Goal: Task Accomplishment & Management: Use online tool/utility

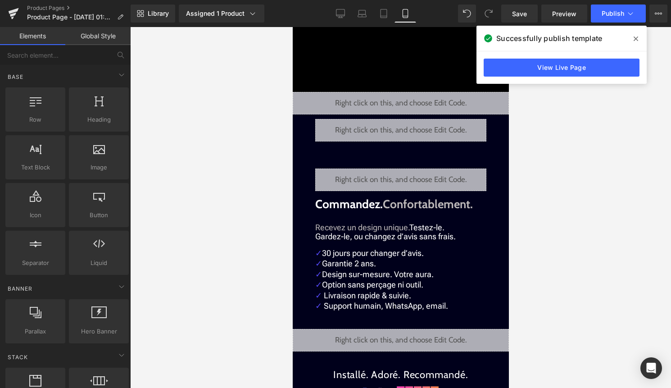
scroll to position [337, 0]
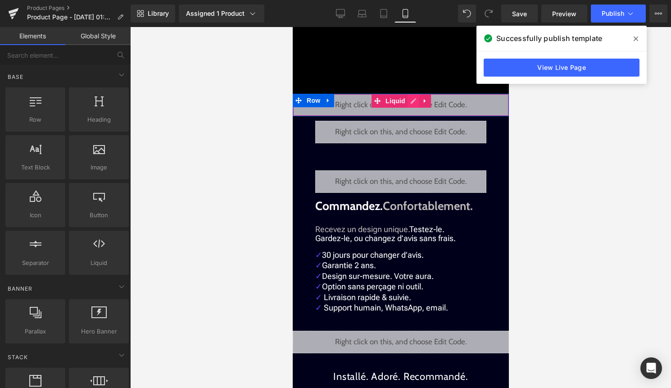
click at [417, 103] on div "Liquid" at bounding box center [400, 105] width 216 height 23
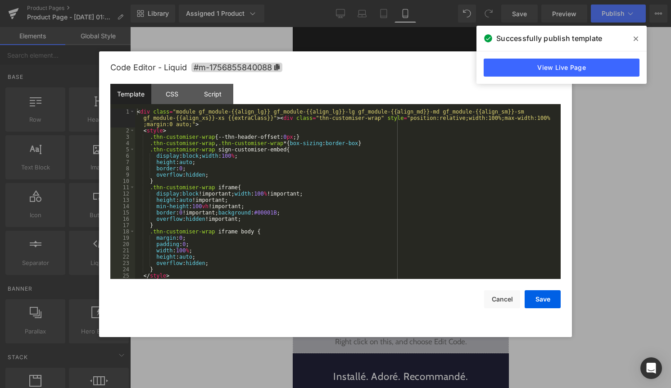
click at [368, 166] on div "< div class = "module gf_module-{{align_lg}} gf_module-{{align_lg}}-lg gf_modul…" at bounding box center [346, 206] width 422 height 195
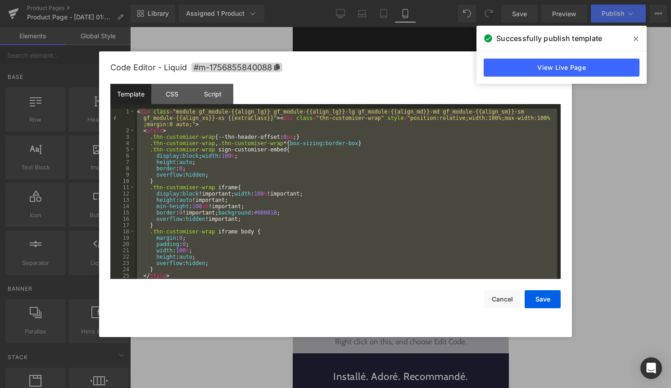
scroll to position [593, 0]
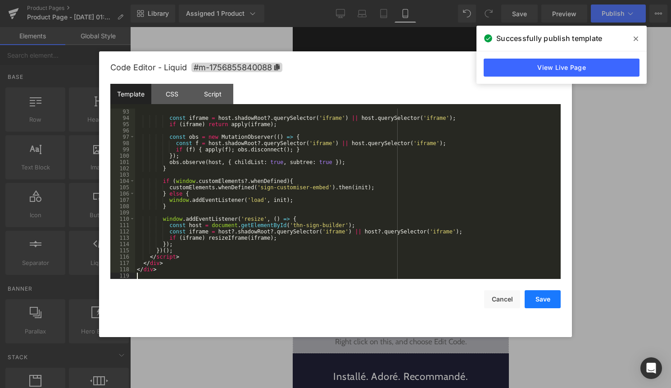
click at [551, 301] on button "Save" at bounding box center [543, 299] width 36 height 18
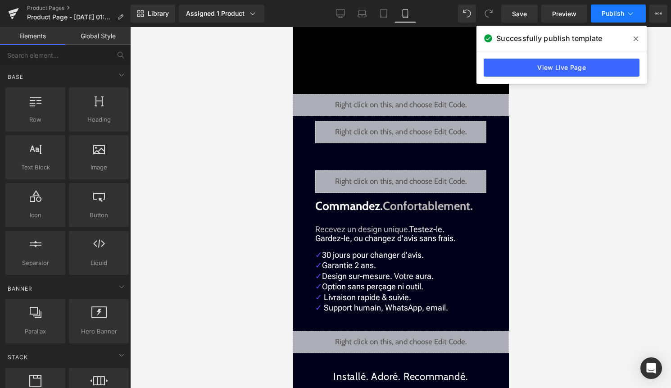
click at [609, 9] on button "Publish" at bounding box center [618, 14] width 55 height 18
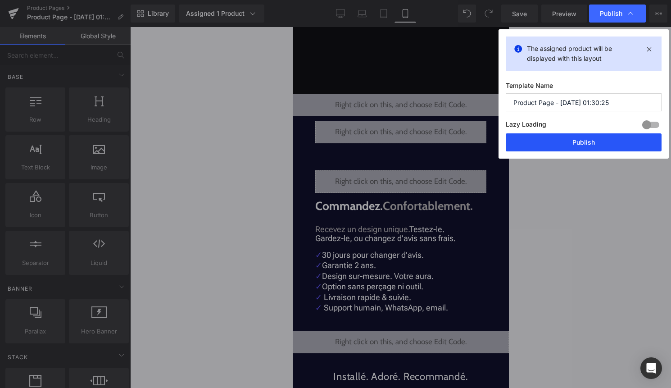
click at [581, 143] on button "Publish" at bounding box center [584, 142] width 156 height 18
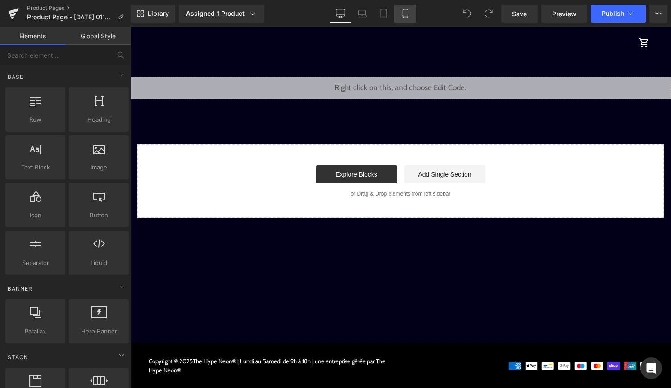
click at [414, 19] on link "Mobile" at bounding box center [406, 14] width 22 height 18
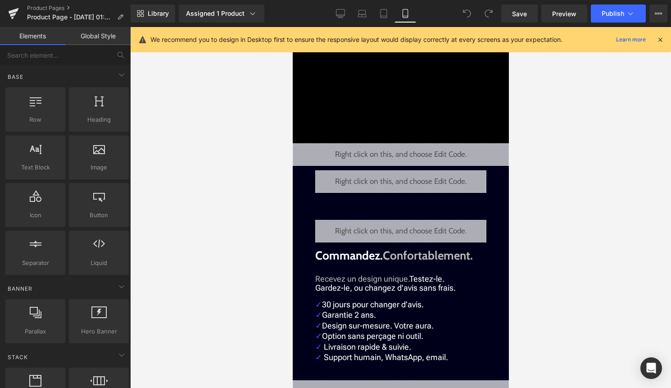
scroll to position [286, 0]
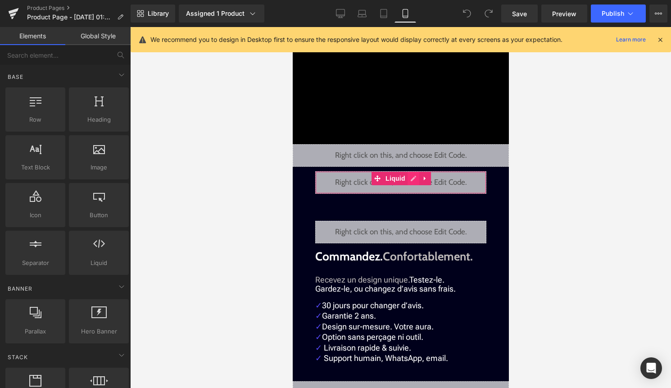
click at [411, 180] on div "Liquid" at bounding box center [400, 182] width 171 height 23
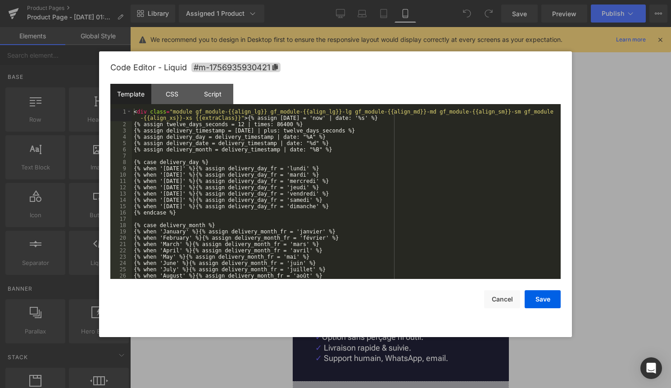
click at [381, 192] on div "< div class = "module gf_module-{{align_lg}} gf_module-{{align_lg}}-lg gf_modul…" at bounding box center [344, 203] width 425 height 189
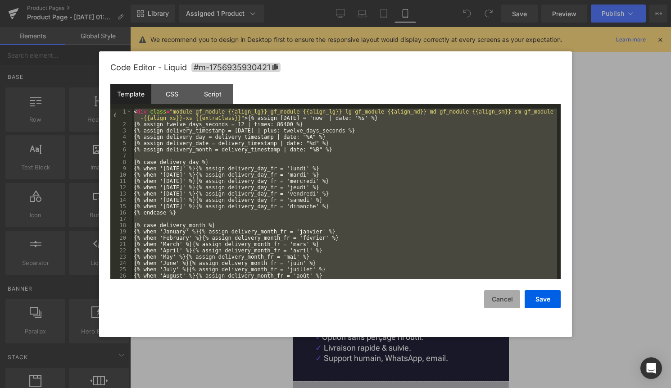
click at [488, 297] on button "Cancel" at bounding box center [502, 299] width 36 height 18
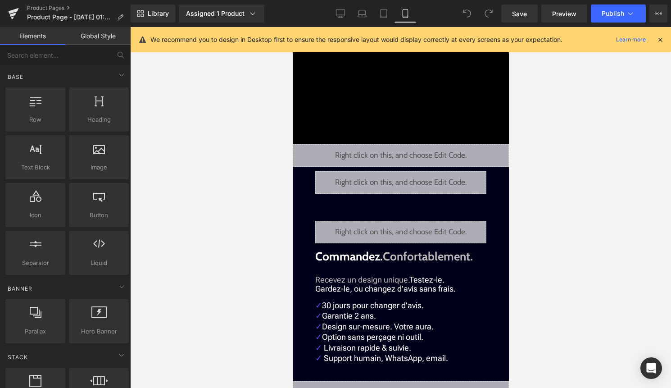
click at [474, 15] on span at bounding box center [467, 14] width 18 height 18
click at [572, 158] on div at bounding box center [400, 207] width 541 height 361
click at [658, 43] on icon at bounding box center [660, 40] width 8 height 8
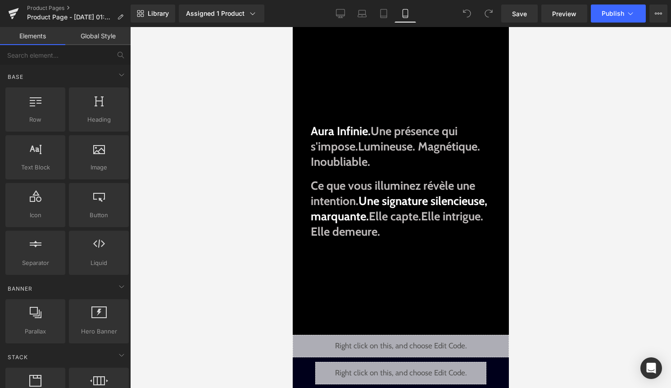
scroll to position [96, 0]
click at [465, 11] on icon at bounding box center [467, 13] width 8 height 8
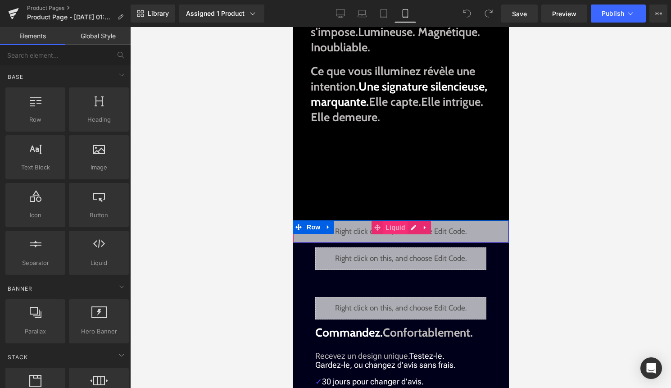
scroll to position [212, 0]
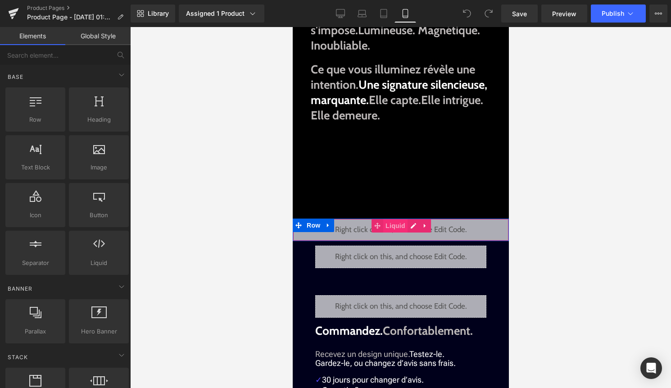
click at [406, 227] on span "Liquid" at bounding box center [395, 226] width 24 height 14
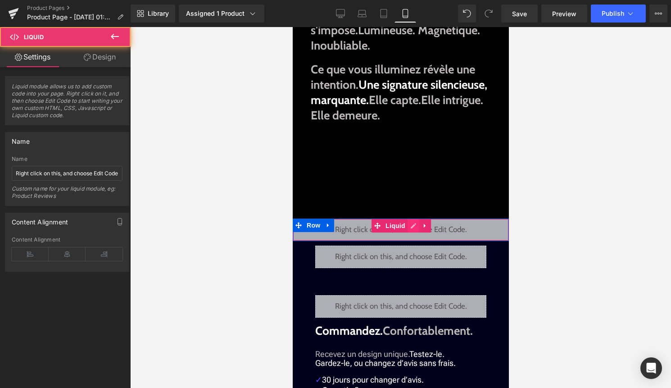
click at [411, 227] on div "Liquid" at bounding box center [400, 229] width 216 height 23
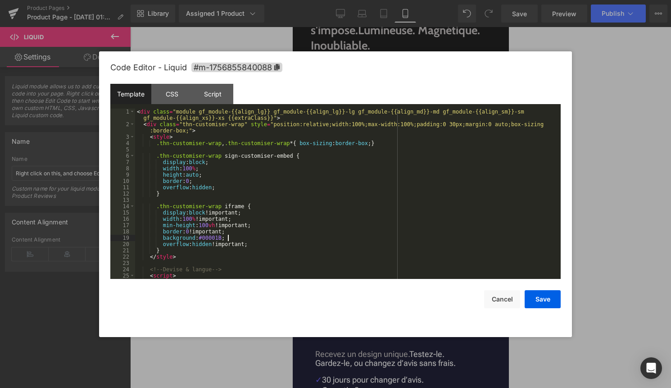
click at [400, 239] on div "< div class = "module gf_module-{{align_lg}} gf_module-{{align_lg}}-lg gf_modul…" at bounding box center [346, 203] width 422 height 189
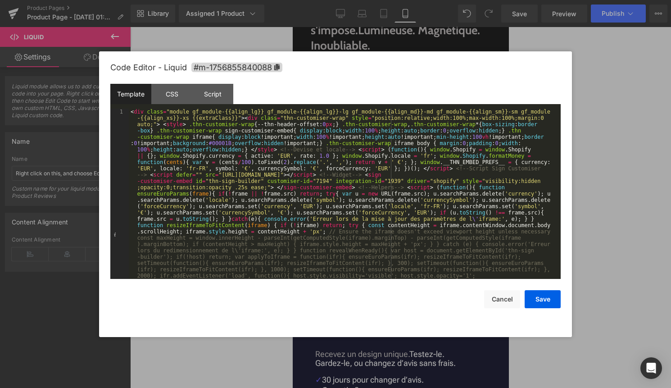
scroll to position [0, 0]
click at [543, 302] on button "Save" at bounding box center [543, 299] width 36 height 18
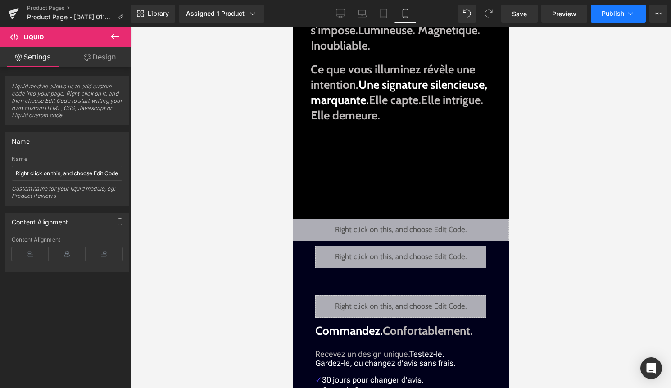
click at [619, 13] on span "Publish" at bounding box center [613, 13] width 23 height 7
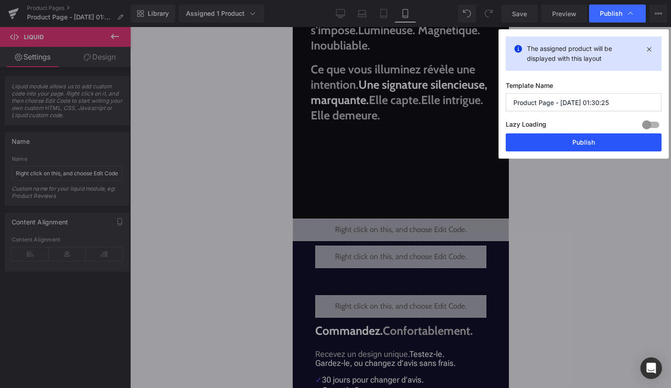
click at [594, 144] on button "Publish" at bounding box center [584, 142] width 156 height 18
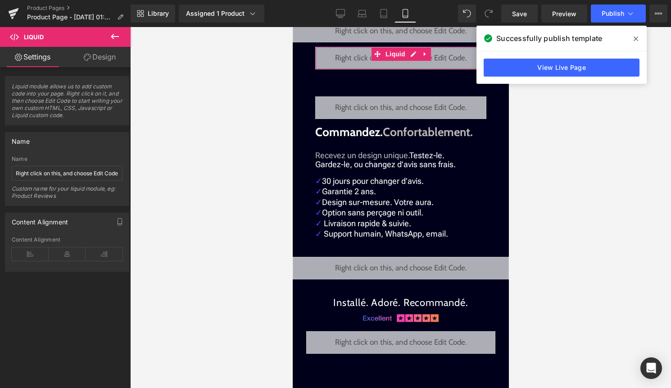
scroll to position [595, 0]
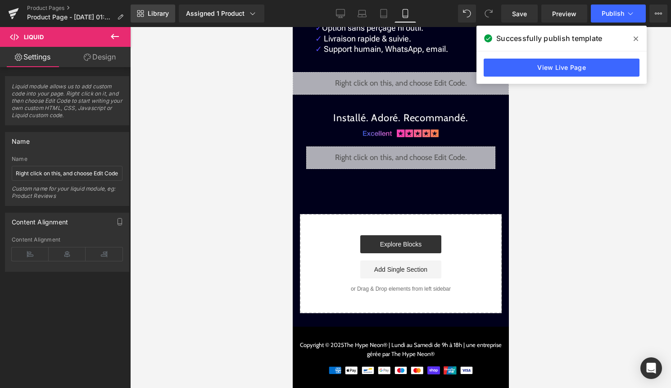
click at [158, 15] on span "Library" at bounding box center [158, 13] width 21 height 8
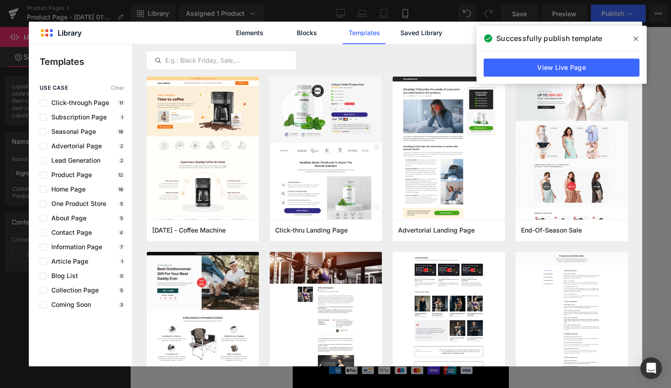
click at [633, 37] on span at bounding box center [636, 39] width 14 height 14
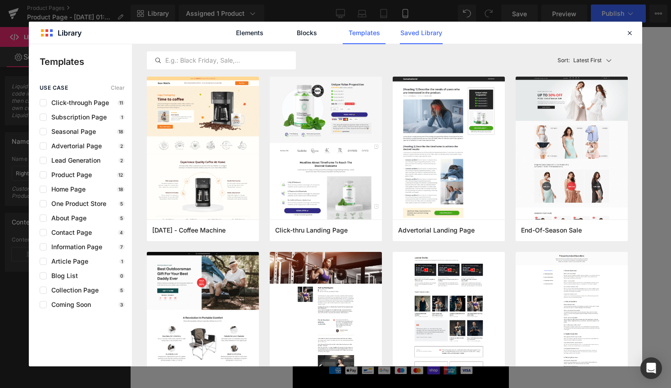
click at [440, 30] on link "Saved Library" at bounding box center [421, 33] width 43 height 23
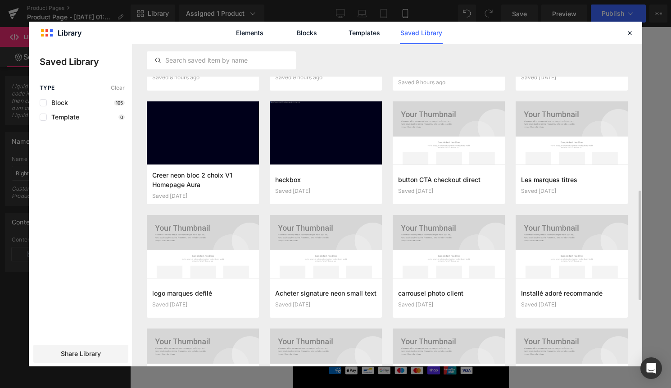
scroll to position [430, 0]
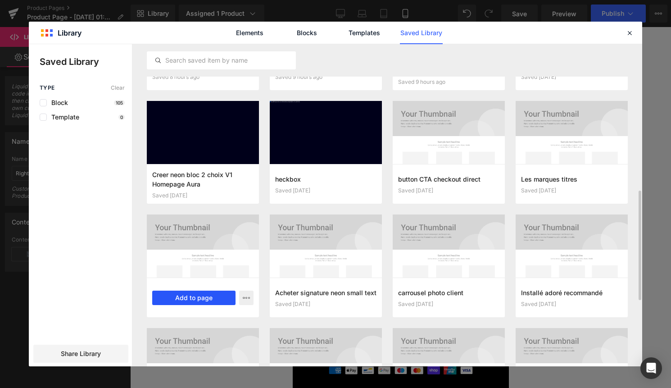
click at [204, 296] on button "Add to page" at bounding box center [193, 297] width 83 height 14
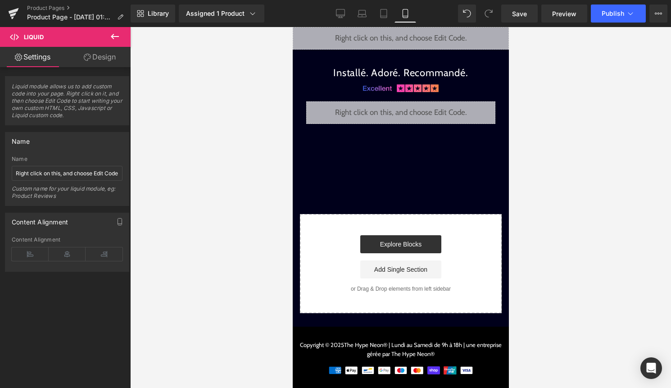
scroll to position [631, 0]
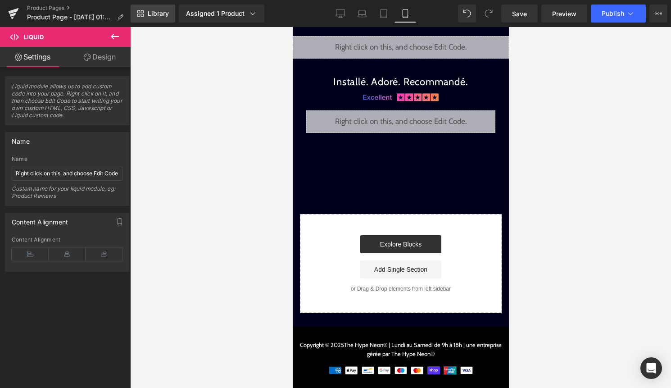
click at [154, 21] on link "Library" at bounding box center [153, 14] width 45 height 18
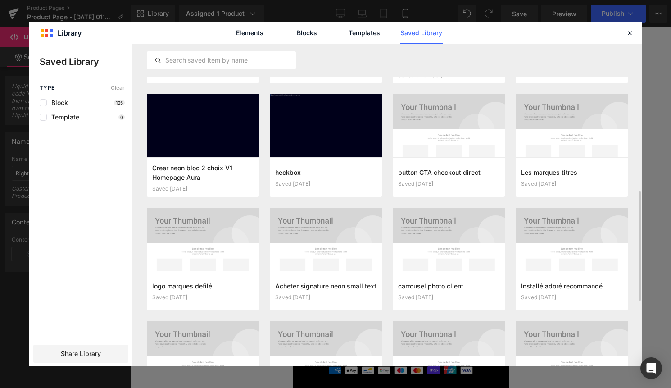
scroll to position [435, 0]
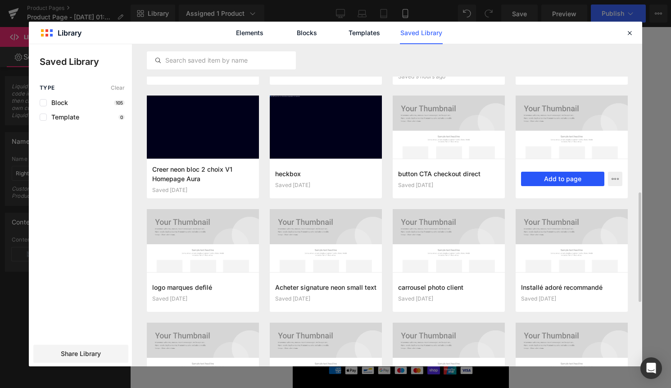
click at [567, 179] on button "Add to page" at bounding box center [562, 179] width 83 height 14
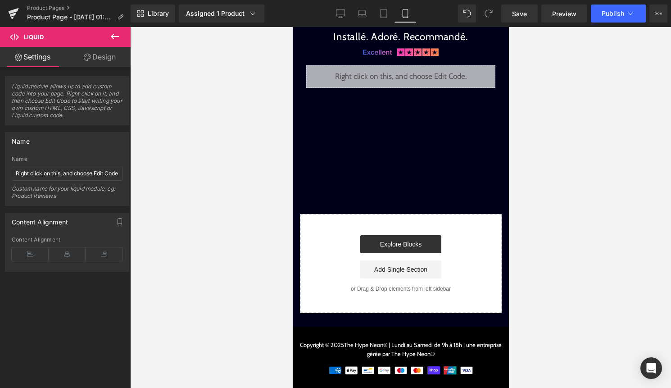
scroll to position [667, 0]
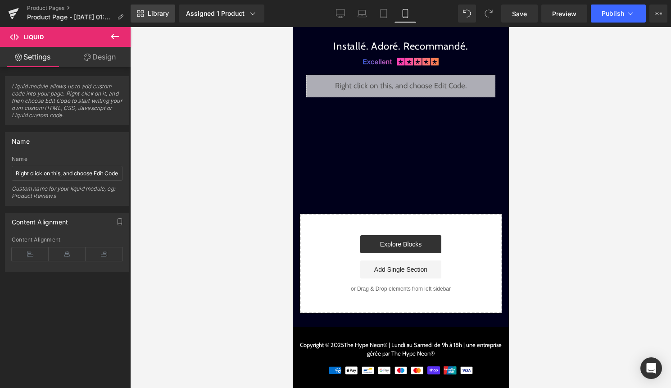
click at [153, 15] on span "Library" at bounding box center [158, 13] width 21 height 8
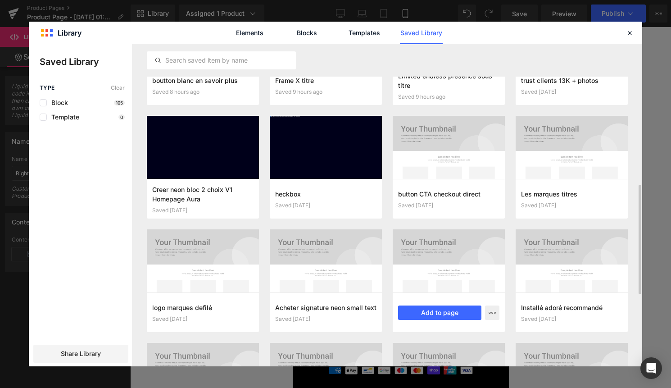
scroll to position [415, 0]
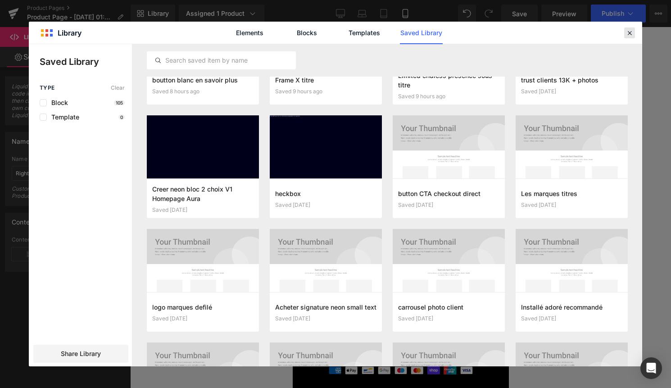
click at [630, 36] on icon at bounding box center [630, 33] width 8 height 8
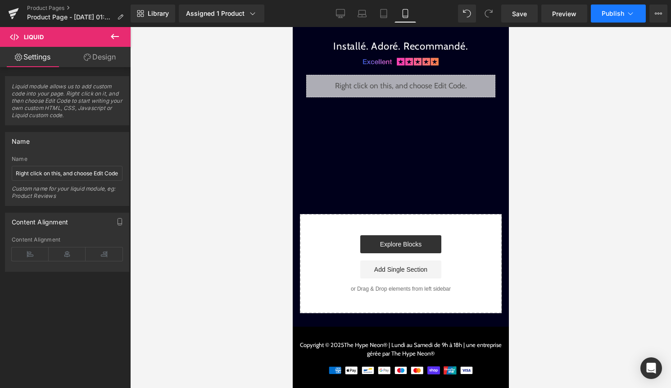
click at [603, 22] on button "Publish" at bounding box center [618, 14] width 55 height 18
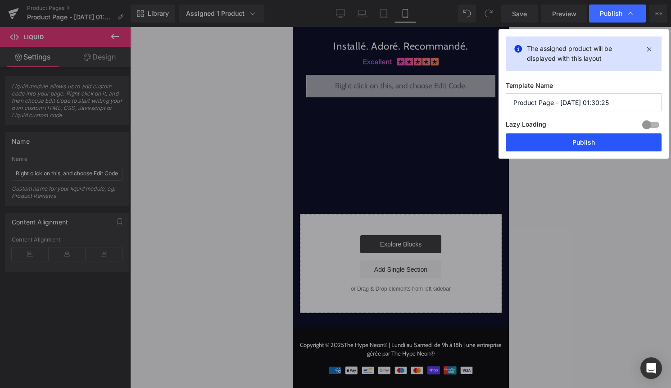
click at [576, 143] on button "Publish" at bounding box center [584, 142] width 156 height 18
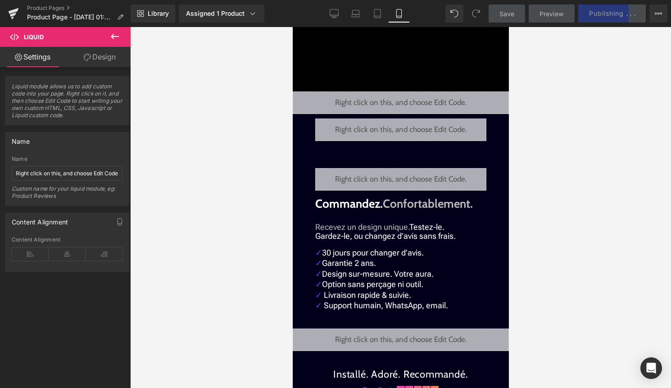
scroll to position [340, 0]
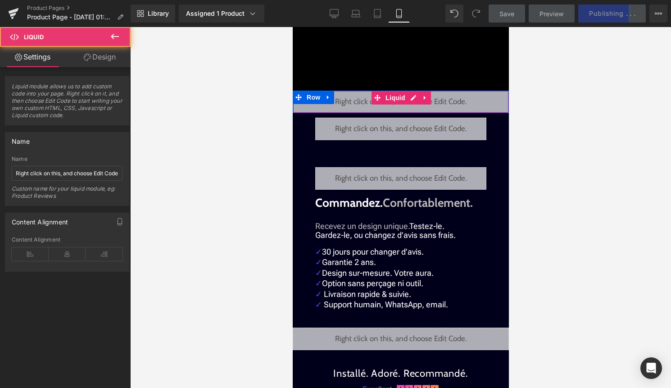
click at [407, 100] on div "Liquid" at bounding box center [400, 102] width 216 height 23
click at [413, 99] on div "Liquid" at bounding box center [400, 102] width 216 height 23
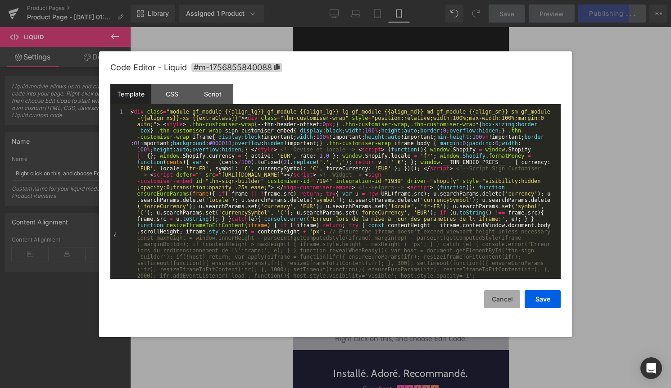
click at [494, 294] on button "Cancel" at bounding box center [502, 299] width 36 height 18
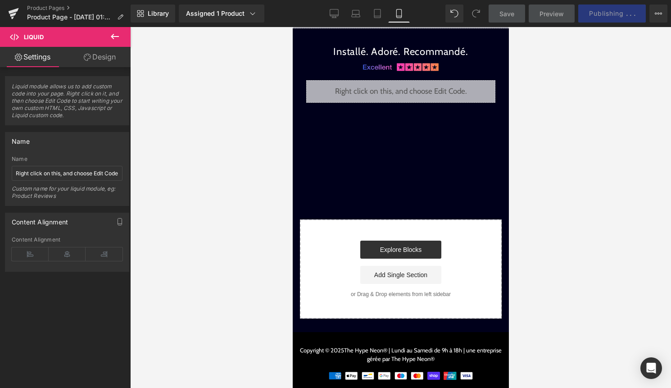
scroll to position [667, 0]
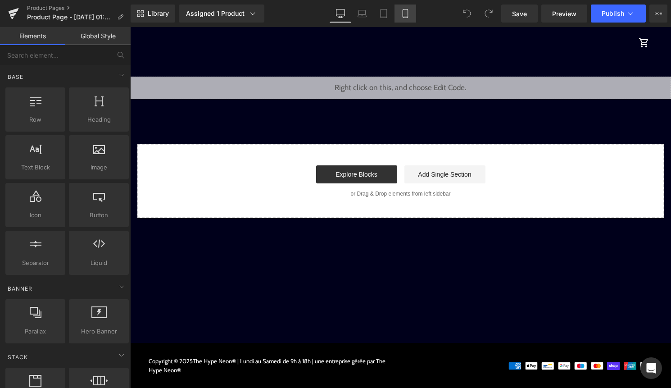
click at [405, 22] on link "Mobile" at bounding box center [406, 14] width 22 height 18
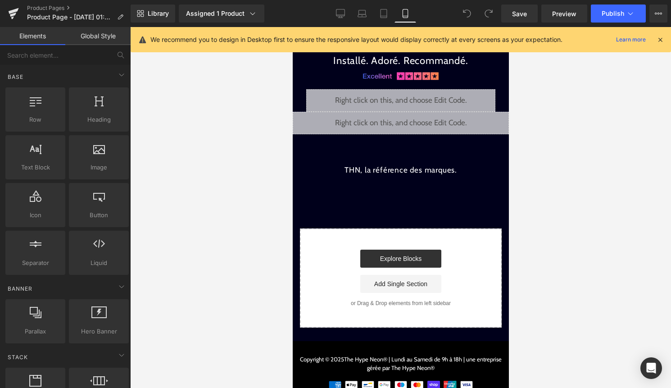
scroll to position [667, 0]
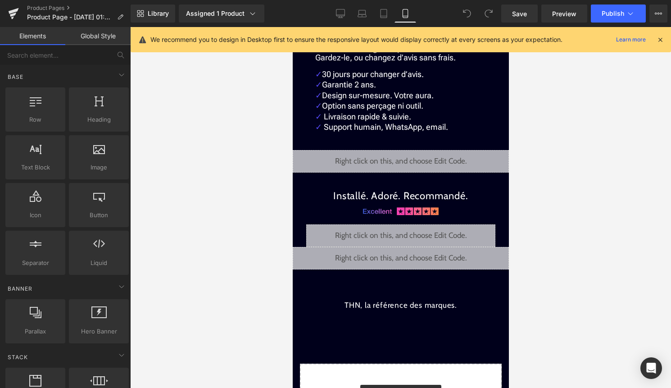
scroll to position [525, 0]
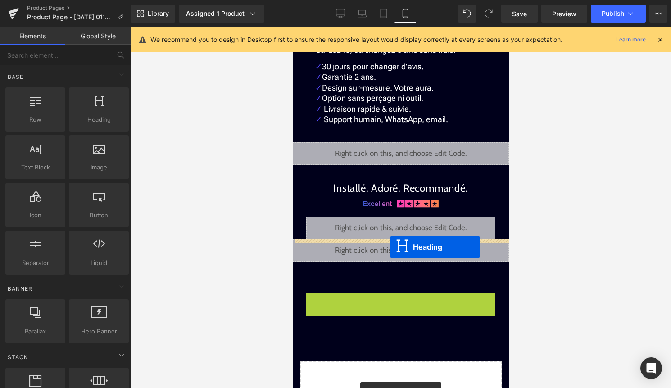
drag, startPoint x: 382, startPoint y: 300, endPoint x: 390, endPoint y: 247, distance: 53.7
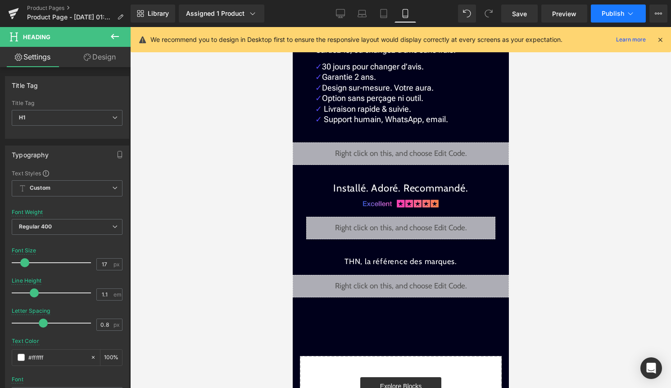
click at [610, 22] on button "Publish" at bounding box center [618, 14] width 55 height 18
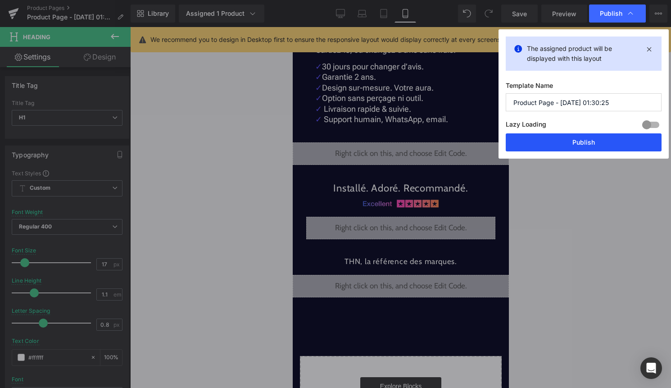
click at [594, 141] on button "Publish" at bounding box center [584, 142] width 156 height 18
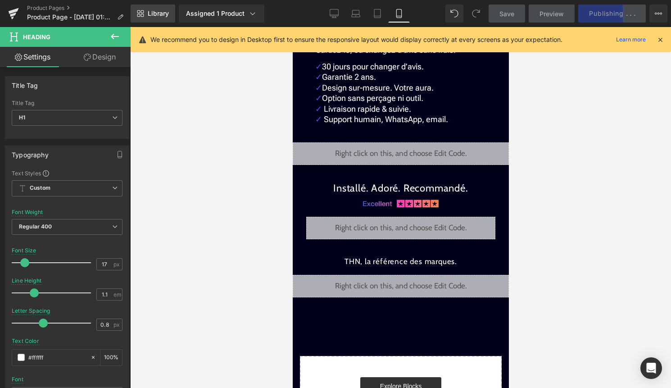
click at [147, 22] on link "Library" at bounding box center [153, 14] width 45 height 18
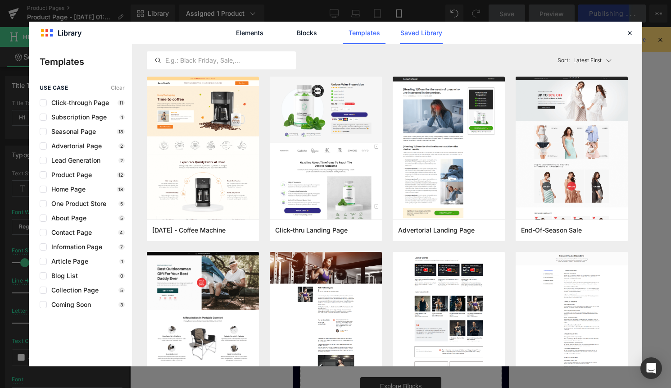
click at [436, 35] on link "Saved Library" at bounding box center [421, 33] width 43 height 23
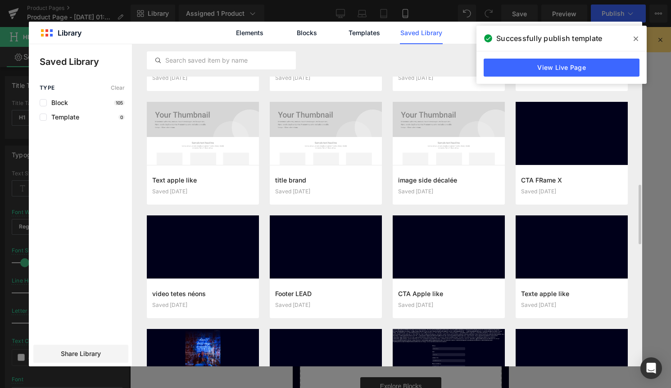
scroll to position [884, 0]
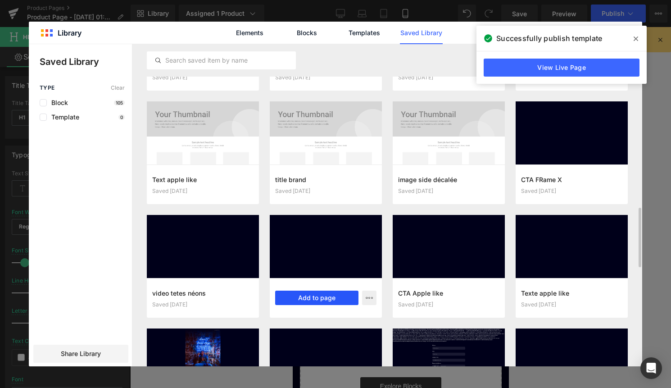
click at [313, 298] on button "Add to page" at bounding box center [316, 297] width 83 height 14
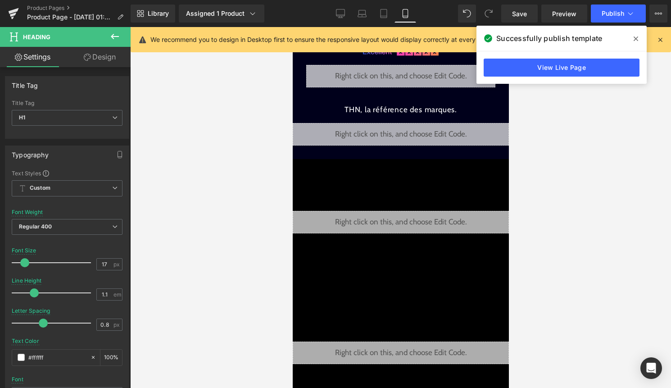
scroll to position [482, 0]
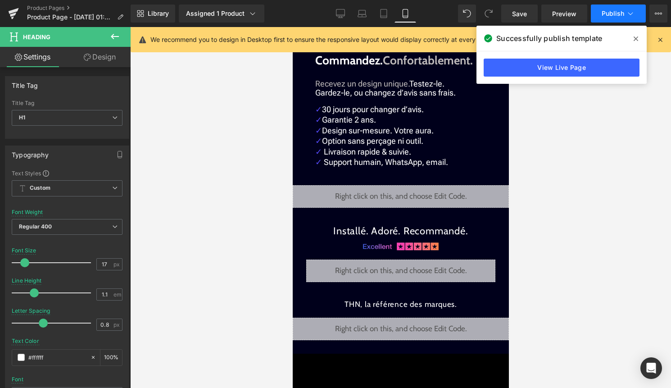
click at [627, 15] on icon at bounding box center [630, 13] width 9 height 9
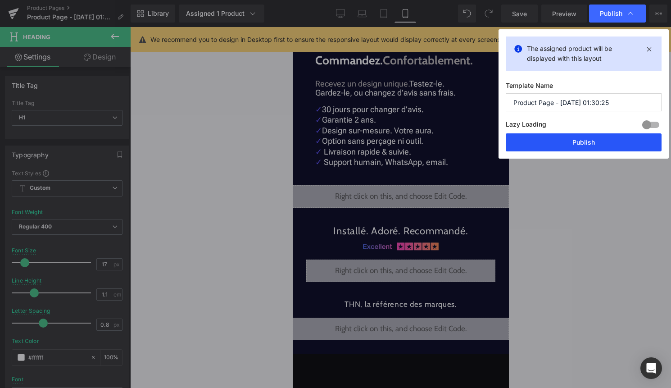
click at [589, 136] on button "Publish" at bounding box center [584, 142] width 156 height 18
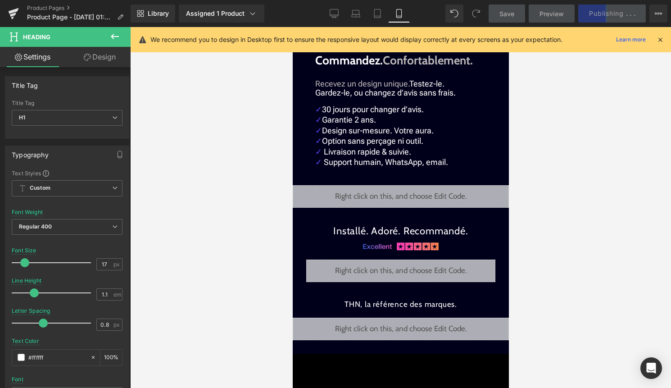
click at [662, 40] on icon at bounding box center [660, 40] width 8 height 8
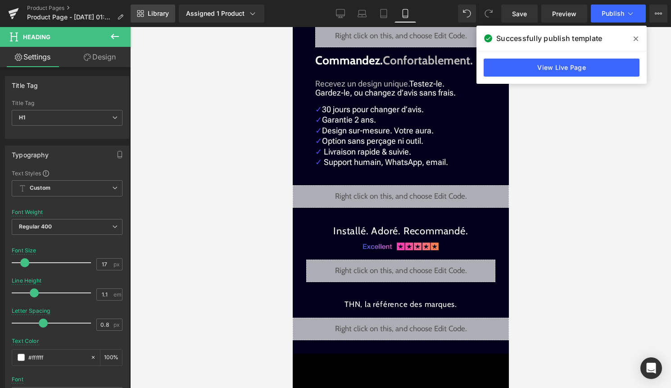
click at [164, 16] on span "Library" at bounding box center [158, 13] width 21 height 8
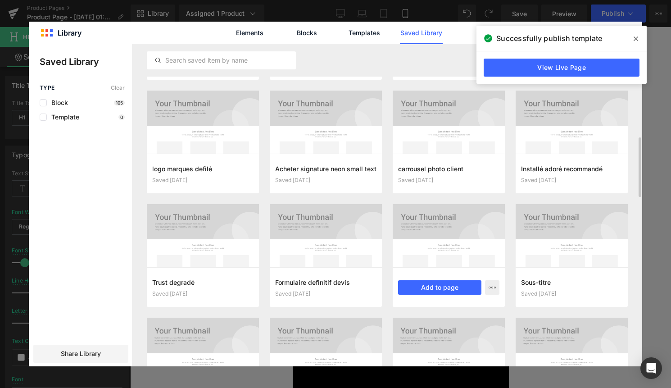
scroll to position [558, 0]
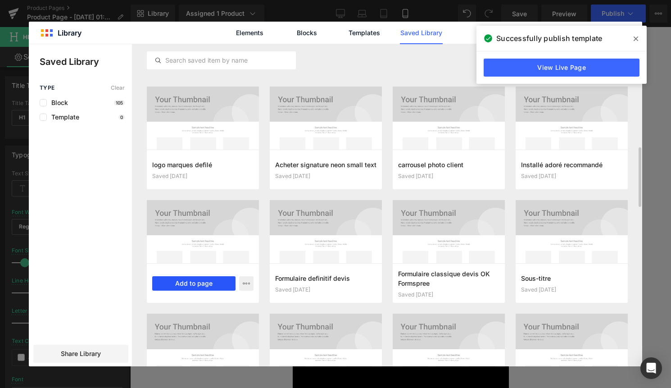
click at [199, 277] on button "Add to page" at bounding box center [193, 283] width 83 height 14
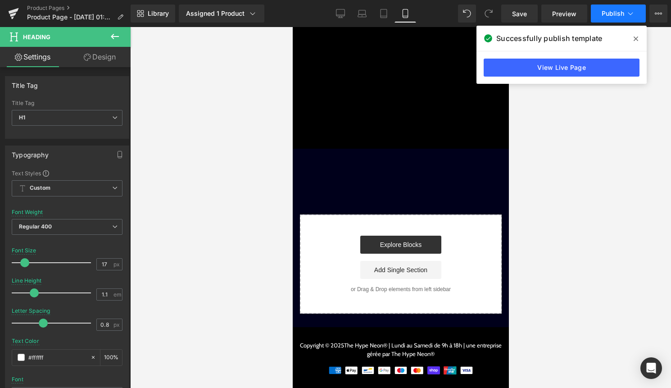
scroll to position [1046, 0]
click at [610, 7] on button "Publish" at bounding box center [618, 14] width 55 height 18
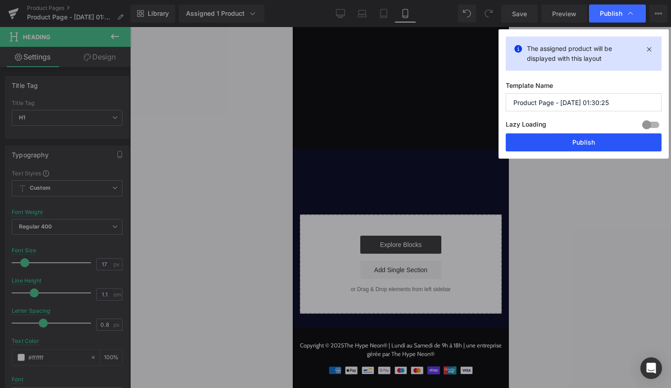
click at [572, 143] on button "Publish" at bounding box center [584, 142] width 156 height 18
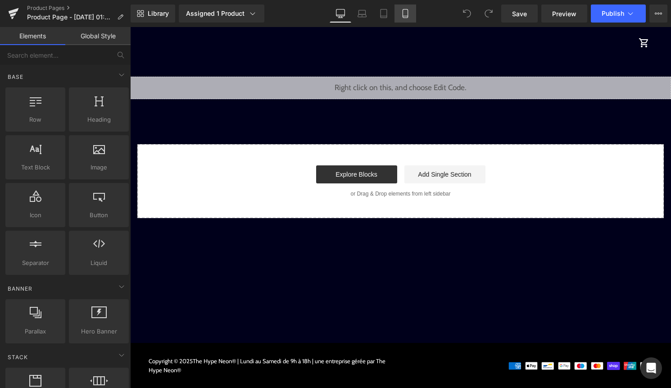
click at [408, 18] on icon at bounding box center [405, 13] width 9 height 9
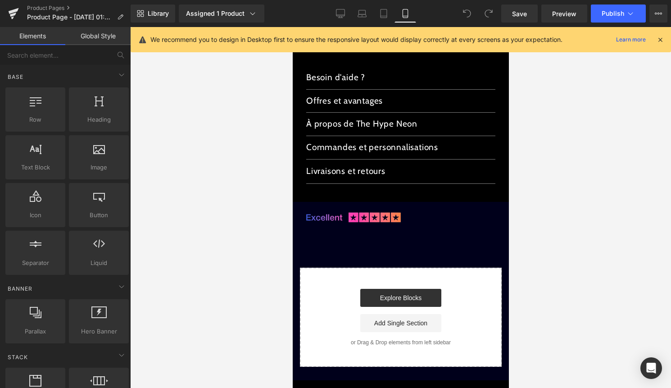
scroll to position [992, 0]
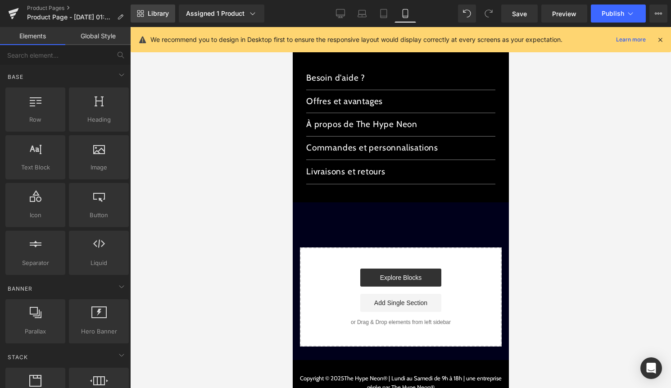
click at [159, 17] on span "Library" at bounding box center [158, 13] width 21 height 8
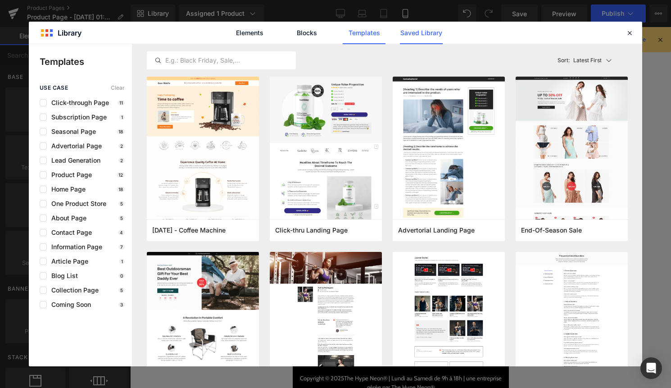
click at [426, 36] on link "Saved Library" at bounding box center [421, 33] width 43 height 23
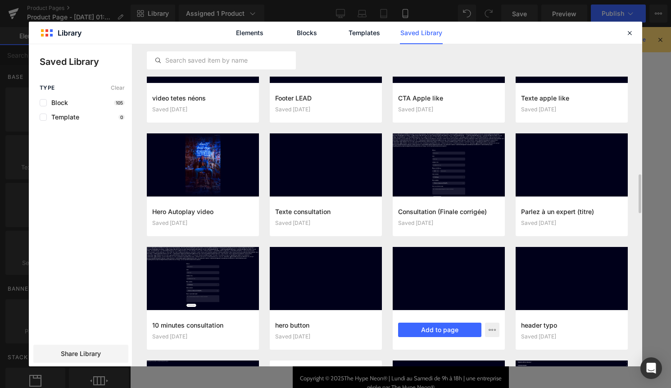
scroll to position [1077, 0]
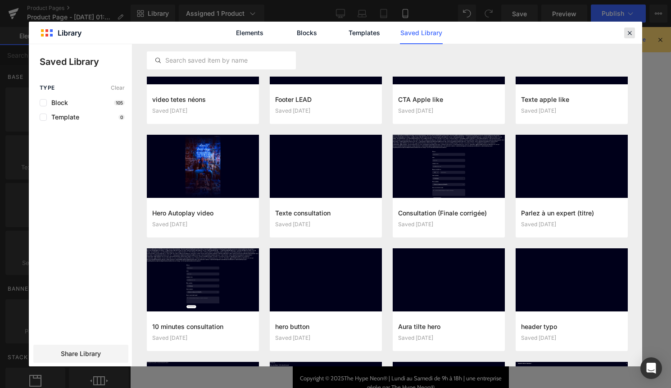
click at [631, 35] on icon at bounding box center [630, 33] width 8 height 8
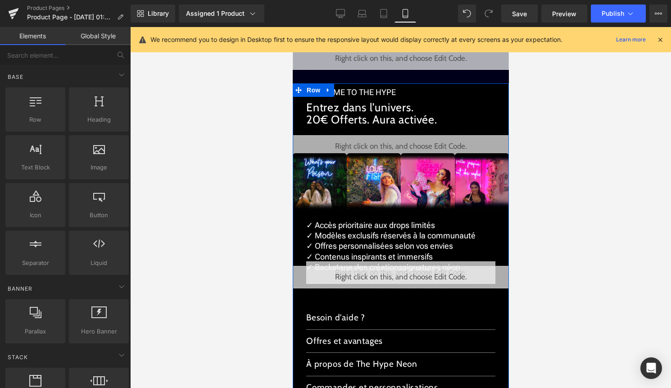
scroll to position [738, 0]
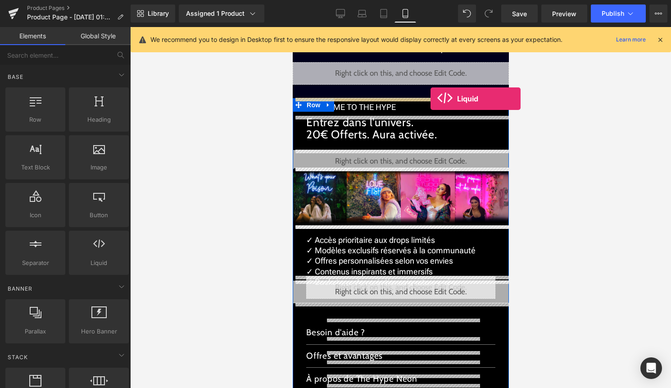
drag, startPoint x: 390, startPoint y: 283, endPoint x: 430, endPoint y: 99, distance: 188.9
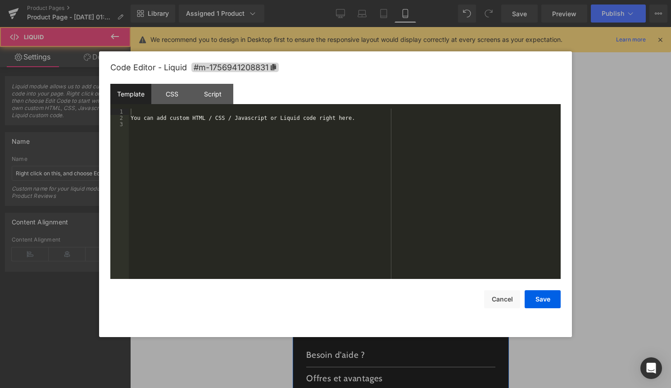
click at [414, 105] on div "Liquid" at bounding box center [400, 109] width 216 height 23
click at [357, 178] on div "You can add custom HTML / CSS / Javascript or Liquid code right here." at bounding box center [345, 200] width 432 height 183
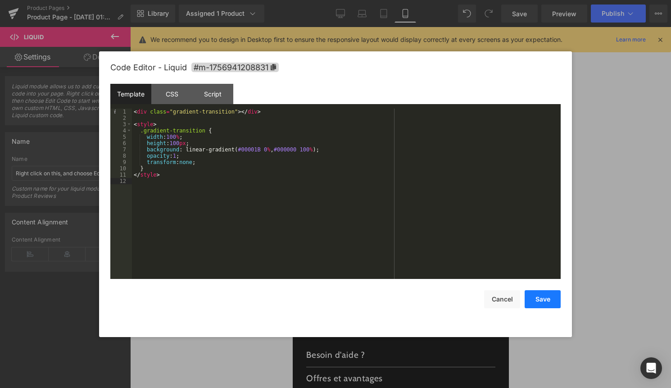
click at [536, 297] on button "Save" at bounding box center [543, 299] width 36 height 18
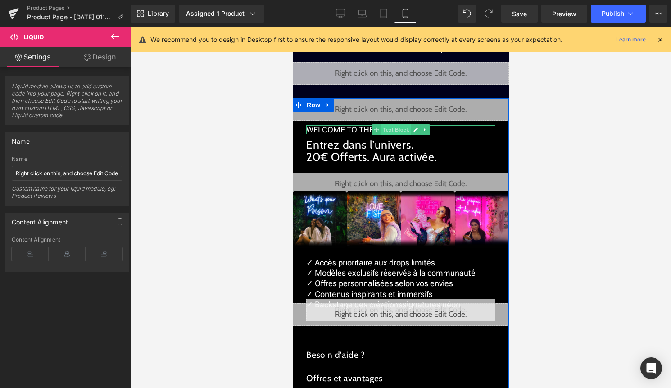
click at [389, 130] on span "Text Block" at bounding box center [396, 129] width 30 height 11
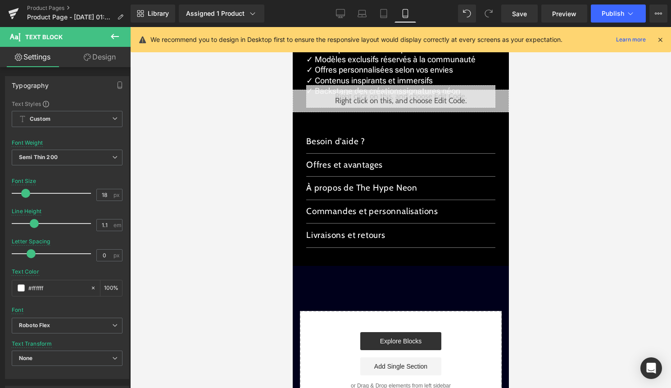
scroll to position [1048, 0]
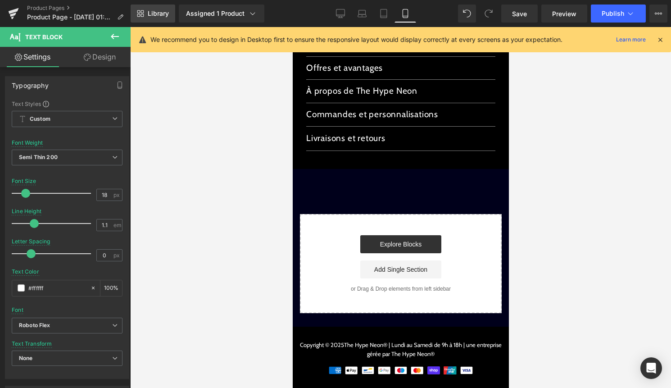
click at [159, 9] on link "Library" at bounding box center [153, 14] width 45 height 18
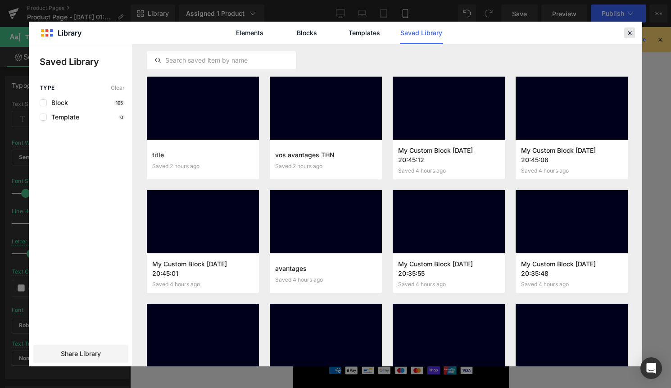
click at [625, 37] on div at bounding box center [629, 32] width 11 height 11
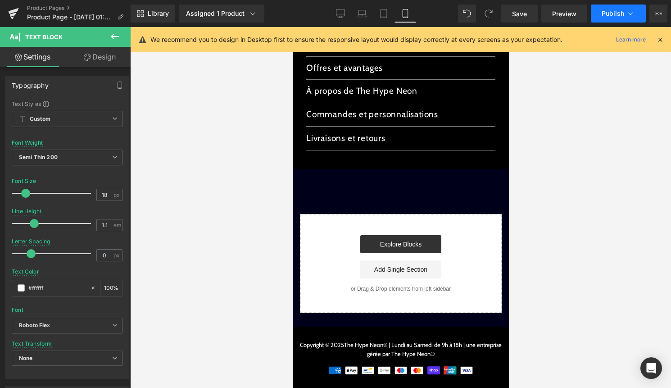
click at [606, 15] on span "Publish" at bounding box center [613, 13] width 23 height 7
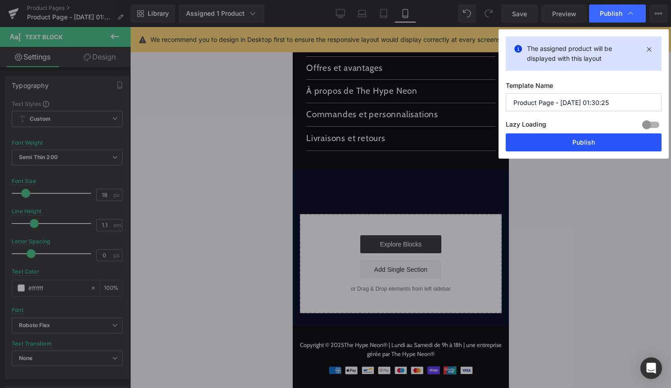
click at [579, 144] on button "Publish" at bounding box center [584, 142] width 156 height 18
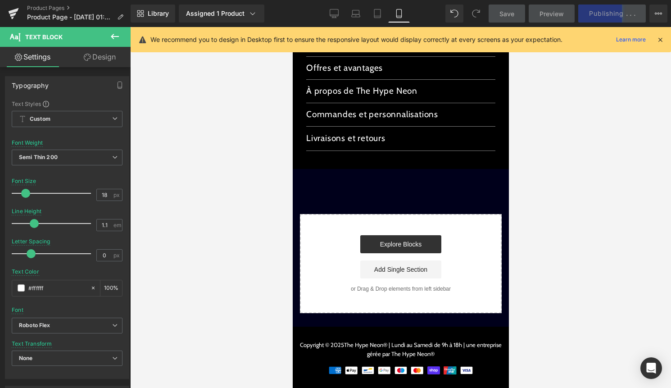
click at [657, 40] on icon at bounding box center [660, 40] width 8 height 8
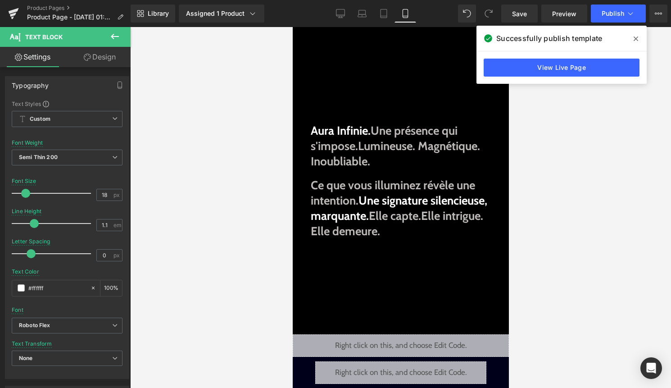
scroll to position [96, 0]
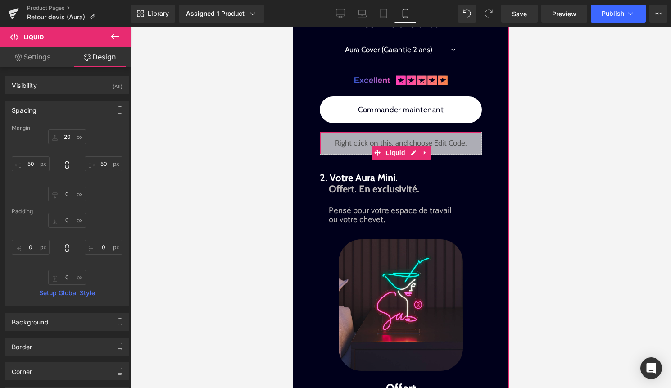
scroll to position [1323, 0]
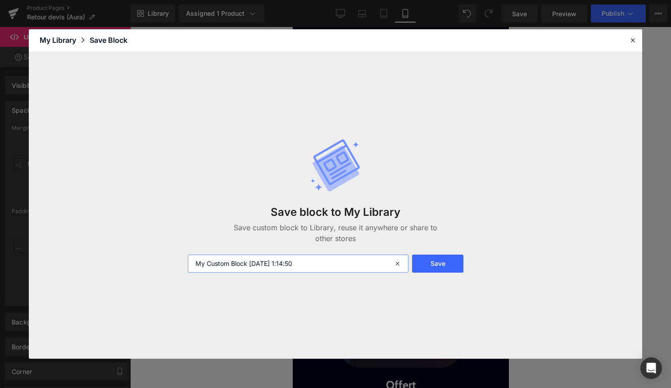
drag, startPoint x: 328, startPoint y: 259, endPoint x: 191, endPoint y: 263, distance: 137.4
click at [190, 263] on input "My Custom Block 2025-09-04 1:14:50" at bounding box center [298, 263] width 221 height 18
type input "commander maintenant prodcut"
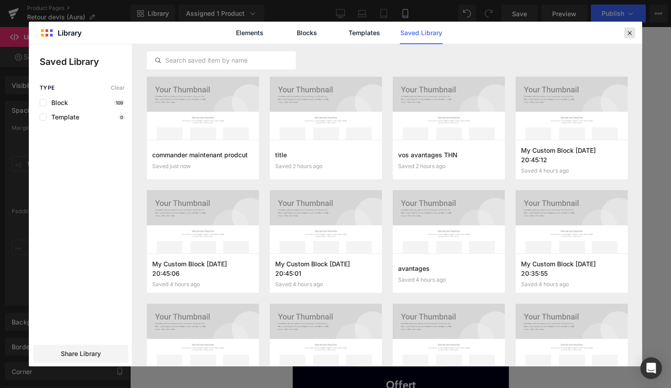
click at [626, 29] on icon at bounding box center [630, 33] width 8 height 8
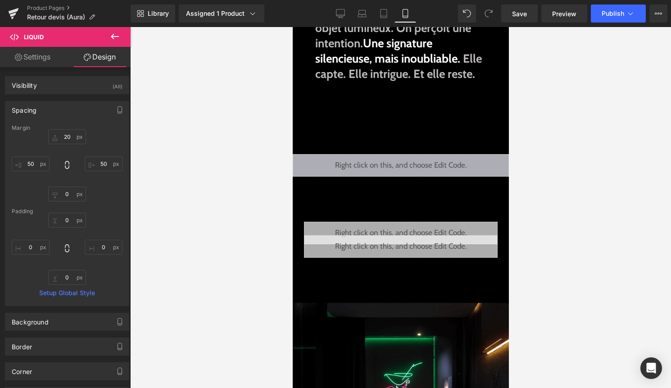
scroll to position [220, 0]
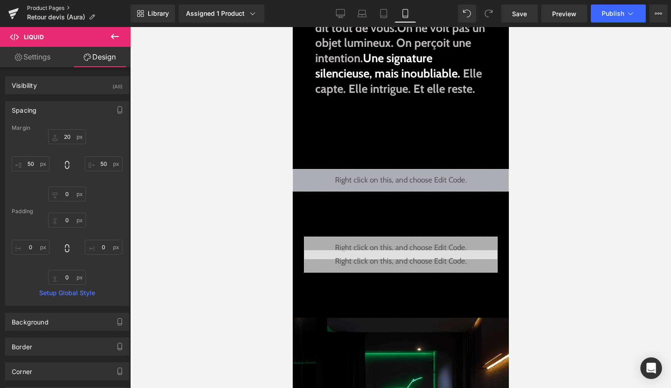
click at [56, 6] on link "Product Pages" at bounding box center [79, 8] width 104 height 7
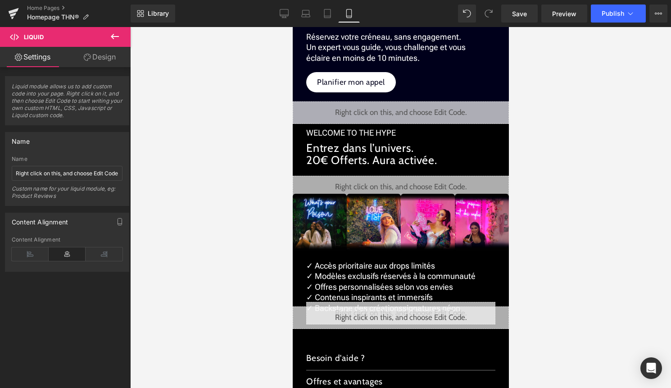
scroll to position [1075, 0]
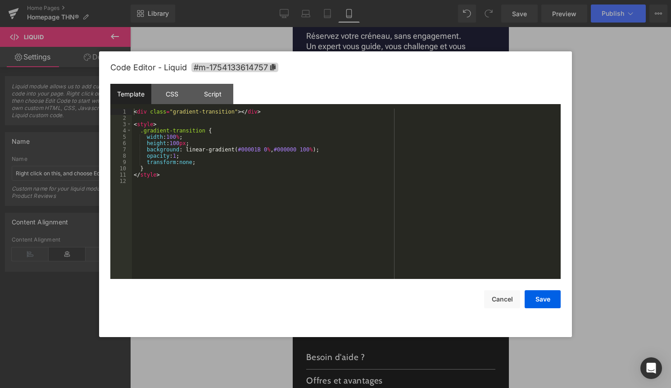
click at [413, 108] on div "Liquid" at bounding box center [400, 111] width 216 height 23
click at [375, 162] on div "< div class = "gradient-transition" > </ div > < style > .gradient-transition {…" at bounding box center [346, 200] width 429 height 183
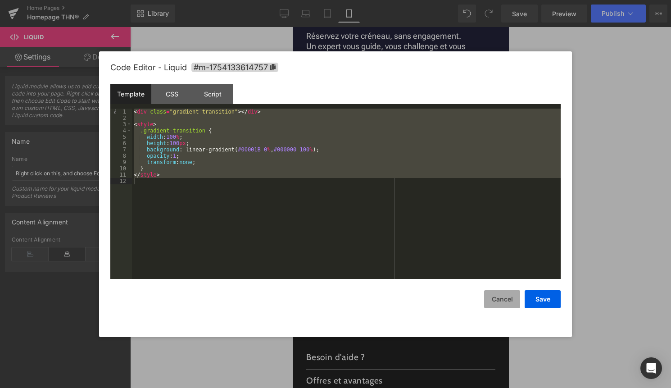
click at [498, 299] on button "Cancel" at bounding box center [502, 299] width 36 height 18
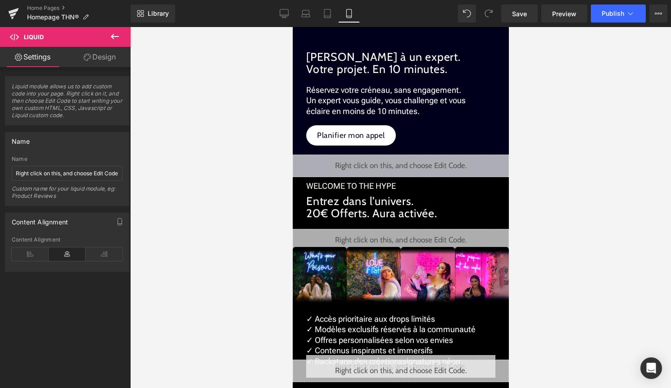
scroll to position [1015, 0]
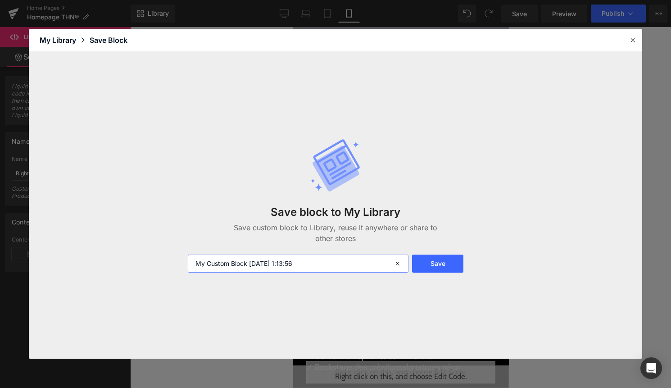
drag, startPoint x: 336, startPoint y: 261, endPoint x: 105, endPoint y: 222, distance: 233.4
click at [105, 222] on div "Save block to My Library Save custom block to Library, reuse it anywhere or sha…" at bounding box center [335, 205] width 613 height 307
type input "parler expert titre"
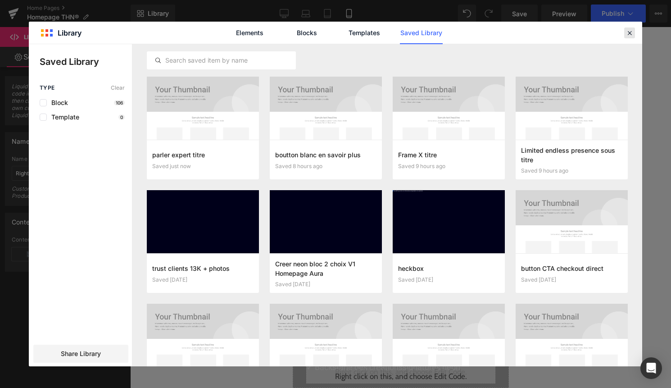
click at [629, 34] on icon at bounding box center [630, 33] width 8 height 8
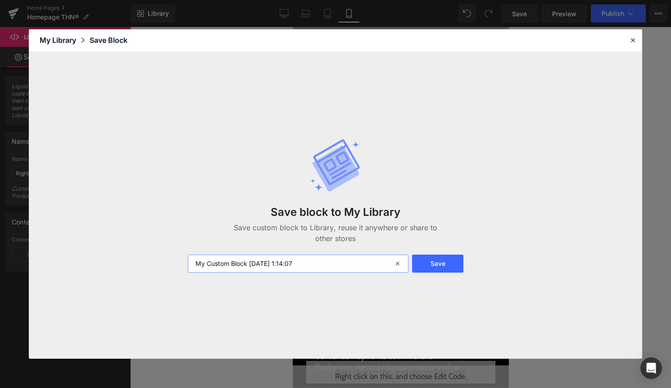
drag, startPoint x: 334, startPoint y: 266, endPoint x: 159, endPoint y: 266, distance: 174.7
click at [159, 266] on div "Save block to My Library Save custom block to Library, reuse it anywhere or sha…" at bounding box center [335, 205] width 613 height 307
type input "parler expert texte"
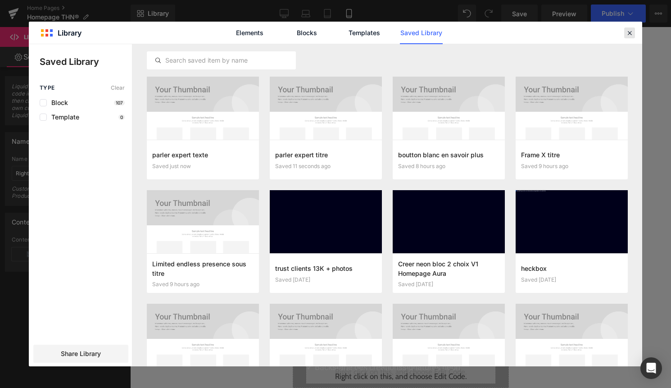
click at [628, 31] on icon at bounding box center [630, 33] width 8 height 8
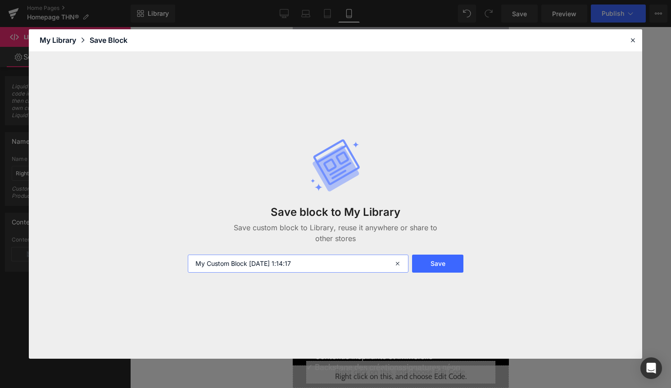
drag, startPoint x: 309, startPoint y: 261, endPoint x: 137, endPoint y: 264, distance: 171.6
click at [138, 264] on div "Save block to My Library Save custom block to Library, reuse it anywhere or sha…" at bounding box center [335, 205] width 613 height 307
type input "expert CTA"
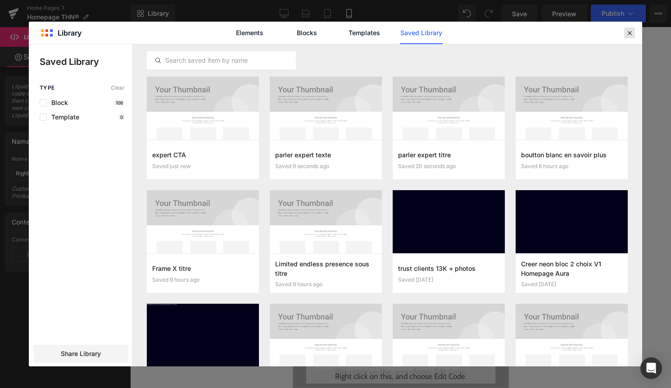
click at [630, 34] on icon at bounding box center [630, 33] width 8 height 8
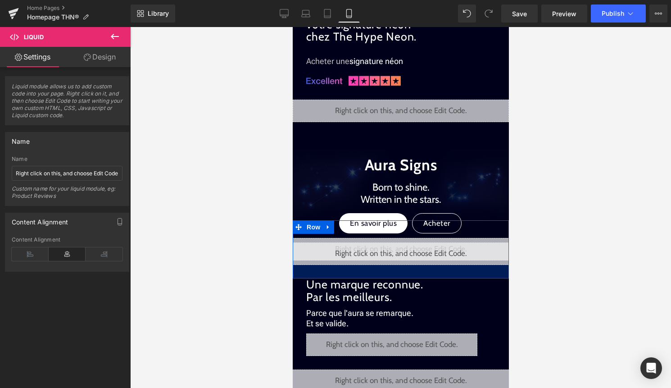
scroll to position [649, 0]
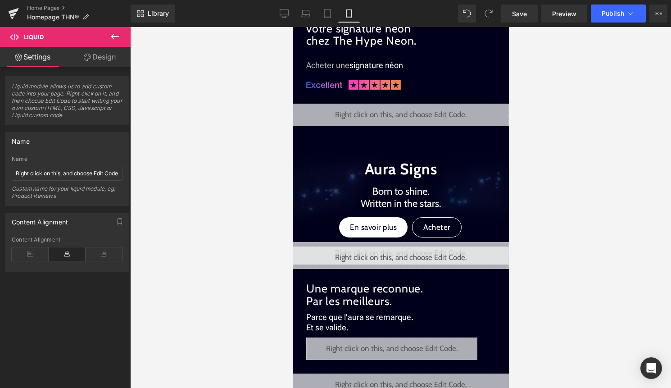
click at [383, 141] on div "Image Liquid Infinite Aura Text Block Impossible to ignore. All eyes on you . T…" at bounding box center [400, 228] width 216 height 1647
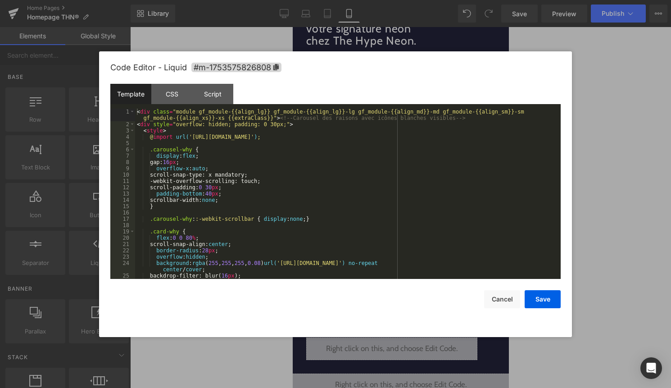
click at [411, 113] on div "Liquid" at bounding box center [400, 115] width 216 height 23
click at [498, 302] on button "Cancel" at bounding box center [502, 299] width 36 height 18
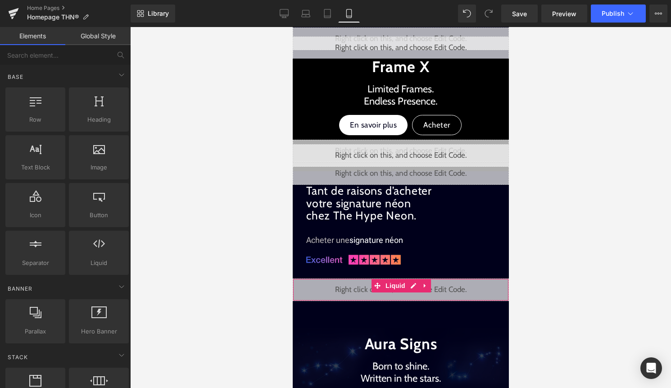
scroll to position [474, 0]
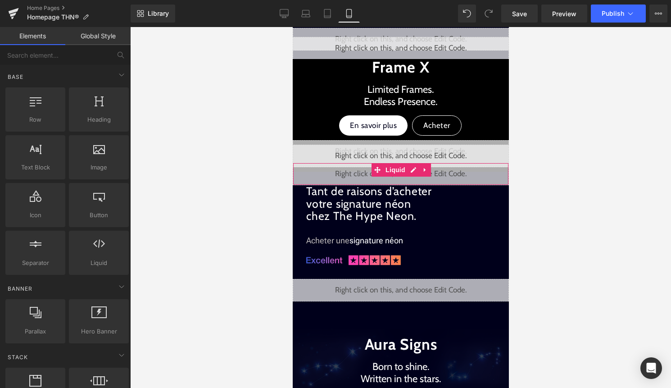
click at [410, 172] on div "Liquid" at bounding box center [400, 174] width 216 height 23
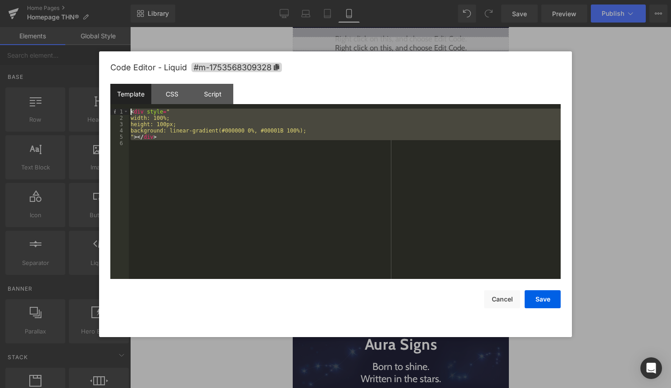
drag, startPoint x: 343, startPoint y: 186, endPoint x: 125, endPoint y: 89, distance: 238.7
click at [125, 89] on div "Template CSS Script Data 1 2 3 4 5 6 < div style = " width: 100%; height: 100px…" at bounding box center [335, 181] width 450 height 195
click at [509, 302] on button "Cancel" at bounding box center [502, 299] width 36 height 18
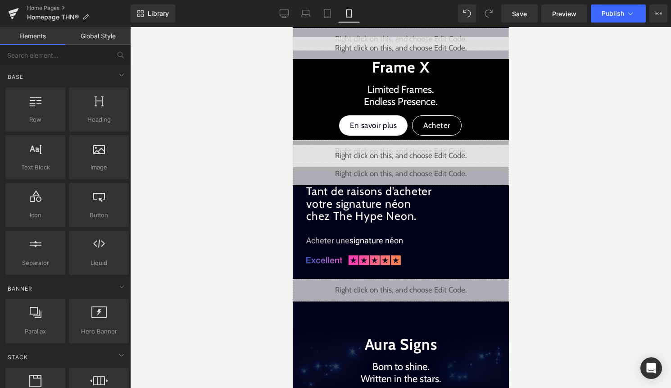
click at [414, 172] on div "Liquid" at bounding box center [400, 174] width 216 height 23
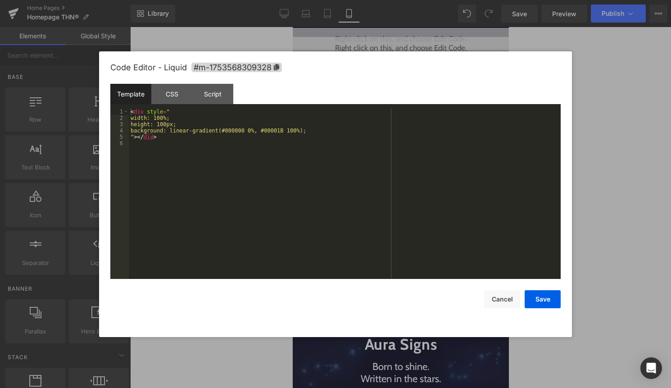
click at [370, 199] on div "< div style = " width: 100%; height: 100px; background: linear-gradient(#000000…" at bounding box center [345, 200] width 432 height 183
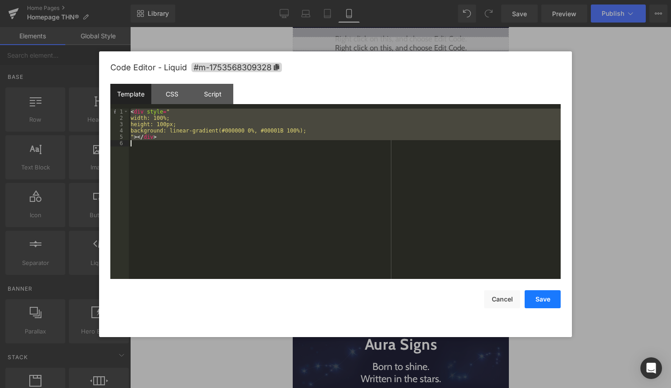
click at [552, 301] on button "Save" at bounding box center [543, 299] width 36 height 18
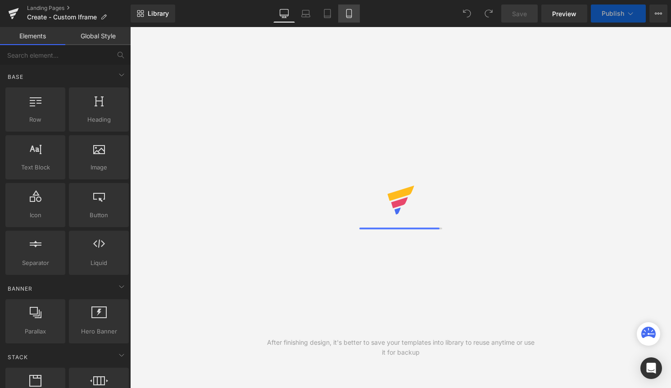
click at [349, 19] on link "Mobile" at bounding box center [349, 14] width 22 height 18
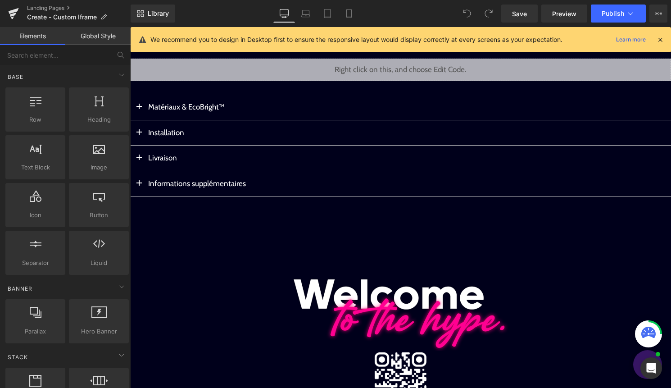
click at [659, 39] on icon at bounding box center [660, 40] width 8 height 8
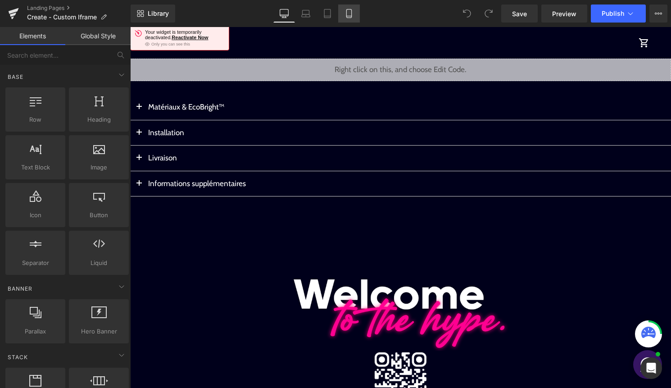
click at [350, 18] on icon at bounding box center [348, 13] width 5 height 9
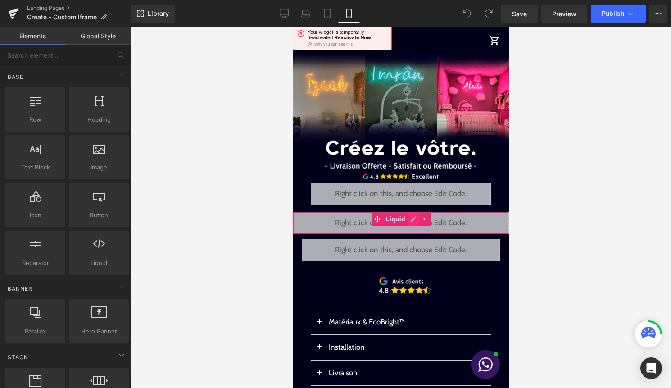
click at [410, 218] on div "Liquid" at bounding box center [400, 223] width 216 height 23
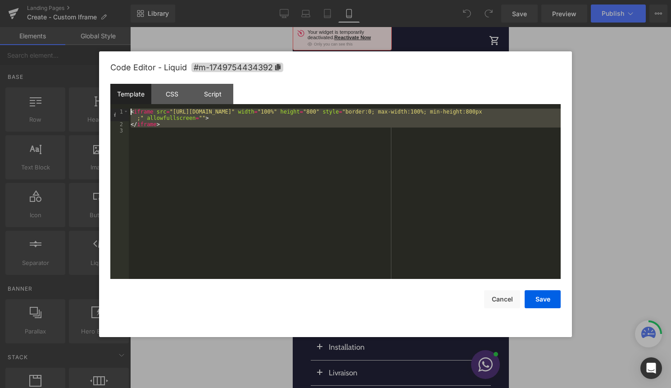
drag, startPoint x: 291, startPoint y: 164, endPoint x: 132, endPoint y: 107, distance: 169.4
click at [132, 107] on div "Template CSS Script Data 1 2 3 < iframe src = "https://web.signcustomiser.com/e…" at bounding box center [335, 181] width 450 height 195
click at [504, 301] on button "Cancel" at bounding box center [502, 299] width 36 height 18
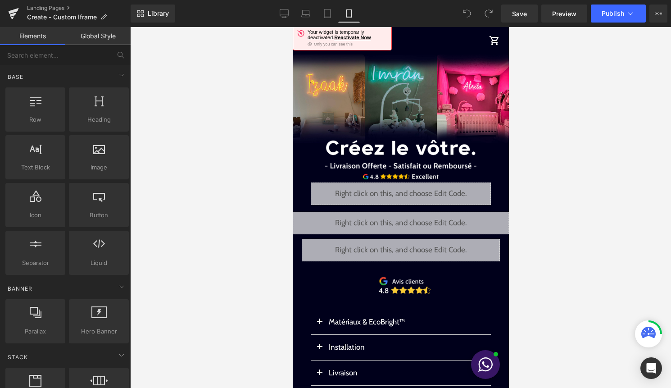
click at [412, 247] on icon at bounding box center [410, 246] width 5 height 5
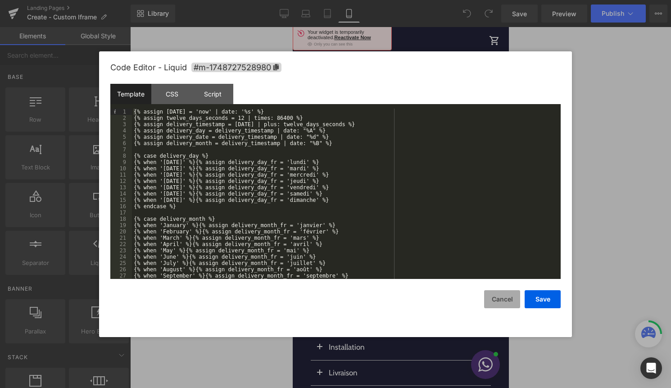
click at [503, 299] on button "Cancel" at bounding box center [502, 299] width 36 height 18
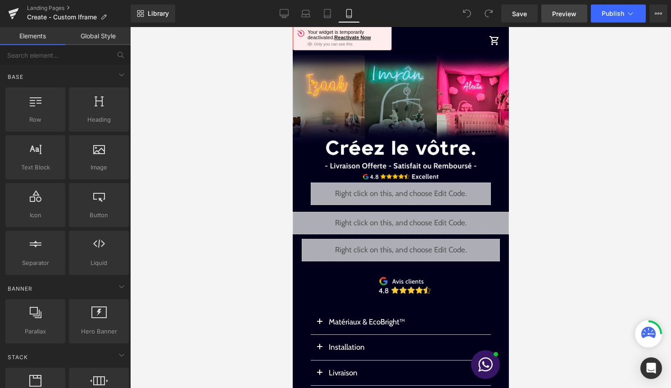
click at [550, 16] on link "Preview" at bounding box center [564, 14] width 46 height 18
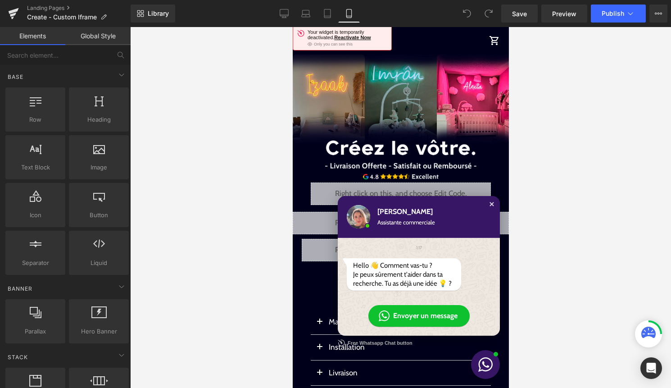
click at [492, 203] on div "Close chat window" at bounding box center [491, 204] width 9 height 9
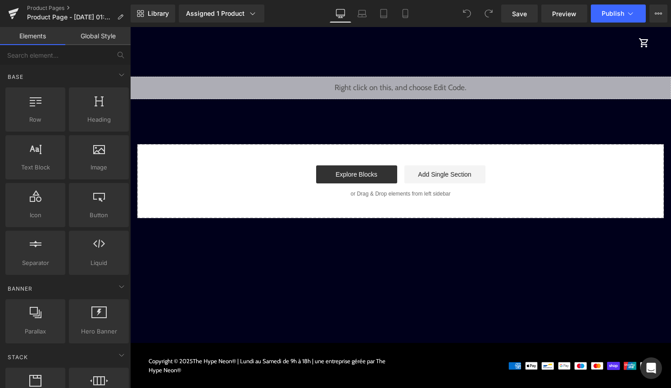
click at [342, 13] on icon at bounding box center [340, 13] width 9 height 9
click at [379, 82] on icon at bounding box center [377, 84] width 6 height 6
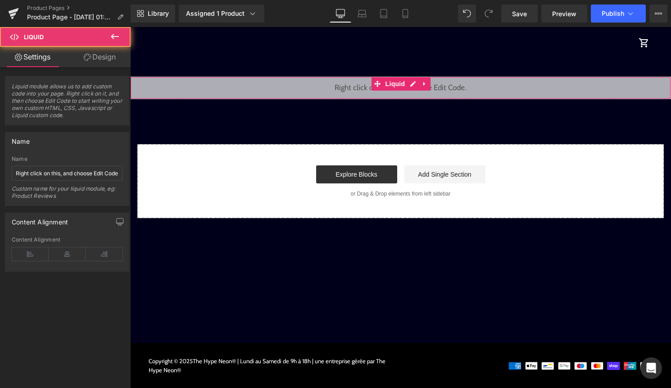
click at [104, 53] on link "Design" at bounding box center [99, 57] width 65 height 20
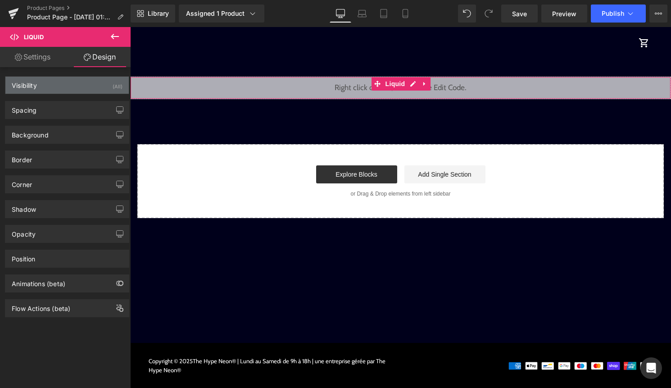
click at [101, 92] on div "Visibility (All)" at bounding box center [66, 85] width 123 height 17
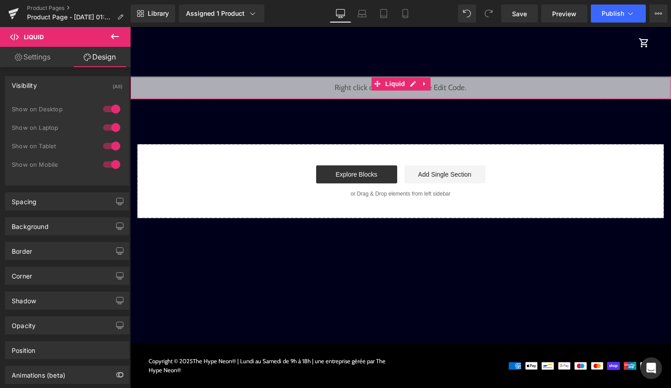
click at [107, 108] on div at bounding box center [112, 109] width 22 height 14
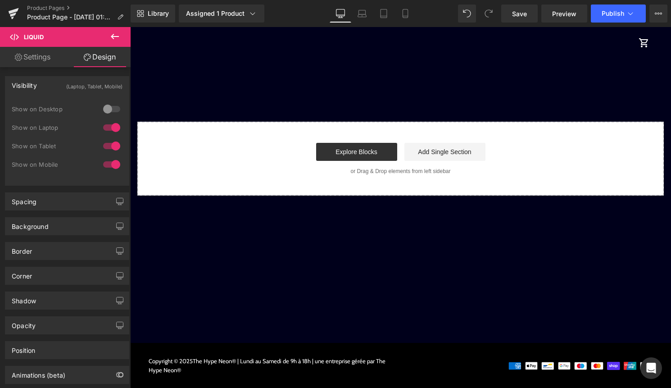
click at [107, 122] on div at bounding box center [112, 127] width 22 height 14
click at [107, 135] on div "Show on Laptop" at bounding box center [67, 132] width 111 height 18
click at [109, 140] on div at bounding box center [112, 146] width 22 height 14
click at [405, 14] on icon at bounding box center [405, 13] width 9 height 9
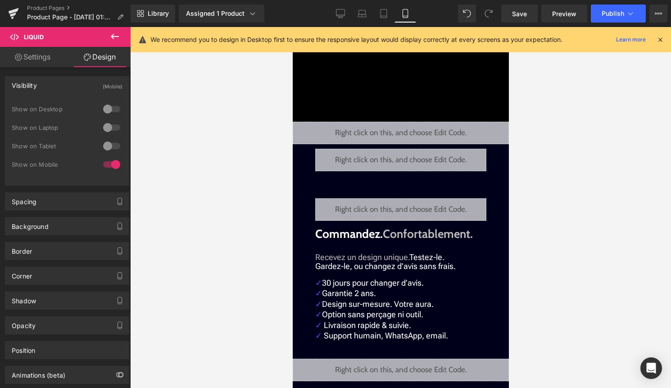
scroll to position [309, 0]
click at [661, 36] on icon at bounding box center [660, 40] width 8 height 8
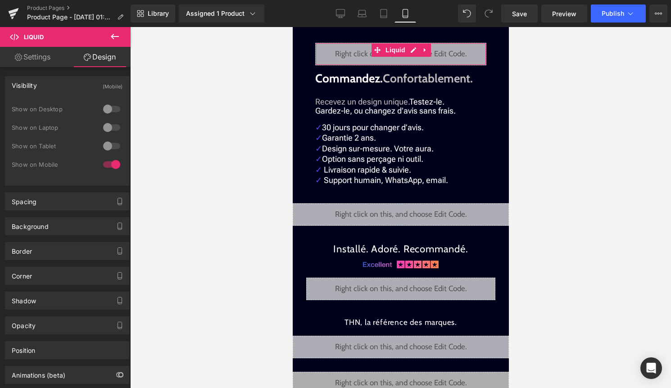
scroll to position [1048, 0]
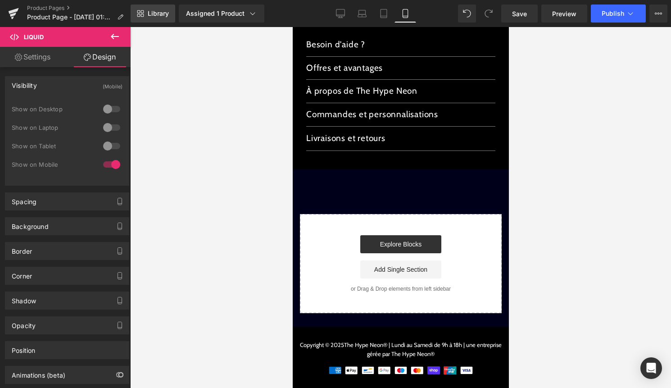
click at [157, 18] on link "Library" at bounding box center [153, 14] width 45 height 18
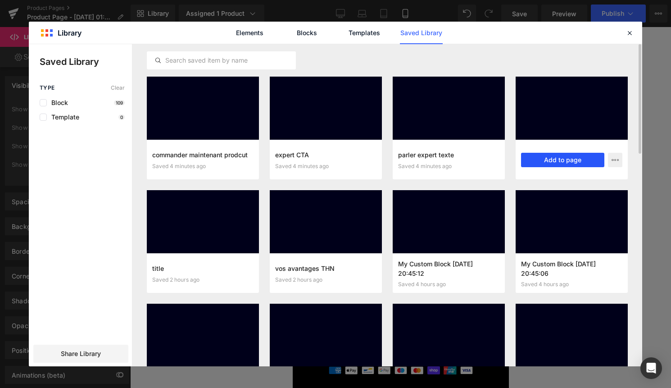
click at [534, 165] on button "Add to page" at bounding box center [562, 160] width 83 height 14
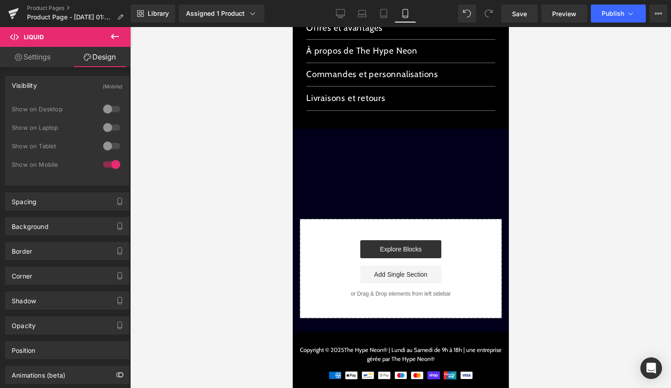
scroll to position [1093, 0]
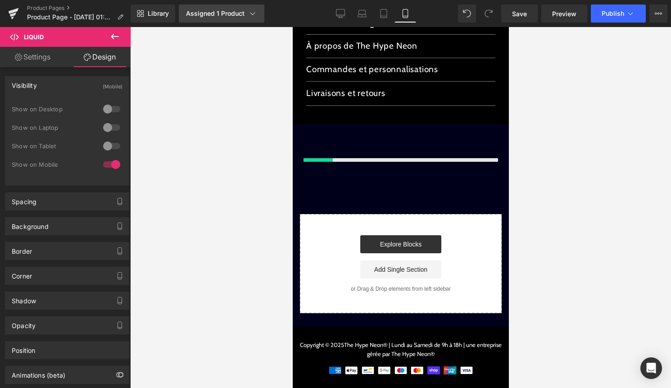
click at [199, 17] on div "Assigned 1 Product" at bounding box center [221, 13] width 71 height 9
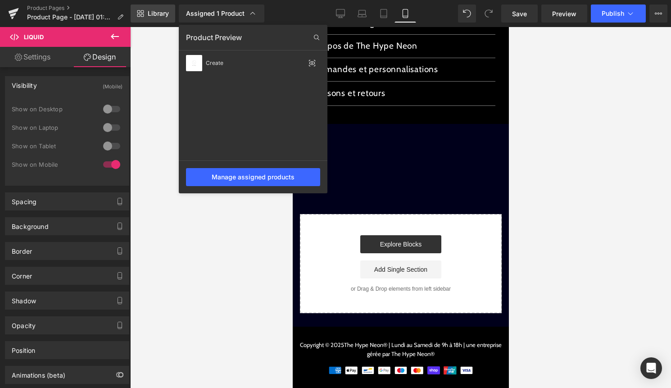
scroll to position [1082, 0]
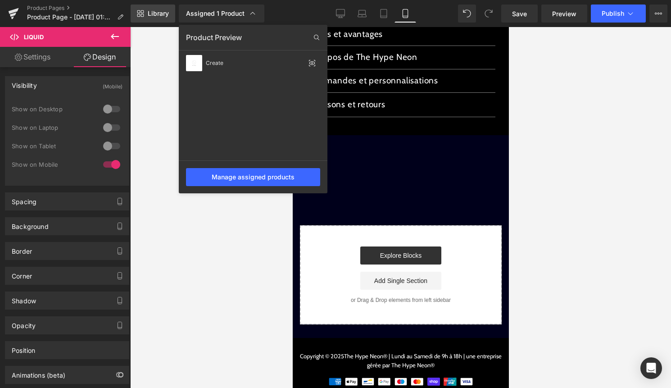
click at [161, 16] on span "Library" at bounding box center [158, 13] width 21 height 8
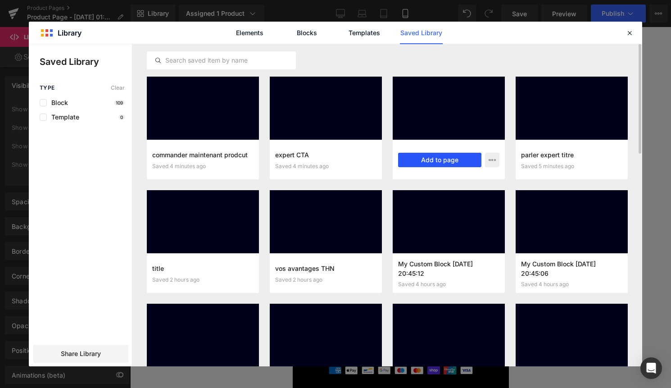
click at [449, 166] on button "Add to page" at bounding box center [439, 160] width 83 height 14
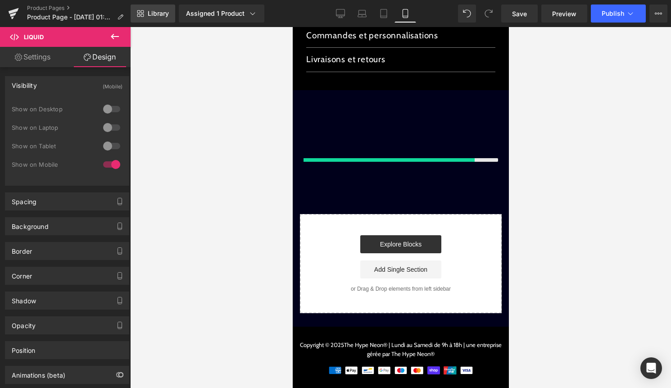
click at [143, 14] on icon at bounding box center [142, 15] width 3 height 3
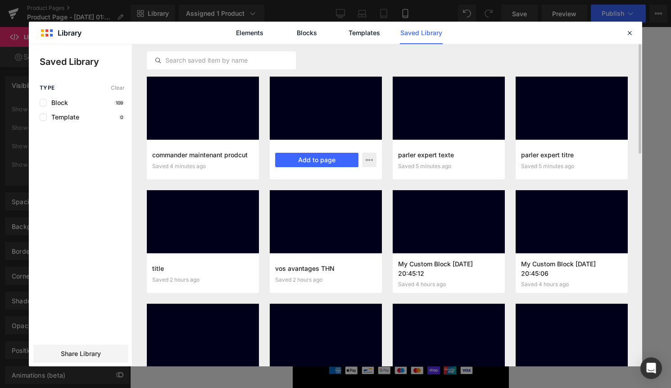
scroll to position [1113, 0]
click at [313, 165] on button "Add to page" at bounding box center [316, 160] width 83 height 14
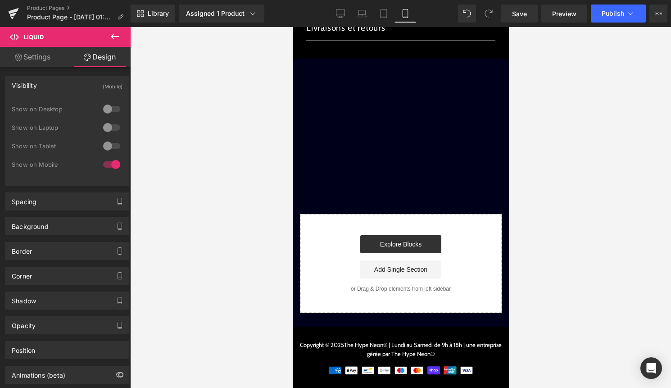
scroll to position [1152, 0]
click at [621, 11] on span "Publish" at bounding box center [613, 13] width 23 height 7
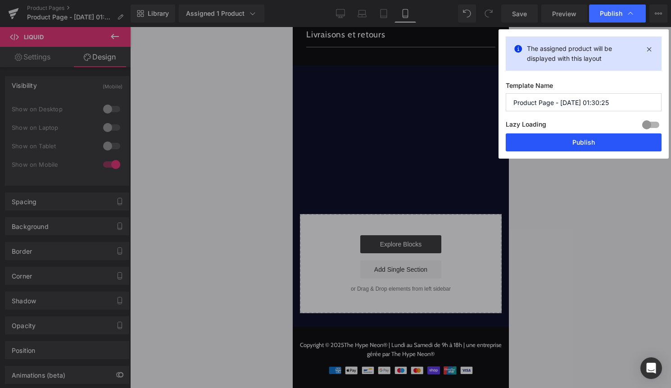
click at [582, 137] on button "Publish" at bounding box center [584, 142] width 156 height 18
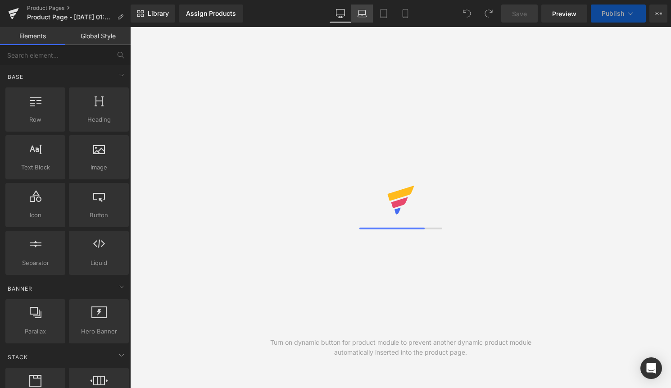
drag, startPoint x: 354, startPoint y: 14, endPoint x: 360, endPoint y: 11, distance: 6.3
click at [354, 14] on link "Laptop" at bounding box center [362, 14] width 22 height 18
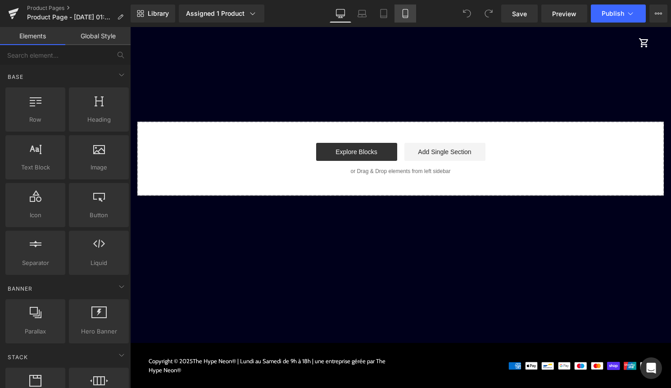
click at [398, 13] on link "Mobile" at bounding box center [406, 14] width 22 height 18
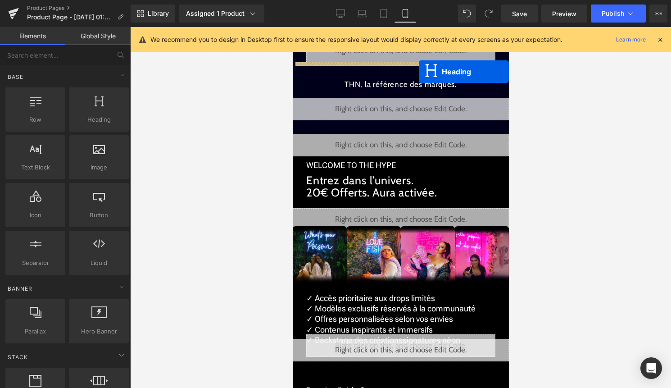
scroll to position [639, 0]
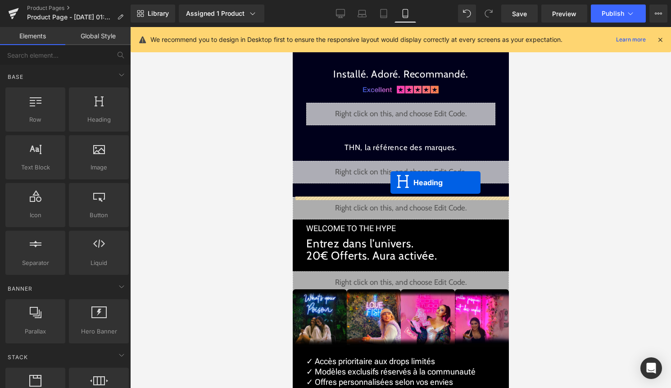
drag, startPoint x: 388, startPoint y: 205, endPoint x: 390, endPoint y: 182, distance: 23.5
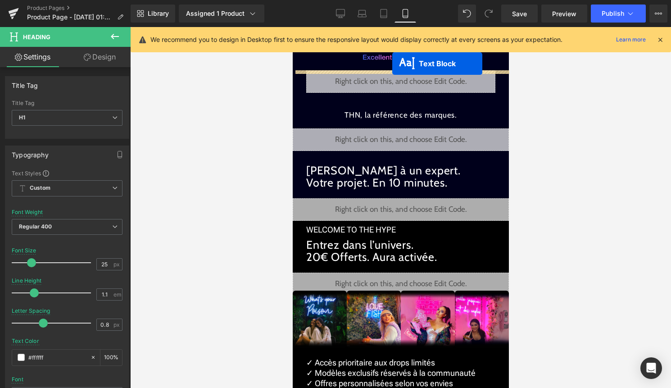
scroll to position [617, 0]
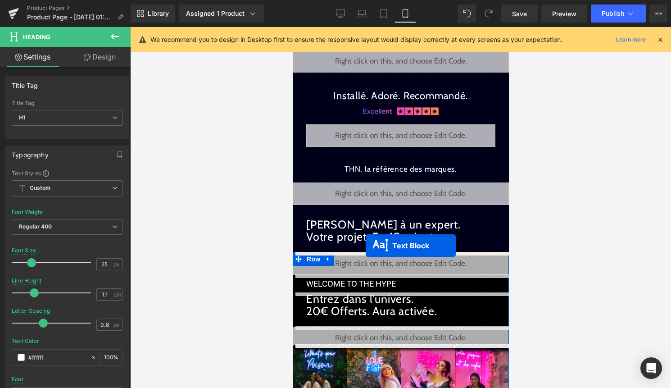
drag, startPoint x: 377, startPoint y: 259, endPoint x: 365, endPoint y: 245, distance: 18.9
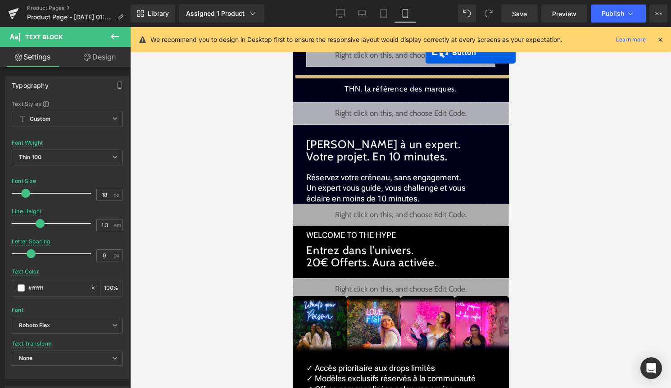
scroll to position [617, 0]
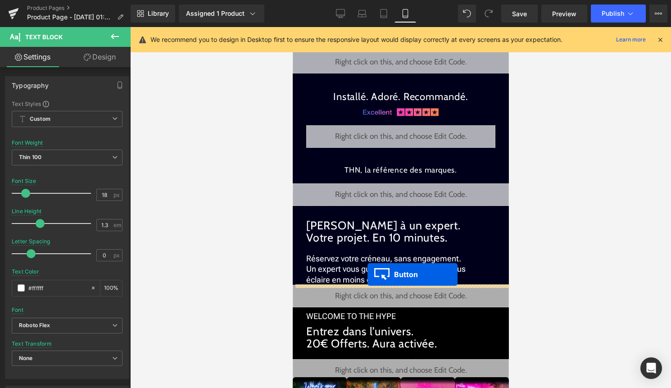
drag, startPoint x: 353, startPoint y: 285, endPoint x: 367, endPoint y: 274, distance: 17.7
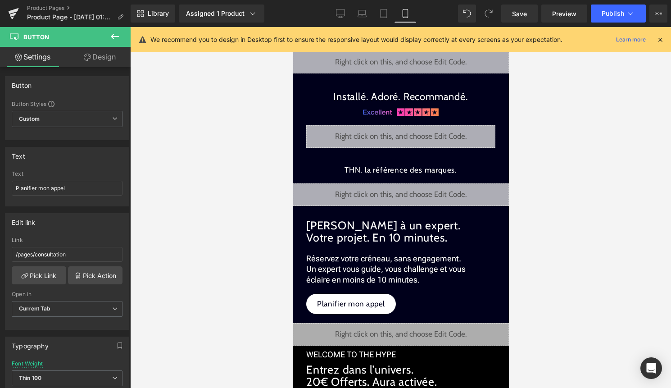
click at [617, 3] on div "Library Assigned 1 Product Product Preview Create Manage assigned products Mobi…" at bounding box center [401, 13] width 540 height 27
click at [617, 20] on button "Publish" at bounding box center [618, 14] width 55 height 18
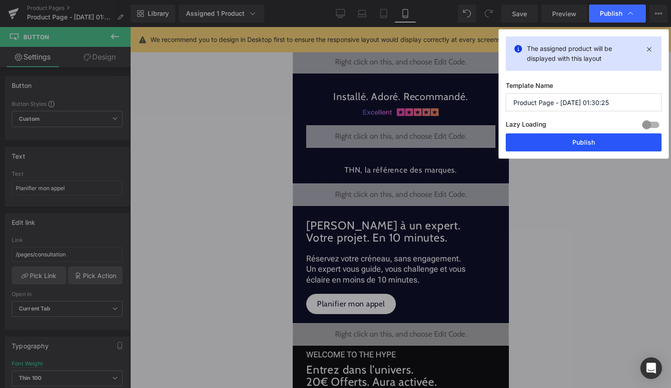
click at [594, 139] on button "Publish" at bounding box center [584, 142] width 156 height 18
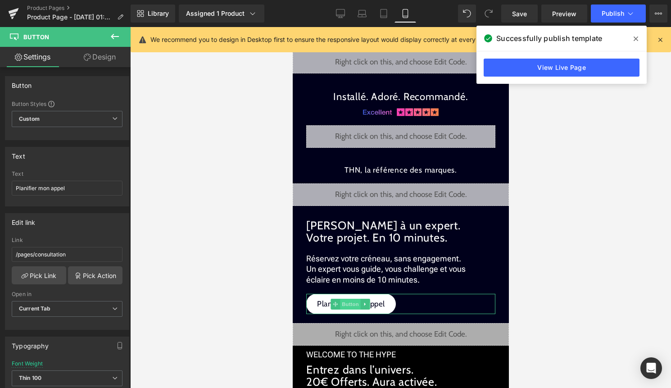
click at [349, 305] on span "Button" at bounding box center [350, 304] width 21 height 11
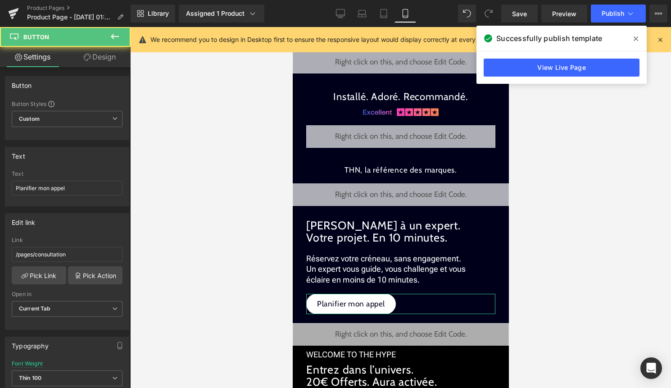
click at [104, 64] on link "Design" at bounding box center [99, 57] width 65 height 20
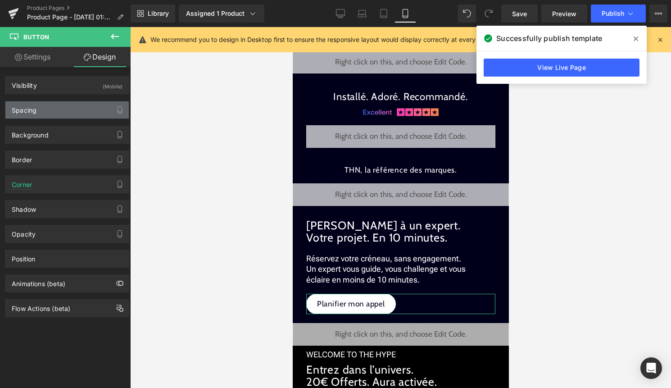
click at [76, 105] on div "Spacing" at bounding box center [66, 109] width 123 height 17
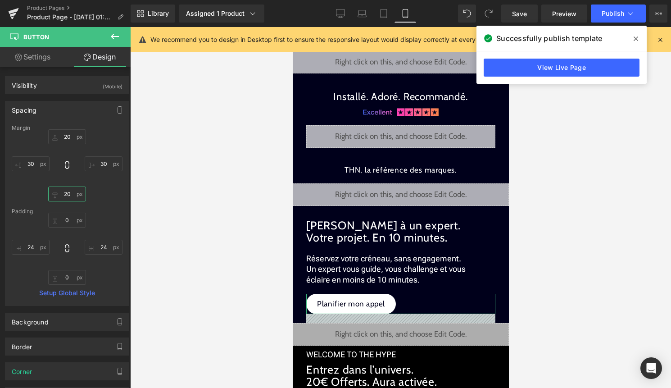
click at [69, 198] on input "20" at bounding box center [67, 193] width 38 height 15
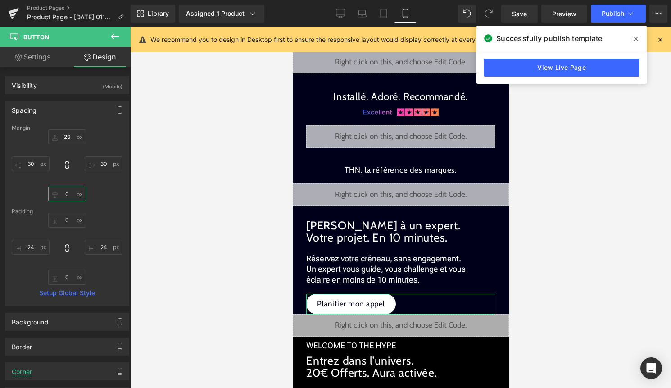
type input "-"
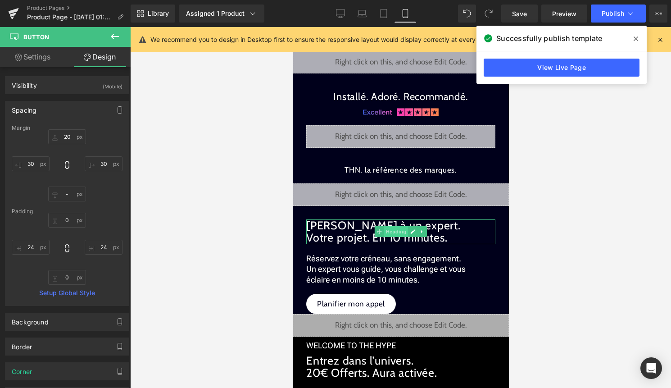
click at [386, 229] on span "Heading" at bounding box center [396, 231] width 24 height 11
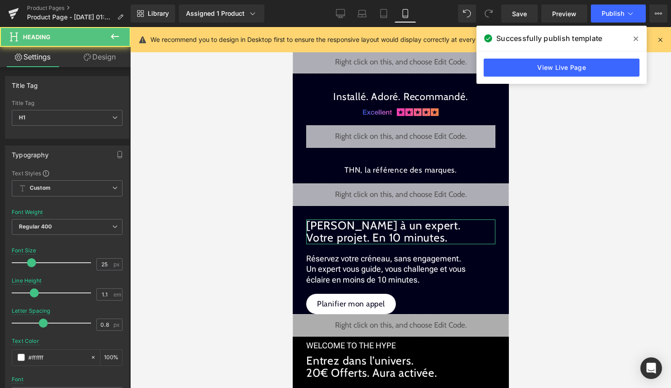
click at [114, 57] on link "Design" at bounding box center [99, 57] width 65 height 20
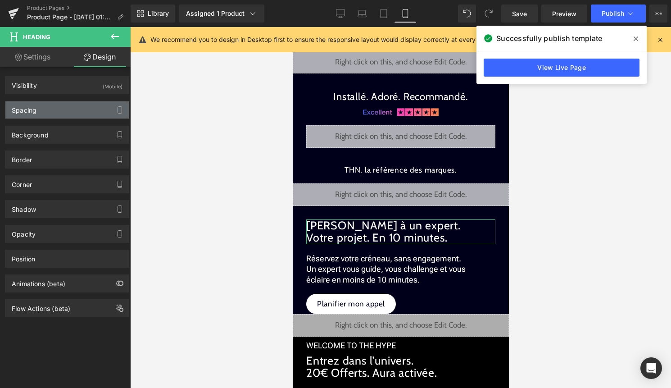
click at [57, 112] on div "Spacing" at bounding box center [66, 109] width 123 height 17
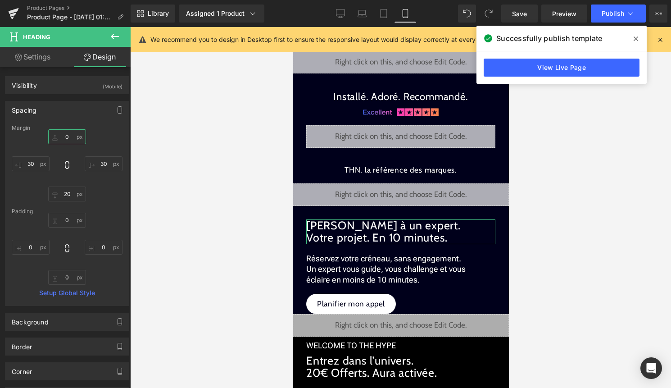
click at [64, 134] on input "0" at bounding box center [67, 136] width 38 height 15
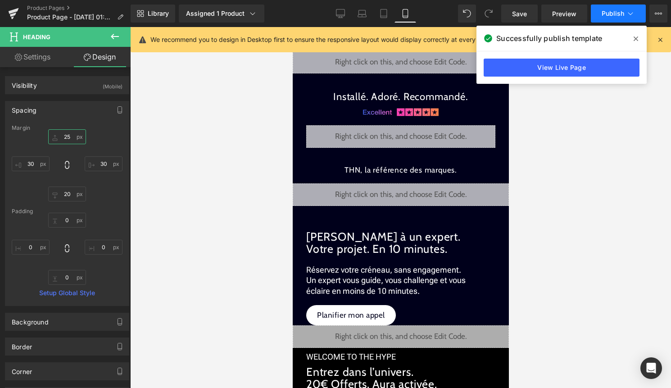
type input "25"
click at [635, 11] on button "Publish" at bounding box center [618, 14] width 55 height 18
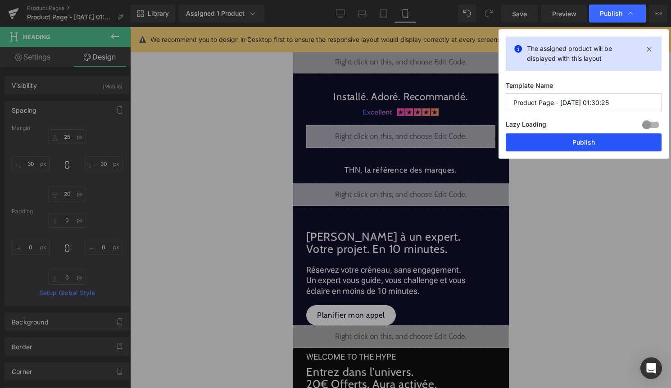
click at [608, 143] on button "Publish" at bounding box center [584, 142] width 156 height 18
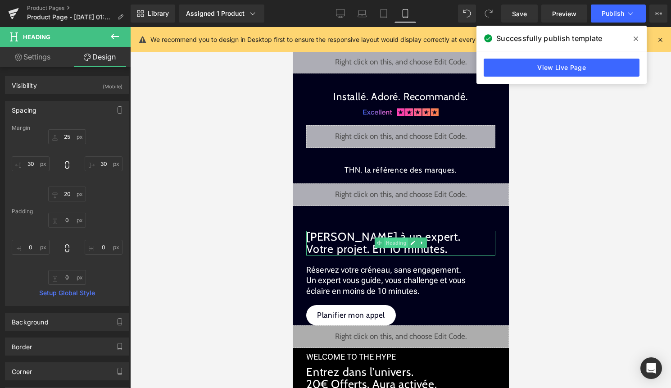
click at [384, 241] on span "Heading" at bounding box center [396, 242] width 24 height 11
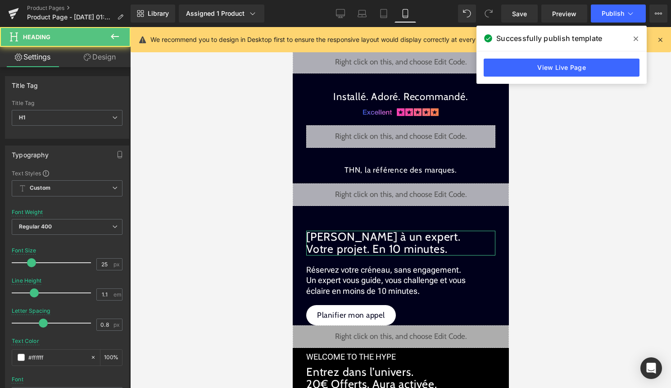
click at [98, 64] on link "Design" at bounding box center [99, 57] width 65 height 20
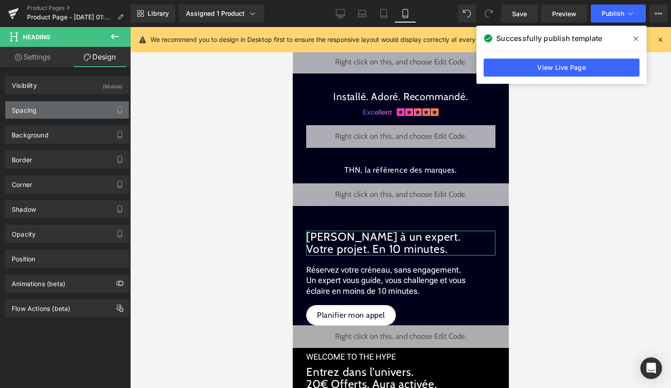
click at [78, 117] on div "Spacing" at bounding box center [66, 109] width 123 height 17
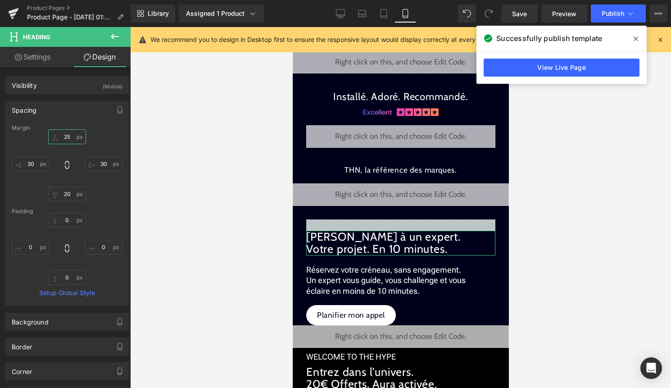
click at [73, 139] on input "25" at bounding box center [67, 136] width 38 height 15
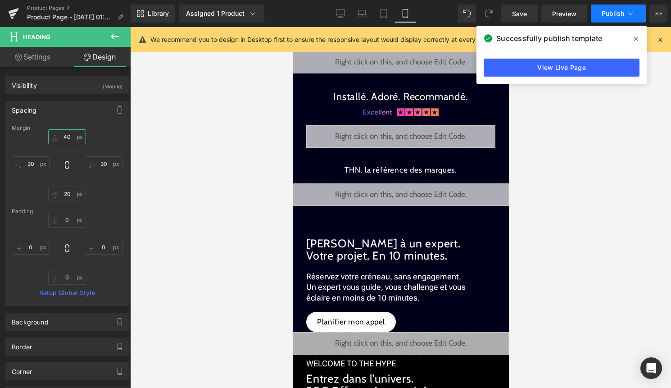
type input "40"
click at [631, 14] on icon at bounding box center [630, 13] width 9 height 9
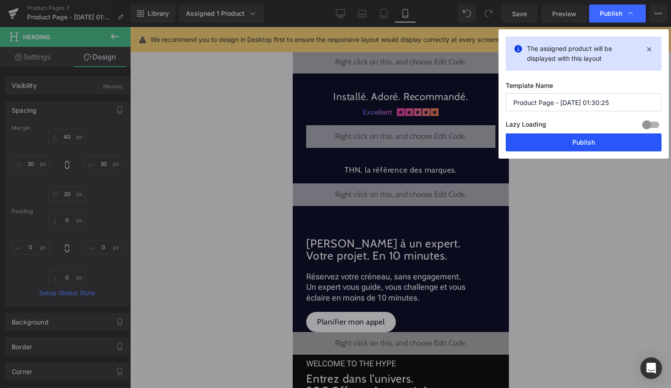
click at [588, 142] on button "Publish" at bounding box center [584, 142] width 156 height 18
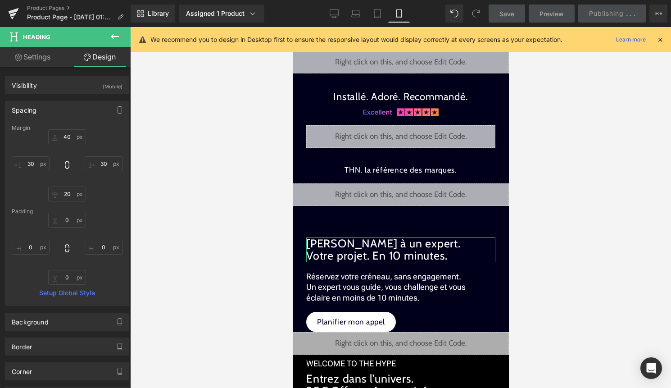
click at [114, 42] on button at bounding box center [115, 37] width 32 height 20
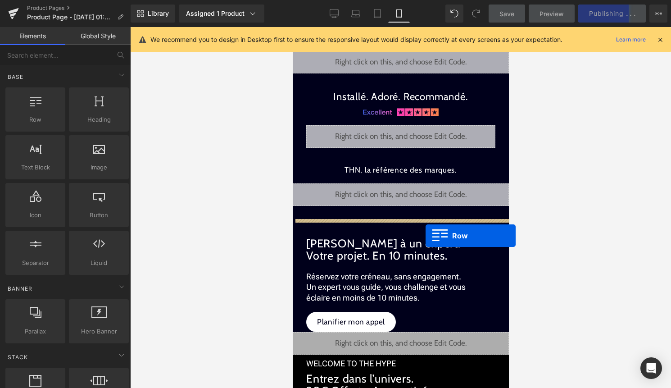
drag, startPoint x: 333, startPoint y: 149, endPoint x: 425, endPoint y: 236, distance: 126.2
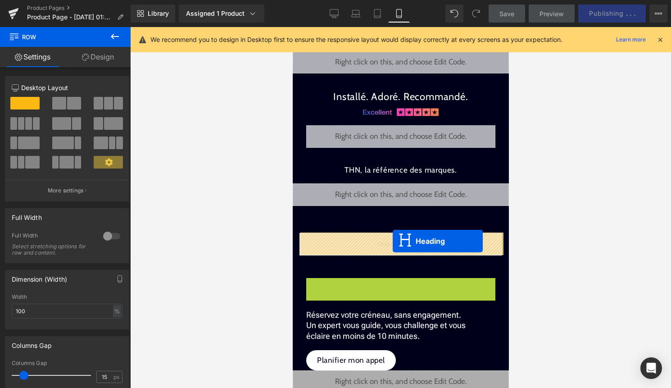
drag, startPoint x: 392, startPoint y: 287, endPoint x: 392, endPoint y: 241, distance: 45.9
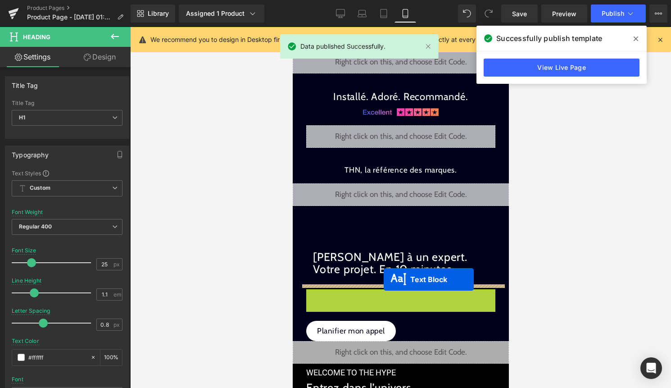
drag, startPoint x: 379, startPoint y: 306, endPoint x: 383, endPoint y: 279, distance: 26.9
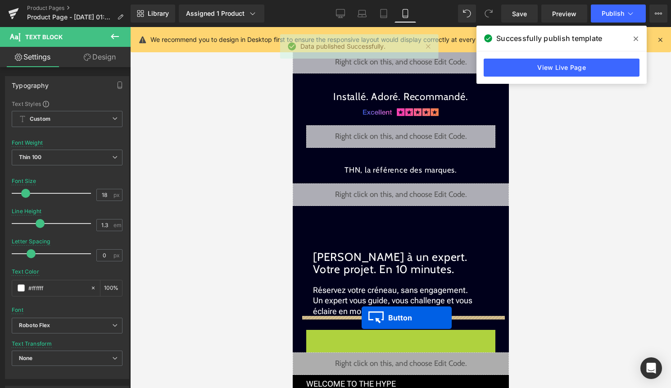
drag, startPoint x: 356, startPoint y: 336, endPoint x: 361, endPoint y: 318, distance: 19.2
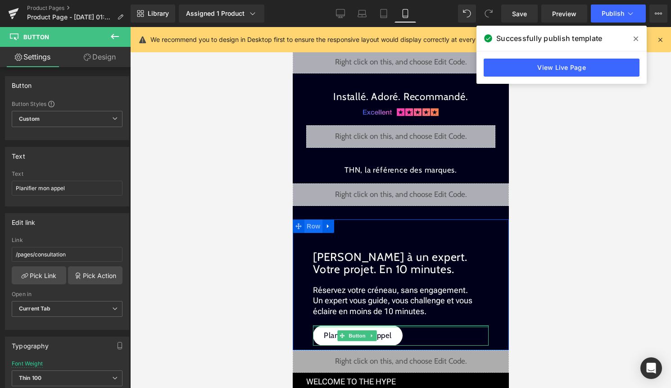
click at [315, 231] on span "Row" at bounding box center [313, 226] width 18 height 14
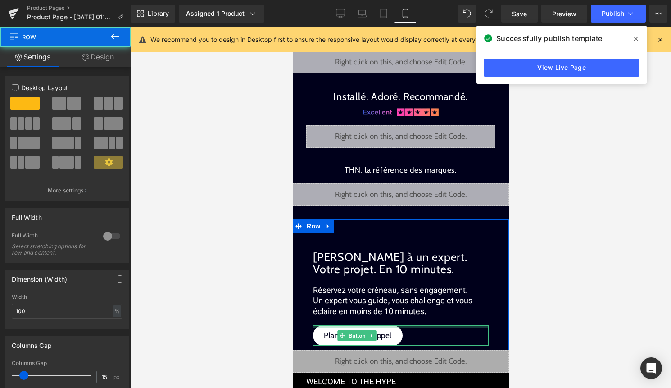
click at [111, 237] on div at bounding box center [112, 236] width 22 height 14
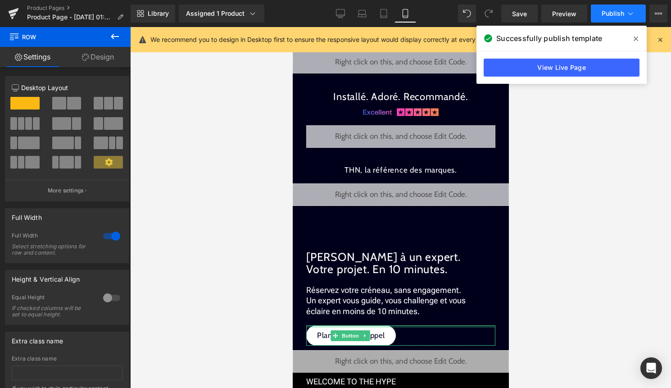
click at [623, 5] on button "Publish" at bounding box center [618, 14] width 55 height 18
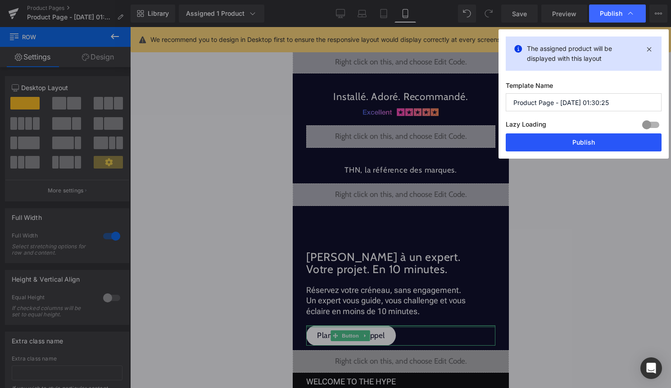
click at [574, 145] on button "Publish" at bounding box center [584, 142] width 156 height 18
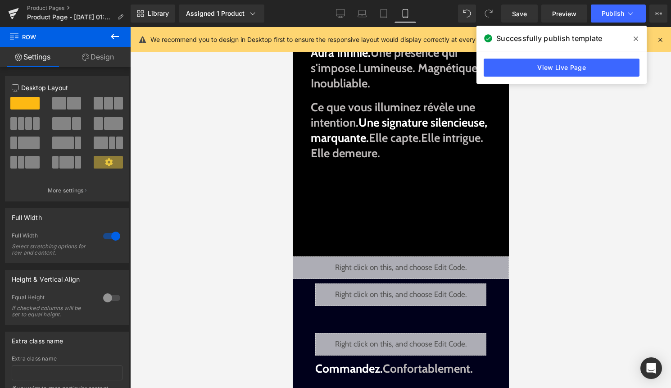
scroll to position [172, 0]
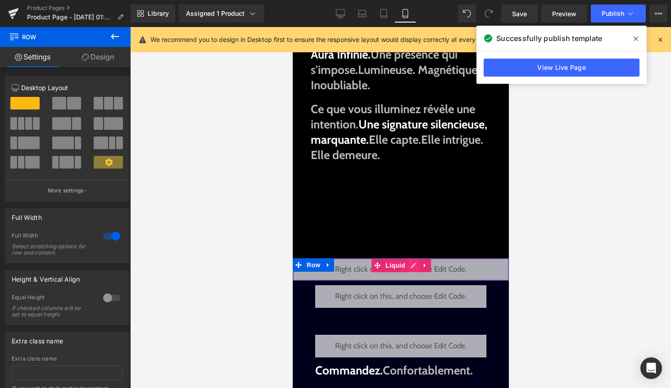
click at [413, 265] on div "Liquid" at bounding box center [400, 269] width 216 height 23
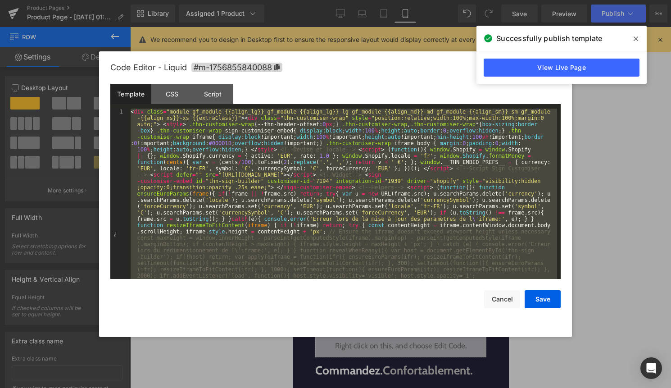
scroll to position [681, 0]
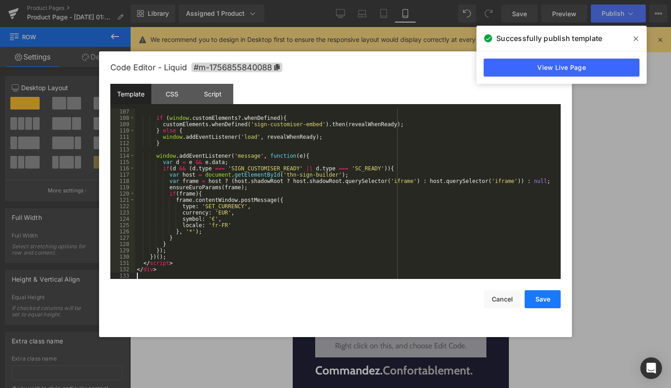
click at [542, 299] on button "Save" at bounding box center [543, 299] width 36 height 18
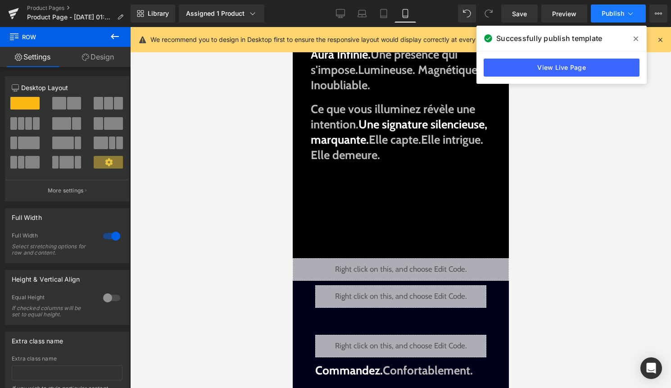
click at [608, 13] on span "Publish" at bounding box center [613, 13] width 23 height 7
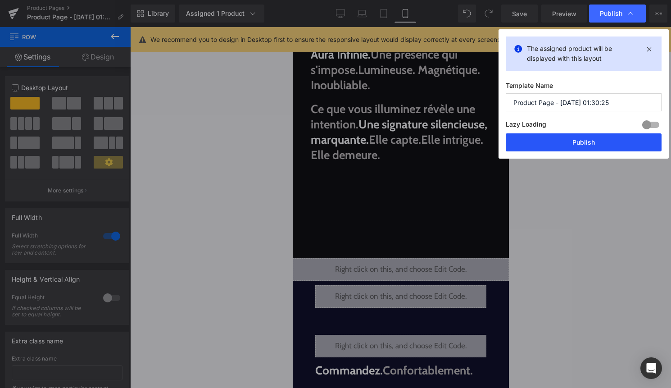
click at [602, 149] on button "Publish" at bounding box center [584, 142] width 156 height 18
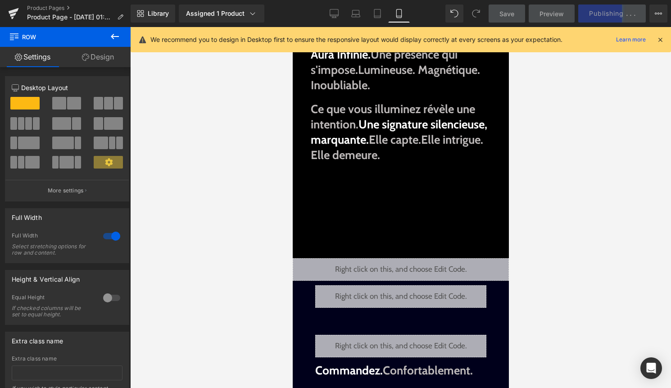
click at [656, 39] on icon at bounding box center [660, 40] width 8 height 8
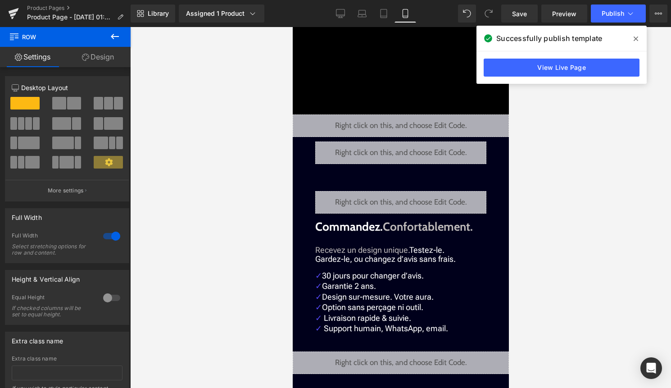
scroll to position [322, 0]
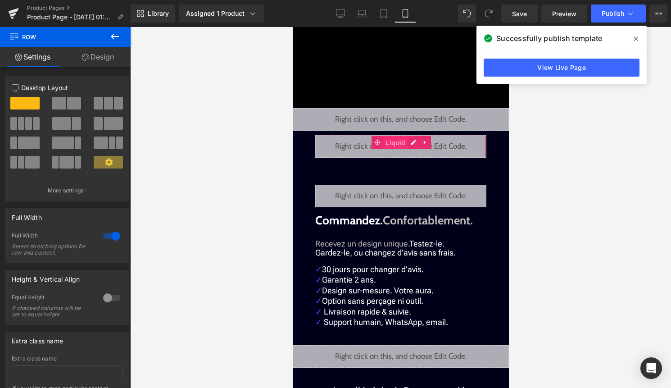
click at [406, 141] on span "Liquid" at bounding box center [395, 143] width 24 height 14
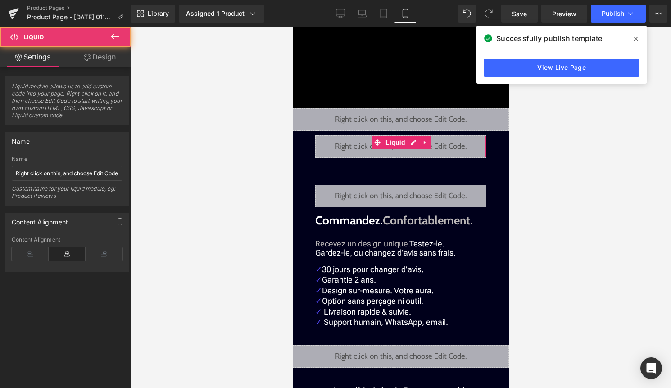
click at [413, 143] on div "Liquid" at bounding box center [400, 146] width 171 height 23
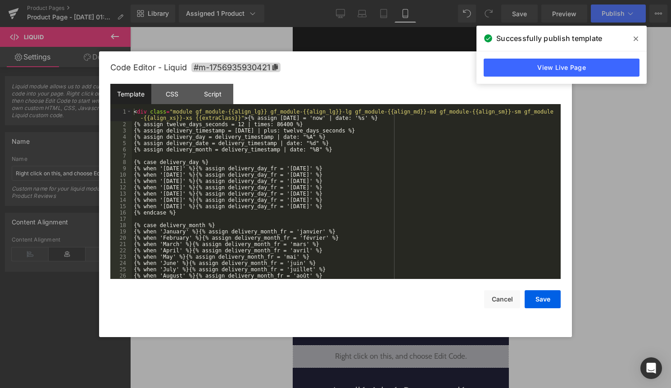
click at [376, 187] on div "< div class = "module gf_module-{{align_lg}} gf_module-{{align_lg}}-lg gf_modul…" at bounding box center [344, 203] width 425 height 189
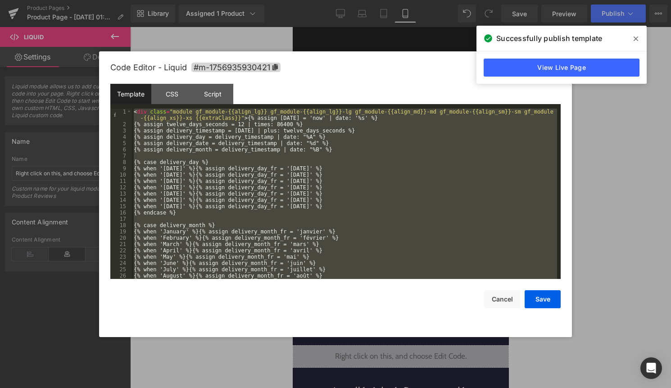
click at [635, 215] on div at bounding box center [335, 194] width 671 height 388
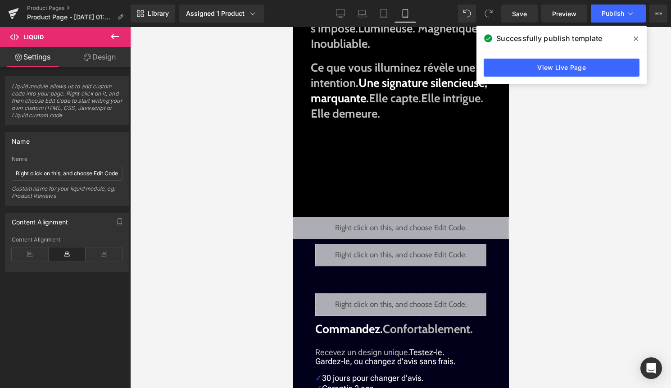
scroll to position [225, 0]
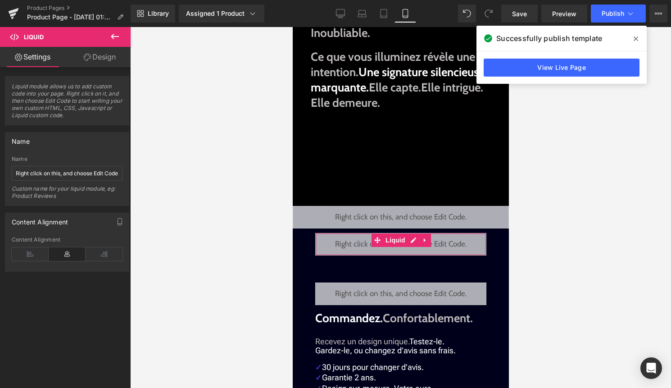
click at [116, 40] on icon at bounding box center [114, 36] width 11 height 11
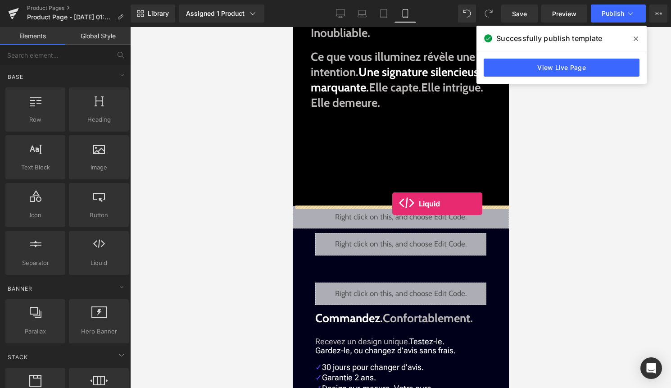
drag, startPoint x: 399, startPoint y: 278, endPoint x: 392, endPoint y: 204, distance: 75.2
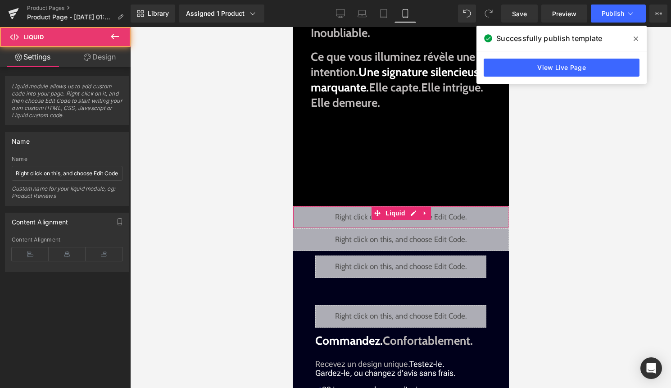
click at [415, 211] on div "Liquid" at bounding box center [400, 217] width 216 height 23
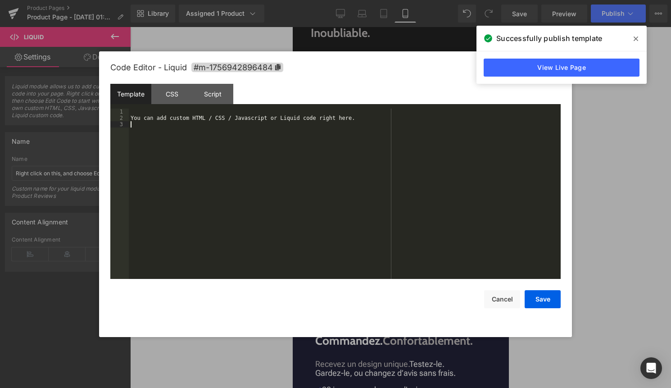
click at [403, 226] on div "You can add custom HTML / CSS / Javascript or Liquid code right here." at bounding box center [345, 200] width 432 height 183
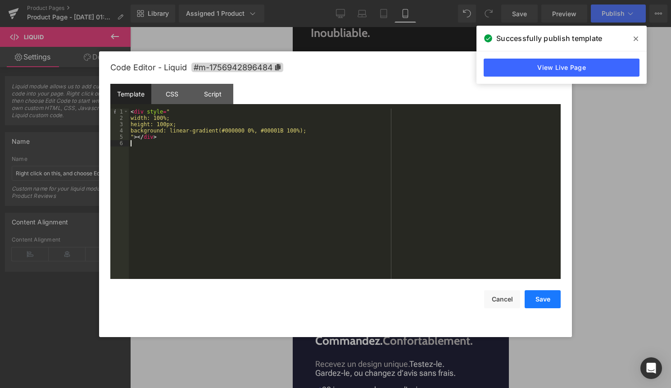
click at [542, 299] on button "Save" at bounding box center [543, 299] width 36 height 18
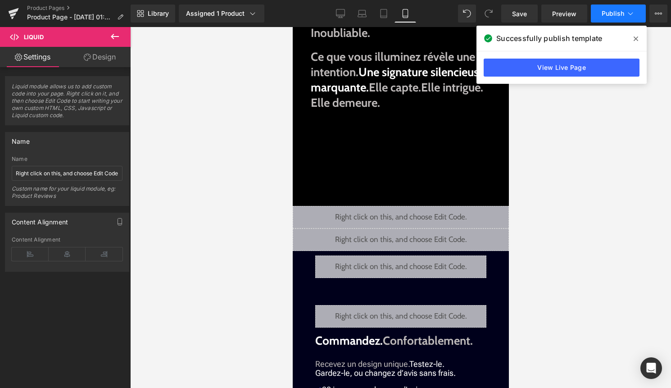
click at [622, 20] on button "Publish" at bounding box center [618, 14] width 55 height 18
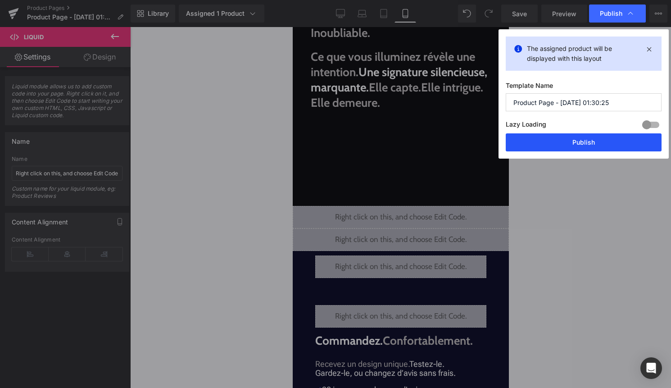
click at [585, 142] on button "Publish" at bounding box center [584, 142] width 156 height 18
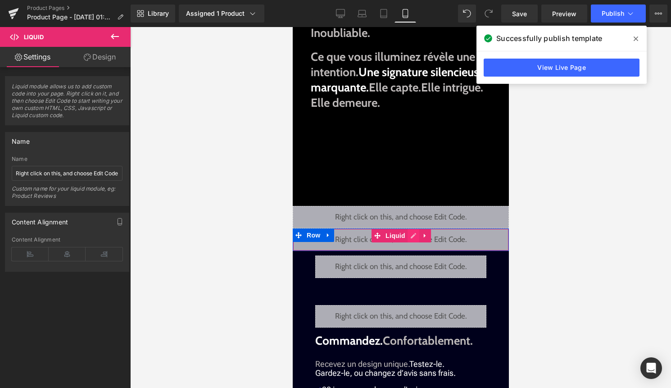
click at [411, 235] on div "Liquid" at bounding box center [400, 239] width 216 height 23
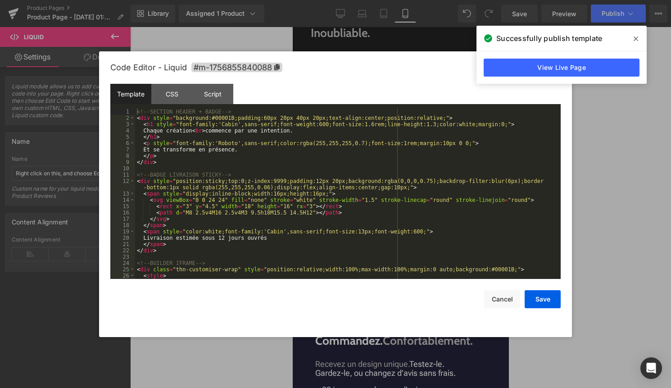
click at [378, 257] on div "<!-- SECTION HEADER + BADGE --> < div style = "background:#00001B;padding:60px …" at bounding box center [346, 200] width 422 height 183
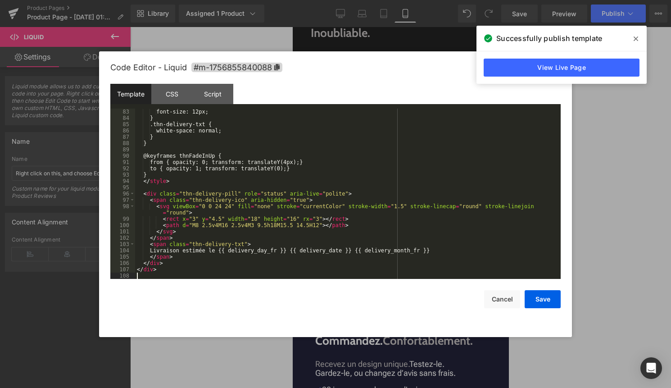
scroll to position [523, 0]
click at [549, 305] on button "Save" at bounding box center [543, 299] width 36 height 18
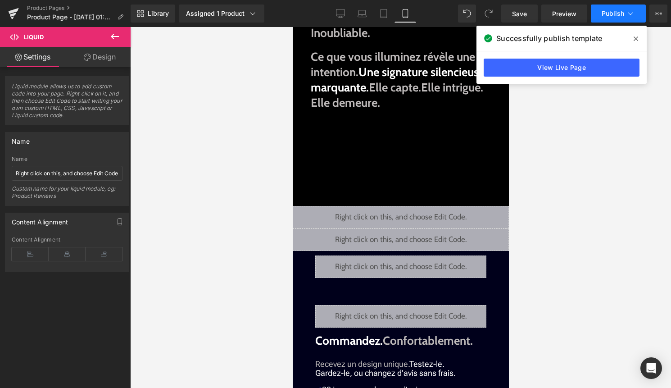
click at [622, 8] on button "Publish" at bounding box center [618, 14] width 55 height 18
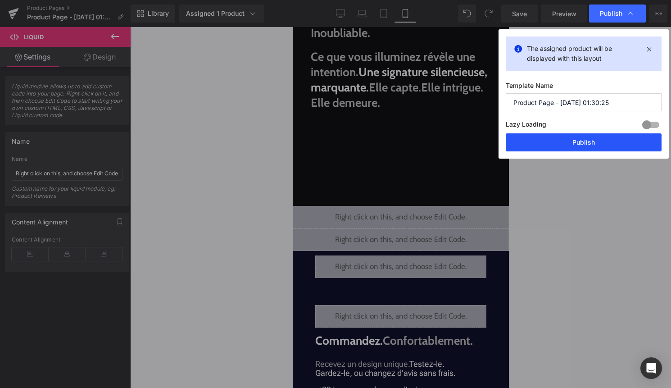
click at [585, 147] on button "Publish" at bounding box center [584, 142] width 156 height 18
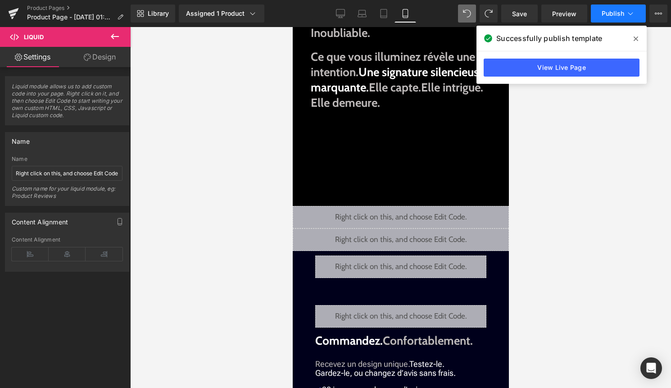
click at [619, 20] on button "Publish" at bounding box center [618, 14] width 55 height 18
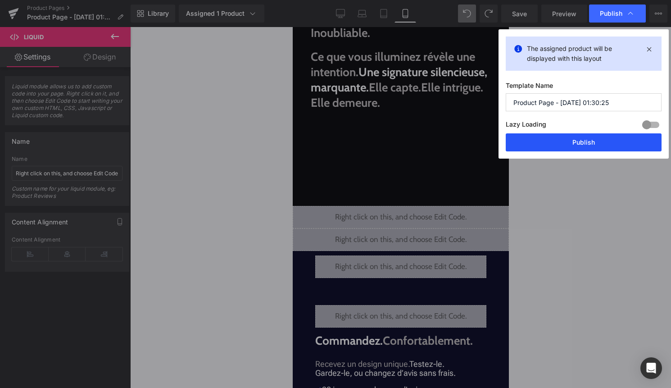
click at [631, 139] on button "Publish" at bounding box center [584, 142] width 156 height 18
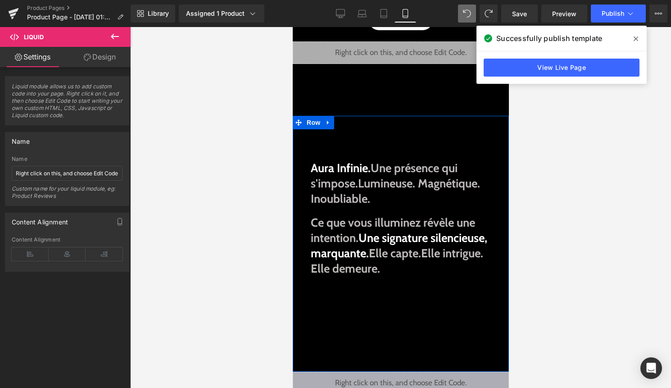
scroll to position [0, 0]
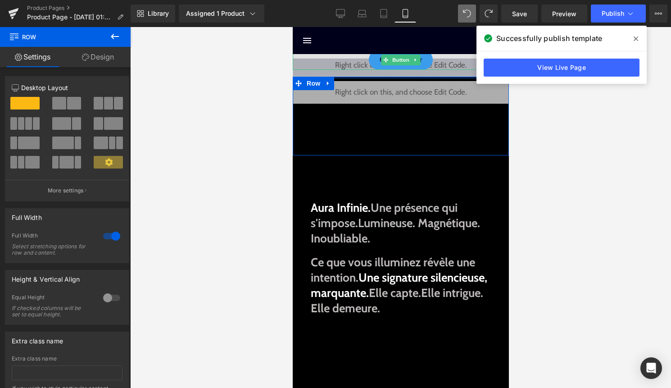
drag, startPoint x: 373, startPoint y: 91, endPoint x: 373, endPoint y: 62, distance: 28.8
click at [373, 77] on div "Liquid Liquid Commencer Button Row 174px" at bounding box center [400, 116] width 216 height 79
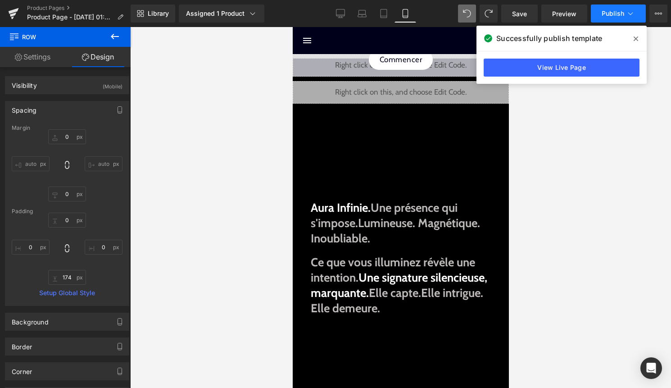
click at [613, 18] on button "Publish" at bounding box center [618, 14] width 55 height 18
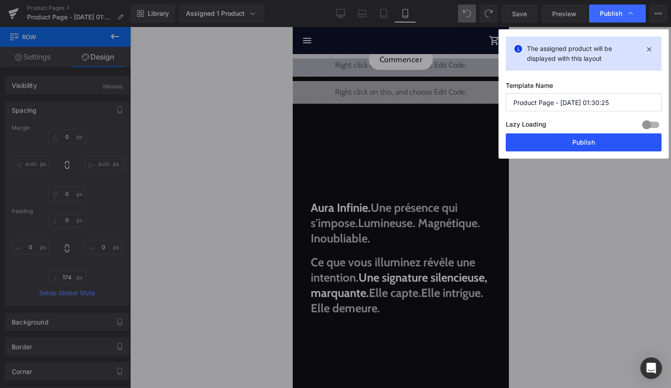
click at [576, 144] on button "Publish" at bounding box center [584, 142] width 156 height 18
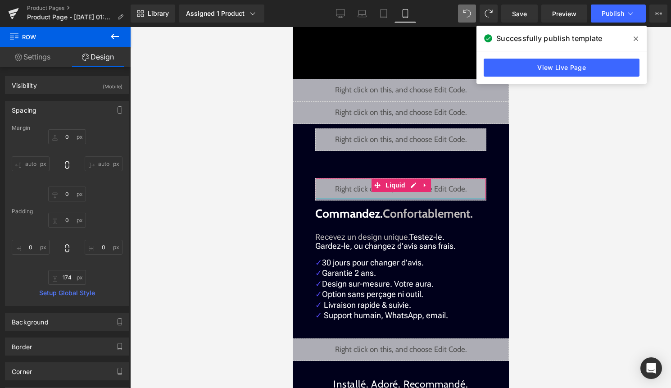
scroll to position [317, 0]
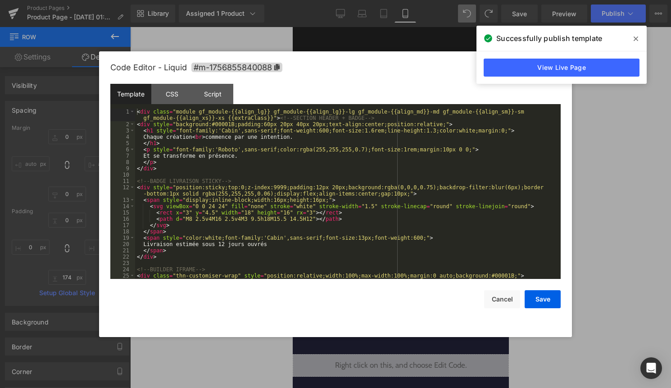
click at [410, 123] on div "Liquid" at bounding box center [400, 128] width 216 height 23
click at [364, 190] on div "< div class = "module gf_module-{{align_lg}} gf_module-{{align_lg}}-lg gf_modul…" at bounding box center [346, 203] width 422 height 189
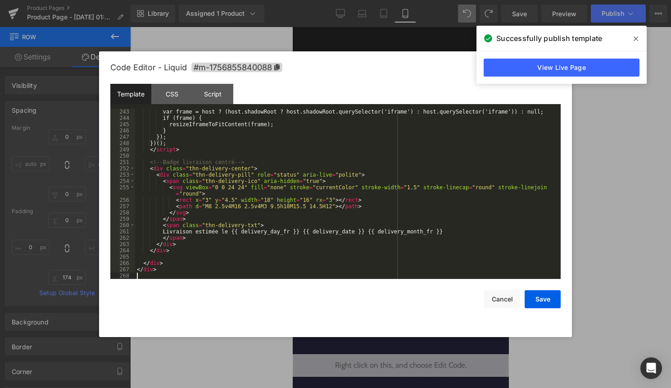
scroll to position [1551, 0]
click at [549, 301] on button "Save" at bounding box center [543, 299] width 36 height 18
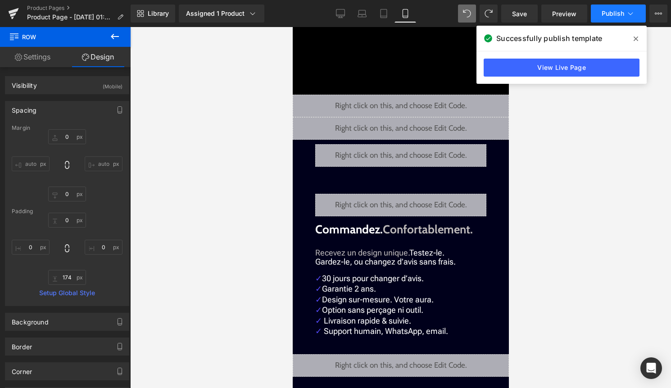
click at [617, 11] on span "Publish" at bounding box center [613, 13] width 23 height 7
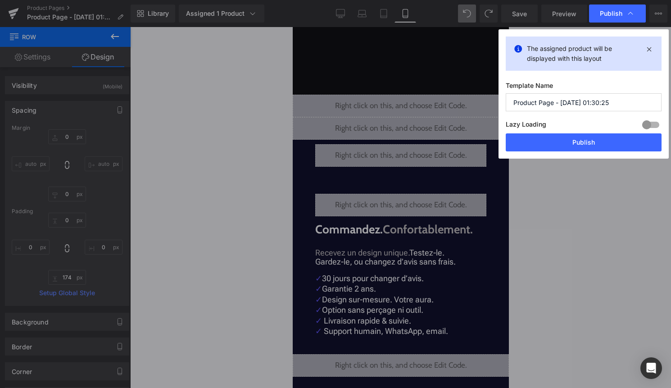
click at [594, 133] on div "Lazy Loading Build Upgrade plan to unlock" at bounding box center [584, 125] width 156 height 15
click at [594, 141] on button "Publish" at bounding box center [584, 142] width 156 height 18
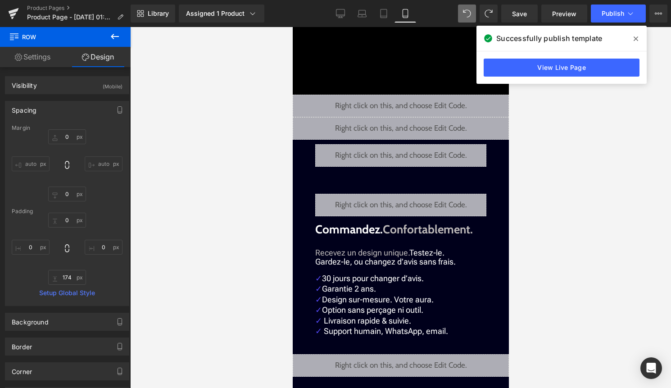
type input "0"
type input "43"
type input "0"
type input "174"
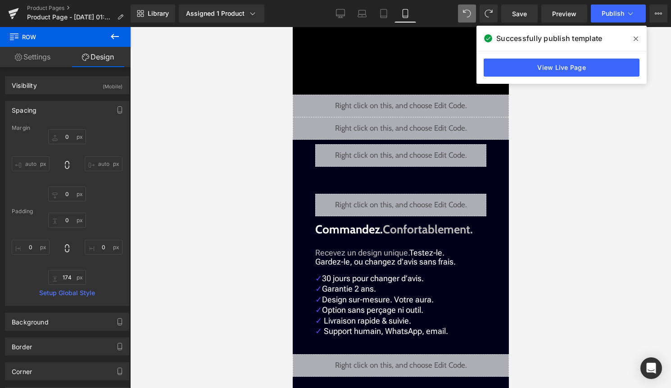
type input "0"
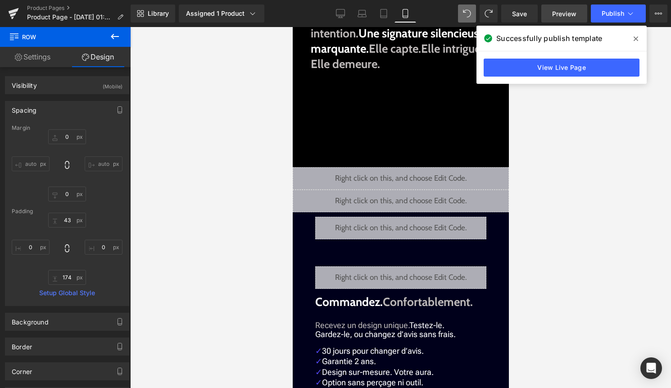
scroll to position [281, 0]
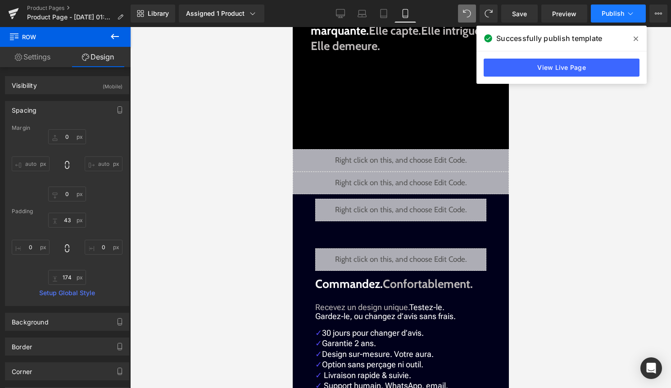
click at [612, 15] on span "Publish" at bounding box center [613, 13] width 23 height 7
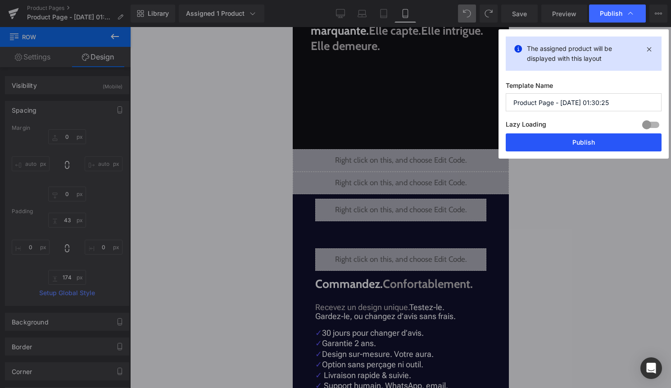
click at [579, 140] on button "Publish" at bounding box center [584, 142] width 156 height 18
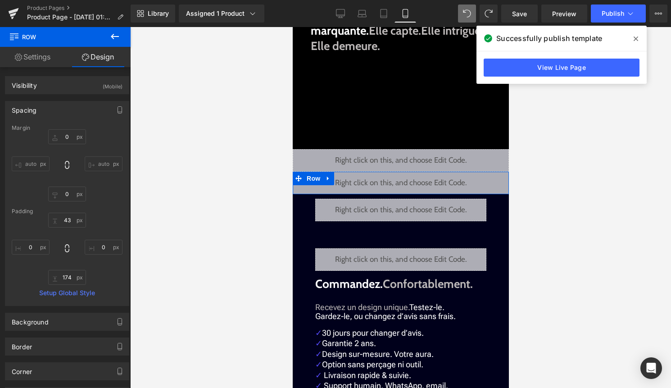
click at [413, 181] on div "Liquid" at bounding box center [400, 183] width 216 height 23
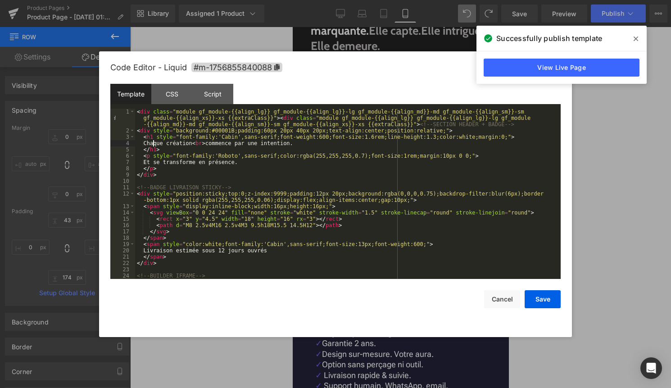
click at [152, 142] on div "< div class = "module gf_module-{{align_lg}} gf_module-{{align_lg}}-lg gf_modul…" at bounding box center [346, 206] width 422 height 195
drag, startPoint x: 149, startPoint y: 143, endPoint x: 197, endPoint y: 146, distance: 48.3
click at [197, 146] on div "< div class = "module gf_module-{{align_lg}} gf_module-{{align_lg}}-lg gf_modul…" at bounding box center [346, 206] width 422 height 195
drag, startPoint x: 337, startPoint y: 144, endPoint x: 236, endPoint y: 143, distance: 101.3
click at [236, 143] on div "< div class = "module gf_module-{{align_lg}} gf_module-{{align_lg}}-lg gf_modul…" at bounding box center [346, 206] width 422 height 195
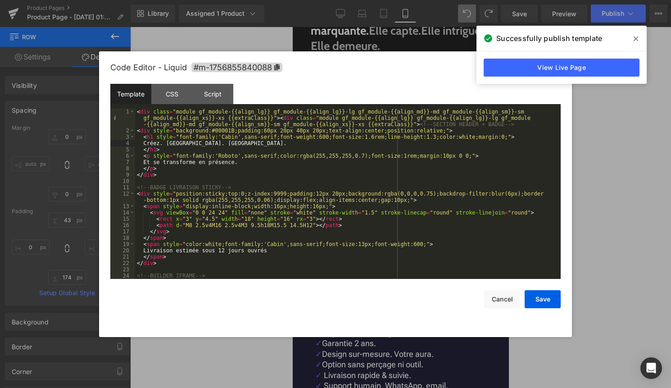
click at [172, 145] on div "< div class = "module gf_module-{{align_lg}} gf_module-{{align_lg}}-lg gf_modul…" at bounding box center [346, 206] width 422 height 195
click at [206, 145] on div "< div class = "module gf_module-{{align_lg}} gf_module-{{align_lg}}-lg gf_modul…" at bounding box center [346, 206] width 422 height 195
click at [170, 145] on div "< div class = "module gf_module-{{align_lg}} gf_module-{{align_lg}}-lg gf_modul…" at bounding box center [346, 206] width 422 height 195
click at [207, 147] on div "< div class = "module gf_module-{{align_lg}} gf_module-{{align_lg}}-lg gf_modul…" at bounding box center [346, 206] width 422 height 195
click at [205, 145] on div "< div class = "module gf_module-{{align_lg}} gf_module-{{align_lg}}-lg gf_modul…" at bounding box center [346, 206] width 422 height 195
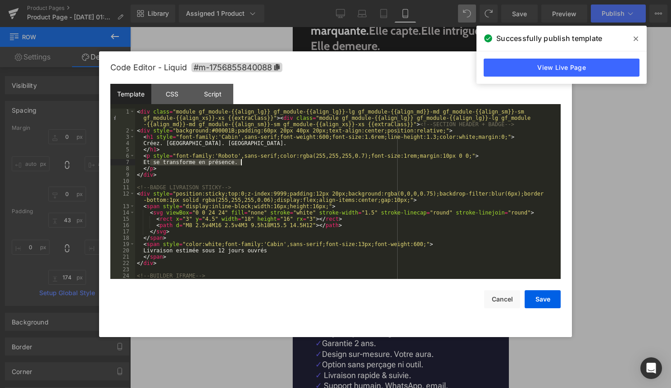
drag, startPoint x: 150, startPoint y: 162, endPoint x: 240, endPoint y: 164, distance: 90.6
click at [240, 164] on div "< div class = "module gf_module-{{align_lg}} gf_module-{{align_lg}}-lg gf_modul…" at bounding box center [346, 206] width 422 height 195
drag, startPoint x: 166, startPoint y: 145, endPoint x: 151, endPoint y: 145, distance: 14.9
click at [151, 145] on div "< div class = "module gf_module-{{align_lg}} gf_module-{{align_lg}}-lg gf_modul…" at bounding box center [346, 206] width 422 height 195
drag, startPoint x: 212, startPoint y: 145, endPoint x: 182, endPoint y: 144, distance: 30.2
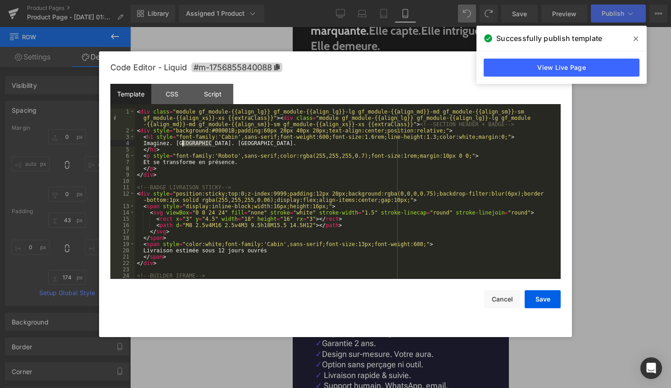
click at [182, 144] on div "< div class = "module gf_module-{{align_lg}} gf_module-{{align_lg}}-lg gf_modul…" at bounding box center [346, 206] width 422 height 195
drag, startPoint x: 150, startPoint y: 162, endPoint x: 240, endPoint y: 165, distance: 91.0
click at [240, 165] on div "< div class = "module gf_module-{{align_lg}} gf_module-{{align_lg}}-lg gf_modul…" at bounding box center [346, 206] width 422 height 195
click at [542, 300] on button "Save" at bounding box center [543, 299] width 36 height 18
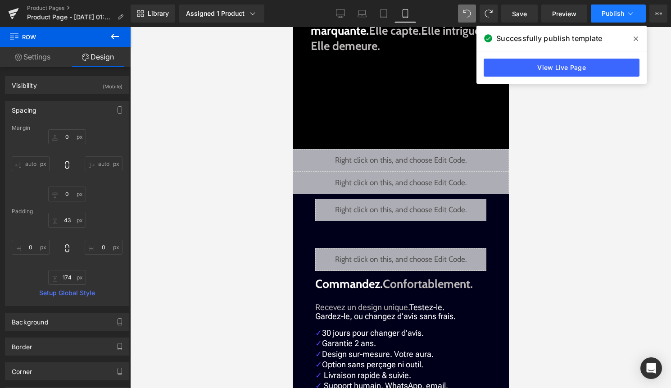
click at [612, 12] on span "Publish" at bounding box center [613, 13] width 23 height 7
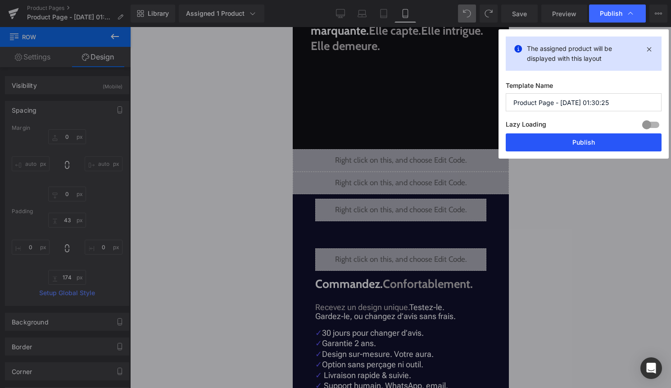
click at [573, 137] on button "Publish" at bounding box center [584, 142] width 156 height 18
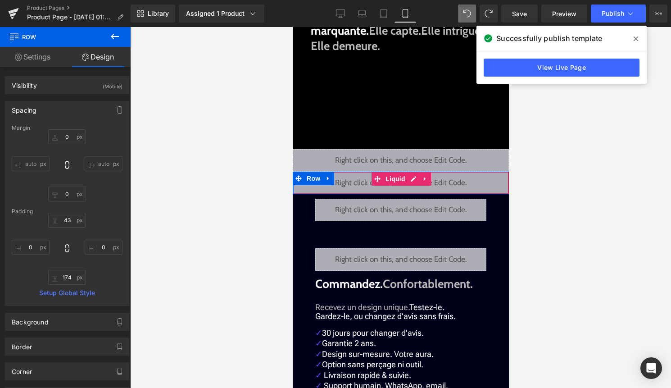
click at [408, 181] on div "Liquid" at bounding box center [400, 183] width 216 height 23
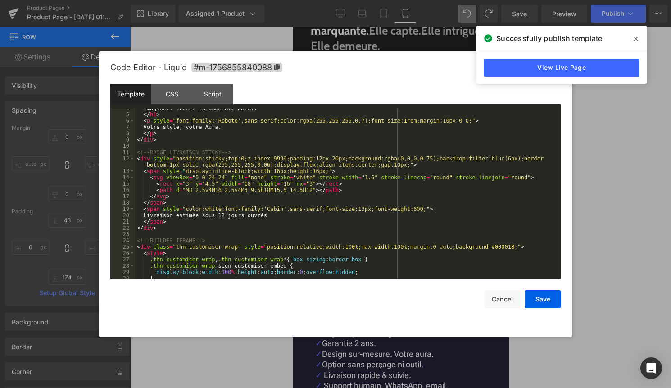
scroll to position [27, 0]
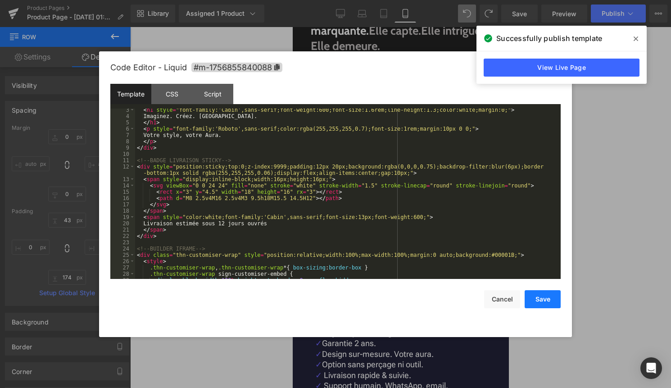
click at [544, 299] on button "Save" at bounding box center [543, 299] width 36 height 18
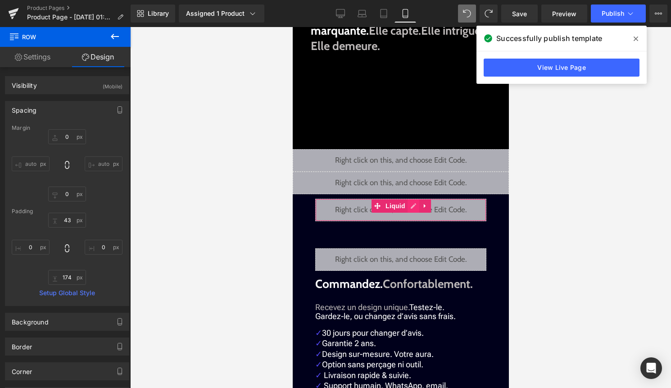
click at [409, 206] on div "Liquid" at bounding box center [400, 210] width 171 height 23
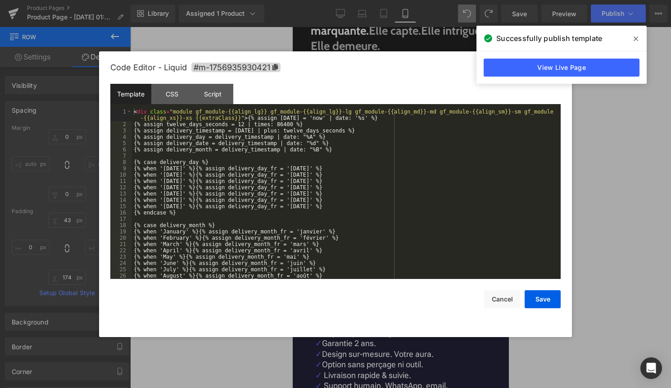
click at [357, 234] on div "< div class = "module gf_module-{{align_lg}} gf_module-{{align_lg}}-lg gf_modul…" at bounding box center [344, 203] width 425 height 189
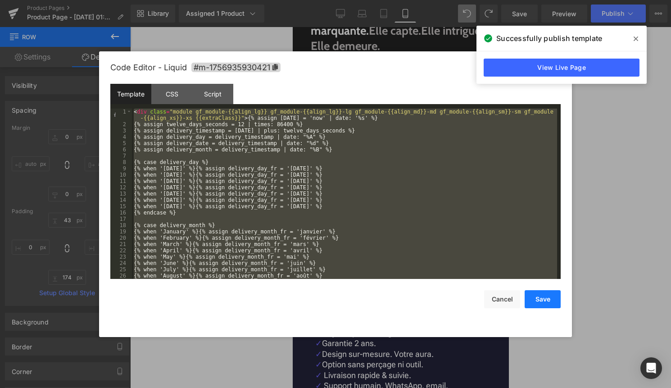
click at [538, 298] on button "Save" at bounding box center [543, 299] width 36 height 18
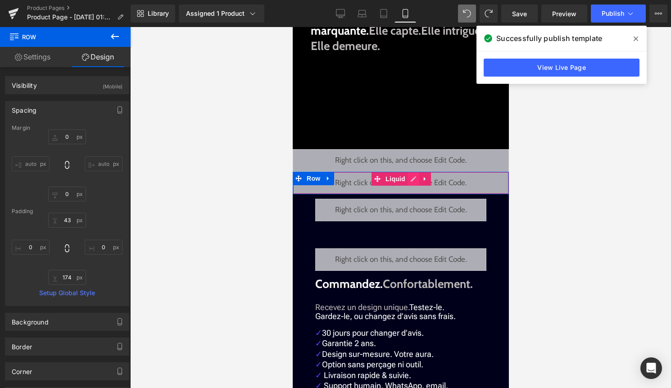
click at [408, 181] on div "Liquid" at bounding box center [400, 183] width 216 height 23
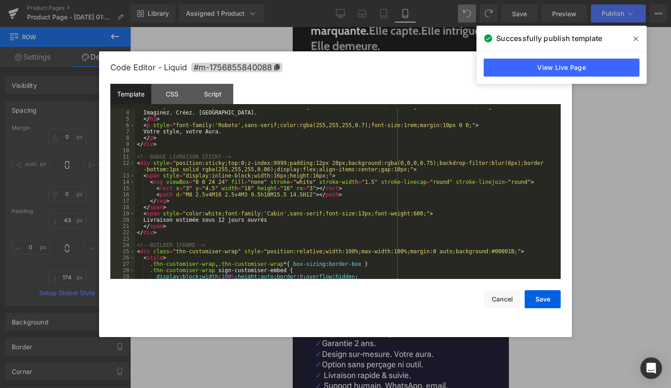
scroll to position [24, 0]
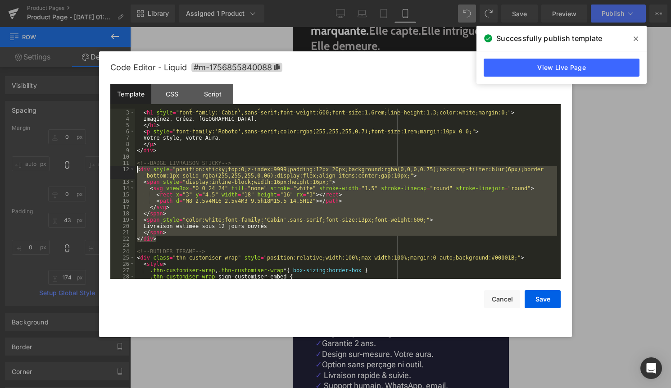
drag, startPoint x: 165, startPoint y: 239, endPoint x: 137, endPoint y: 169, distance: 74.9
click at [137, 169] on div "< div style = "background:#00001B;padding:60px 20px 40px 20px;text-align:center…" at bounding box center [346, 194] width 422 height 183
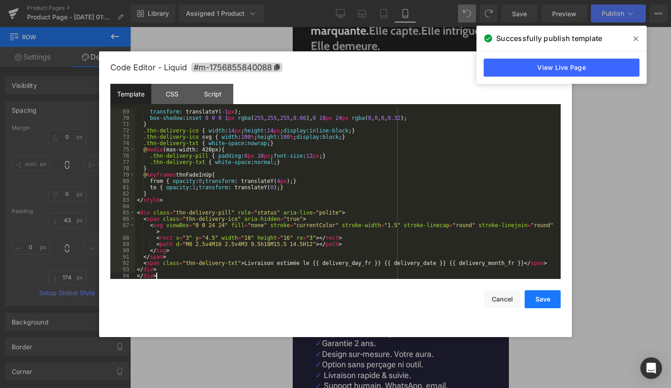
click at [535, 295] on button "Save" at bounding box center [543, 299] width 36 height 18
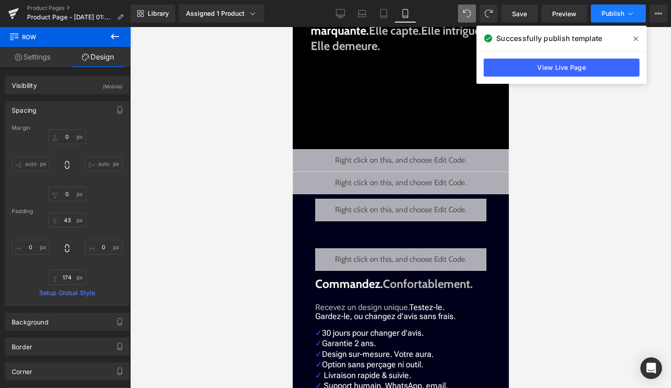
click at [630, 9] on icon at bounding box center [630, 13] width 9 height 9
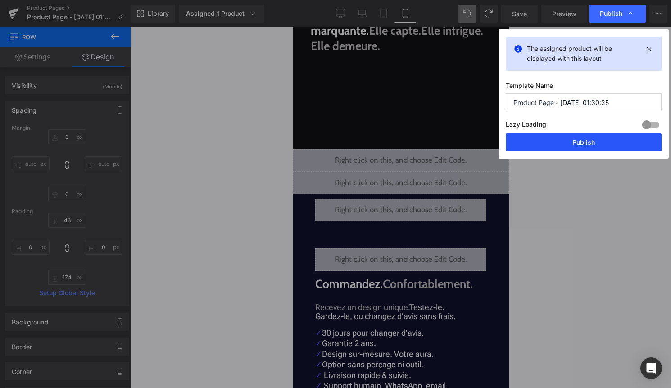
click at [594, 143] on button "Publish" at bounding box center [584, 142] width 156 height 18
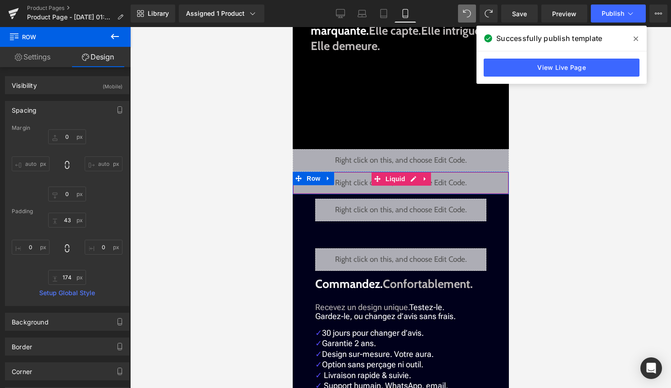
click at [412, 180] on div "Liquid" at bounding box center [400, 183] width 216 height 23
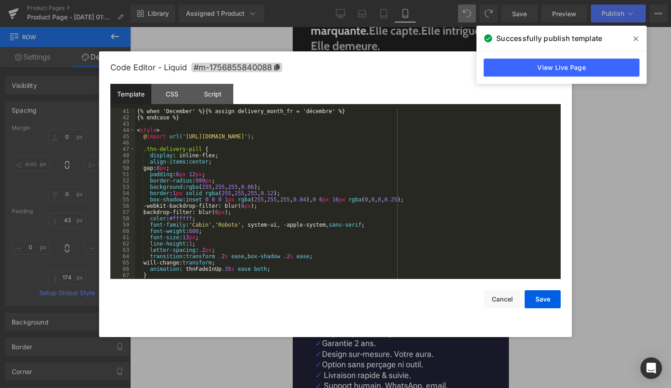
scroll to position [0, 0]
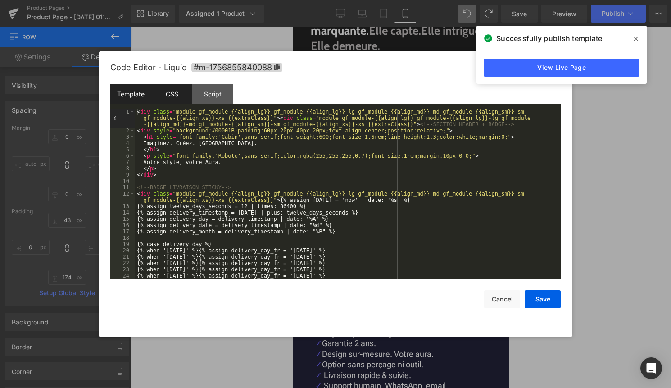
click at [172, 89] on div "CSS" at bounding box center [171, 94] width 41 height 20
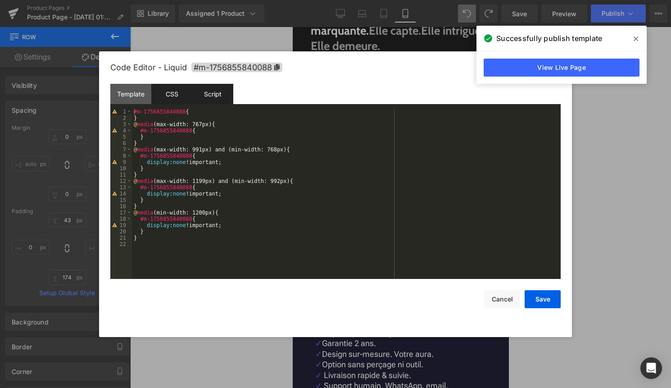
click at [209, 102] on div "Script" at bounding box center [212, 94] width 41 height 20
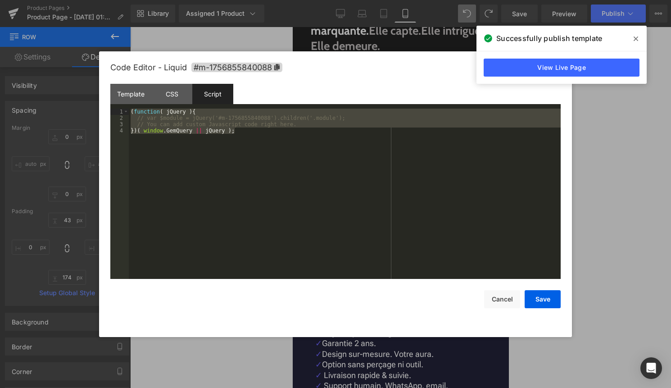
drag, startPoint x: 276, startPoint y: 134, endPoint x: 137, endPoint y: 105, distance: 142.1
click at [137, 105] on div "Template CSS Script Data 1 2 3 4 5 6 7 8 9 10 11 12 13 14 15 16 17 18 19 20 21 …" at bounding box center [335, 181] width 450 height 195
click at [214, 163] on div "( function ( jQuery ) { // var $module = jQuery('#m-1756855840088').children('.…" at bounding box center [345, 200] width 432 height 183
drag, startPoint x: 311, startPoint y: 125, endPoint x: 130, endPoint y: 108, distance: 181.9
click at [130, 108] on div "Template CSS Script Data 1 2 3 4 5 6 7 8 9 10 11 12 13 14 15 16 17 18 19 20 21 …" at bounding box center [335, 181] width 450 height 195
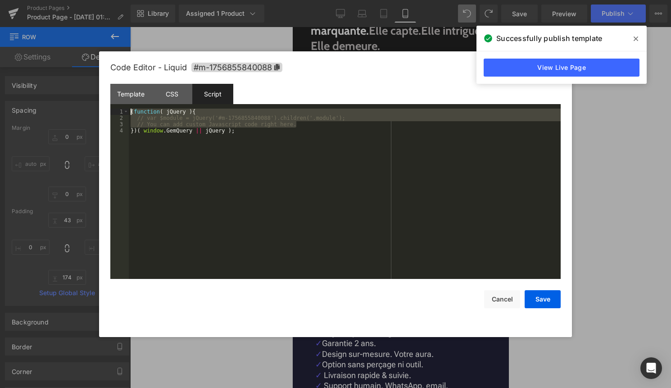
click at [196, 170] on div "( function ( jQuery ) { // var $module = jQuery('#m-1756855840088').children('.…" at bounding box center [345, 200] width 432 height 183
drag, startPoint x: 286, startPoint y: 140, endPoint x: 117, endPoint y: 112, distance: 171.2
click at [117, 112] on pre "1 2 3 4 ( function ( jQuery ) { // var $module = jQuery('#m-1756855840088').chi…" at bounding box center [335, 194] width 450 height 170
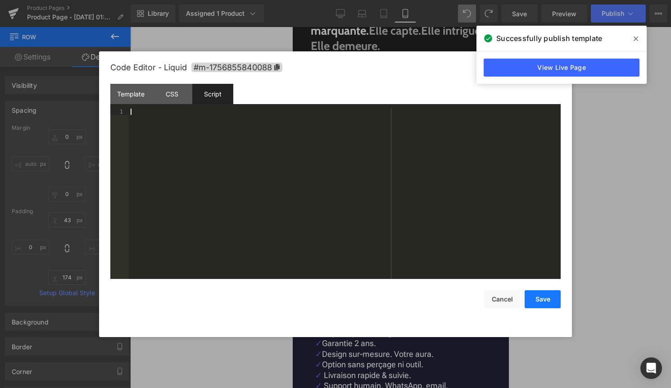
click at [547, 302] on button "Save" at bounding box center [543, 299] width 36 height 18
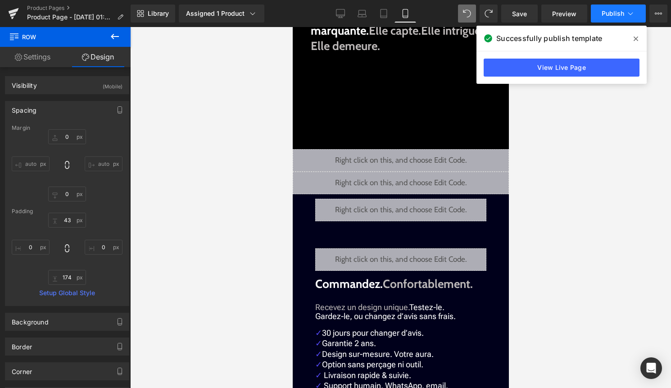
click at [630, 14] on icon at bounding box center [630, 13] width 9 height 9
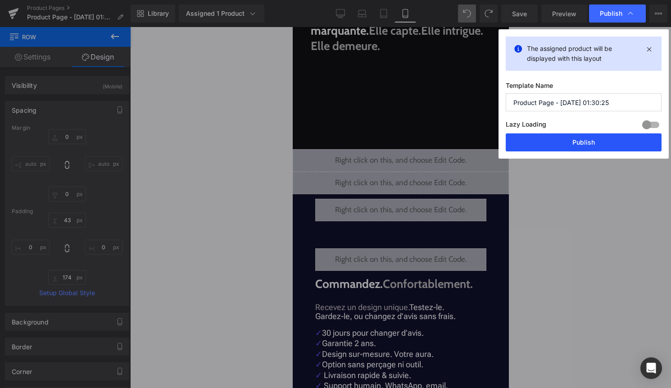
click at [585, 138] on button "Publish" at bounding box center [584, 142] width 156 height 18
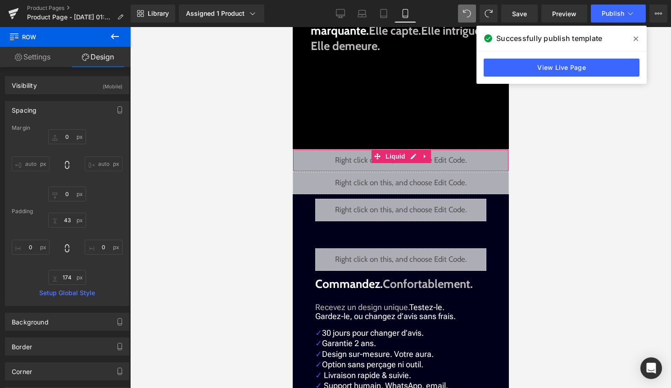
click at [416, 159] on div "Liquid" at bounding box center [400, 160] width 216 height 23
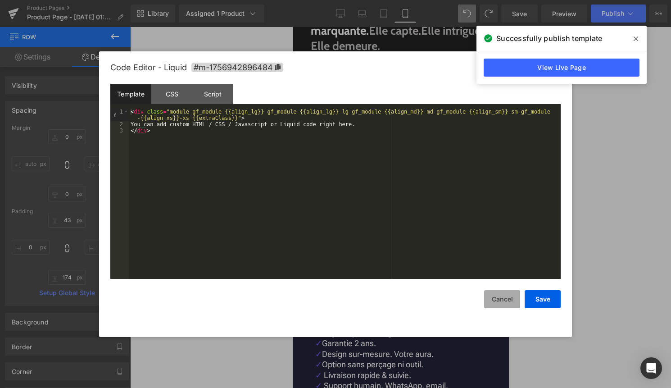
click at [502, 300] on button "Cancel" at bounding box center [502, 299] width 36 height 18
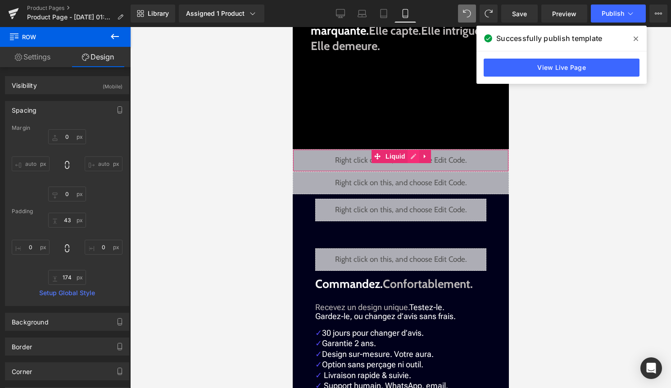
click at [414, 159] on div "Liquid" at bounding box center [400, 160] width 216 height 23
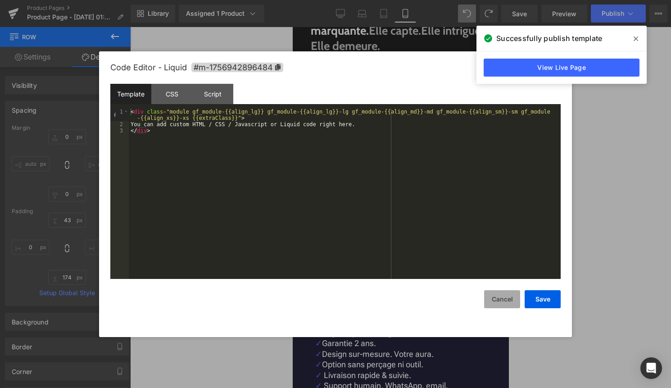
click at [496, 301] on button "Cancel" at bounding box center [502, 299] width 36 height 18
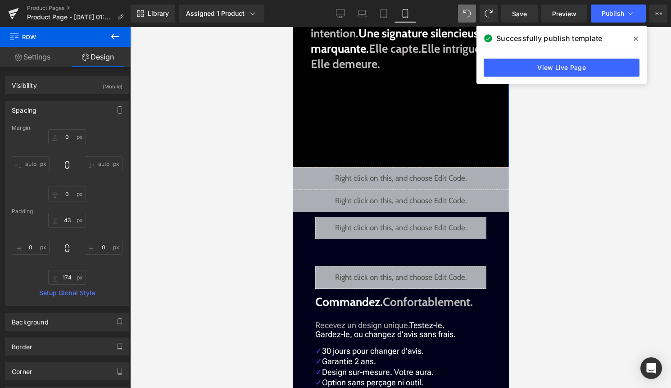
scroll to position [260, 0]
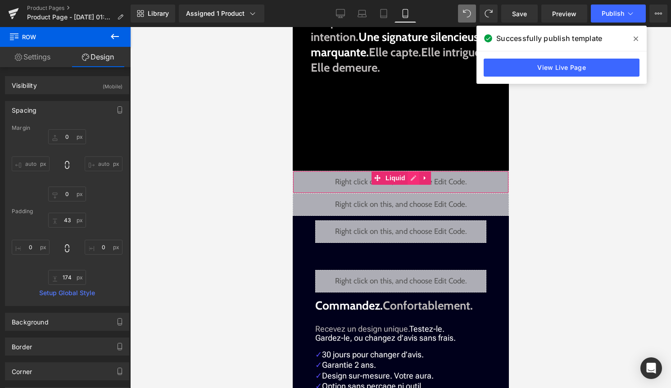
click at [411, 179] on div "Liquid" at bounding box center [400, 182] width 216 height 23
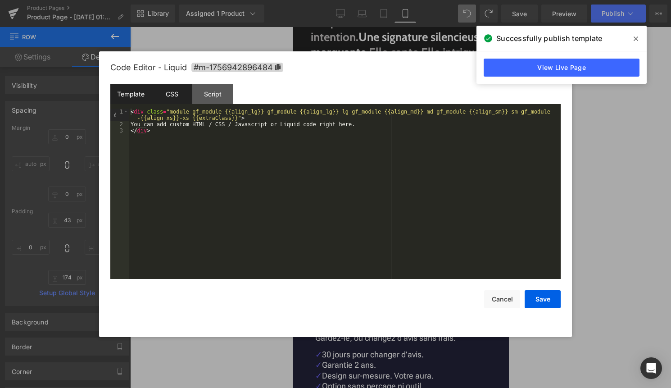
click at [181, 95] on div "CSS" at bounding box center [171, 94] width 41 height 20
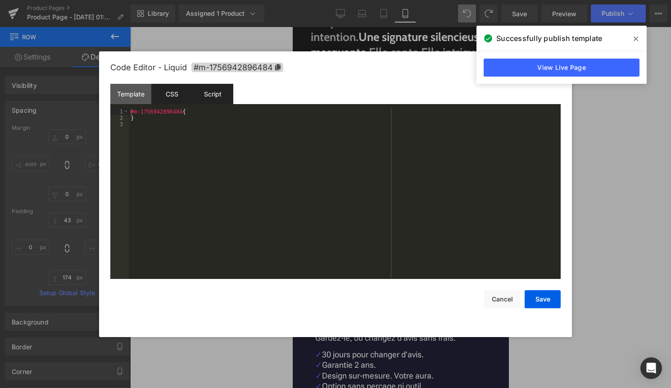
click at [212, 98] on div "Script" at bounding box center [212, 94] width 41 height 20
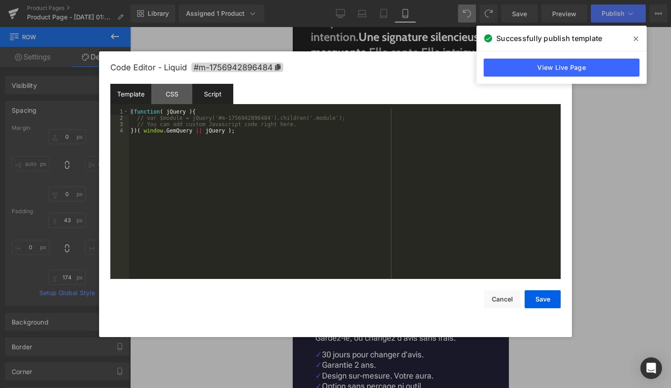
click at [145, 94] on div "Template" at bounding box center [130, 94] width 41 height 20
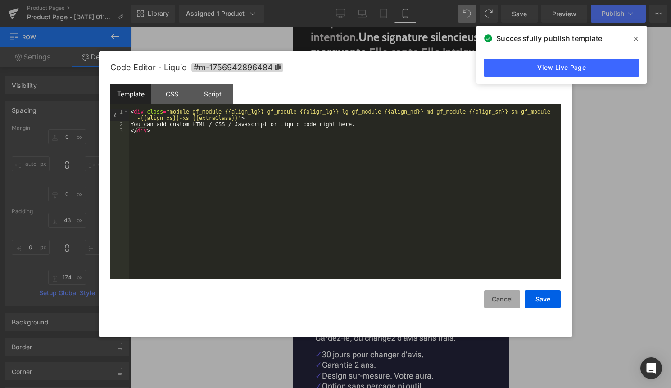
click at [499, 299] on button "Cancel" at bounding box center [502, 299] width 36 height 18
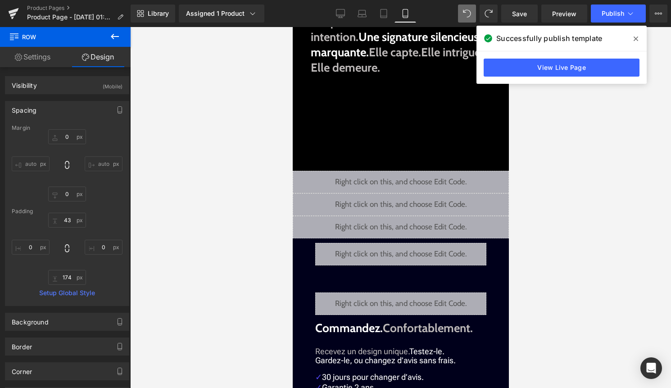
drag, startPoint x: 676, startPoint y: 301, endPoint x: 383, endPoint y: 274, distance: 294.0
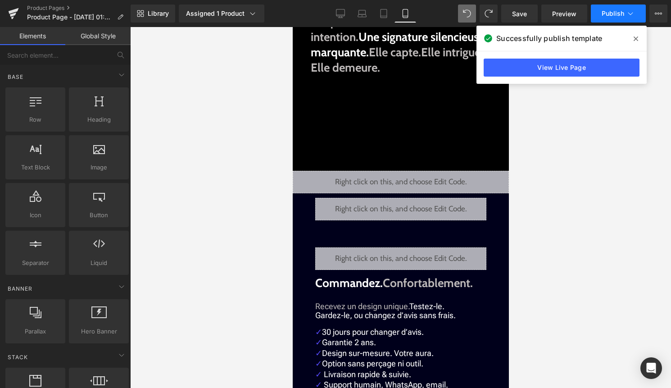
click at [622, 20] on button "Publish" at bounding box center [618, 14] width 55 height 18
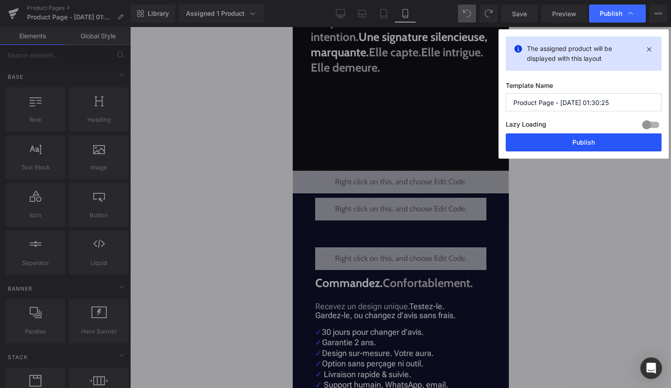
click at [575, 141] on button "Publish" at bounding box center [584, 142] width 156 height 18
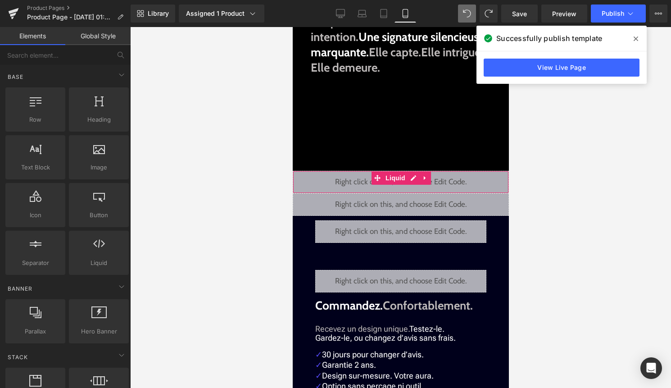
click at [417, 177] on div "Liquid" at bounding box center [400, 182] width 216 height 23
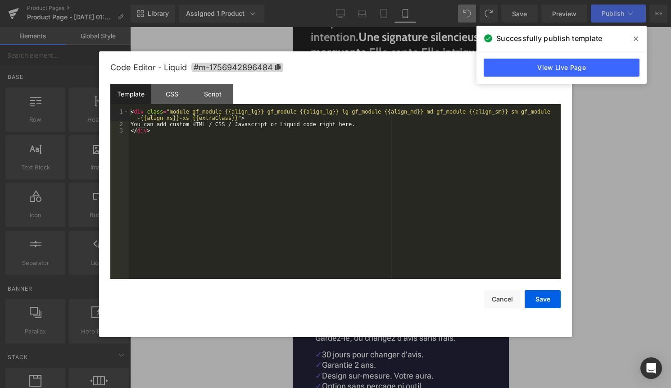
click at [391, 212] on div "< div class = "module gf_module-{{align_lg}} gf_module-{{align_lg}}-lg gf_modul…" at bounding box center [345, 203] width 432 height 189
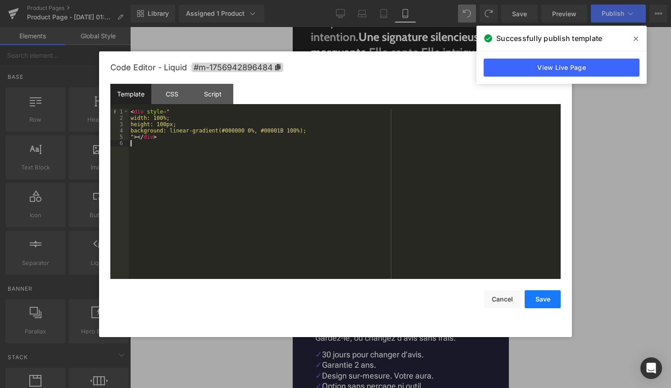
click at [529, 301] on button "Save" at bounding box center [543, 299] width 36 height 18
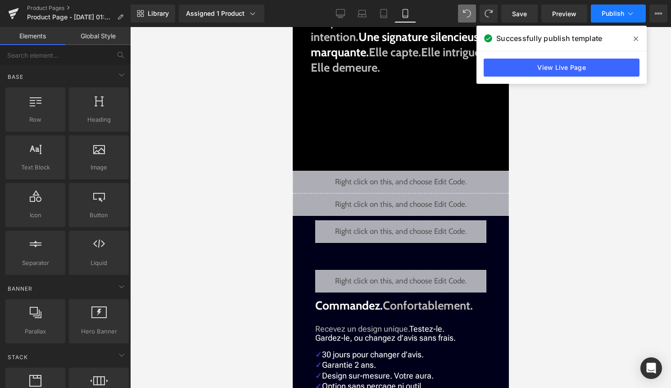
click at [633, 13] on icon at bounding box center [630, 13] width 9 height 9
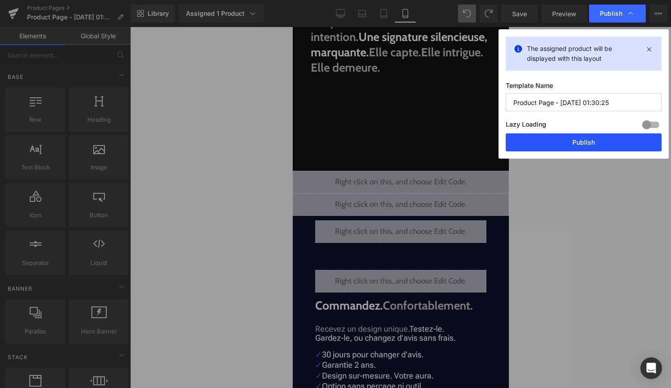
click at [594, 146] on button "Publish" at bounding box center [584, 142] width 156 height 18
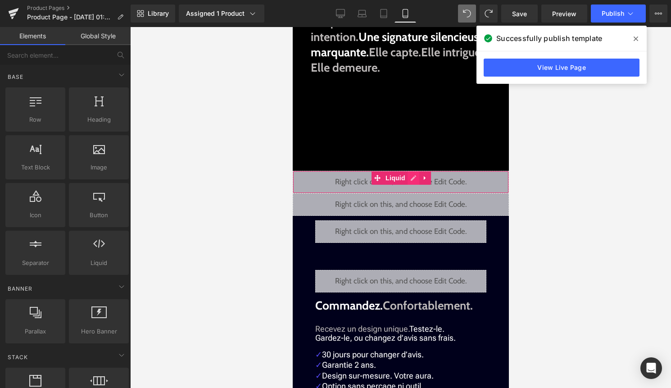
click at [412, 178] on div "Liquid" at bounding box center [400, 182] width 216 height 23
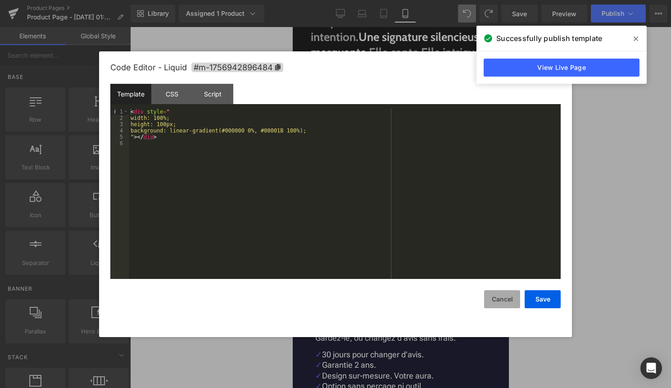
click at [485, 301] on button "Cancel" at bounding box center [502, 299] width 36 height 18
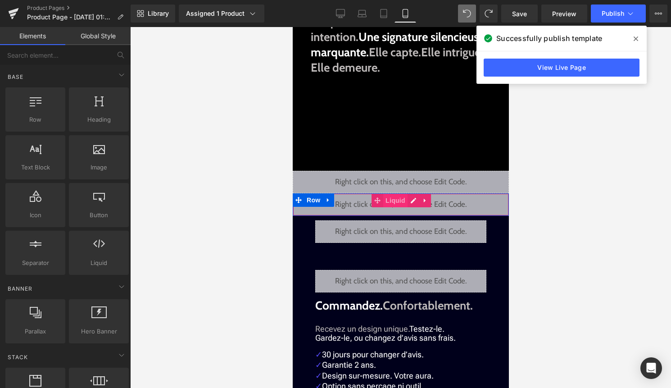
click at [403, 204] on span "Liquid" at bounding box center [395, 201] width 24 height 14
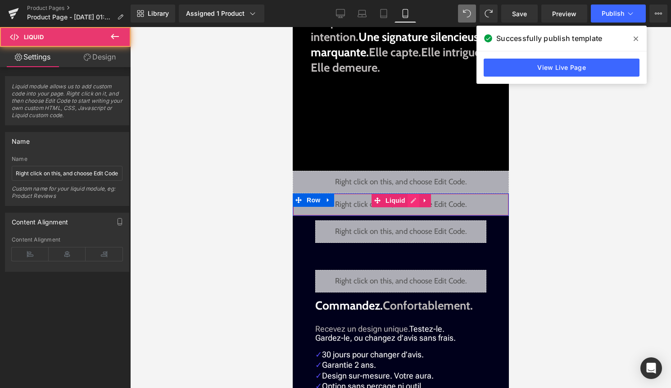
click at [413, 202] on div "Liquid" at bounding box center [400, 204] width 216 height 23
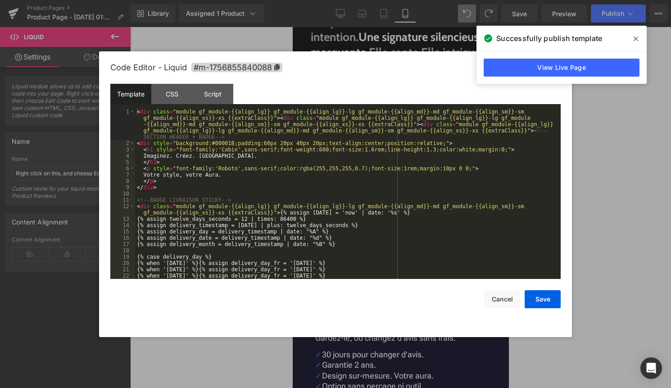
click at [401, 227] on div "< div class = "module gf_module-{{align_lg}} gf_module-{{align_lg}}-lg gf_modul…" at bounding box center [346, 213] width 422 height 208
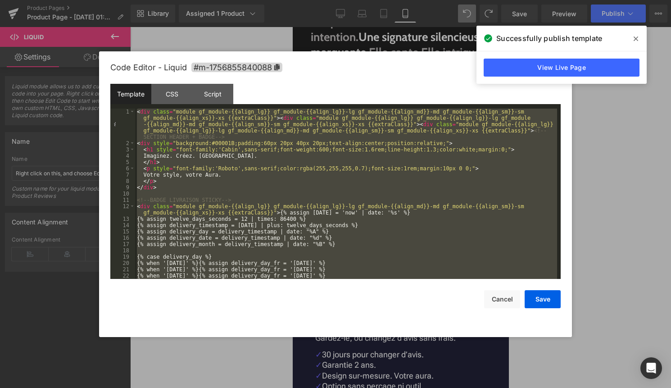
click at [249, 159] on div "< div class = "module gf_module-{{align_lg}} gf_module-{{align_lg}}-lg gf_modul…" at bounding box center [346, 213] width 422 height 208
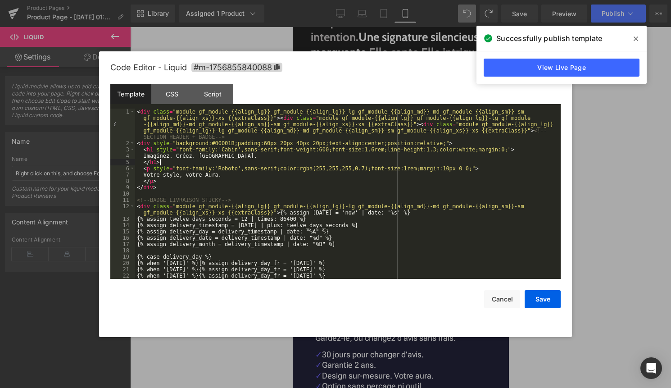
scroll to position [0, 0]
click at [268, 201] on div "< div class = "module gf_module-{{align_lg}} gf_module-{{align_lg}}-lg gf_modul…" at bounding box center [346, 213] width 422 height 208
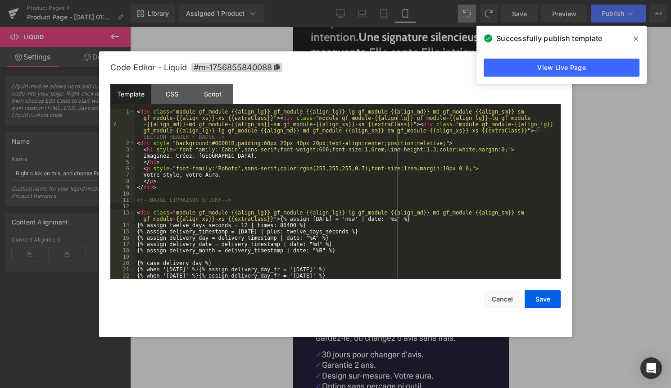
scroll to position [6, 0]
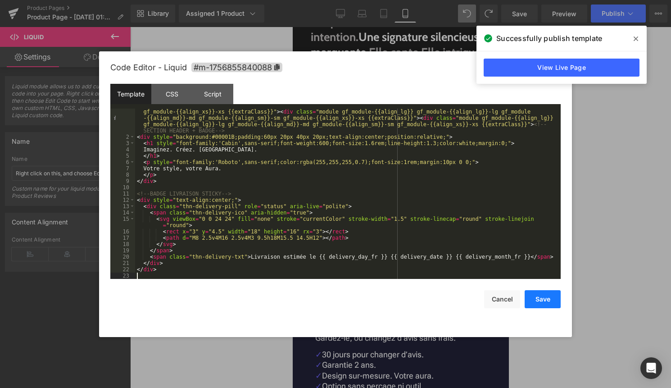
click at [544, 299] on button "Save" at bounding box center [543, 299] width 36 height 18
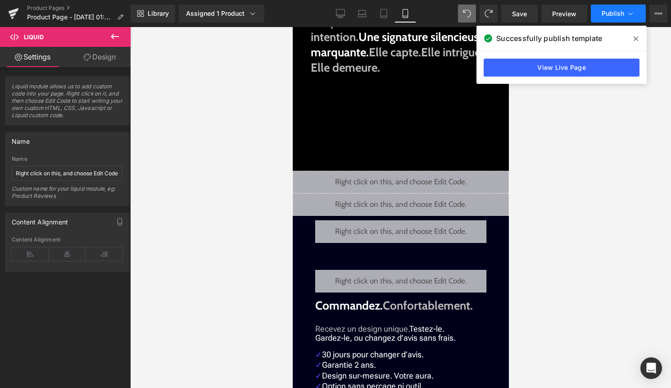
click at [618, 20] on button "Publish" at bounding box center [618, 14] width 55 height 18
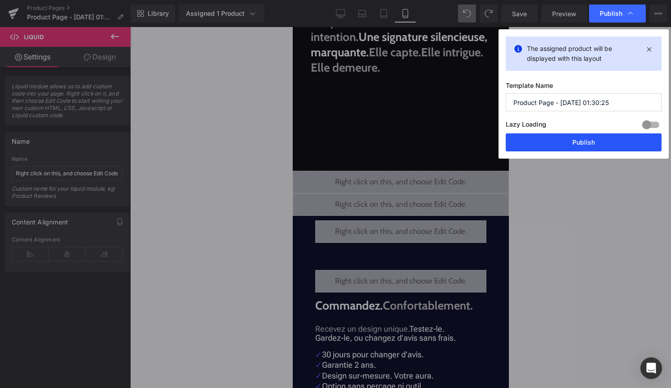
click at [593, 143] on button "Publish" at bounding box center [584, 142] width 156 height 18
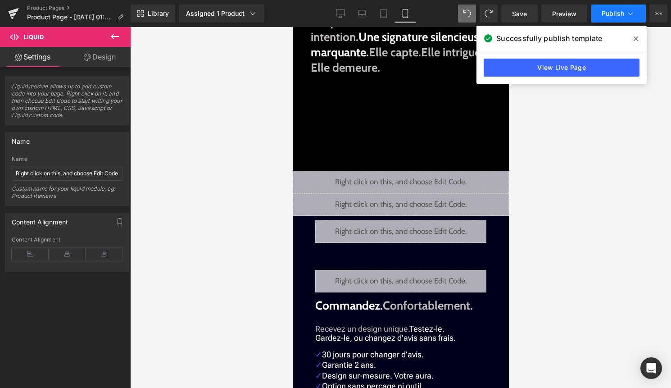
click at [611, 18] on button "Publish" at bounding box center [618, 14] width 55 height 18
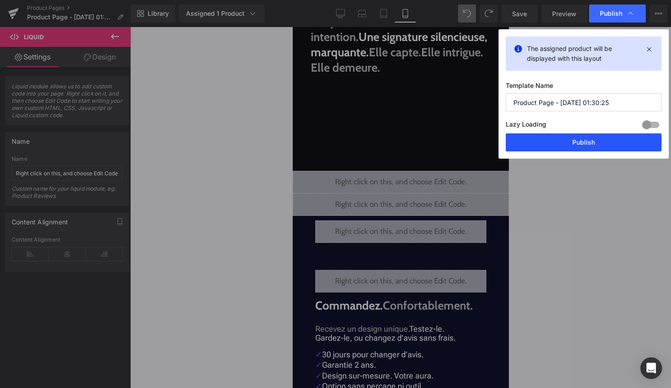
click at [621, 149] on button "Publish" at bounding box center [584, 142] width 156 height 18
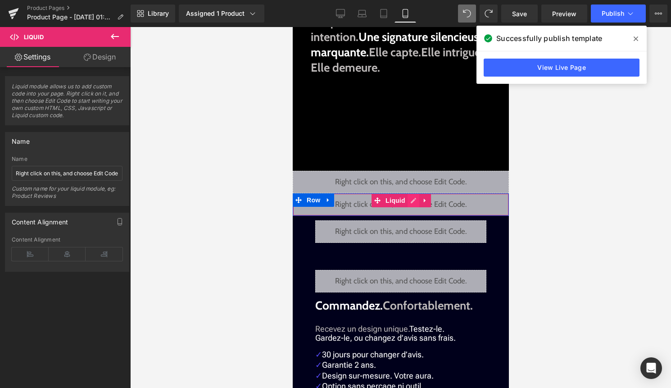
click at [413, 200] on div "Liquid" at bounding box center [400, 204] width 216 height 23
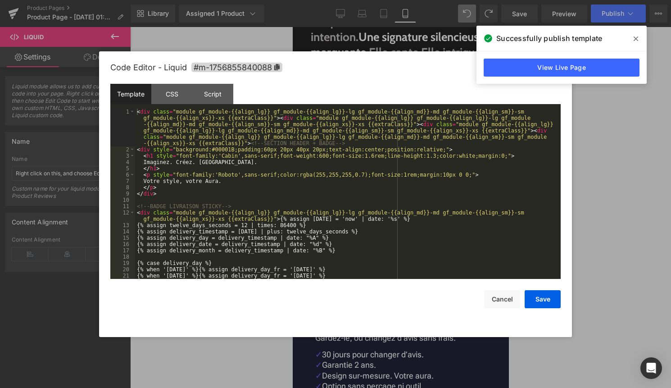
click at [347, 236] on div "< div class = "module gf_module-{{align_lg}} gf_module-{{align_lg}}-lg gf_modul…" at bounding box center [346, 216] width 422 height 214
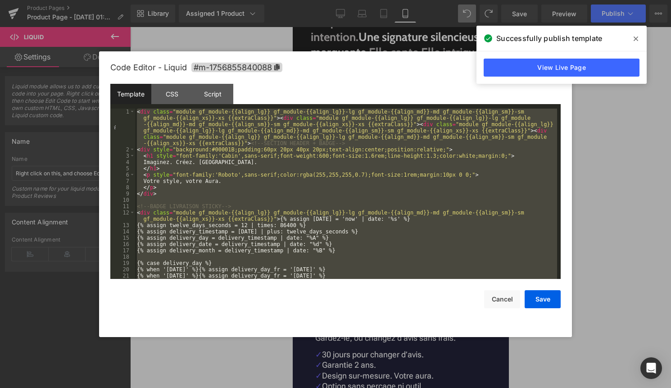
click at [283, 225] on div "< div class = "module gf_module-{{align_lg}} gf_module-{{align_lg}}-lg gf_modul…" at bounding box center [346, 216] width 422 height 214
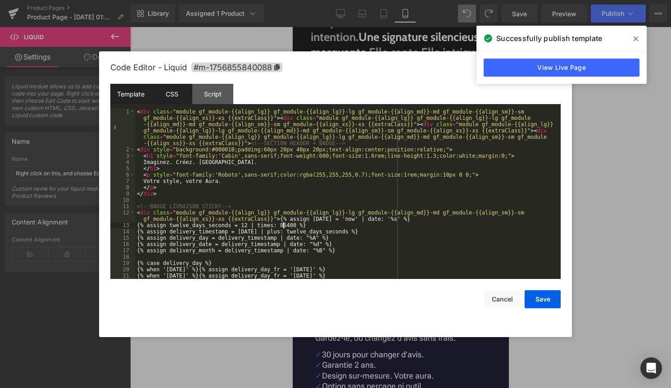
click at [174, 99] on div "CSS" at bounding box center [171, 94] width 41 height 20
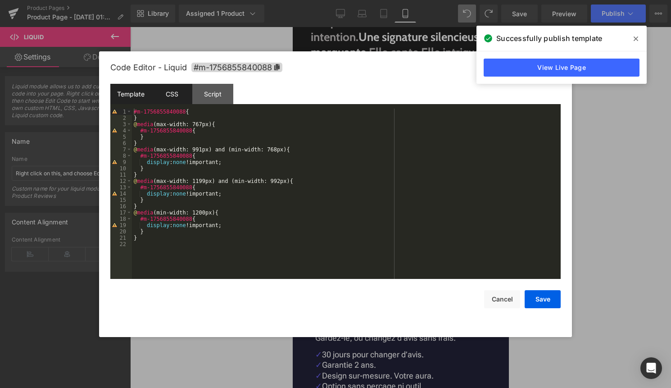
click at [135, 92] on div "Template" at bounding box center [130, 94] width 41 height 20
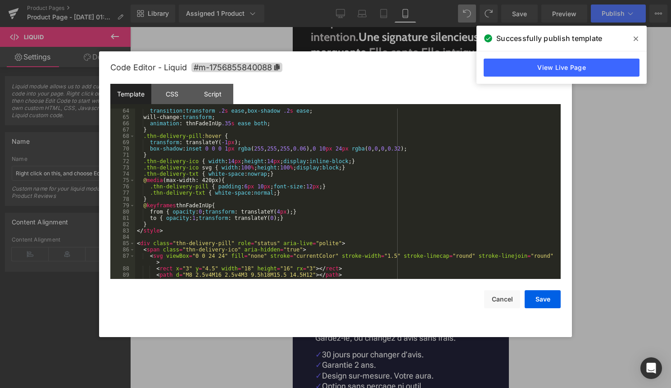
scroll to position [438, 0]
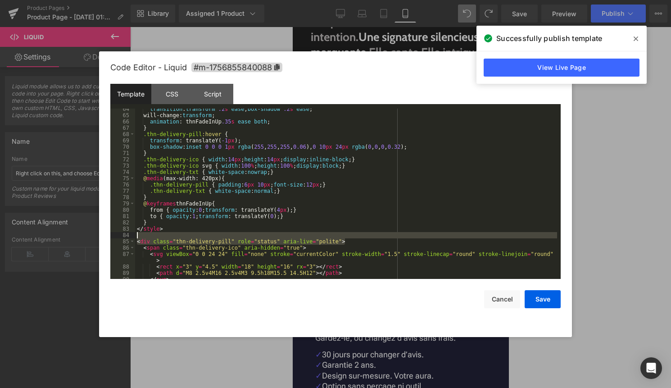
drag, startPoint x: 349, startPoint y: 239, endPoint x: 190, endPoint y: 237, distance: 158.5
click at [190, 237] on div "transition : transform .2 s ease , box-shadow .2 s ease ; will-change: transfor…" at bounding box center [346, 197] width 422 height 183
click at [270, 239] on div "transition : transform .2 s ease , box-shadow .2 s ease ; will-change: transfor…" at bounding box center [346, 197] width 422 height 183
drag, startPoint x: 348, startPoint y: 237, endPoint x: 141, endPoint y: 242, distance: 206.8
click at [140, 242] on div "transition : transform .2 s ease , box-shadow .2 s ease ; will-change: transfor…" at bounding box center [346, 197] width 422 height 183
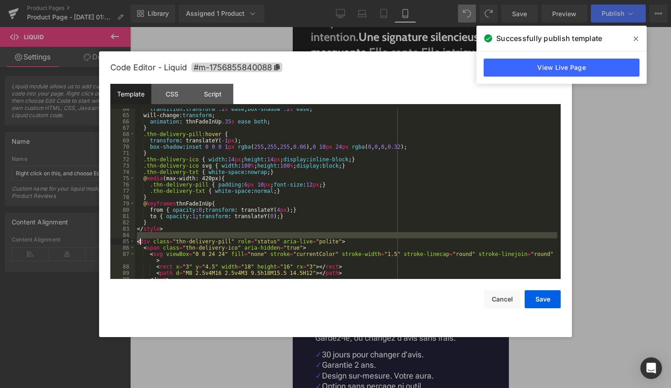
click at [141, 242] on div "transition : transform .2 s ease , box-shadow .2 s ease ; will-change: transfor…" at bounding box center [346, 197] width 422 height 183
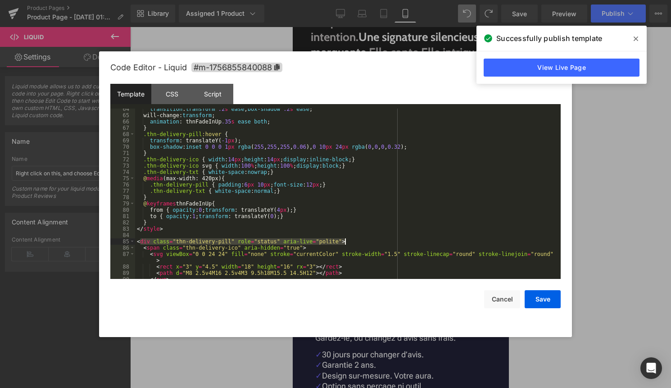
drag, startPoint x: 139, startPoint y: 242, endPoint x: 351, endPoint y: 240, distance: 212.6
click at [351, 240] on div "transition : transform .2 s ease , box-shadow .2 s ease ; will-change: transfor…" at bounding box center [346, 197] width 422 height 183
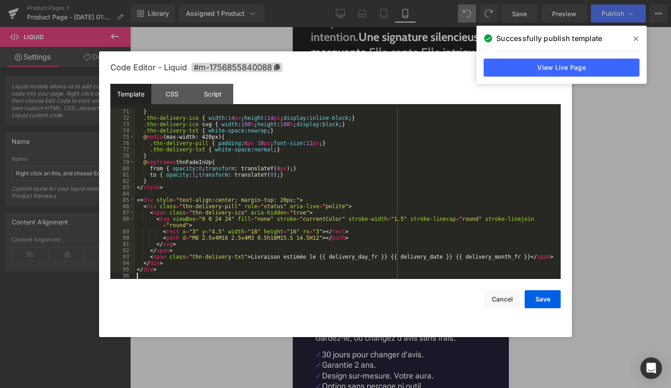
scroll to position [479, 0]
click at [140, 198] on div "} .thn-delivery-ico { width : 14 px ; height : 14 px ; display : inline-block ;…" at bounding box center [346, 200] width 422 height 183
click at [269, 222] on div "} .thn-delivery-ico { width : 14 px ; height : 14 px ; display : inline-block ;…" at bounding box center [346, 200] width 422 height 183
click at [549, 298] on button "Save" at bounding box center [543, 299] width 36 height 18
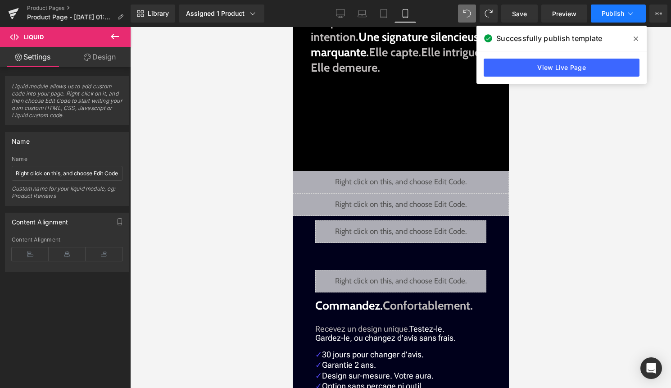
click at [610, 18] on button "Publish" at bounding box center [618, 14] width 55 height 18
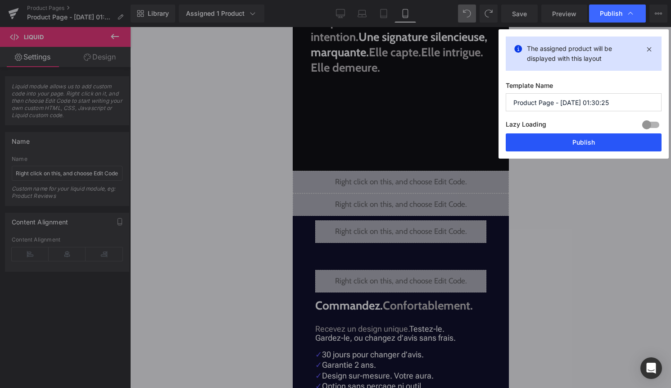
click at [597, 137] on button "Publish" at bounding box center [584, 142] width 156 height 18
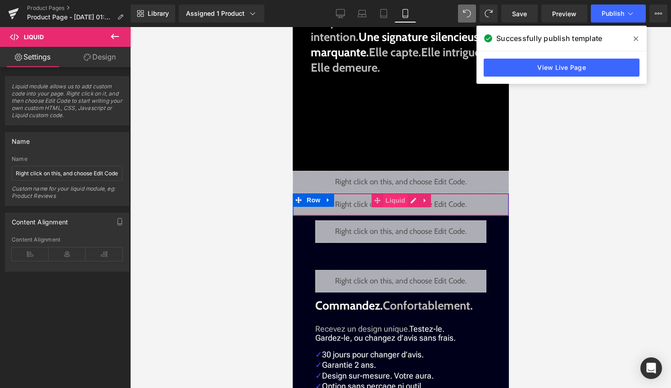
click at [404, 201] on span "Liquid" at bounding box center [395, 201] width 24 height 14
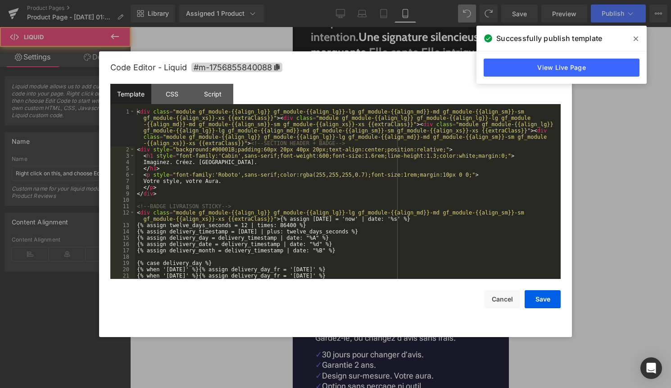
click at [409, 201] on div "Liquid" at bounding box center [400, 204] width 216 height 23
click at [351, 227] on div "< div class = "module gf_module-{{align_lg}} gf_module-{{align_lg}}-lg gf_modul…" at bounding box center [346, 216] width 422 height 214
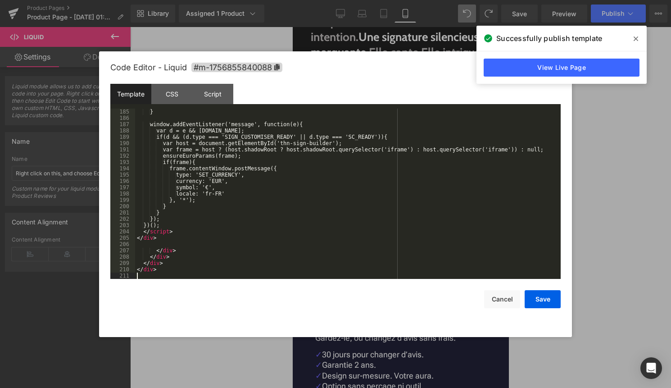
scroll to position [1198, 0]
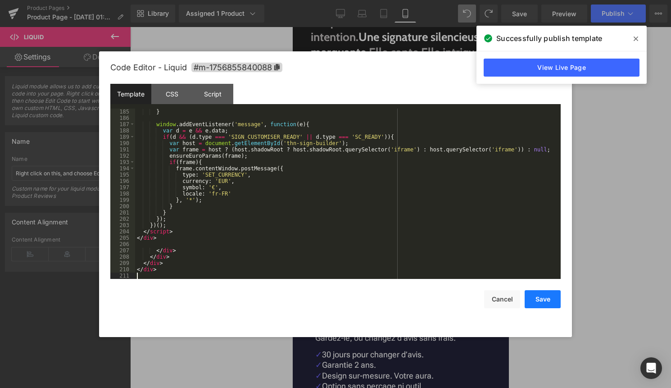
click at [542, 301] on button "Save" at bounding box center [543, 299] width 36 height 18
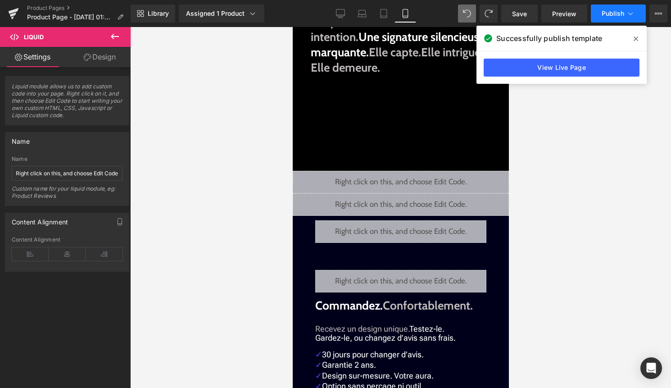
click at [618, 15] on span "Publish" at bounding box center [613, 13] width 23 height 7
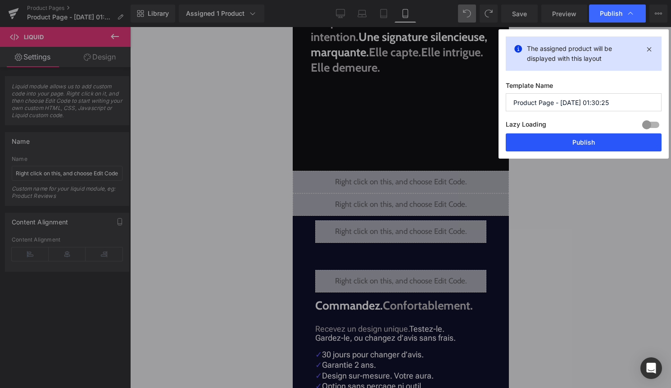
click at [589, 142] on button "Publish" at bounding box center [584, 142] width 156 height 18
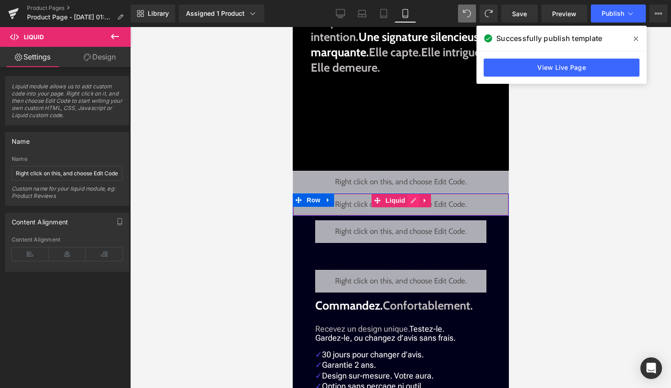
click at [412, 200] on div "Liquid" at bounding box center [400, 204] width 216 height 23
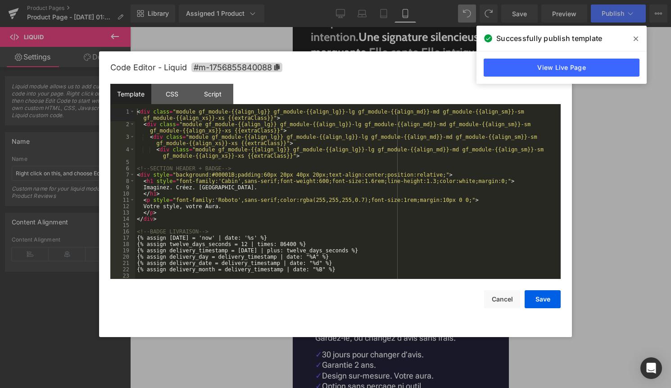
click at [377, 209] on div "< div class = "module gf_module-{{align_lg}} gf_module-{{align_lg}}-lg gf_modul…" at bounding box center [346, 203] width 422 height 189
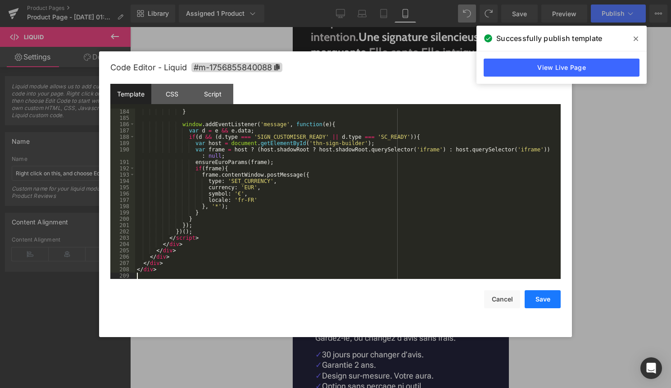
click at [540, 298] on button "Save" at bounding box center [543, 299] width 36 height 18
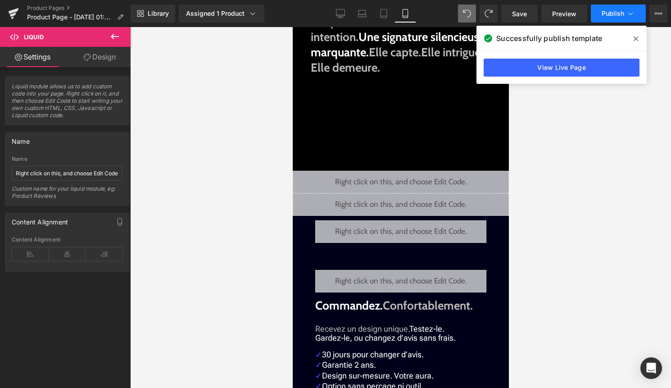
click at [619, 22] on button "Publish" at bounding box center [618, 14] width 55 height 18
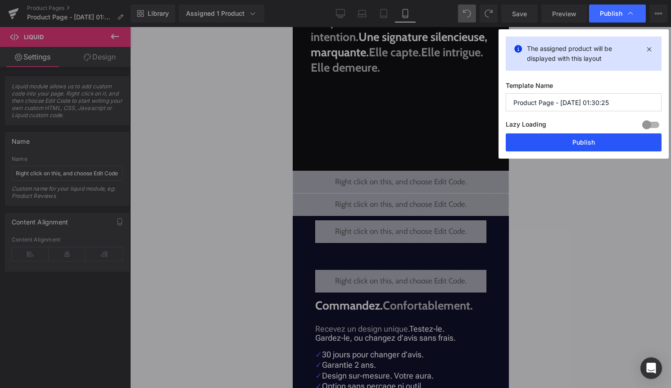
click at [594, 142] on button "Publish" at bounding box center [584, 142] width 156 height 18
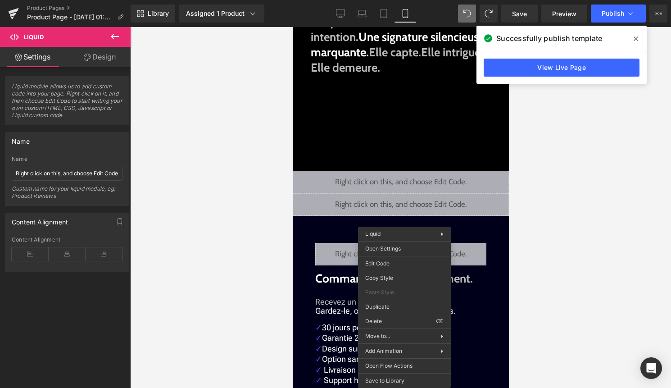
drag, startPoint x: 686, startPoint y: 346, endPoint x: 394, endPoint y: 319, distance: 294.0
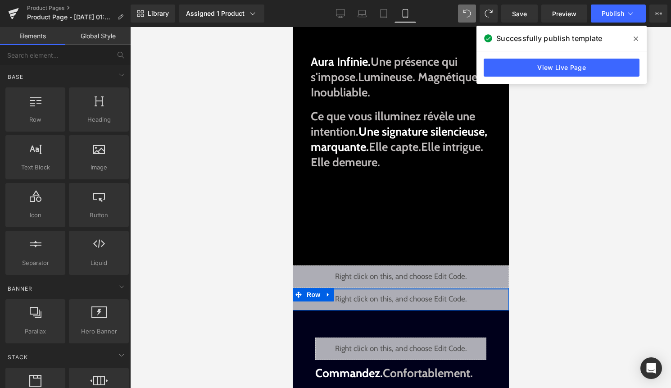
scroll to position [0, 0]
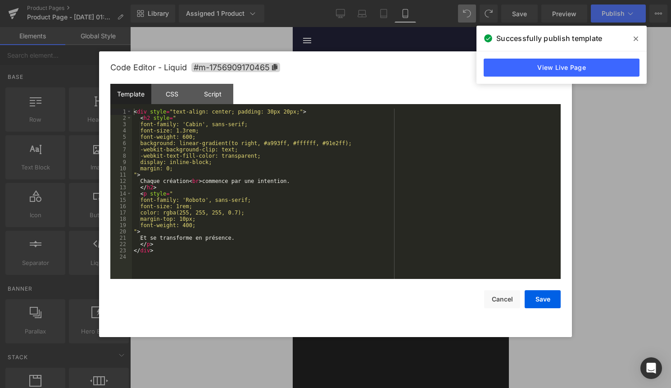
click at [411, 64] on div "Liquid" at bounding box center [400, 66] width 216 height 23
click at [332, 201] on div "< div style = "text-align: center; padding: 30px 20px;" > < h2 style = " font-f…" at bounding box center [346, 200] width 429 height 183
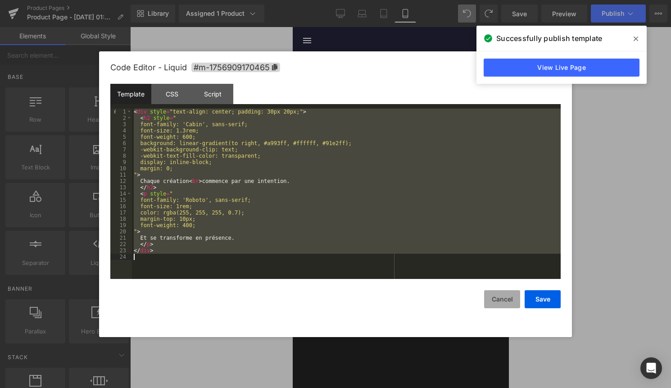
click at [498, 301] on button "Cancel" at bounding box center [502, 299] width 36 height 18
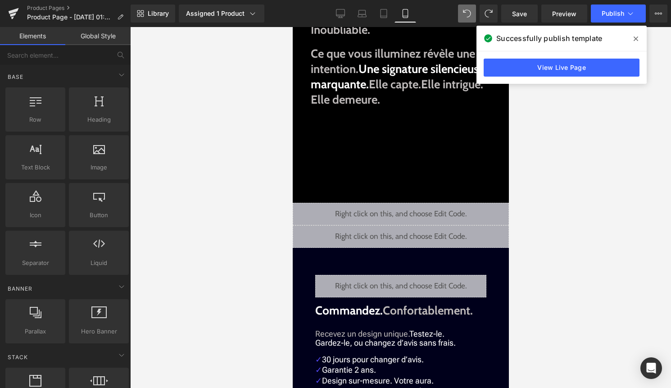
scroll to position [220, 0]
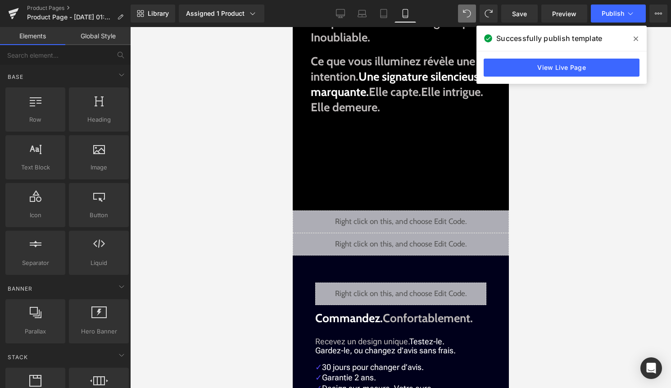
click at [396, 163] on div "Aura Infinie. Une présence qui s'impose. Lumineuse. Magnétique. Inoubliable. Te…" at bounding box center [400, 71] width 216 height 233
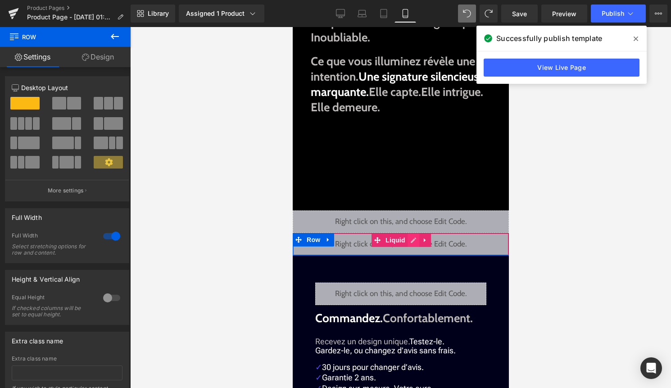
click at [413, 238] on div "Liquid" at bounding box center [400, 244] width 216 height 23
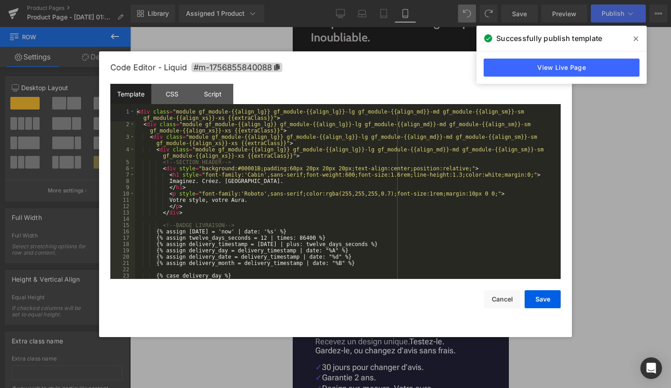
click at [386, 246] on div "< div class = "module gf_module-{{align_lg}} gf_module-{{align_lg}}-lg gf_modul…" at bounding box center [346, 203] width 422 height 189
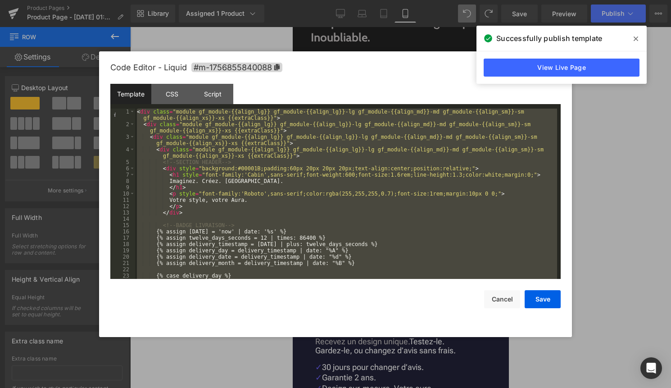
scroll to position [1173, 0]
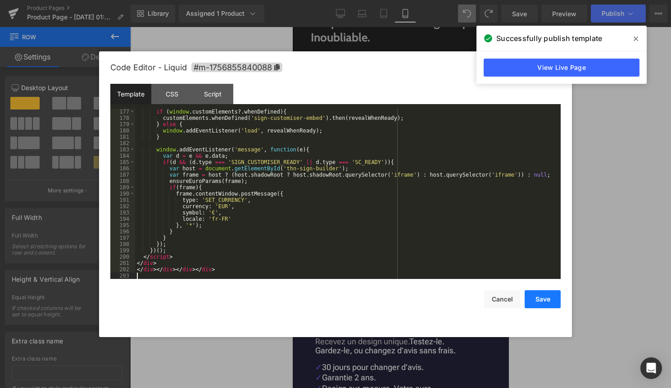
click at [544, 299] on button "Save" at bounding box center [543, 299] width 36 height 18
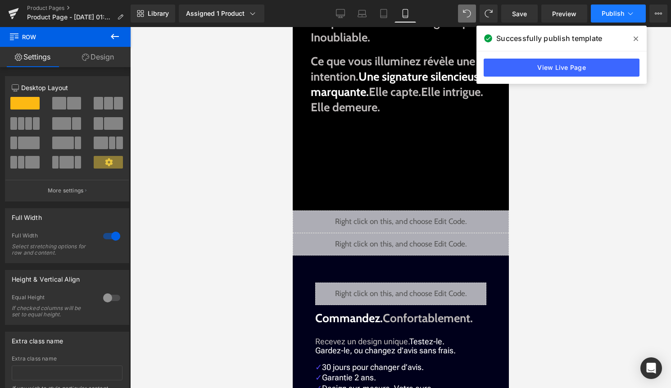
click at [619, 6] on button "Publish" at bounding box center [618, 14] width 55 height 18
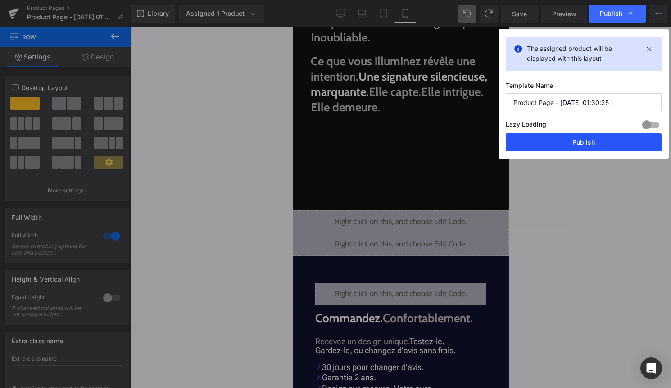
click at [592, 144] on button "Publish" at bounding box center [584, 142] width 156 height 18
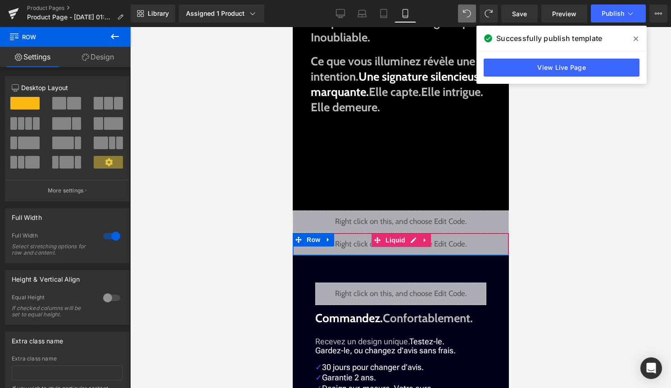
click at [413, 242] on div "Liquid" at bounding box center [400, 244] width 216 height 23
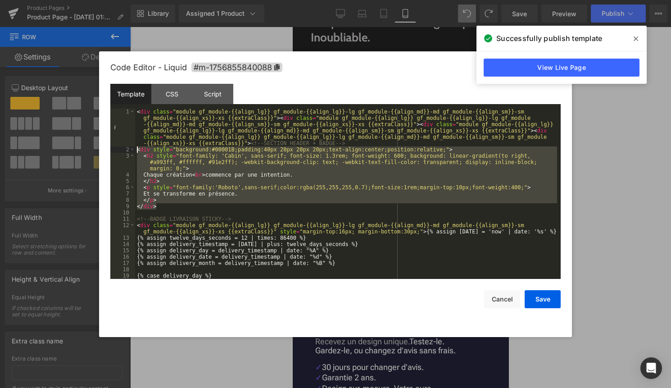
drag, startPoint x: 157, startPoint y: 205, endPoint x: 136, endPoint y: 149, distance: 60.0
click at [136, 149] on div "< div class = "module gf_module-{{align_lg}} gf_module-{{align_lg}}-lg gf_modul…" at bounding box center [346, 216] width 422 height 214
click at [279, 179] on div "< div class = "module gf_module-{{align_lg}} gf_module-{{align_lg}}-lg gf_modul…" at bounding box center [346, 216] width 422 height 214
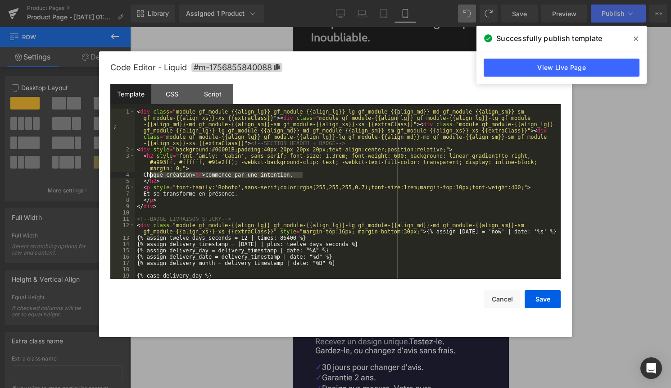
drag, startPoint x: 305, startPoint y: 175, endPoint x: 150, endPoint y: 175, distance: 154.9
click at [150, 175] on div "< div class = "module gf_module-{{align_lg}} gf_module-{{align_lg}}-lg gf_modul…" at bounding box center [346, 216] width 422 height 214
drag, startPoint x: 240, startPoint y: 195, endPoint x: 149, endPoint y: 194, distance: 91.9
click at [149, 194] on div "< div class = "module gf_module-{{align_lg}} gf_module-{{align_lg}}-lg gf_modul…" at bounding box center [346, 216] width 422 height 214
click at [539, 293] on button "Save" at bounding box center [543, 299] width 36 height 18
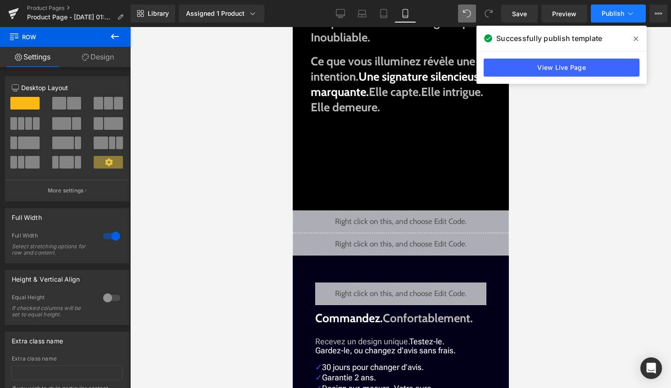
click at [619, 6] on button "Publish" at bounding box center [618, 14] width 55 height 18
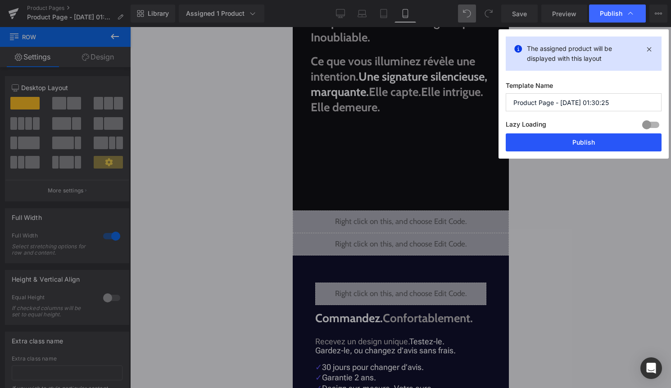
click at [584, 139] on button "Publish" at bounding box center [584, 142] width 156 height 18
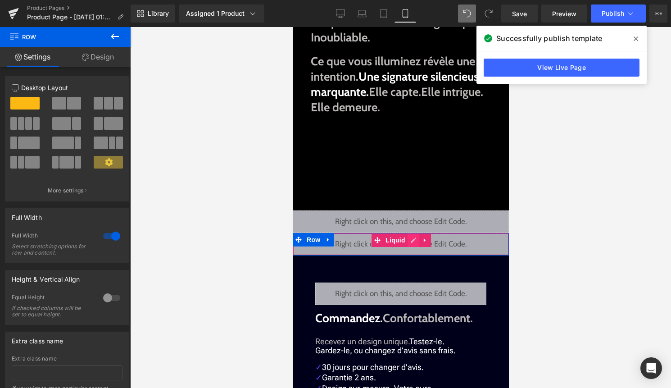
click at [410, 244] on div "Liquid" at bounding box center [400, 244] width 216 height 23
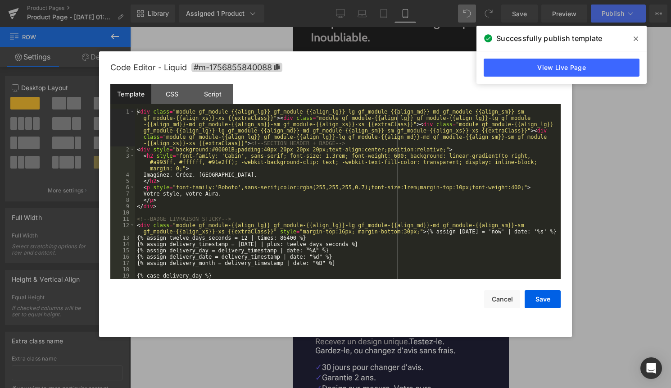
click at [373, 255] on div "< div class = "module gf_module-{{align_lg}} gf_module-{{align_lg}}-lg gf_modul…" at bounding box center [346, 216] width 422 height 214
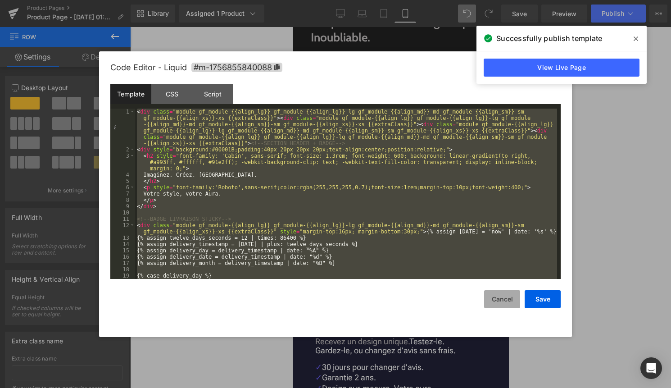
click at [503, 302] on button "Cancel" at bounding box center [502, 299] width 36 height 18
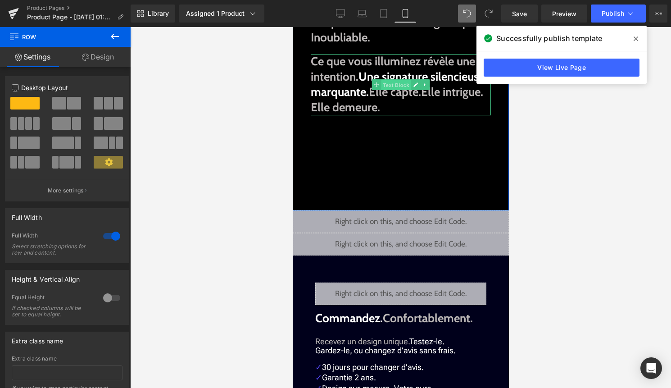
click at [394, 80] on span "Text Block" at bounding box center [396, 85] width 30 height 11
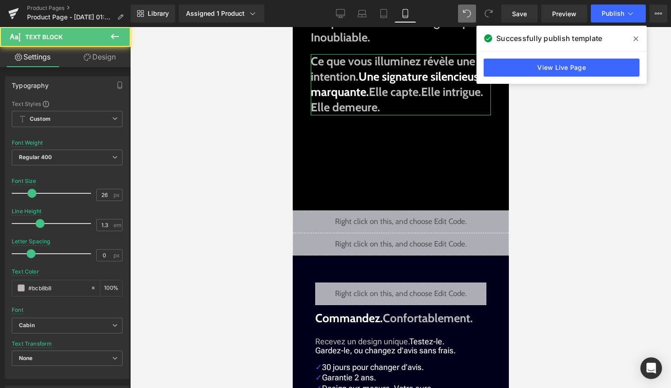
click at [99, 49] on link "Design" at bounding box center [99, 57] width 65 height 20
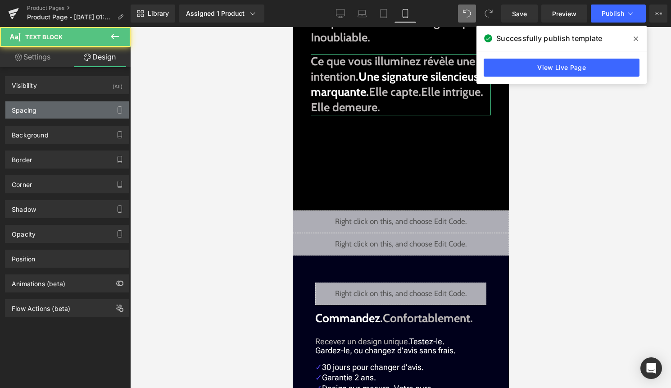
type input "0"
type input "40"
type input "160"
type input "40"
type input "0"
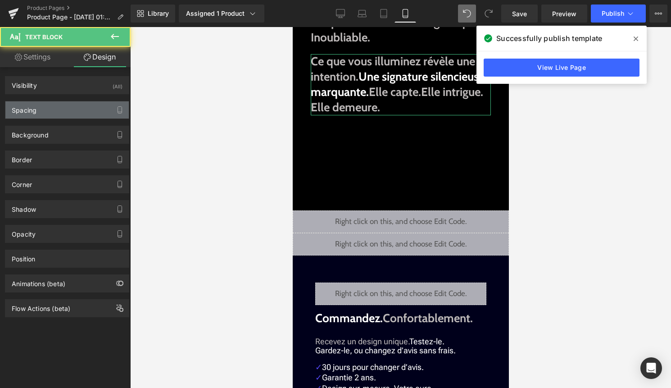
type input "0"
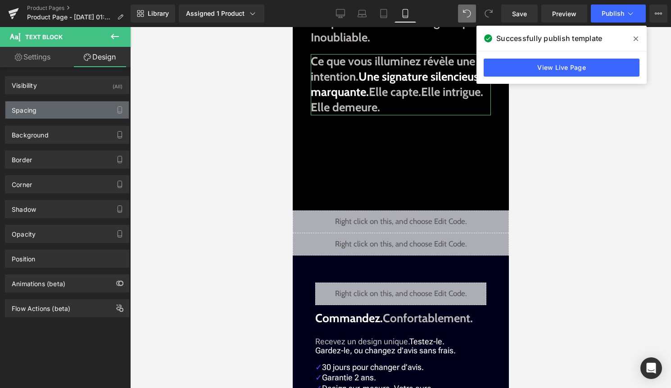
click at [79, 116] on div "Spacing" at bounding box center [66, 109] width 123 height 17
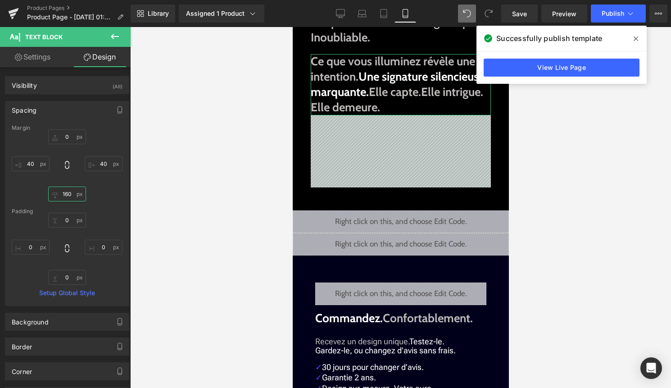
click at [69, 196] on input "160" at bounding box center [67, 193] width 38 height 15
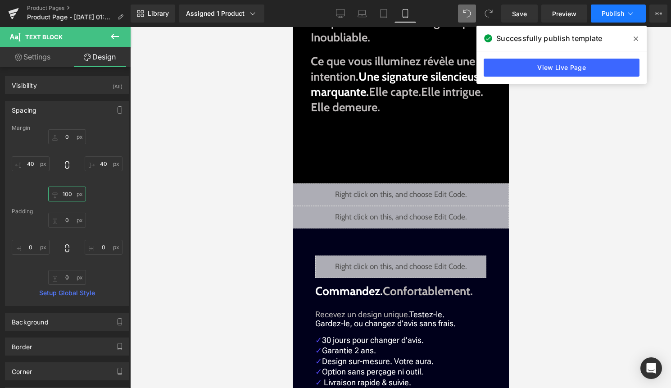
type input "100"
click at [623, 18] on button "Publish" at bounding box center [618, 14] width 55 height 18
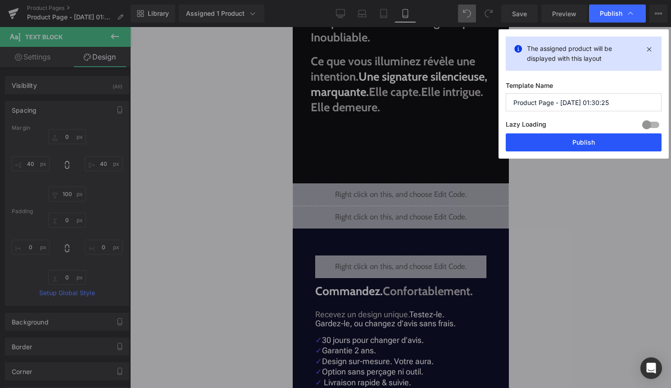
click at [591, 145] on button "Publish" at bounding box center [584, 142] width 156 height 18
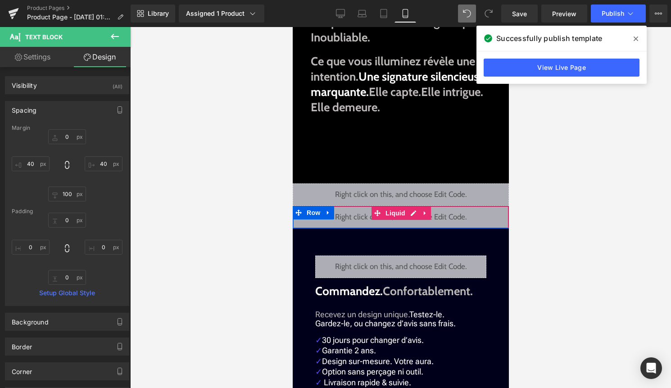
click at [411, 212] on div "Liquid" at bounding box center [400, 217] width 216 height 23
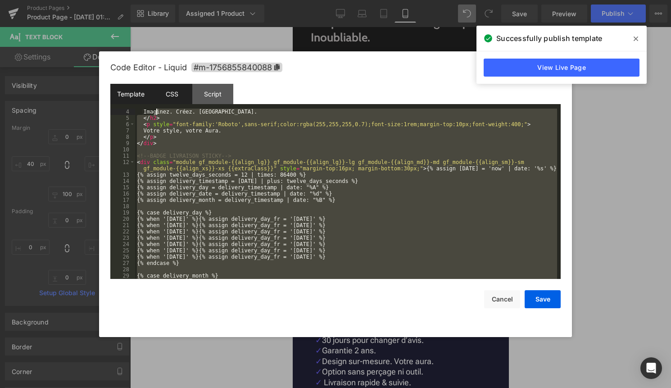
scroll to position [0, 0]
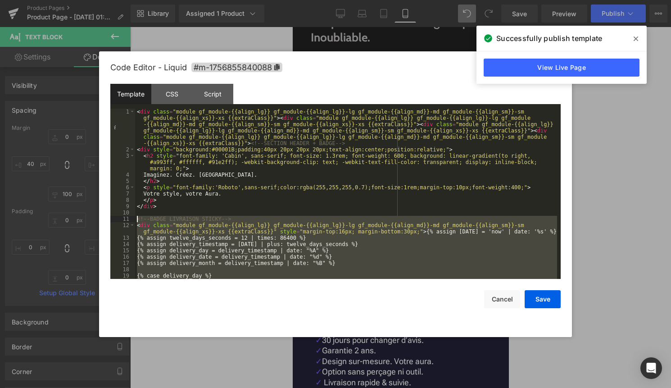
drag, startPoint x: 158, startPoint y: 185, endPoint x: 136, endPoint y: 218, distance: 39.7
click at [136, 218] on div "< div class = "module gf_module-{{align_lg}} gf_module-{{align_lg}}-lg gf_modul…" at bounding box center [346, 216] width 422 height 214
click at [265, 210] on div "< div class = "module gf_module-{{align_lg}} gf_module-{{align_lg}}-lg gf_modul…" at bounding box center [346, 216] width 422 height 214
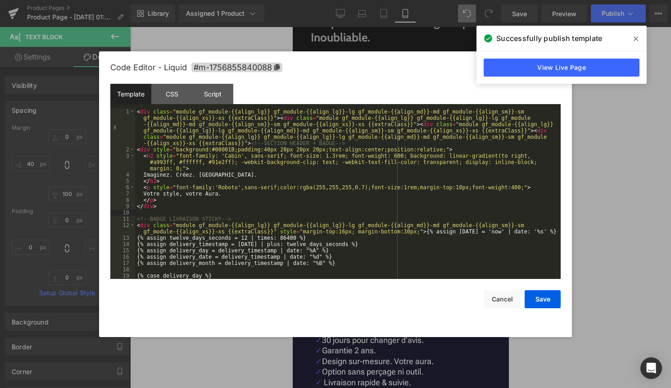
click at [338, 244] on div "< div class = "module gf_module-{{align_lg}} gf_module-{{align_lg}}-lg gf_modul…" at bounding box center [346, 216] width 422 height 214
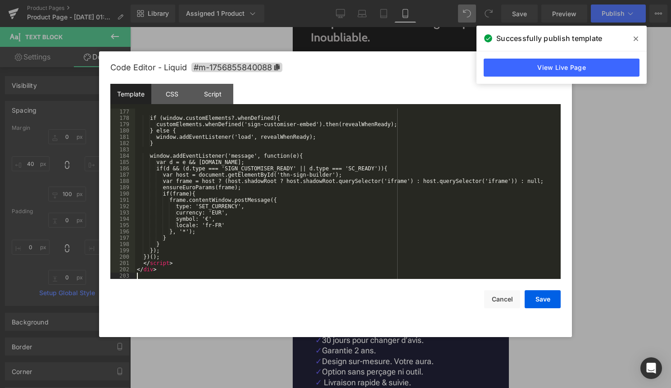
scroll to position [1148, 0]
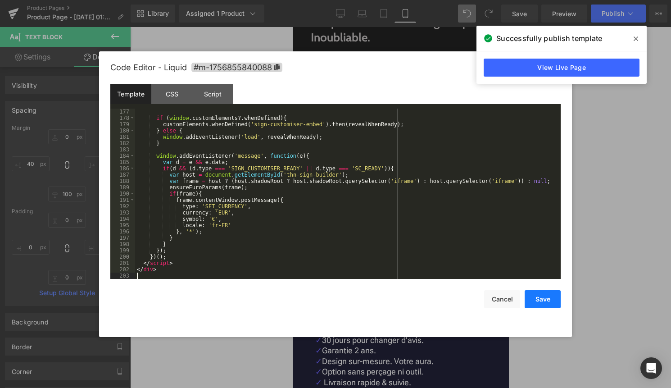
click at [541, 299] on button "Save" at bounding box center [543, 299] width 36 height 18
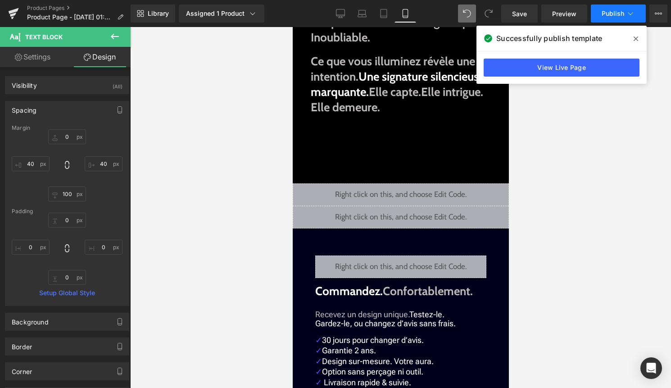
click at [609, 19] on button "Publish" at bounding box center [618, 14] width 55 height 18
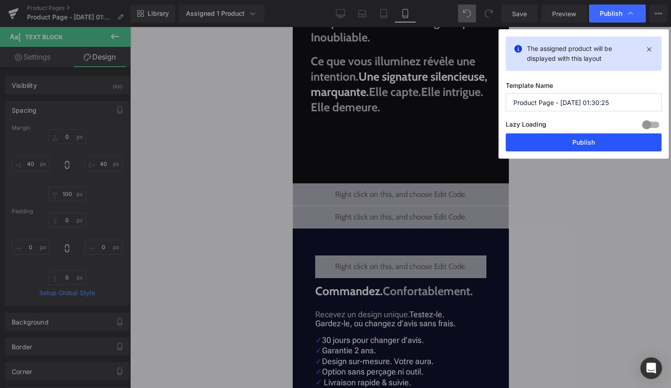
click at [594, 134] on button "Publish" at bounding box center [584, 142] width 156 height 18
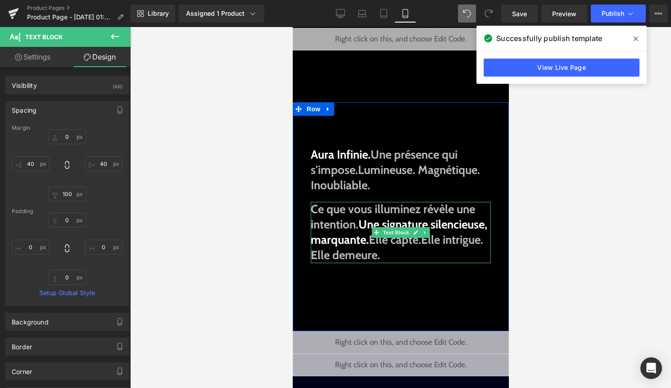
scroll to position [0, 0]
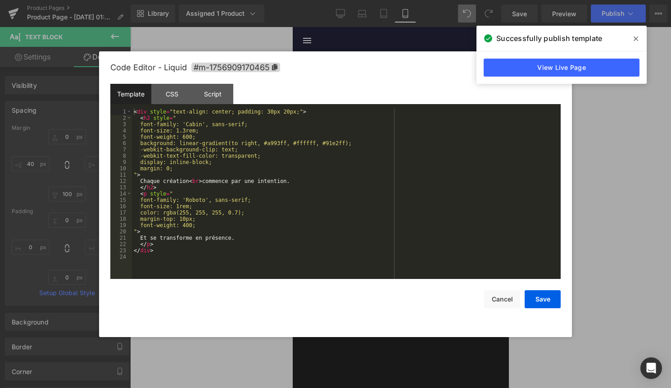
click at [407, 62] on div "Liquid" at bounding box center [400, 66] width 216 height 23
click at [500, 296] on button "Cancel" at bounding box center [502, 299] width 36 height 18
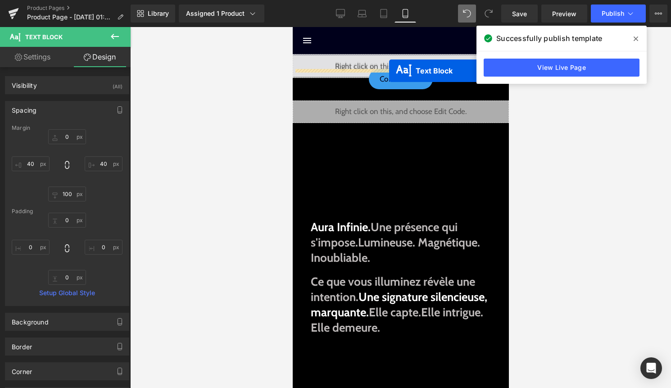
drag, startPoint x: 391, startPoint y: 131, endPoint x: 389, endPoint y: 71, distance: 60.0
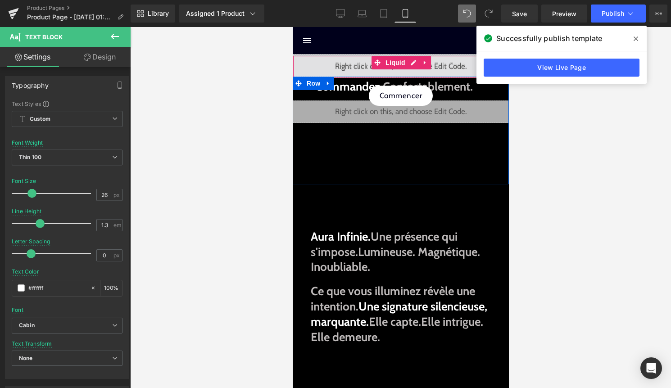
click at [408, 60] on div "Liquid" at bounding box center [400, 66] width 216 height 23
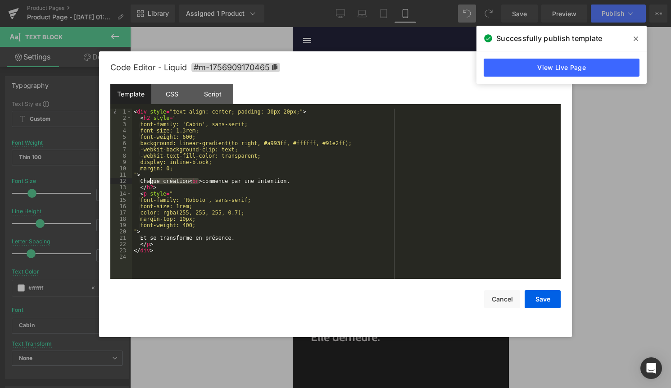
drag, startPoint x: 197, startPoint y: 180, endPoint x: 149, endPoint y: 180, distance: 48.6
click at [149, 180] on div "< div style = "text-align: center; padding: 30px 20px;" > < h2 style = " font-f…" at bounding box center [346, 200] width 429 height 183
click at [203, 182] on div "< div style = "text-align: center; padding: 30px 20px;" > < h2 style = " font-f…" at bounding box center [346, 200] width 429 height 183
click at [499, 298] on button "Cancel" at bounding box center [502, 299] width 36 height 18
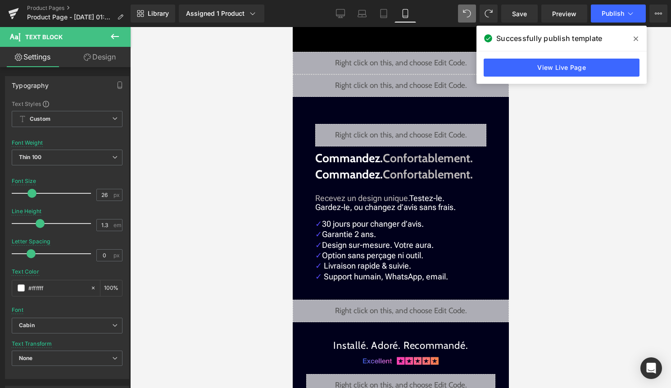
scroll to position [354, 0]
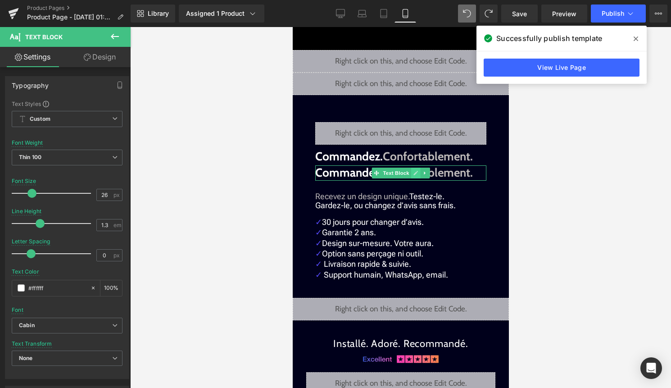
click at [416, 174] on icon at bounding box center [415, 172] width 5 height 5
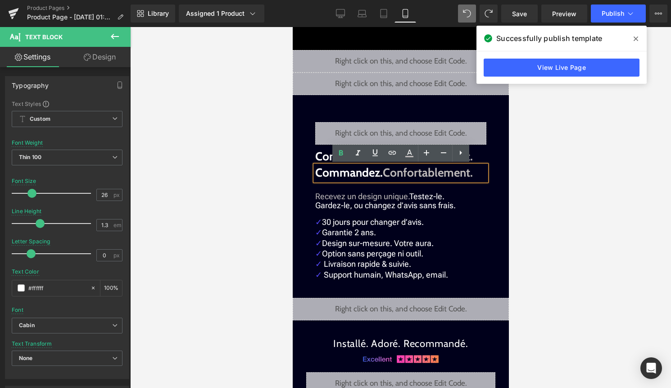
click at [379, 173] on strong "Commandez. Confortablement." at bounding box center [394, 172] width 158 height 14
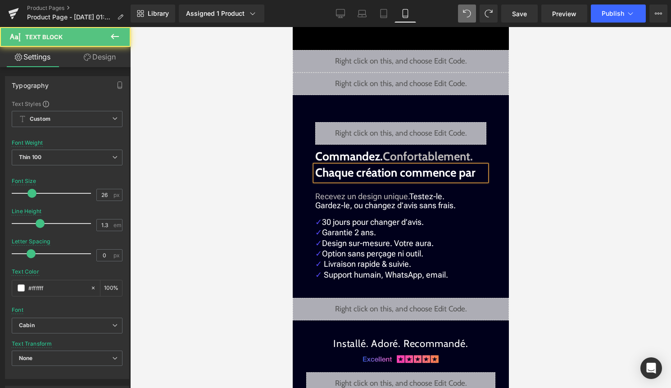
click at [404, 172] on strong "Chaque création commence par" at bounding box center [395, 172] width 160 height 14
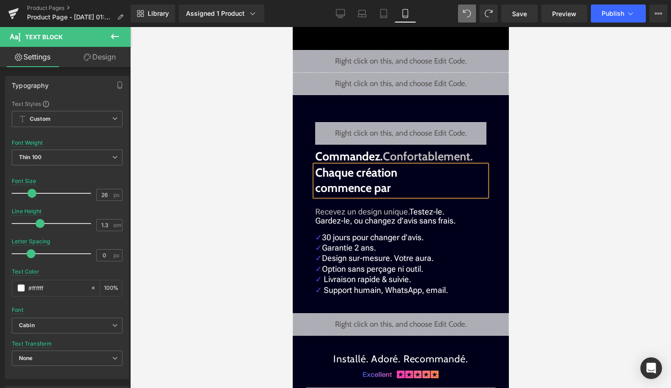
click at [426, 193] on p "Chaque création commence par" at bounding box center [400, 180] width 171 height 31
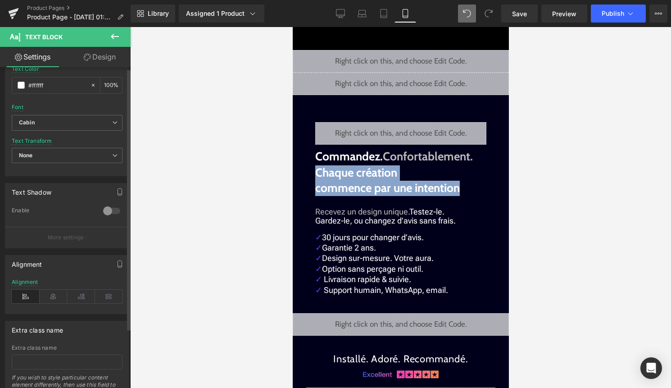
scroll to position [250, 0]
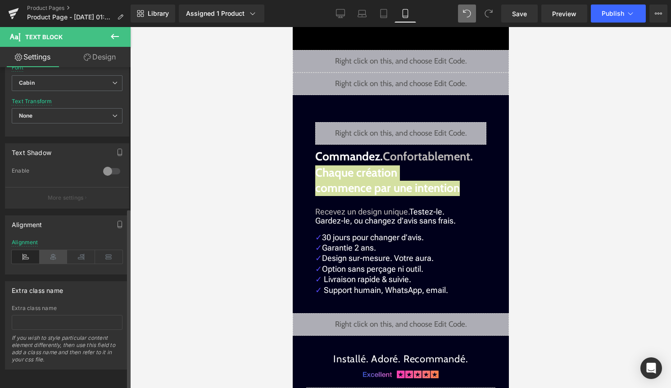
click at [53, 251] on icon at bounding box center [54, 257] width 28 height 14
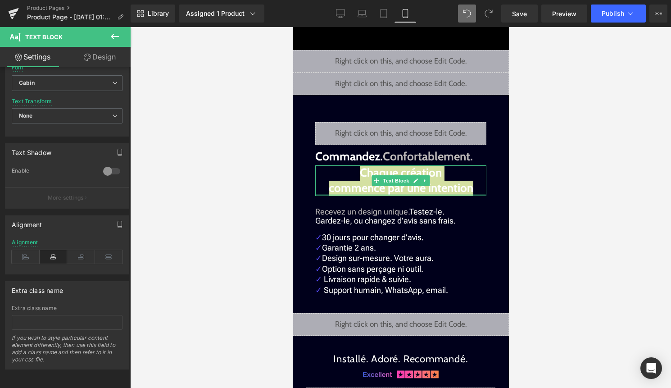
click at [367, 194] on div at bounding box center [400, 195] width 171 height 2
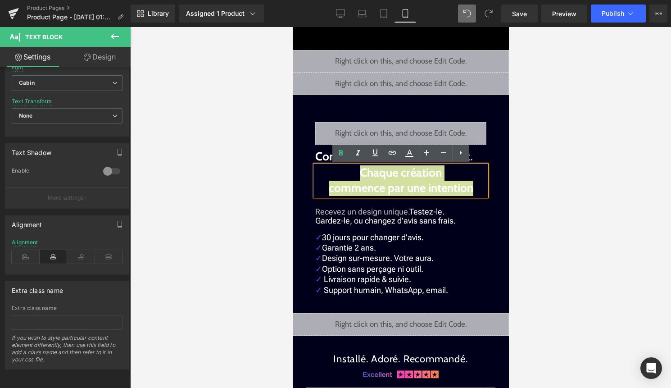
click at [522, 188] on div at bounding box center [400, 207] width 541 height 361
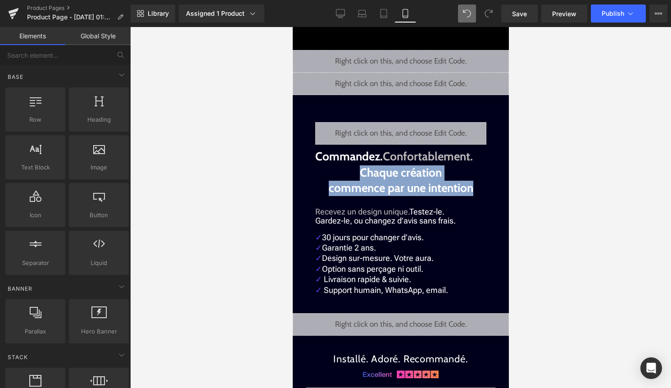
click at [434, 179] on strong "Chaque création commence par une intention" at bounding box center [400, 180] width 145 height 30
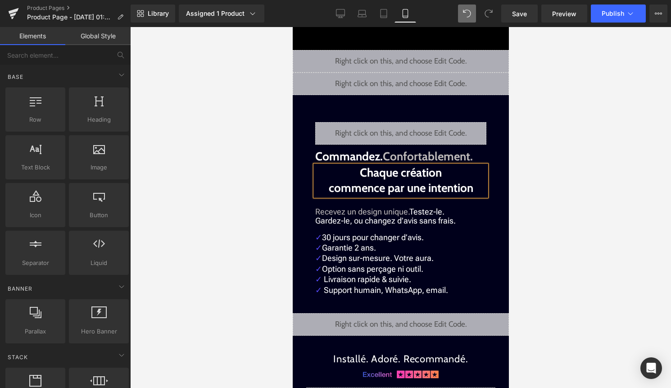
click at [536, 184] on div at bounding box center [400, 207] width 541 height 361
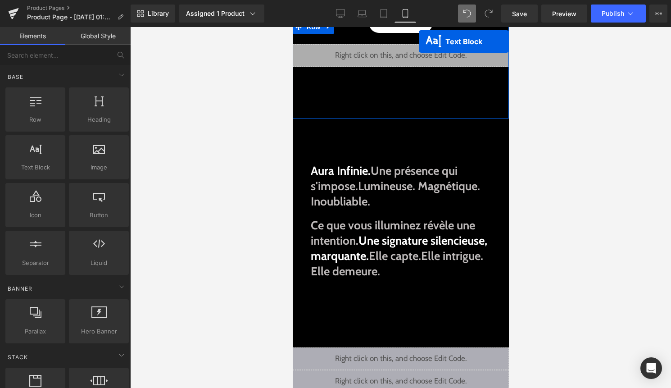
scroll to position [0, 0]
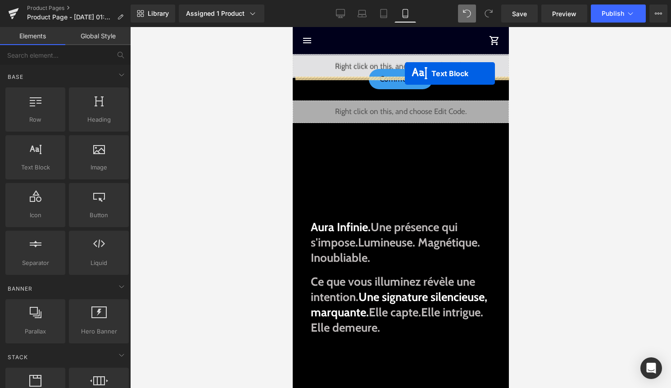
drag, startPoint x: 399, startPoint y: 180, endPoint x: 404, endPoint y: 73, distance: 106.9
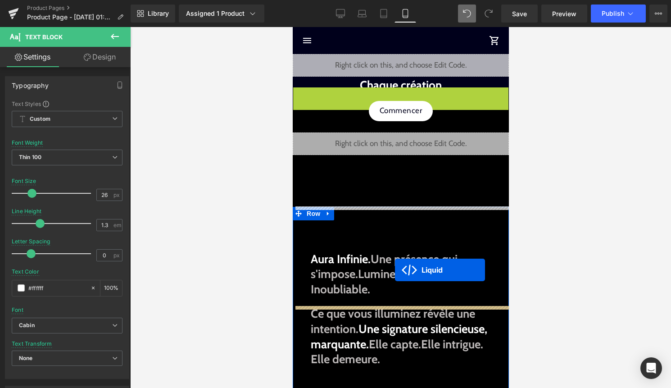
drag, startPoint x: 397, startPoint y: 92, endPoint x: 395, endPoint y: 270, distance: 177.9
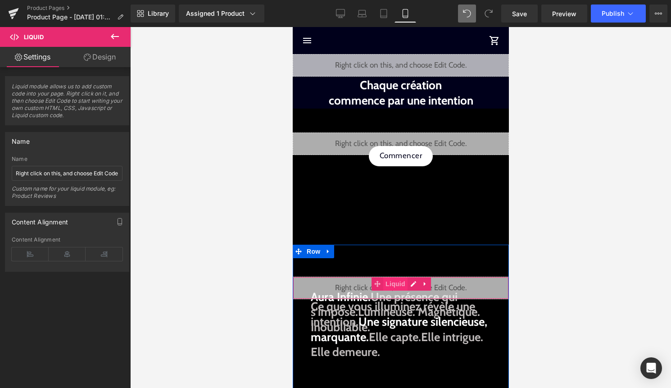
click at [392, 286] on span "Liquid" at bounding box center [395, 284] width 24 height 14
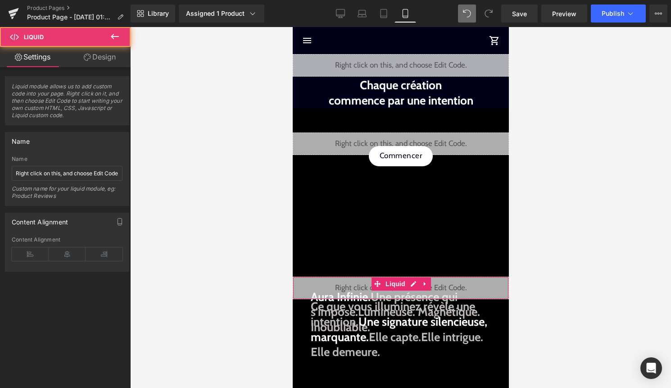
click at [116, 64] on link "Design" at bounding box center [99, 57] width 65 height 20
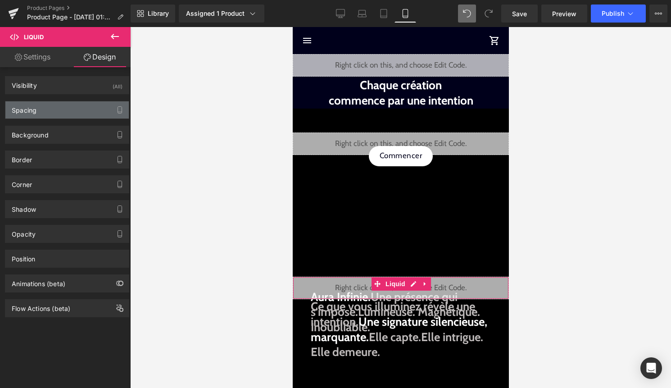
click at [102, 109] on div "Spacing" at bounding box center [66, 109] width 123 height 17
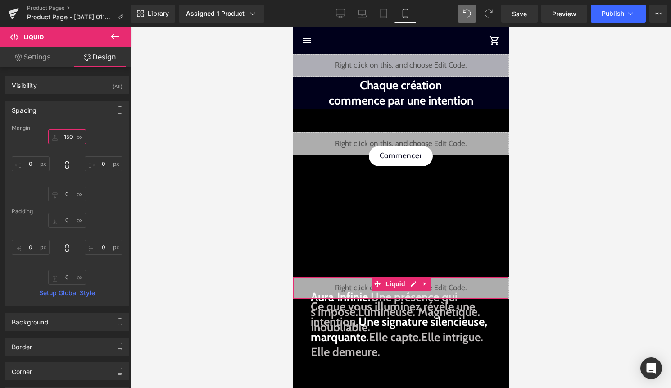
click at [71, 134] on input "-150" at bounding box center [67, 136] width 38 height 15
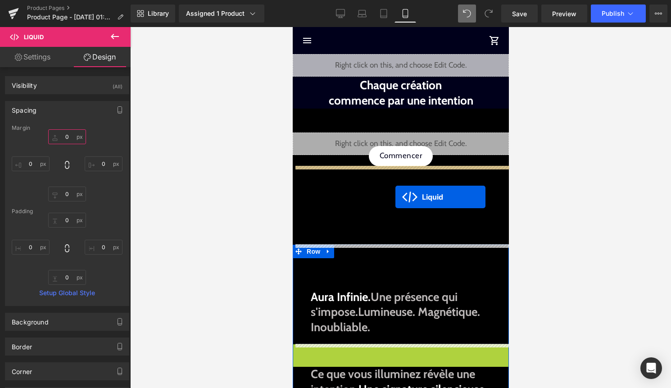
drag, startPoint x: 387, startPoint y: 354, endPoint x: 395, endPoint y: 197, distance: 157.4
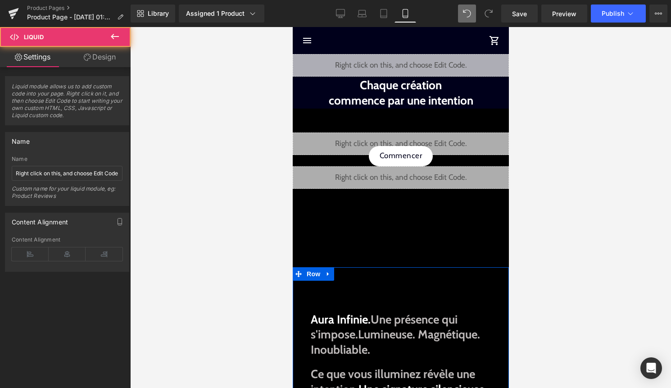
click at [573, 191] on div at bounding box center [400, 207] width 541 height 361
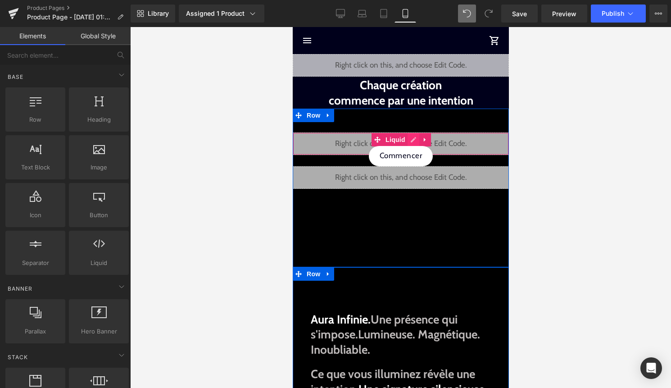
click at [412, 136] on div "Liquid" at bounding box center [400, 143] width 216 height 23
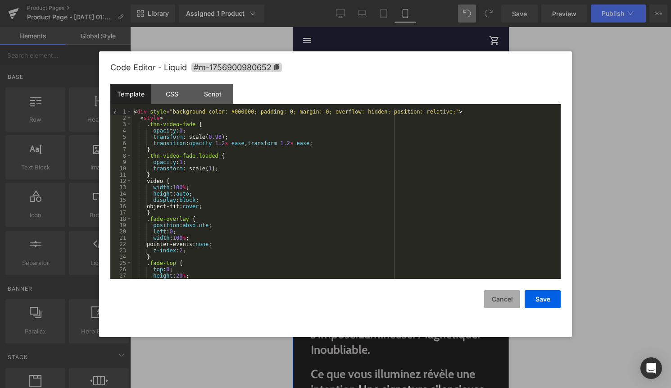
click at [496, 295] on button "Cancel" at bounding box center [502, 299] width 36 height 18
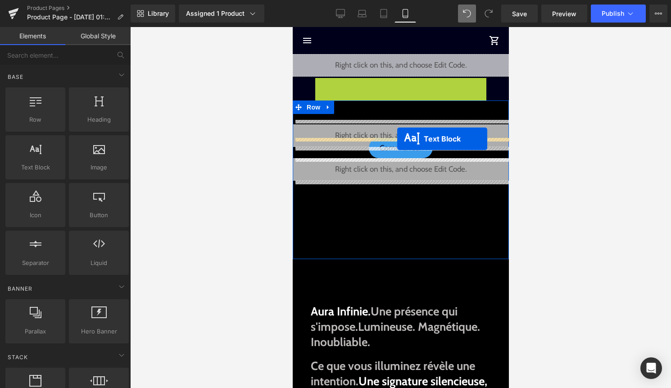
drag, startPoint x: 397, startPoint y: 91, endPoint x: 397, endPoint y: 139, distance: 47.3
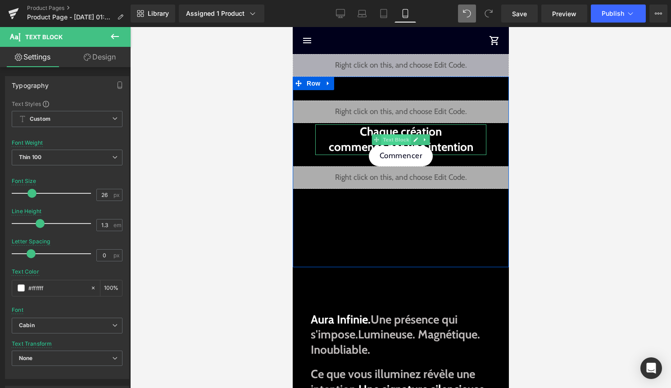
click at [409, 135] on span "Text Block" at bounding box center [396, 139] width 30 height 11
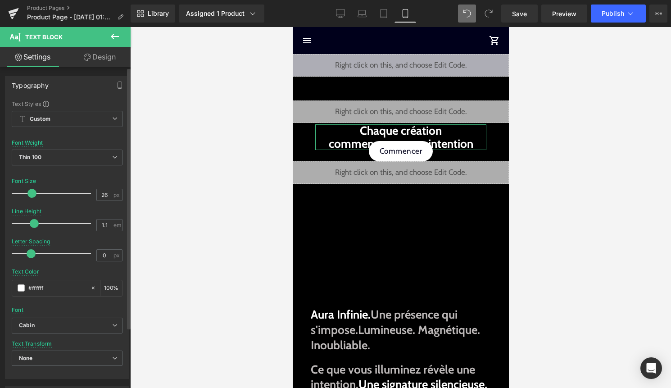
type input "1"
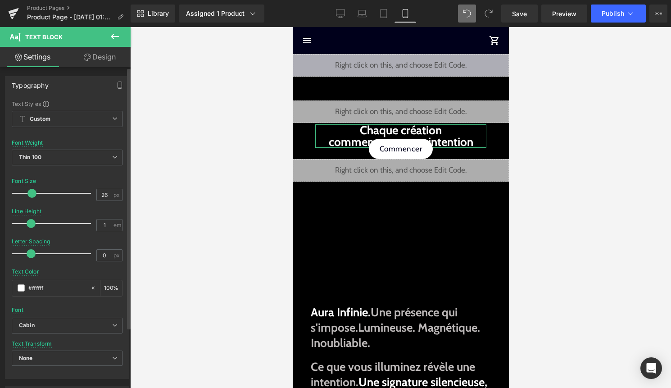
drag, startPoint x: 40, startPoint y: 224, endPoint x: 32, endPoint y: 224, distance: 8.1
click at [32, 224] on span at bounding box center [31, 223] width 9 height 9
type input "25"
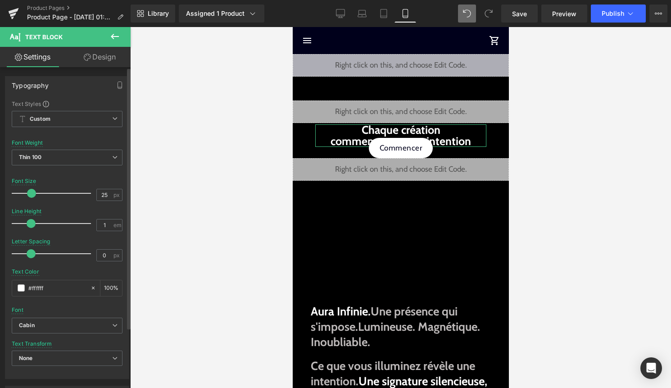
click at [32, 195] on span at bounding box center [31, 193] width 9 height 9
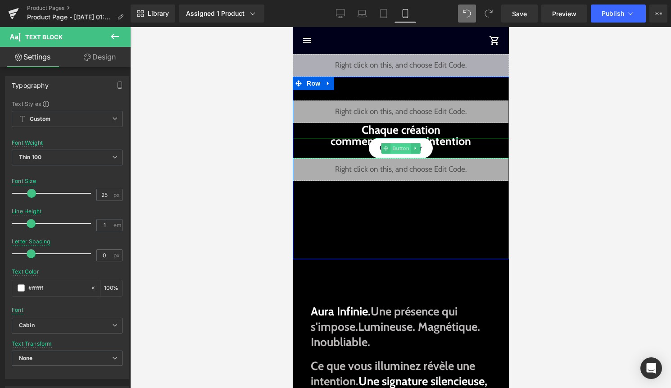
click at [402, 145] on span "Button" at bounding box center [400, 148] width 21 height 11
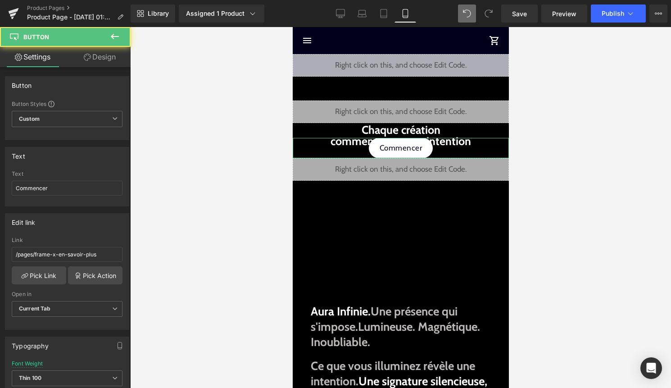
click at [105, 61] on link "Design" at bounding box center [99, 57] width 65 height 20
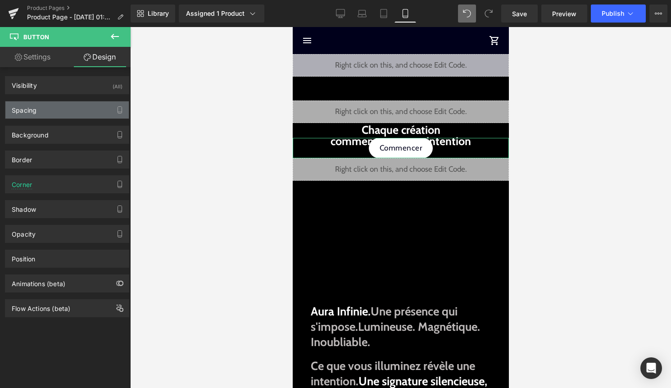
click at [79, 113] on div "Spacing" at bounding box center [66, 109] width 123 height 17
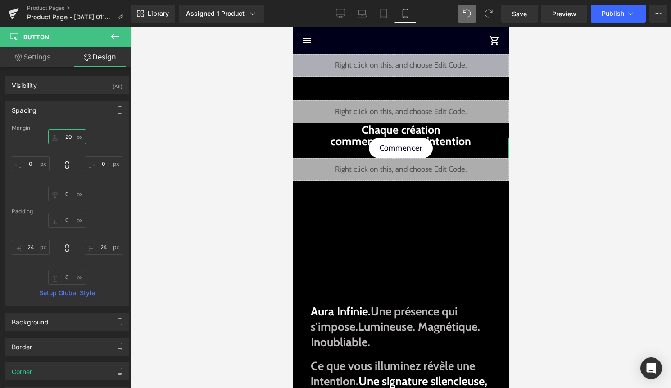
click at [67, 134] on input "-20" at bounding box center [67, 136] width 38 height 15
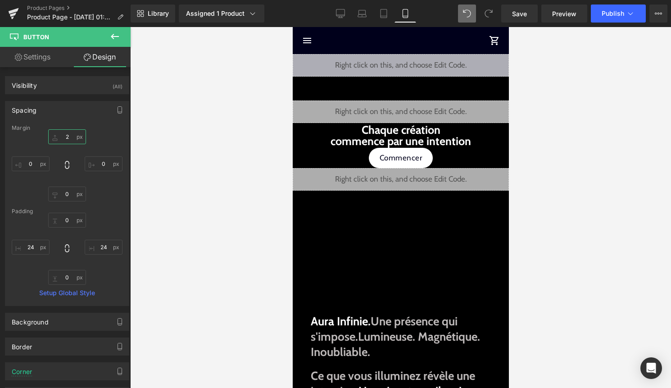
type input "20"
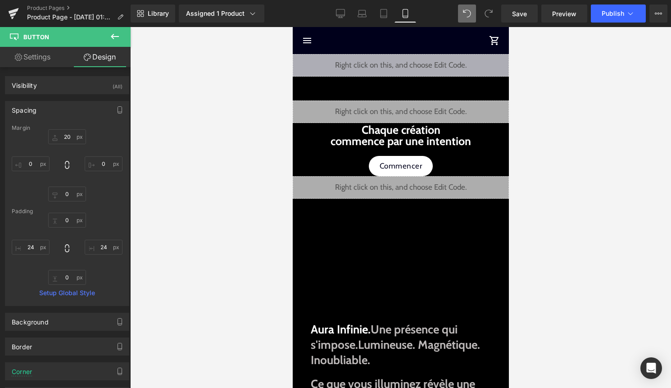
click at [564, 169] on div at bounding box center [400, 207] width 541 height 361
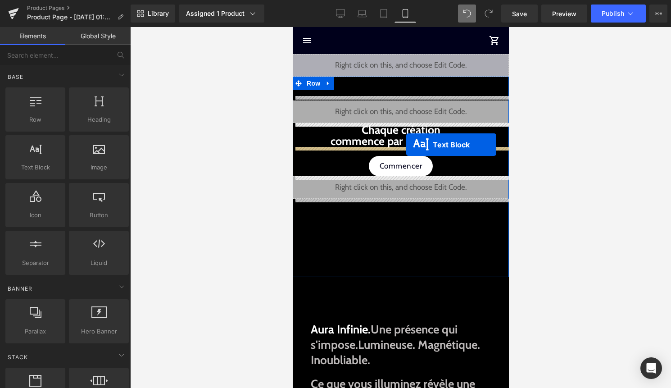
drag, startPoint x: 387, startPoint y: 239, endPoint x: 406, endPoint y: 145, distance: 96.5
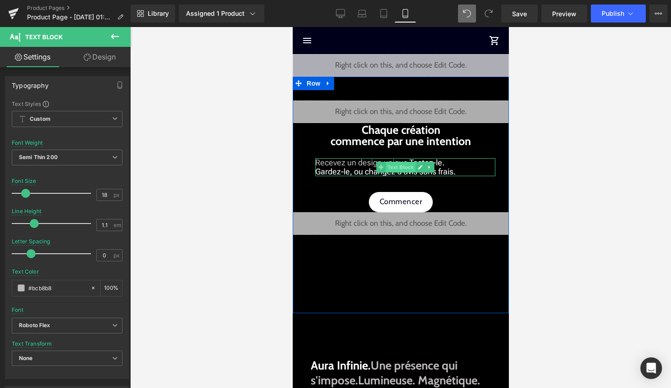
click at [395, 168] on span "Text Block" at bounding box center [400, 167] width 30 height 11
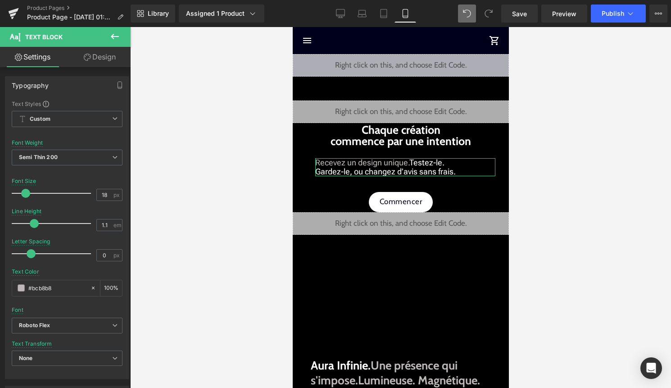
click at [98, 66] on link "Design" at bounding box center [99, 57] width 65 height 20
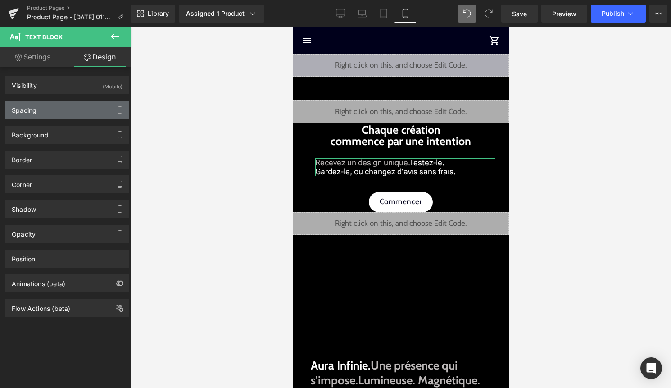
type input "25"
type input "30"
type input "15"
type input "50"
type input "0"
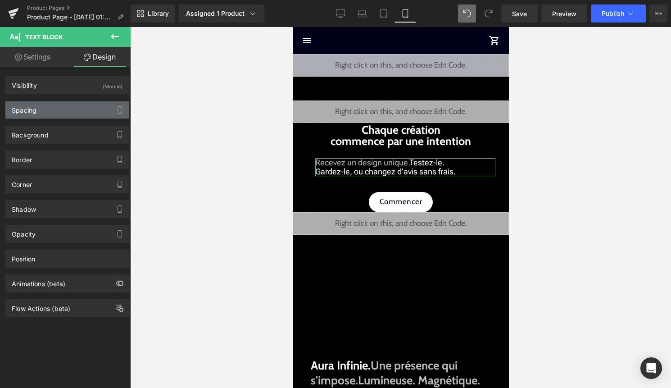
type input "0"
click at [73, 116] on div "Spacing" at bounding box center [66, 109] width 123 height 17
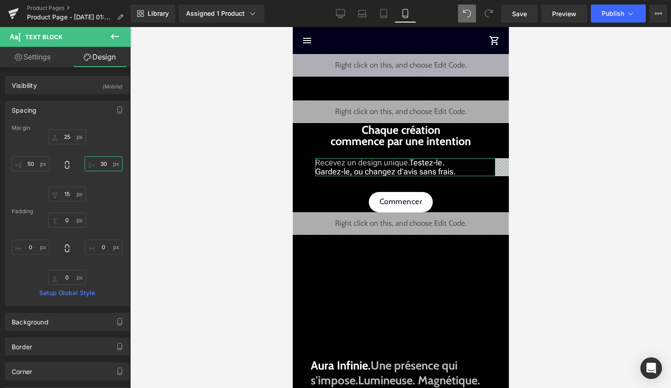
click at [99, 166] on input "30" at bounding box center [104, 163] width 38 height 15
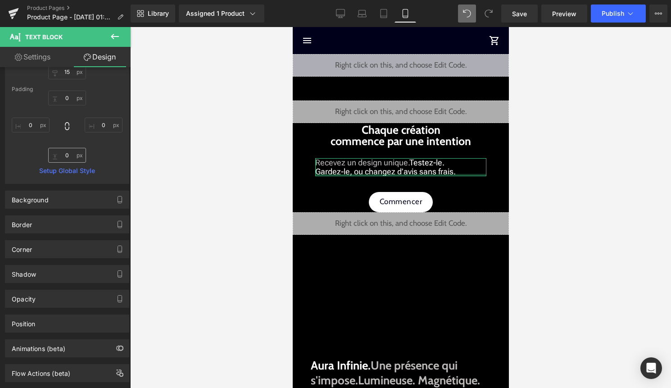
scroll to position [142, 0]
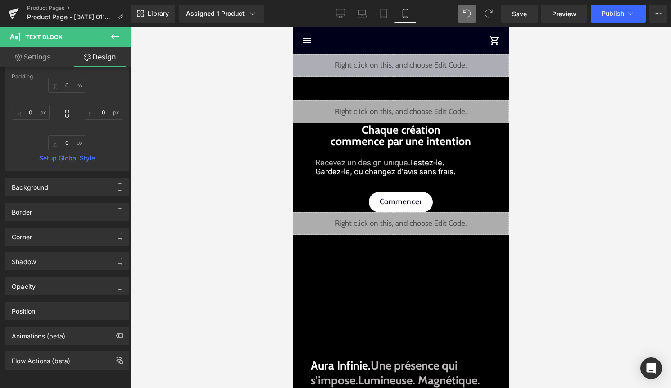
type input "50"
click at [30, 56] on link "Settings" at bounding box center [32, 57] width 65 height 20
type input "100"
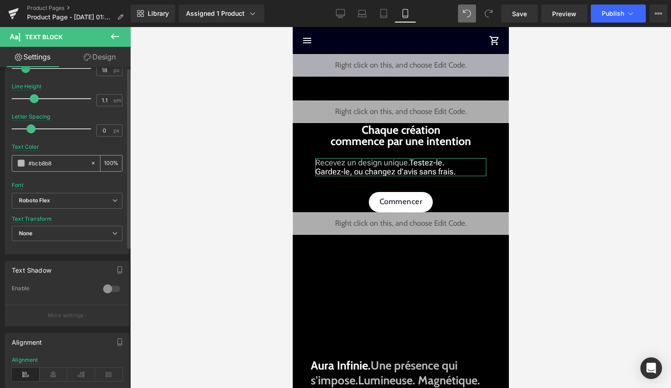
scroll to position [250, 0]
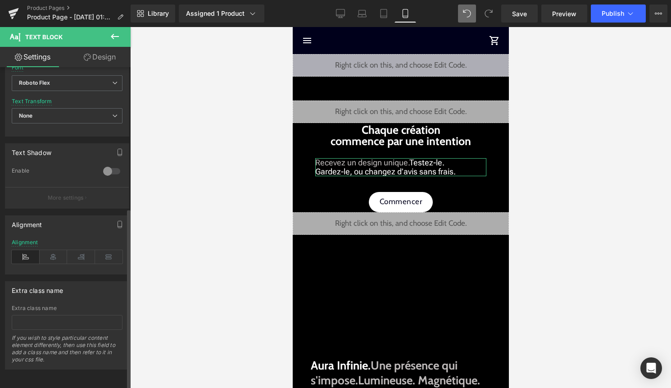
click at [52, 258] on div "Alignment" at bounding box center [67, 256] width 111 height 35
click at [54, 251] on icon at bounding box center [54, 257] width 28 height 14
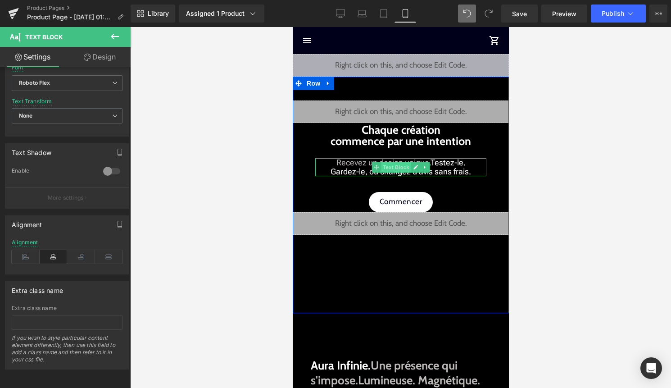
click at [408, 167] on span "Text Block" at bounding box center [396, 167] width 30 height 11
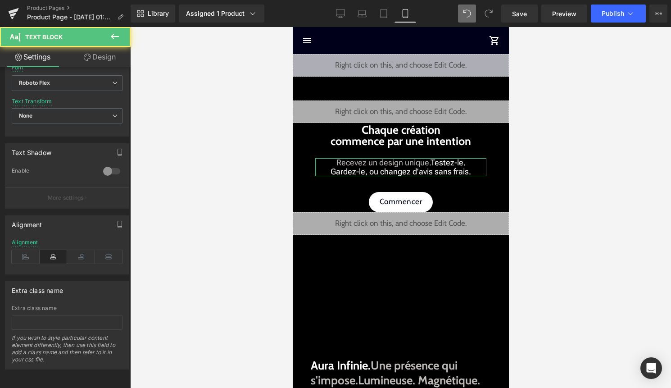
click at [104, 55] on link "Design" at bounding box center [99, 57] width 65 height 20
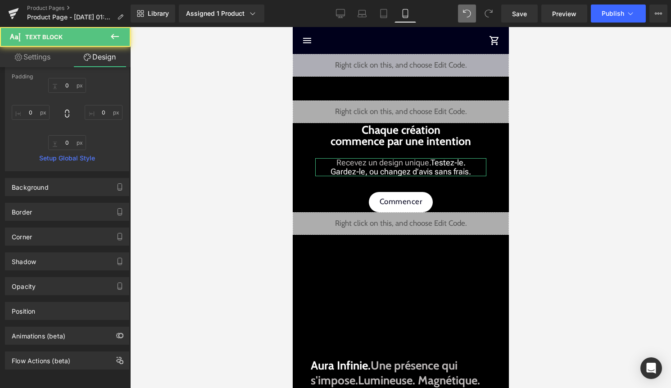
scroll to position [0, 0]
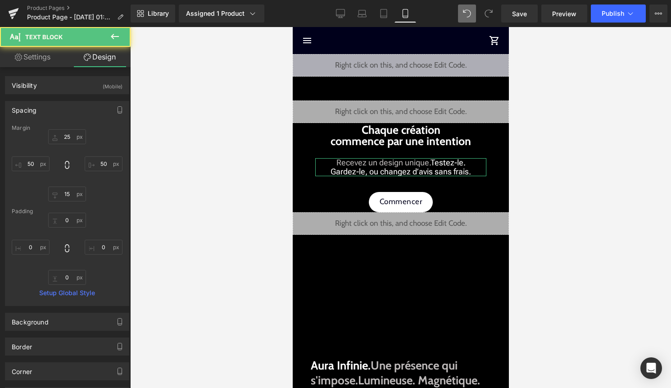
type input "25"
type input "50"
type input "15"
type input "50"
type input "0"
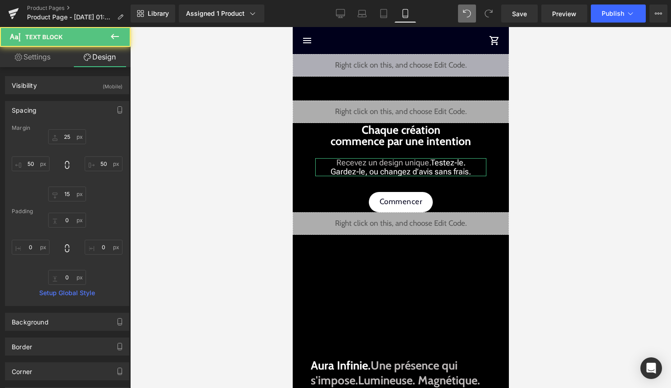
type input "0"
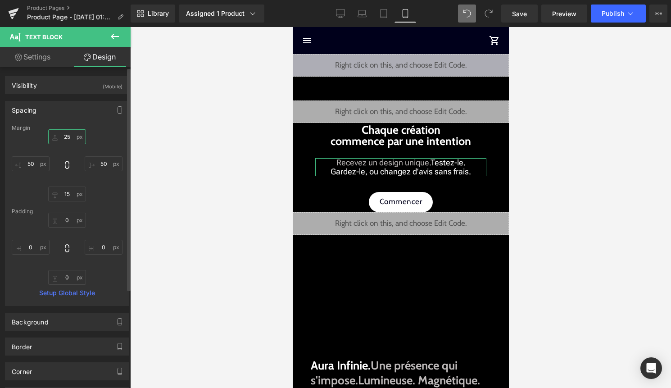
click at [66, 134] on input "25" at bounding box center [67, 136] width 38 height 15
type input "15"
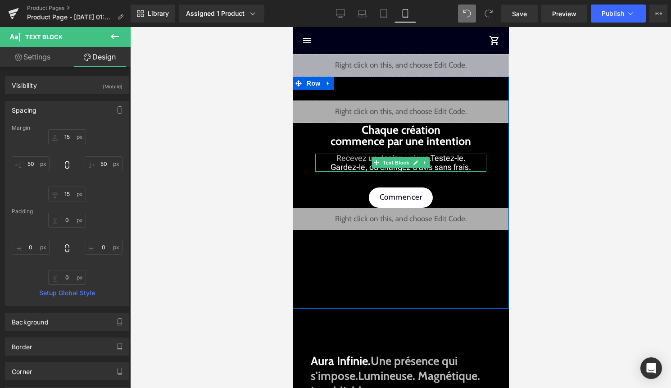
click at [345, 161] on span "Recevez un design unique. Testez-le. Gardez-le, ou changez d’avis sans frais." at bounding box center [400, 162] width 141 height 18
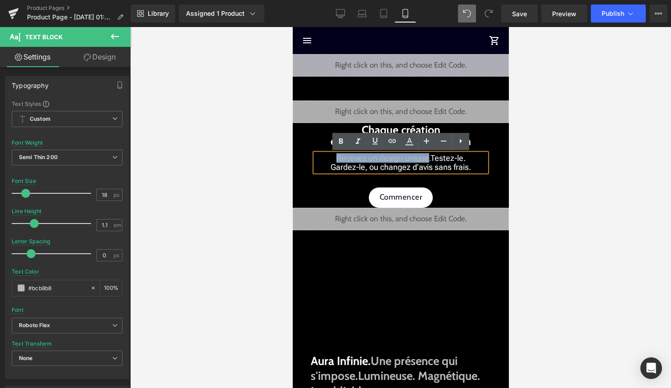
drag, startPoint x: 330, startPoint y: 157, endPoint x: 427, endPoint y: 158, distance: 97.3
click at [427, 158] on p "Recevez un design unique. Testez-le. Gardez-le, ou changez d’avis sans frais." at bounding box center [400, 163] width 171 height 18
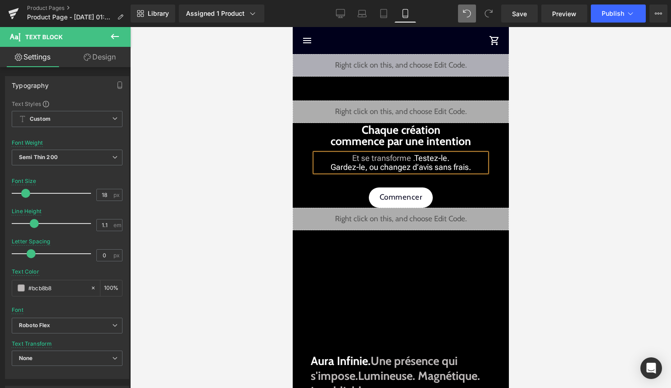
click at [418, 165] on span "Testez-le. Gardez-le, ou changez d’avis sans frais." at bounding box center [400, 162] width 141 height 18
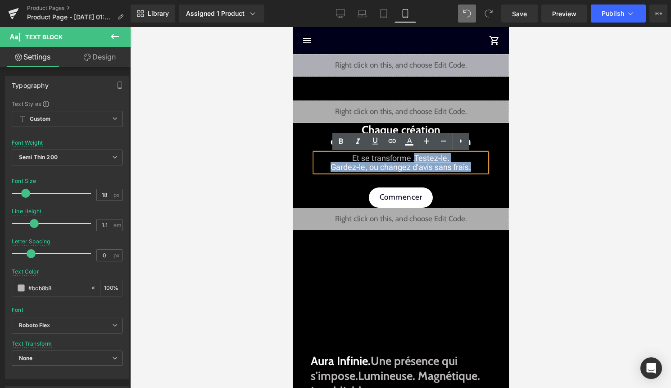
drag, startPoint x: 415, startPoint y: 156, endPoint x: 471, endPoint y: 165, distance: 56.6
click at [471, 165] on p "Et se transforme . Testez-le. Gardez-le, ou changez d’avis sans frais." at bounding box center [400, 163] width 171 height 18
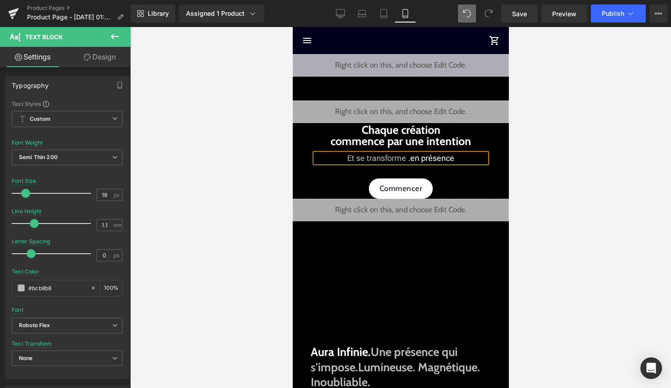
click at [413, 159] on font "en présence" at bounding box center [432, 157] width 44 height 9
click at [456, 159] on p "Et se transforme en présence" at bounding box center [400, 158] width 171 height 9
click at [561, 137] on div at bounding box center [400, 207] width 541 height 361
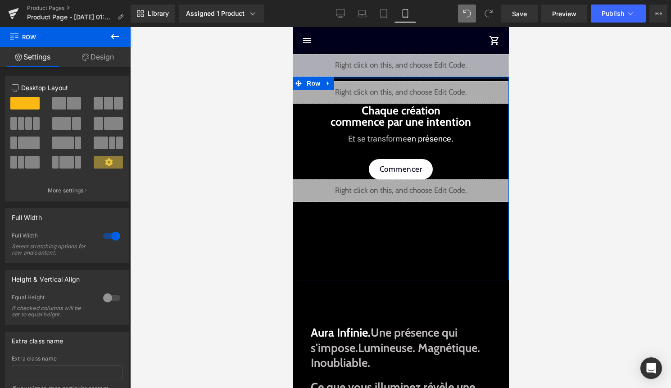
drag, startPoint x: 397, startPoint y: 84, endPoint x: 394, endPoint y: 57, distance: 27.2
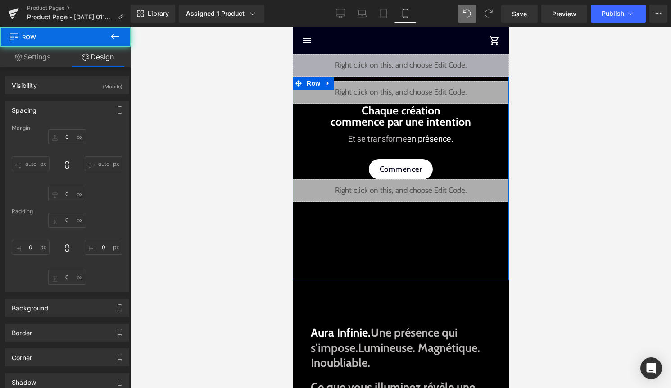
type input "0"
type input "174"
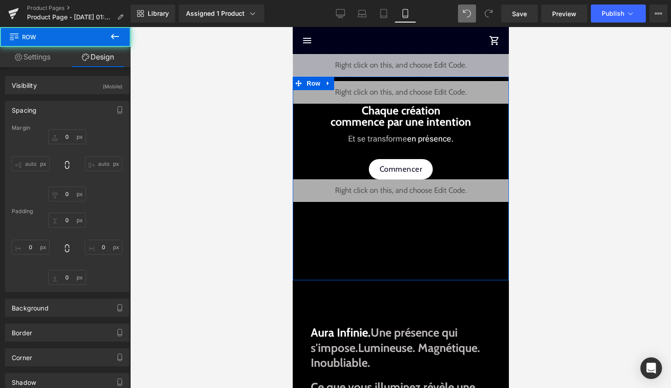
type input "0"
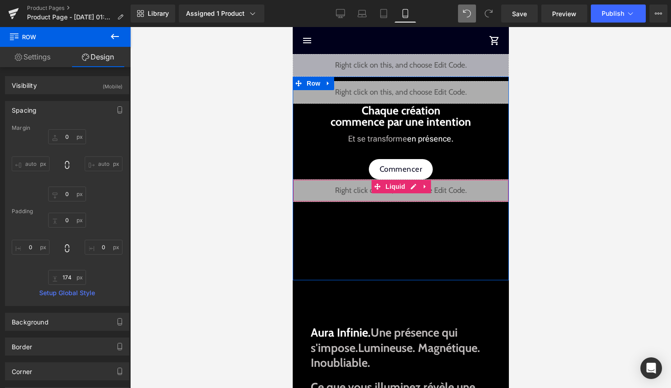
click at [413, 184] on div "Liquid" at bounding box center [400, 190] width 216 height 23
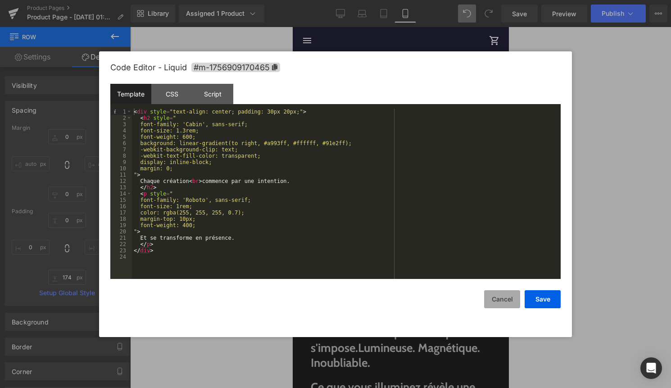
click at [504, 300] on button "Cancel" at bounding box center [502, 299] width 36 height 18
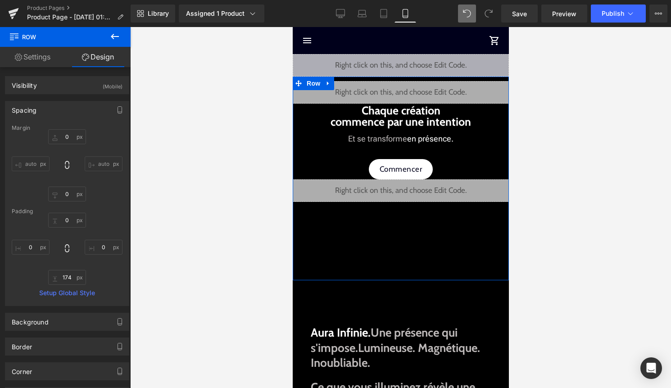
click at [412, 186] on div "Liquid" at bounding box center [400, 190] width 216 height 23
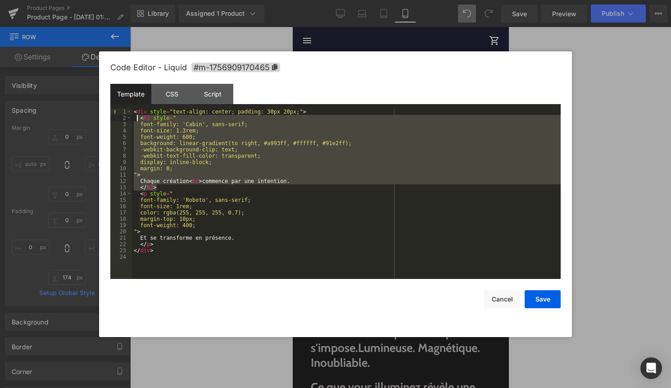
drag, startPoint x: 163, startPoint y: 185, endPoint x: 137, endPoint y: 117, distance: 72.7
click at [137, 117] on div "< div style = "text-align: center; padding: 30px 20px;" > < h2 style = " font-f…" at bounding box center [346, 200] width 429 height 183
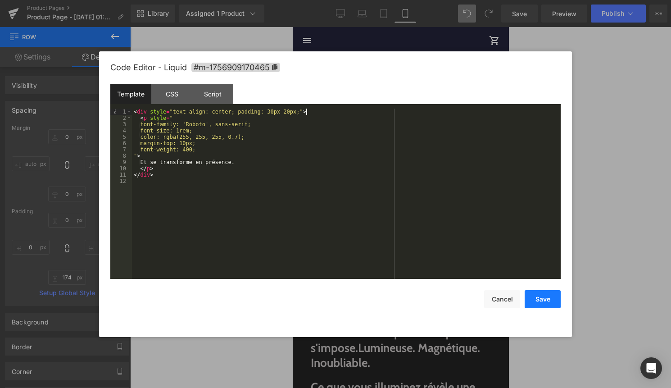
click at [545, 295] on button "Save" at bounding box center [543, 299] width 36 height 18
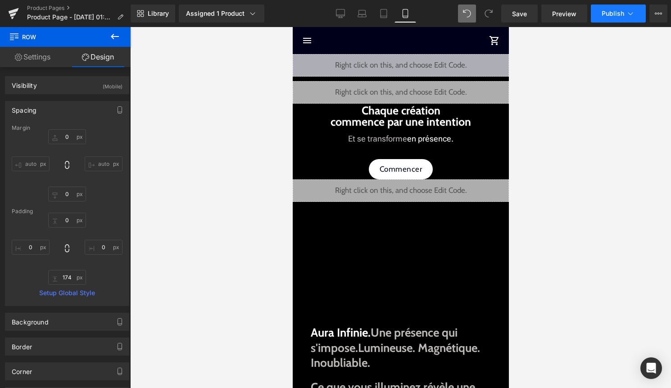
click at [608, 19] on button "Publish" at bounding box center [618, 14] width 55 height 18
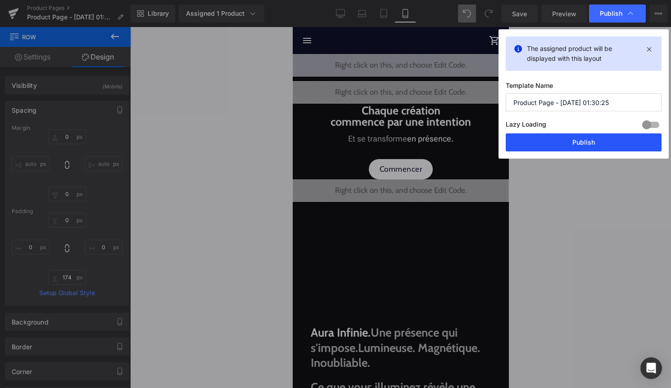
click at [594, 139] on button "Publish" at bounding box center [584, 142] width 156 height 18
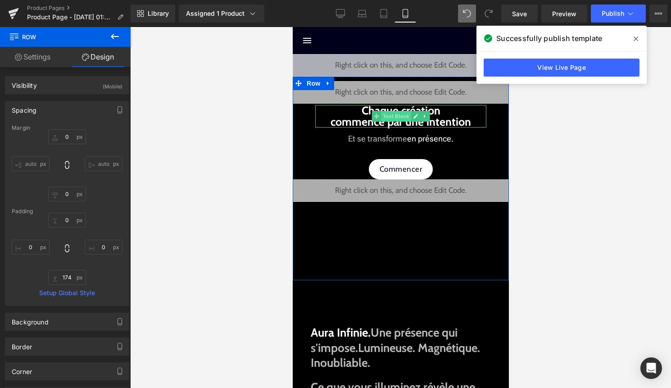
click at [387, 117] on span "Text Block" at bounding box center [396, 116] width 30 height 11
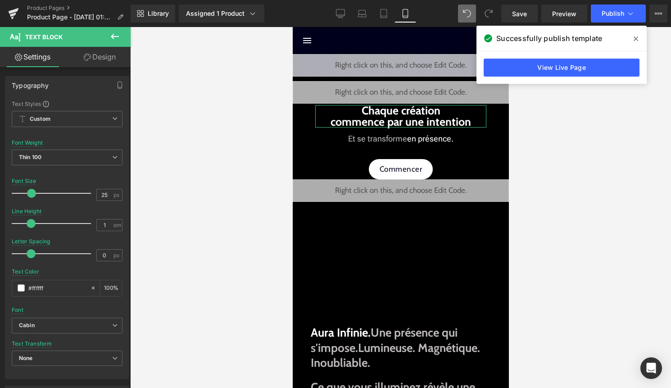
click at [103, 58] on link "Design" at bounding box center [99, 57] width 65 height 20
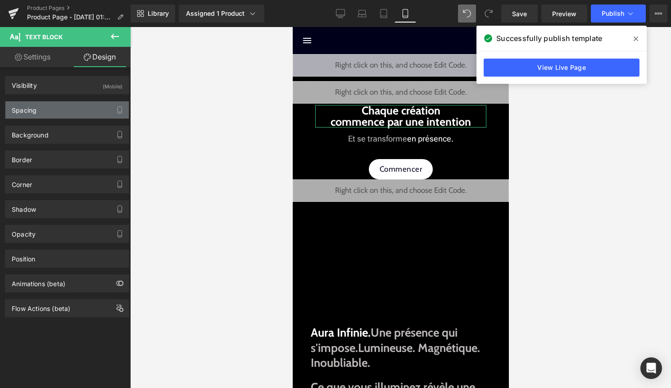
type input "3"
type input "50"
type input "0"
type input "50"
type input "0"
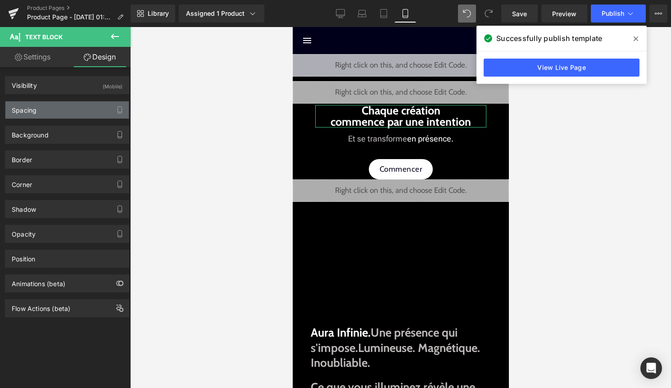
type input "0"
click at [79, 104] on div "Spacing" at bounding box center [66, 109] width 123 height 17
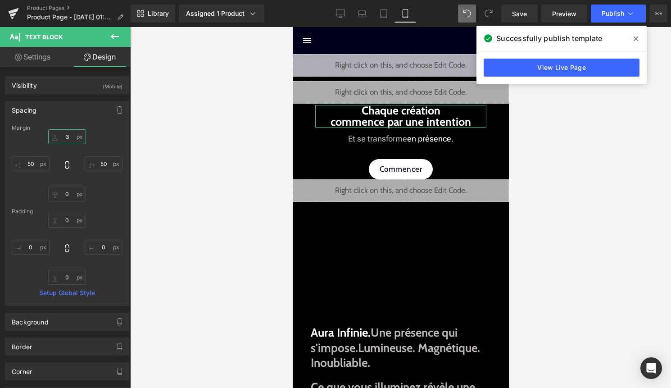
click at [65, 137] on input "3" at bounding box center [67, 136] width 38 height 15
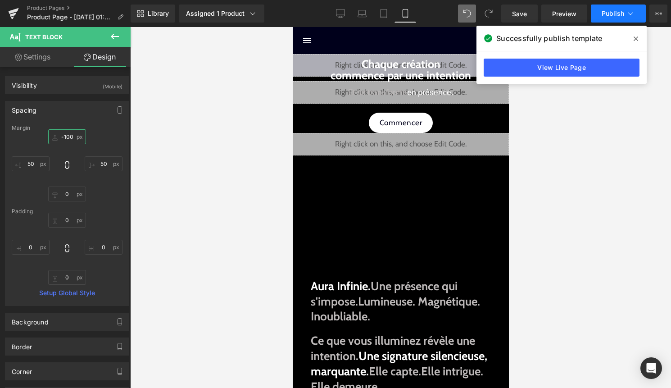
type input "-100"
click at [624, 17] on span "Publish" at bounding box center [613, 13] width 23 height 7
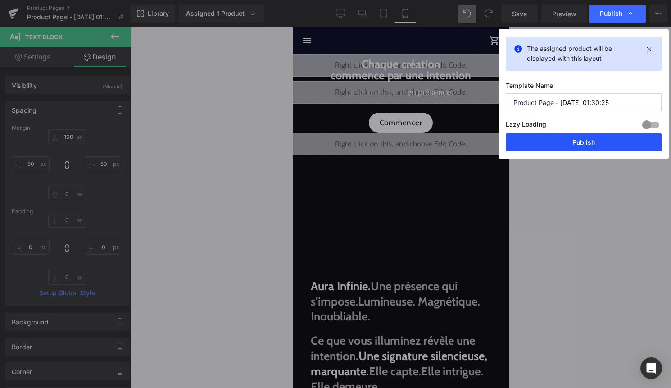
click at [577, 141] on button "Publish" at bounding box center [584, 142] width 156 height 18
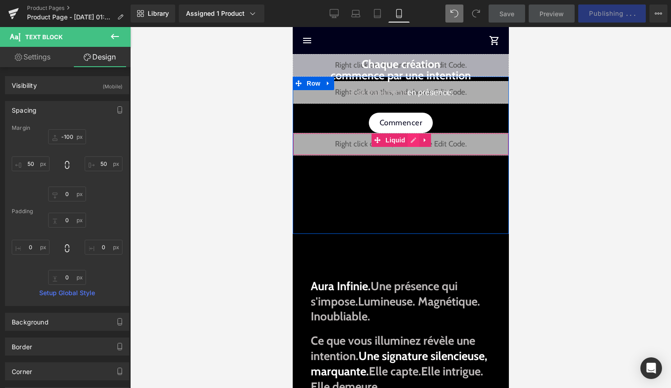
click at [413, 142] on div "Liquid" at bounding box center [400, 144] width 216 height 23
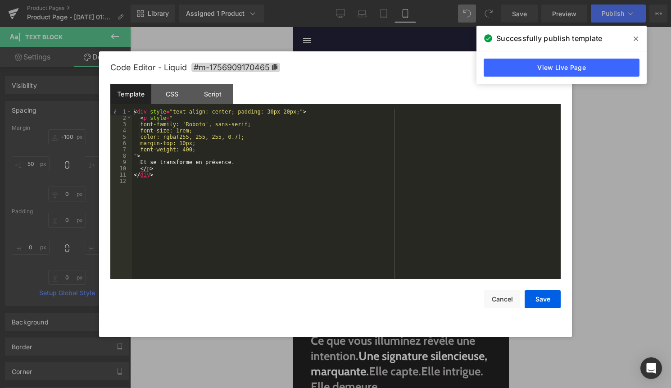
click at [186, 131] on div "< div style = "text-align: center; padding: 30px 20px;" > < p style = " font-fa…" at bounding box center [346, 200] width 429 height 183
click at [535, 296] on button "Save" at bounding box center [543, 299] width 36 height 18
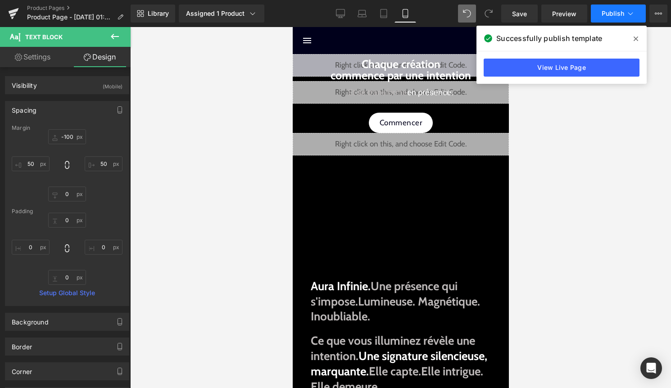
click at [616, 14] on span "Publish" at bounding box center [613, 13] width 23 height 7
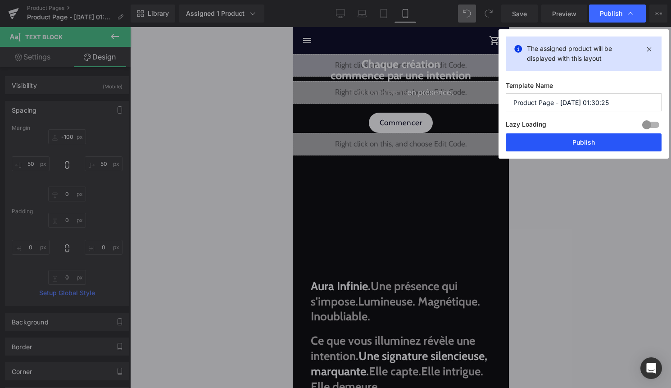
click at [581, 148] on button "Publish" at bounding box center [584, 142] width 156 height 18
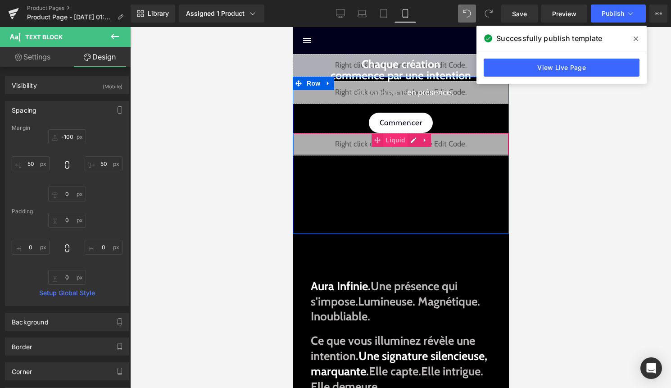
click at [399, 136] on span "Liquid" at bounding box center [395, 140] width 24 height 14
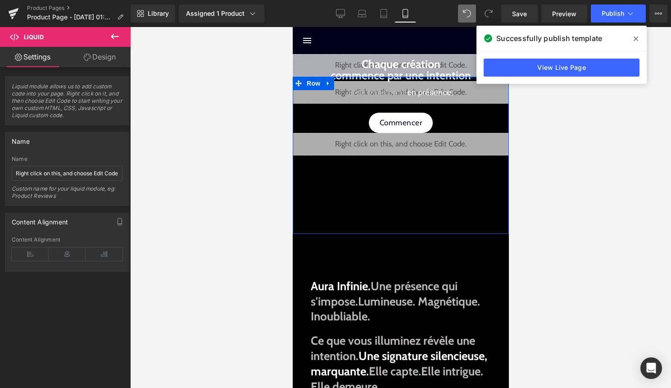
click at [409, 78] on div at bounding box center [400, 78] width 216 height 2
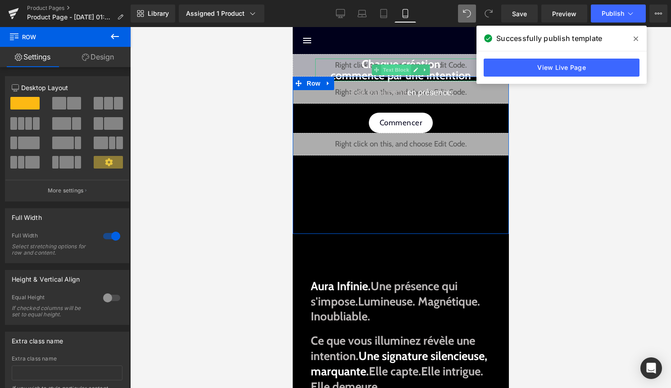
click at [393, 67] on span "Text Block" at bounding box center [396, 69] width 30 height 11
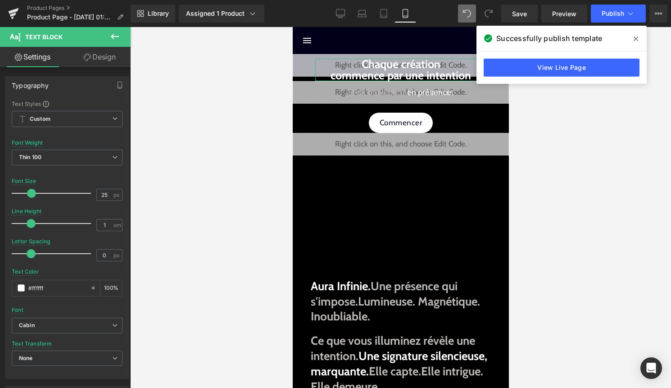
click at [120, 59] on link "Design" at bounding box center [99, 57] width 65 height 20
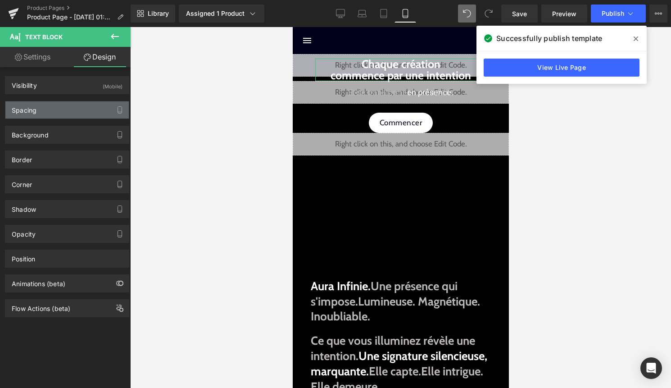
type input "-100"
type input "50"
type input "0"
type input "50"
type input "0"
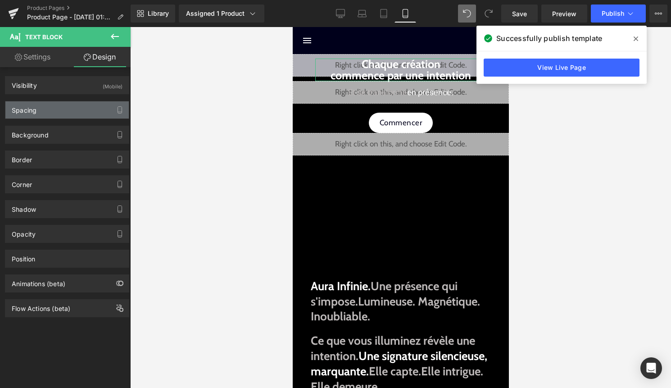
type input "0"
click at [74, 108] on div "Spacing" at bounding box center [66, 109] width 123 height 17
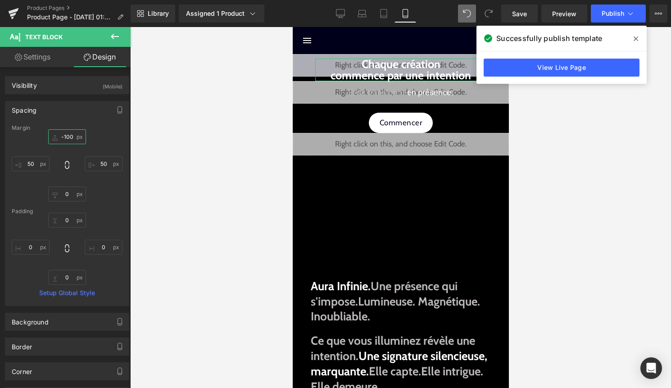
click at [68, 138] on input "-100" at bounding box center [67, 136] width 38 height 15
click at [67, 138] on input "-100" at bounding box center [67, 136] width 38 height 15
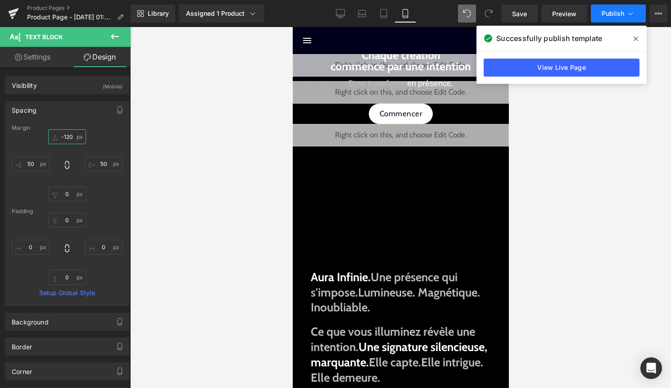
type input "-120"
click at [612, 10] on span "Publish" at bounding box center [613, 13] width 23 height 7
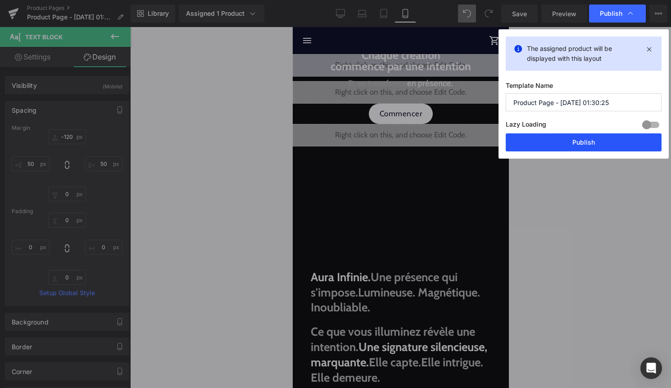
click at [572, 138] on button "Publish" at bounding box center [584, 142] width 156 height 18
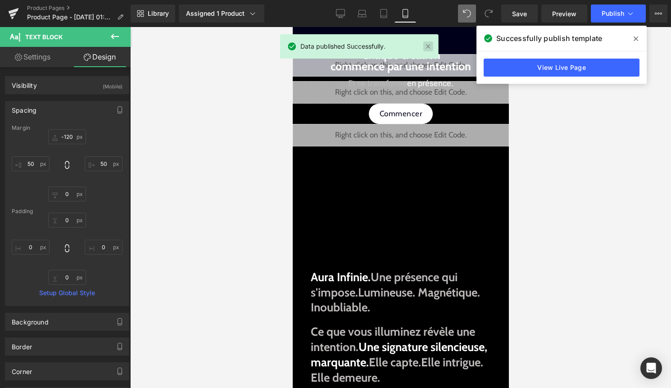
click at [430, 48] on link at bounding box center [428, 46] width 10 height 10
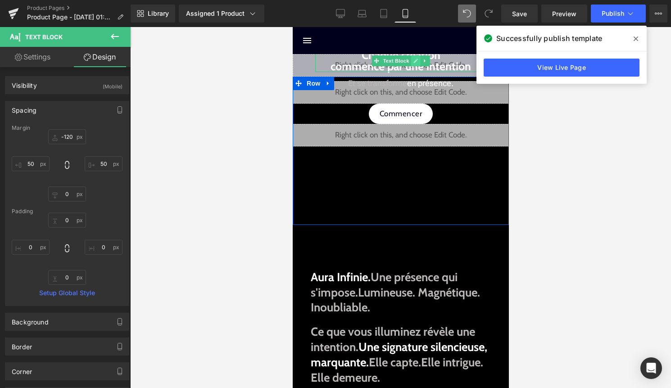
click at [414, 64] on link at bounding box center [415, 60] width 9 height 11
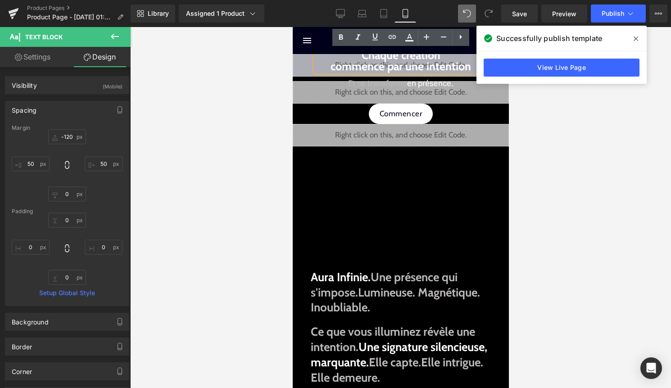
click at [468, 66] on strong "Chaque création commence par une intention" at bounding box center [400, 60] width 141 height 25
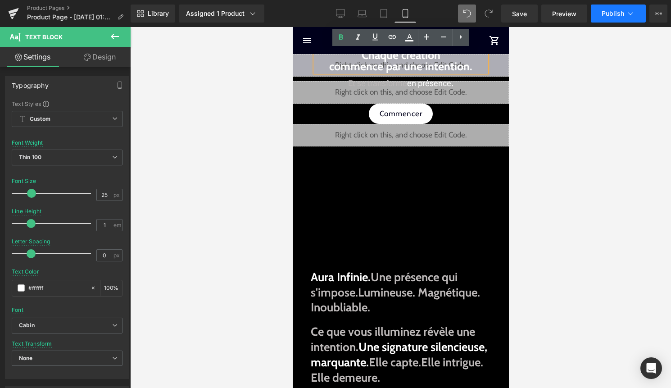
click at [631, 10] on icon at bounding box center [630, 13] width 9 height 9
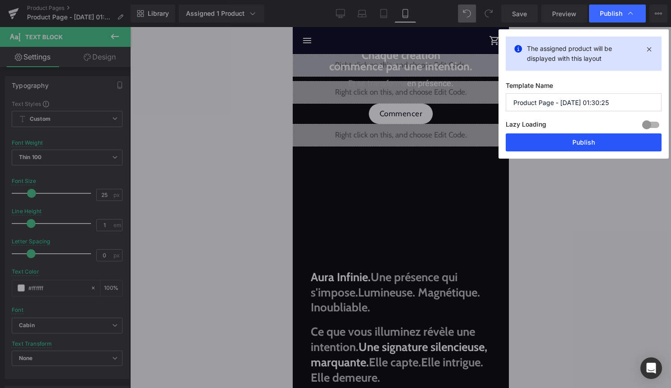
click at [575, 145] on button "Publish" at bounding box center [584, 142] width 156 height 18
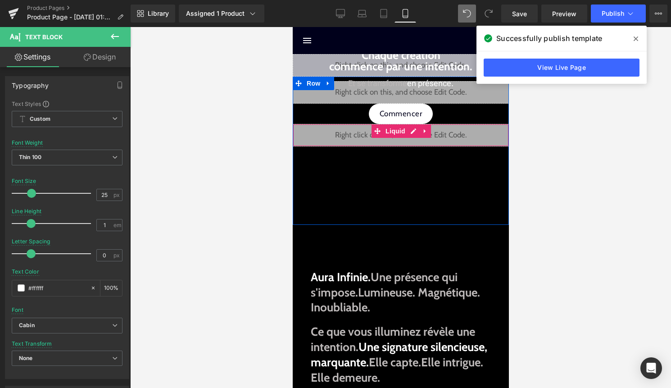
click at [411, 132] on div "Liquid" at bounding box center [400, 135] width 216 height 23
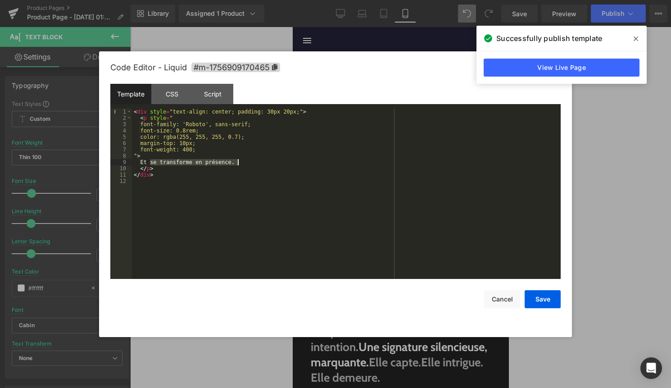
drag, startPoint x: 149, startPoint y: 162, endPoint x: 238, endPoint y: 163, distance: 89.6
click at [238, 163] on div "< div style = "text-align: center; padding: 30px 20px;" > < p style = " font-fa…" at bounding box center [346, 200] width 429 height 183
click at [227, 165] on div "< div style = "text-align: center; padding: 30px 20px;" > < p style = " font-fa…" at bounding box center [346, 200] width 429 height 183
click at [229, 163] on div "< div style = "text-align: center; padding: 30px 20px;" > < p style = " font-fa…" at bounding box center [346, 200] width 429 height 183
click at [537, 299] on button "Save" at bounding box center [543, 299] width 36 height 18
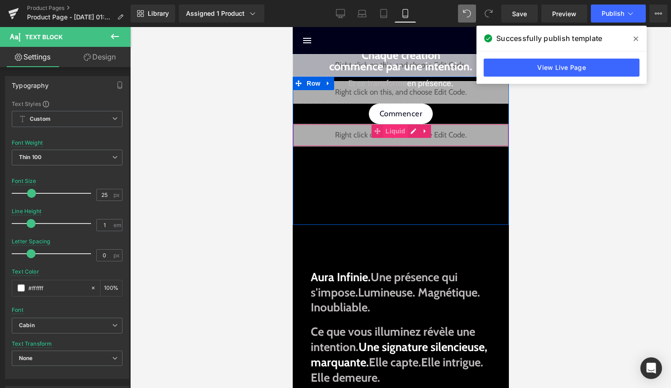
click at [406, 133] on span "Liquid" at bounding box center [395, 131] width 24 height 14
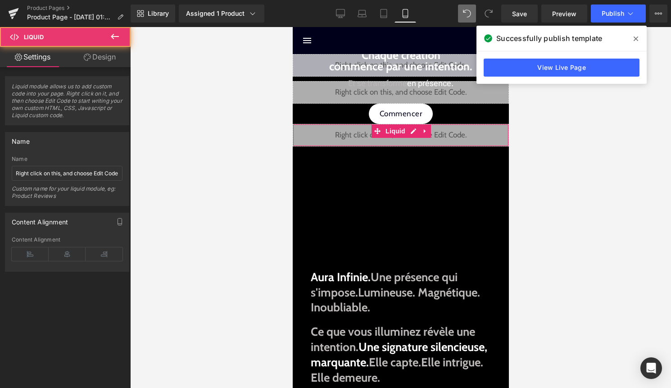
drag, startPoint x: 106, startPoint y: 63, endPoint x: 60, endPoint y: 110, distance: 65.9
click at [106, 63] on link "Design" at bounding box center [99, 57] width 65 height 20
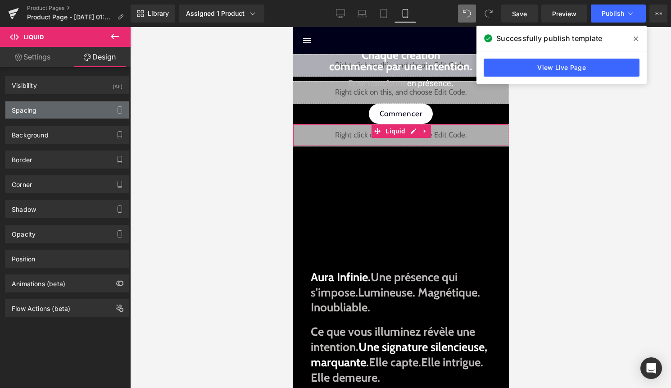
type input "0"
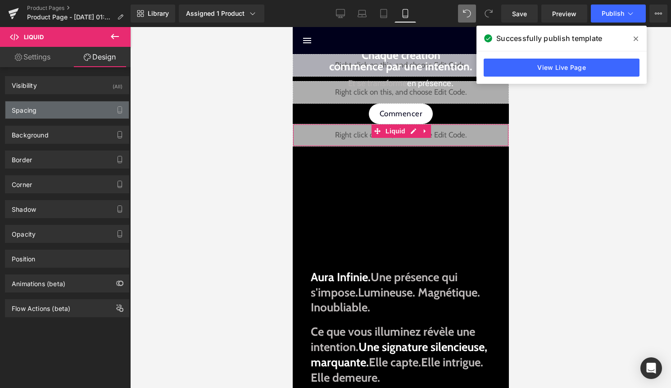
type input "0"
click at [60, 110] on div "Spacing" at bounding box center [66, 109] width 123 height 17
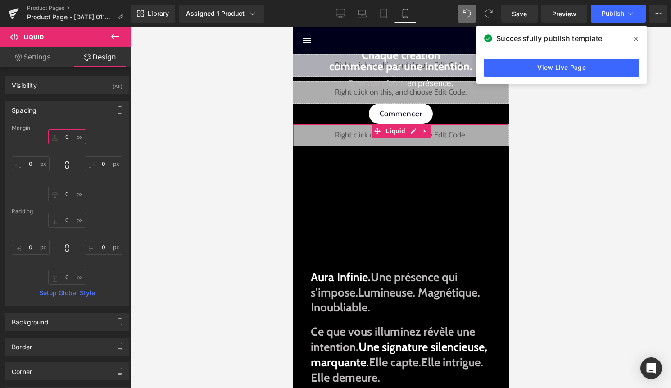
click at [64, 135] on input "0" at bounding box center [67, 136] width 38 height 15
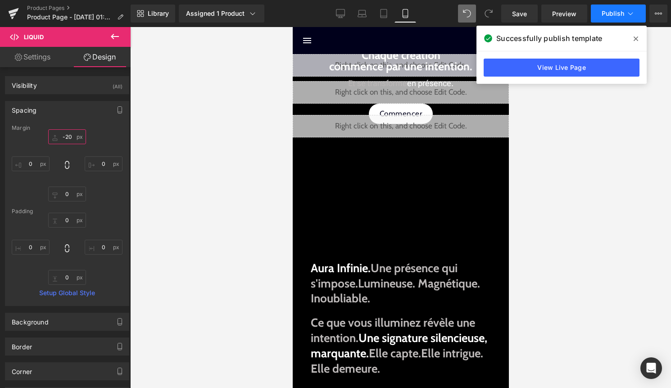
type input "-20"
click at [625, 12] on button "Publish" at bounding box center [618, 14] width 55 height 18
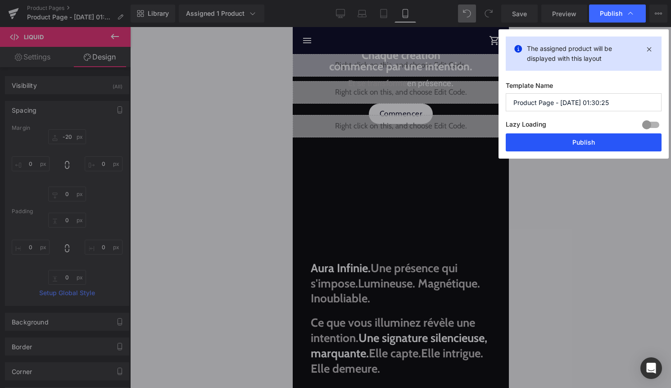
click at [597, 140] on button "Publish" at bounding box center [584, 142] width 156 height 18
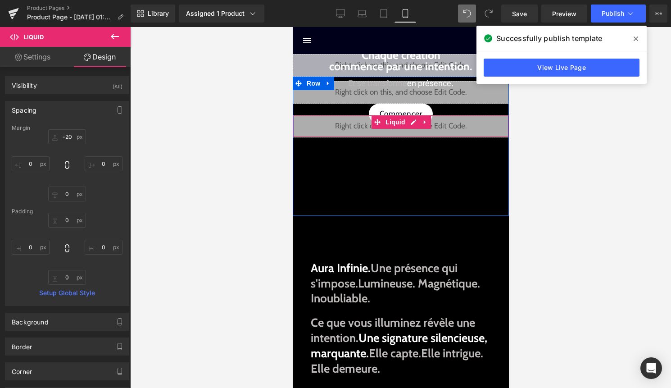
click at [409, 122] on div "Liquid" at bounding box center [400, 126] width 216 height 23
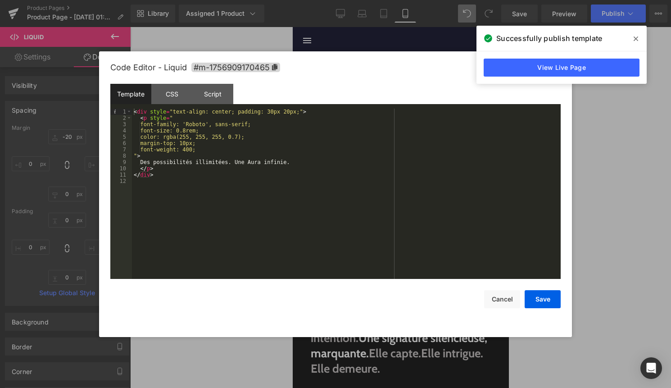
drag, startPoint x: 238, startPoint y: 164, endPoint x: 240, endPoint y: 180, distance: 16.3
click at [238, 164] on div "< div style = "text-align: center; padding: 30px 20px;" > < p style = " font-fa…" at bounding box center [346, 200] width 429 height 183
click at [242, 163] on div "< div style = "text-align: center; padding: 30px 20px;" > < p style = " font-fa…" at bounding box center [346, 200] width 429 height 183
click at [549, 298] on button "Save" at bounding box center [543, 299] width 36 height 18
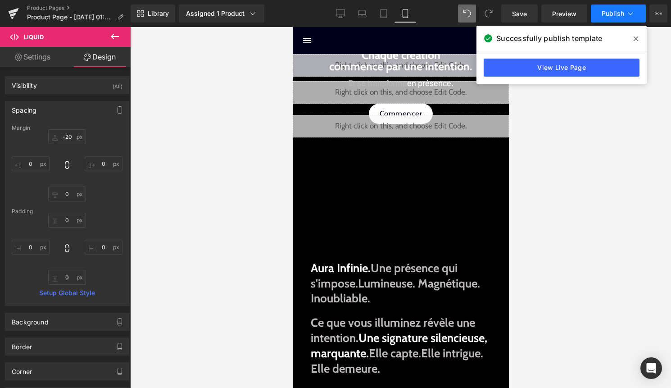
click at [620, 10] on span "Publish" at bounding box center [613, 13] width 23 height 7
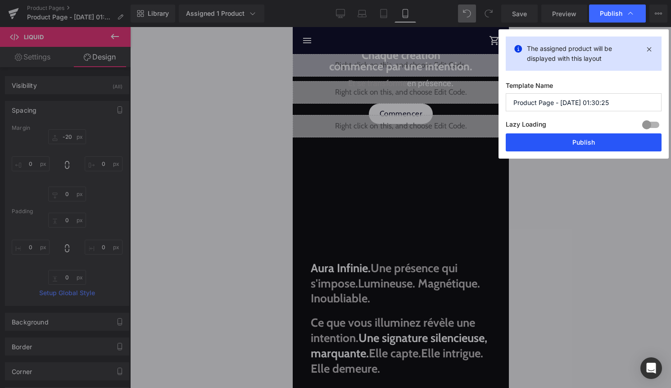
click at [597, 139] on button "Publish" at bounding box center [584, 142] width 156 height 18
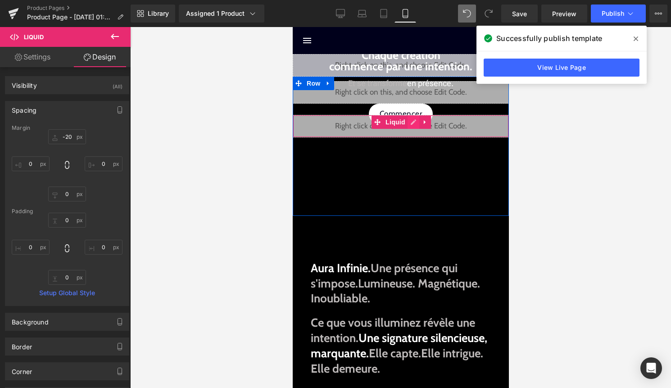
click at [410, 123] on div "Liquid" at bounding box center [400, 126] width 216 height 23
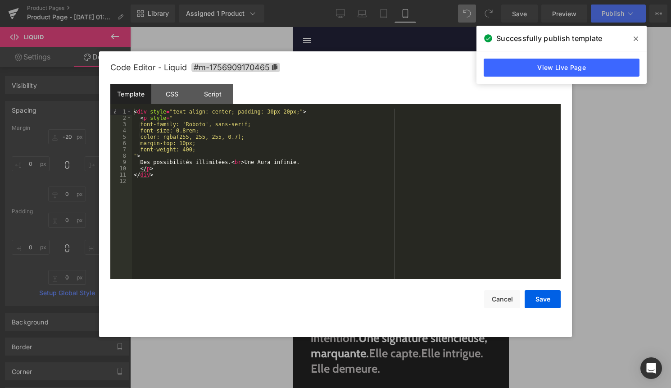
click at [251, 161] on div "< div style = "text-align: center; padding: 30px 20px;" > < p style = " font-fa…" at bounding box center [346, 200] width 429 height 183
click at [192, 131] on div "< div style = "text-align: center; padding: 30px 20px;" > < p style = " font-fa…" at bounding box center [346, 200] width 429 height 183
click at [543, 300] on button "Save" at bounding box center [543, 299] width 36 height 18
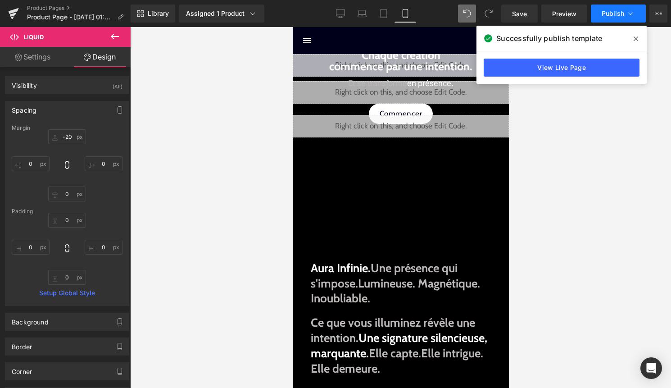
click at [624, 14] on button "Publish" at bounding box center [618, 14] width 55 height 18
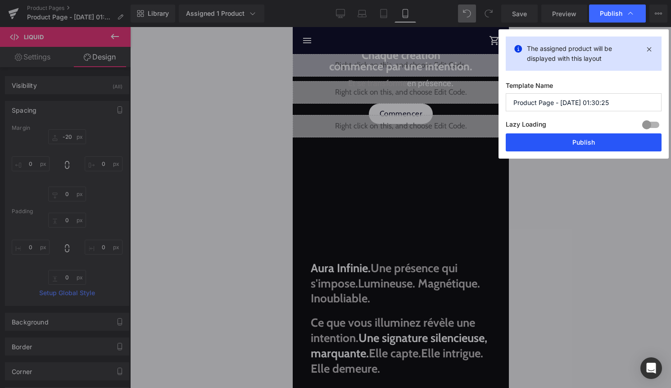
click at [620, 137] on button "Publish" at bounding box center [584, 142] width 156 height 18
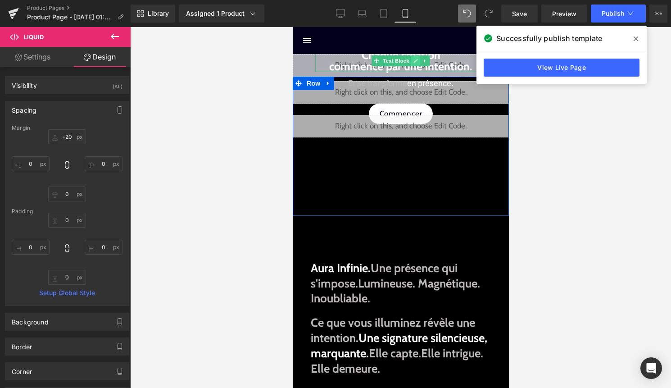
click at [417, 64] on link at bounding box center [415, 60] width 9 height 11
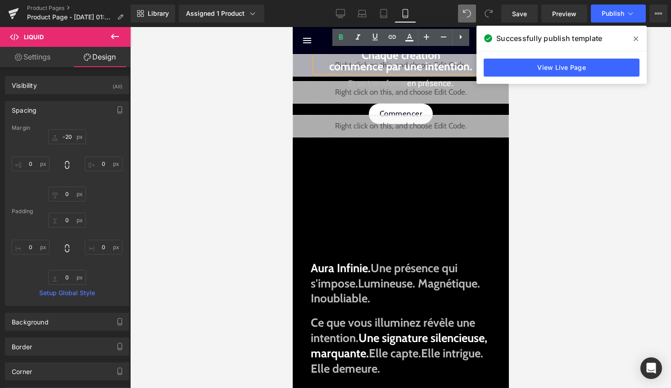
click at [400, 59] on strong "Chaque création commence par une intention." at bounding box center [400, 60] width 143 height 25
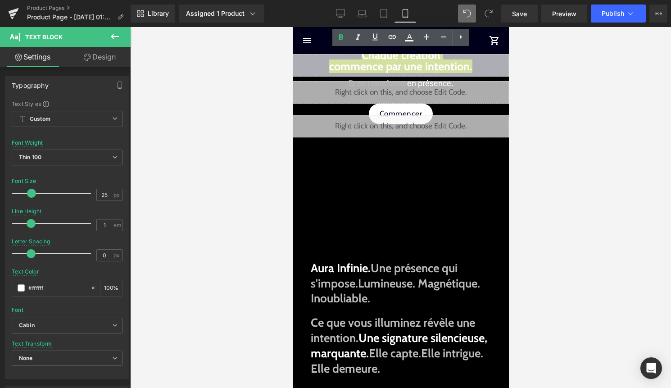
drag, startPoint x: 100, startPoint y: 57, endPoint x: 88, endPoint y: 95, distance: 40.2
click at [100, 57] on link "Design" at bounding box center [99, 57] width 65 height 20
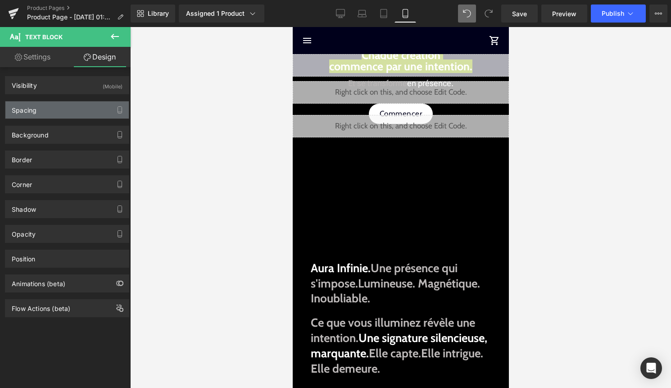
type input "-120"
type input "50"
type input "0"
type input "50"
type input "0"
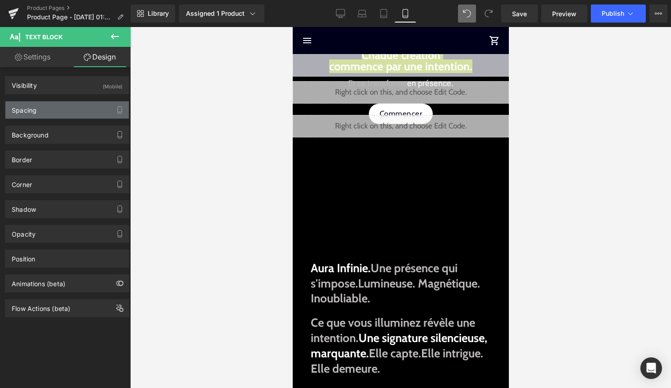
type input "0"
click at [86, 107] on div "Spacing" at bounding box center [66, 109] width 123 height 17
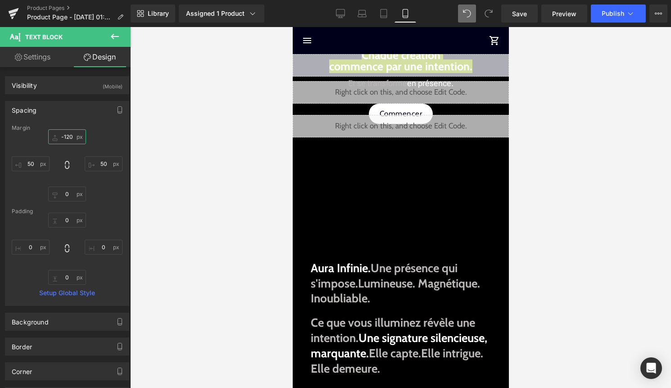
click at [69, 138] on input "-120" at bounding box center [67, 136] width 38 height 15
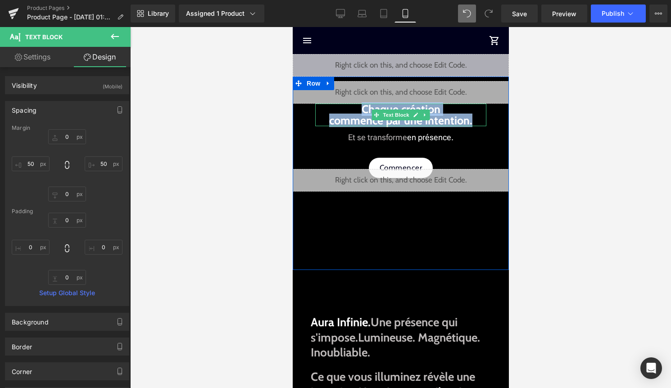
click at [409, 123] on strong "Chaque création commence par une intention." at bounding box center [400, 114] width 143 height 25
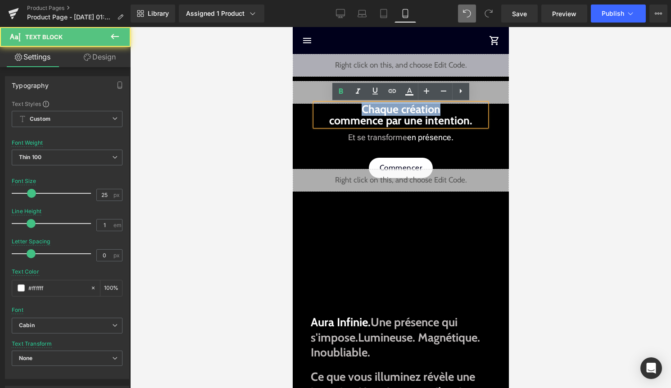
drag, startPoint x: 445, startPoint y: 109, endPoint x: 361, endPoint y: 108, distance: 83.8
click at [361, 108] on p "Chaque création commence par une intention." at bounding box center [400, 115] width 171 height 23
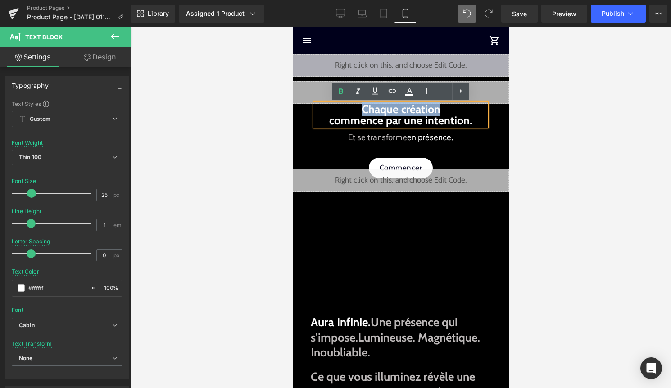
click at [408, 108] on strong "Chaque création commence par une intention." at bounding box center [400, 114] width 143 height 25
drag, startPoint x: 405, startPoint y: 108, endPoint x: 358, endPoint y: 107, distance: 47.7
click at [358, 107] on p "Chaque création commence par une intention." at bounding box center [400, 115] width 171 height 23
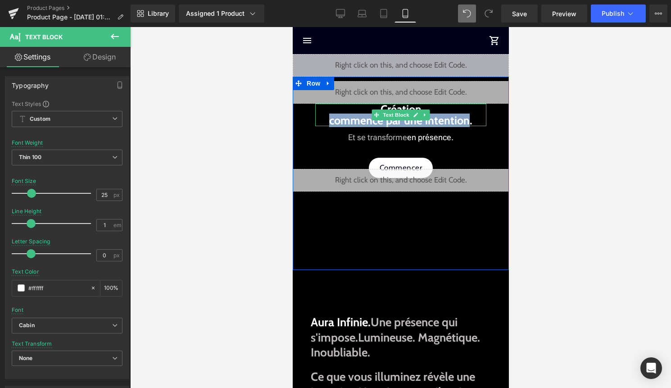
drag, startPoint x: 467, startPoint y: 120, endPoint x: 329, endPoint y: 117, distance: 138.8
click at [329, 117] on p "Création commence par une intention." at bounding box center [400, 115] width 171 height 23
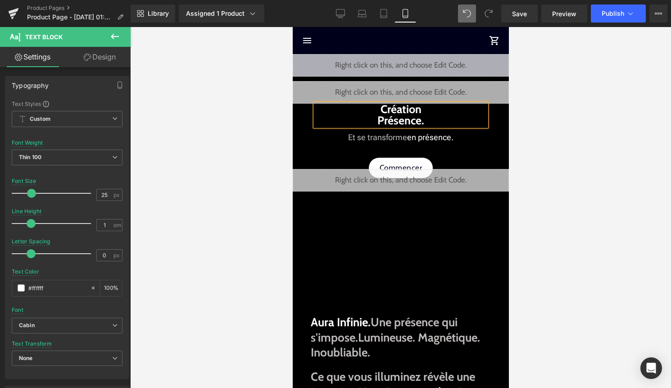
click at [430, 109] on p "Création Présence." at bounding box center [400, 115] width 171 height 23
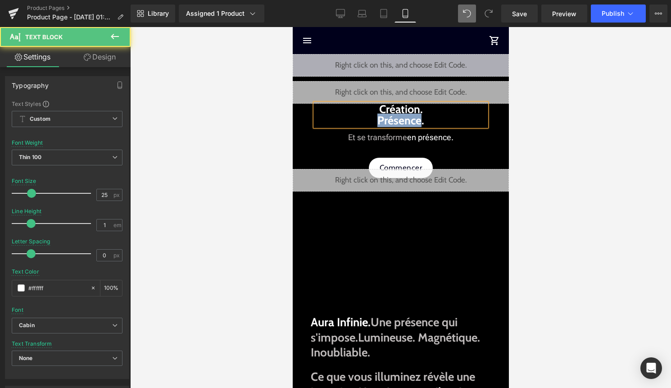
drag, startPoint x: 375, startPoint y: 120, endPoint x: 420, endPoint y: 121, distance: 44.6
click at [420, 121] on p "Création. Présence." at bounding box center [400, 115] width 171 height 23
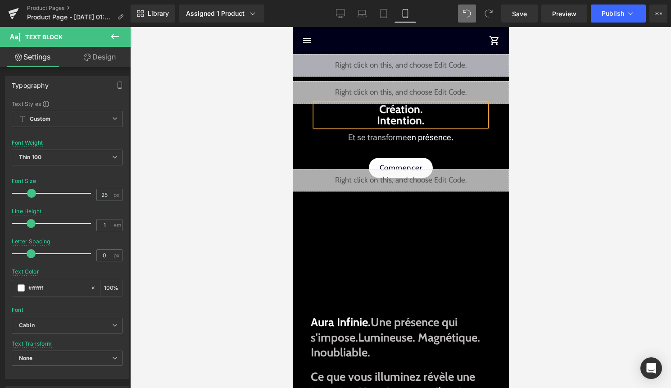
click at [374, 109] on p "Création. Intention." at bounding box center [400, 115] width 171 height 23
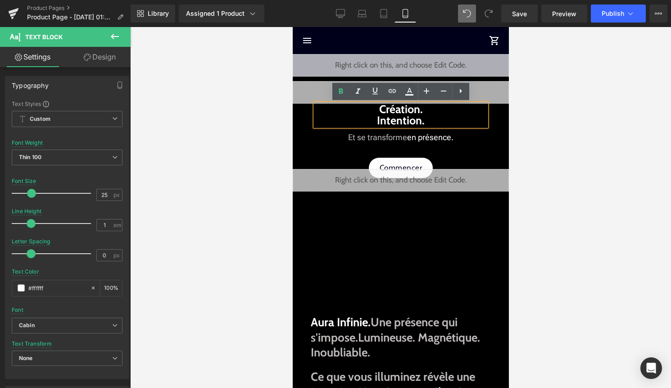
click at [374, 109] on p "Création. Intention." at bounding box center [400, 115] width 171 height 23
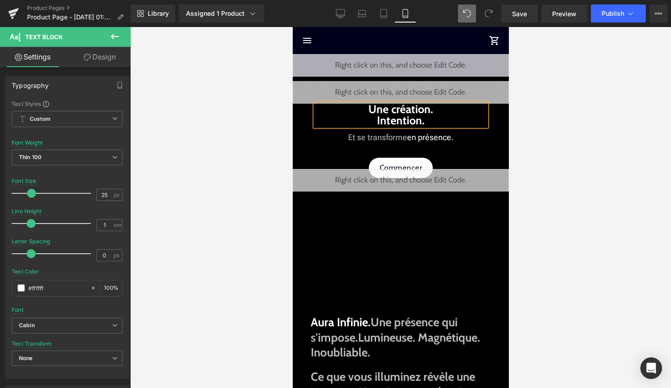
click at [365, 124] on p "Une création. Intention." at bounding box center [400, 115] width 171 height 23
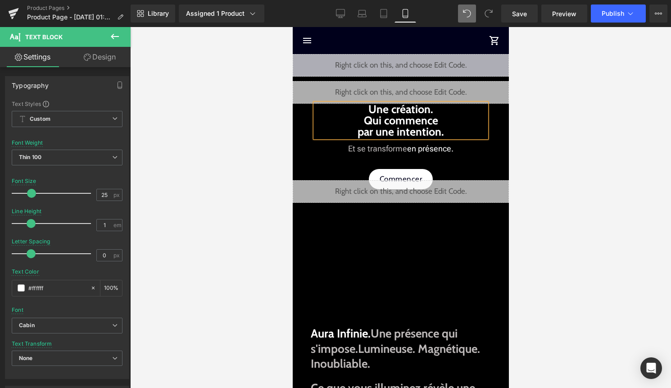
click at [557, 122] on div at bounding box center [400, 207] width 541 height 361
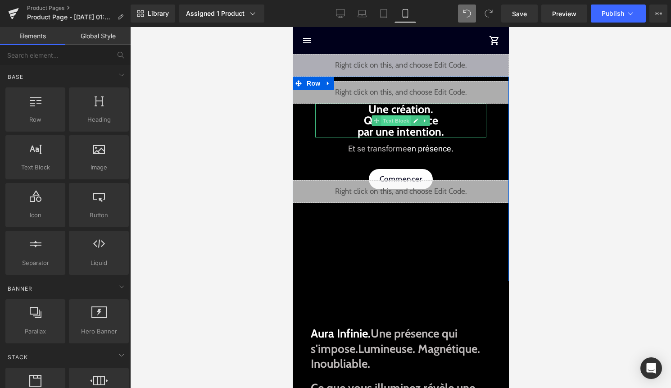
click at [403, 121] on span "Text Block" at bounding box center [396, 120] width 30 height 11
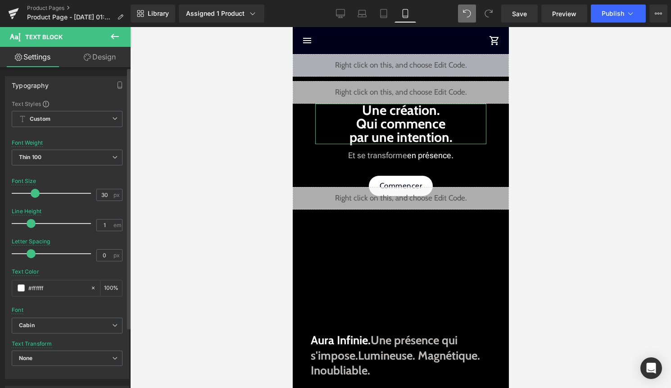
type input "29"
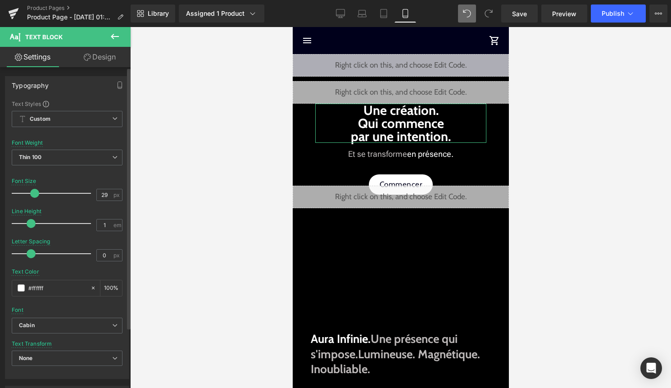
click at [34, 191] on span at bounding box center [34, 193] width 9 height 9
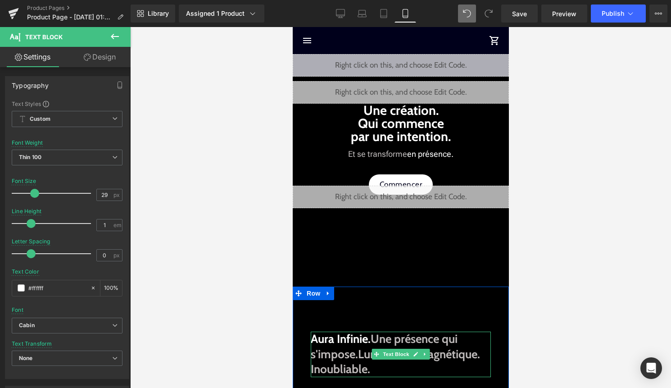
click at [396, 339] on span "Une présence qui s'impose." at bounding box center [383, 346] width 147 height 30
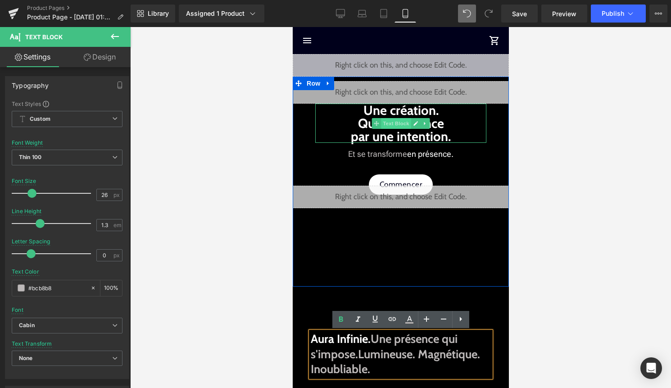
click at [400, 126] on span "Text Block" at bounding box center [396, 123] width 30 height 11
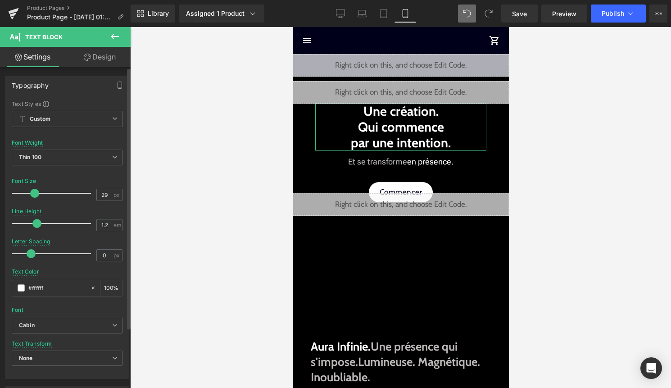
type input "1.3"
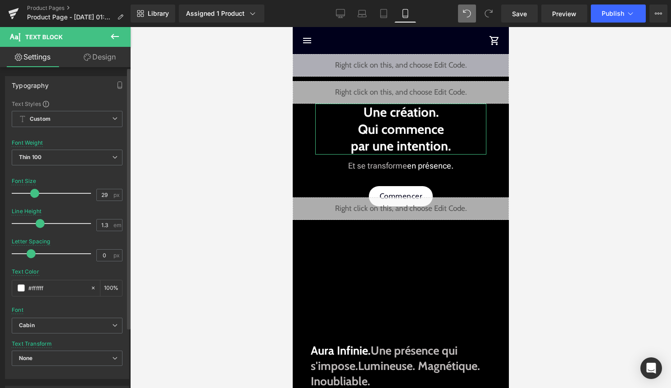
drag, startPoint x: 31, startPoint y: 222, endPoint x: 40, endPoint y: 222, distance: 8.6
click at [40, 222] on span at bounding box center [40, 223] width 9 height 9
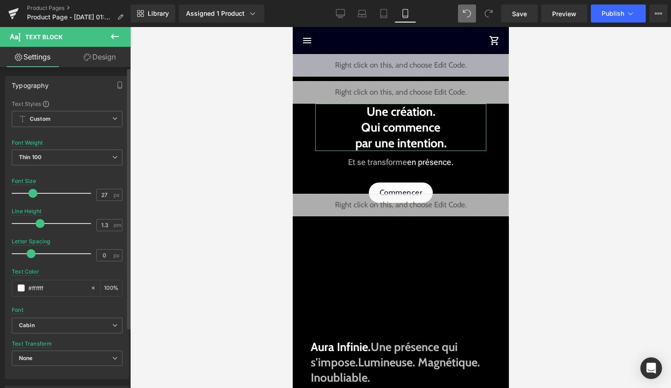
type input "26"
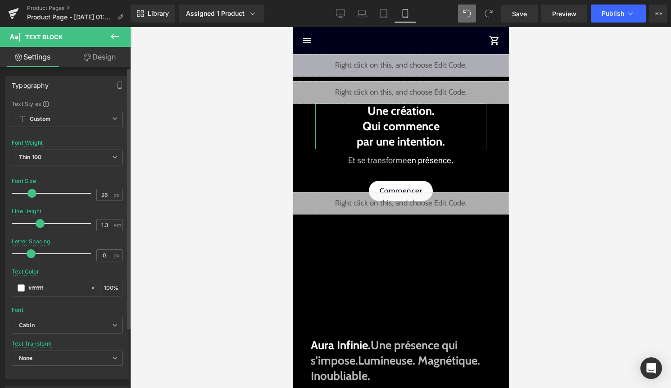
click at [31, 192] on span at bounding box center [31, 193] width 9 height 9
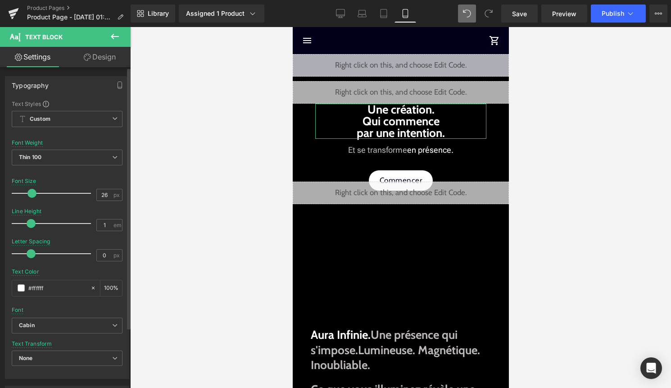
type input "1.1"
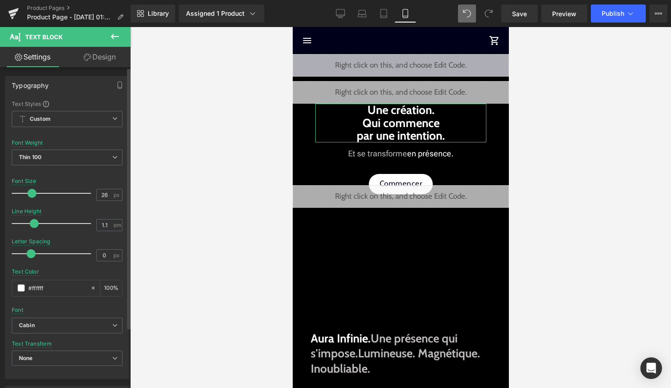
drag, startPoint x: 41, startPoint y: 225, endPoint x: 34, endPoint y: 225, distance: 6.8
click at [34, 225] on span at bounding box center [34, 223] width 9 height 9
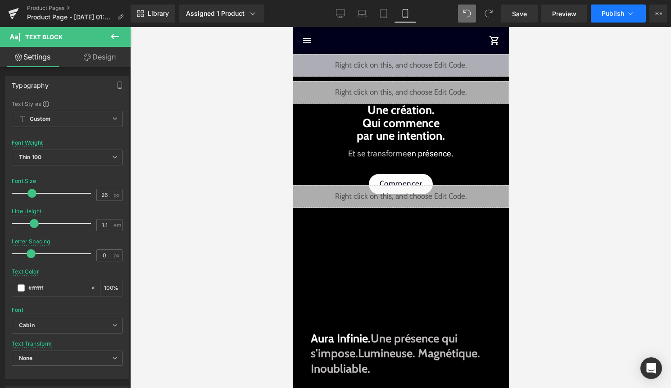
click at [625, 15] on button "Publish" at bounding box center [618, 14] width 55 height 18
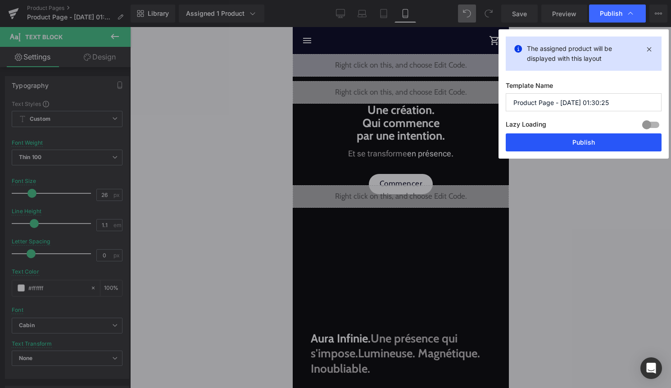
click at [599, 138] on button "Publish" at bounding box center [584, 142] width 156 height 18
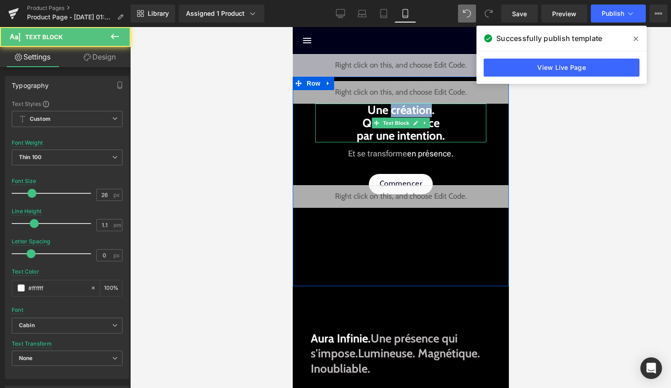
drag, startPoint x: 429, startPoint y: 110, endPoint x: 390, endPoint y: 109, distance: 39.7
click at [390, 109] on strong "Une création. Qui commence par une intention." at bounding box center [400, 123] width 88 height 40
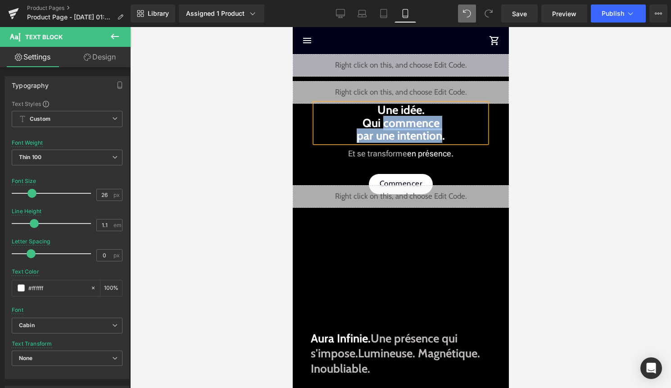
drag, startPoint x: 383, startPoint y: 124, endPoint x: 442, endPoint y: 135, distance: 59.5
click at [442, 135] on strong "Une idée. Qui commence par une intention." at bounding box center [400, 123] width 88 height 40
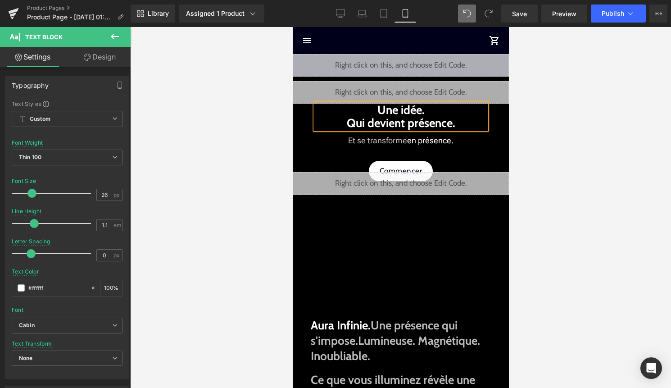
click at [583, 143] on div at bounding box center [400, 207] width 541 height 361
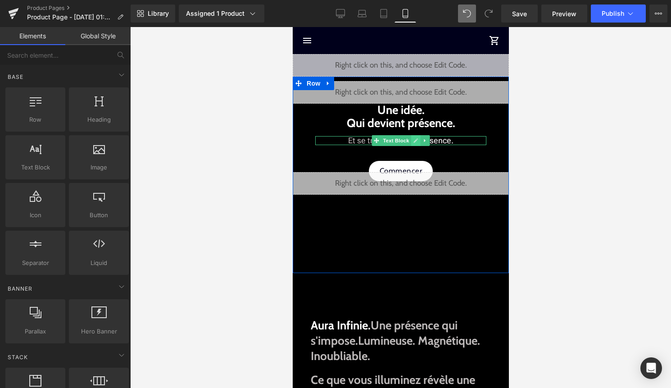
click at [415, 139] on icon at bounding box center [415, 140] width 5 height 5
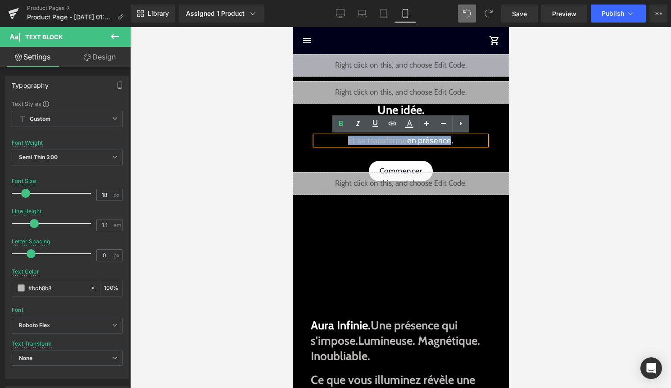
drag, startPoint x: 349, startPoint y: 141, endPoint x: 450, endPoint y: 137, distance: 101.4
click at [450, 137] on span "Et se transforme en présence." at bounding box center [400, 140] width 105 height 9
click at [353, 143] on span "Et se transforme en présence." at bounding box center [400, 140] width 105 height 9
drag, startPoint x: 347, startPoint y: 140, endPoint x: 405, endPoint y: 138, distance: 58.1
click at [405, 138] on p "Et se transforme en présence." at bounding box center [400, 140] width 171 height 9
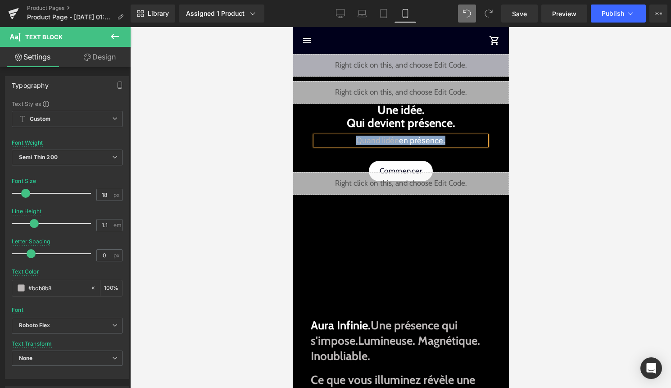
click at [413, 139] on font "en présence." at bounding box center [422, 140] width 46 height 9
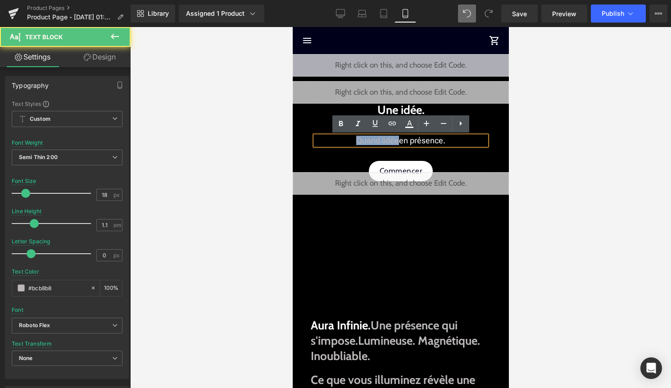
drag, startPoint x: 398, startPoint y: 139, endPoint x: 322, endPoint y: 139, distance: 75.7
click at [322, 139] on p "Quand lidée en présence." at bounding box center [400, 140] width 171 height 9
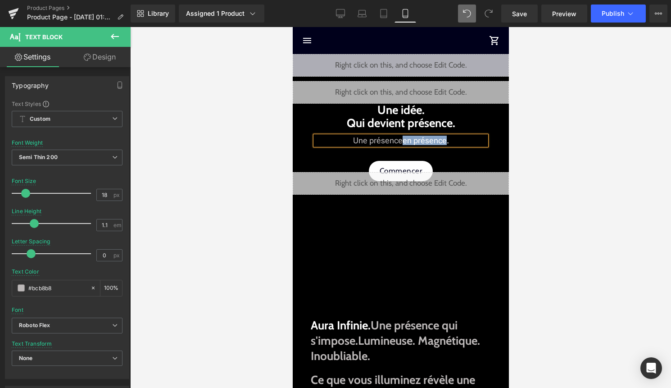
drag, startPoint x: 403, startPoint y: 141, endPoint x: 445, endPoint y: 141, distance: 41.9
click at [445, 141] on font "en présence." at bounding box center [425, 140] width 46 height 9
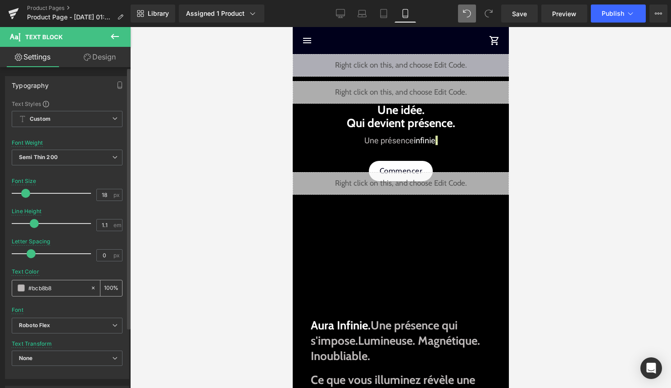
click at [23, 288] on span at bounding box center [21, 287] width 7 height 7
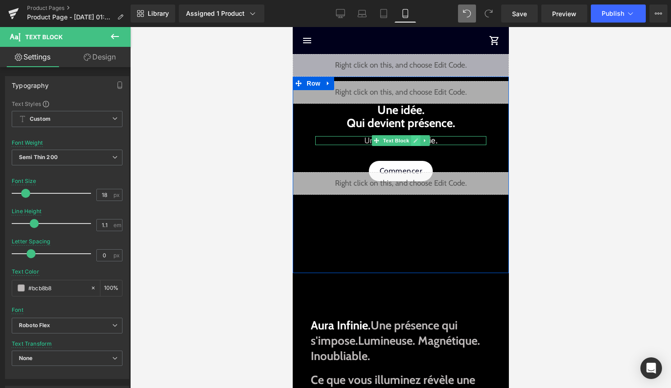
click at [413, 140] on icon at bounding box center [415, 140] width 5 height 5
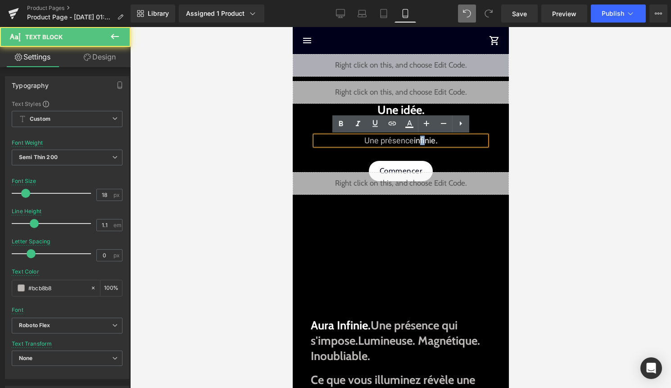
drag, startPoint x: 420, startPoint y: 140, endPoint x: 425, endPoint y: 141, distance: 5.0
click at [425, 141] on font "infinie." at bounding box center [425, 140] width 24 height 9
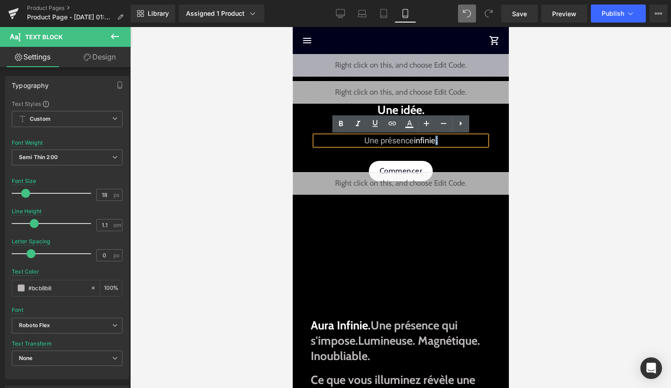
click at [436, 143] on p "Une présence infinie." at bounding box center [400, 140] width 171 height 9
click at [413, 127] on icon at bounding box center [409, 127] width 8 height 1
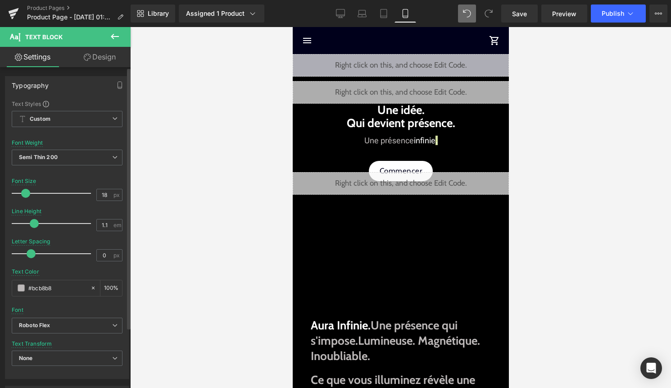
drag, startPoint x: 59, startPoint y: 286, endPoint x: 5, endPoint y: 286, distance: 54.0
click at [5, 286] on div "Text Styles Custom Custom Setup Global Style Custom Setup Global Style Thin 100…" at bounding box center [66, 239] width 123 height 278
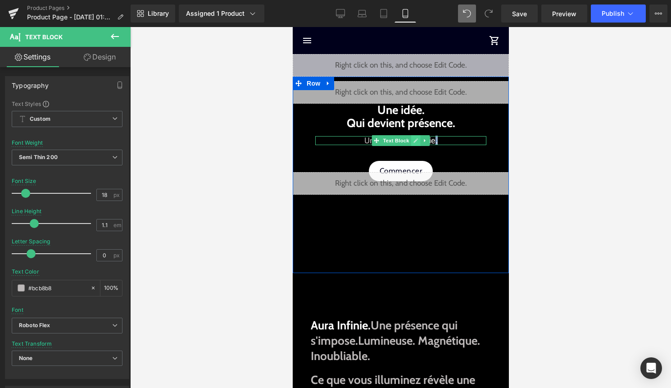
click at [417, 141] on icon at bounding box center [415, 140] width 5 height 5
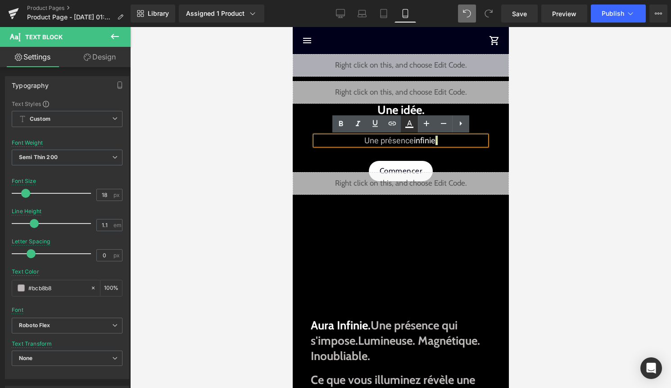
click at [405, 123] on icon at bounding box center [409, 123] width 11 height 11
type input "100"
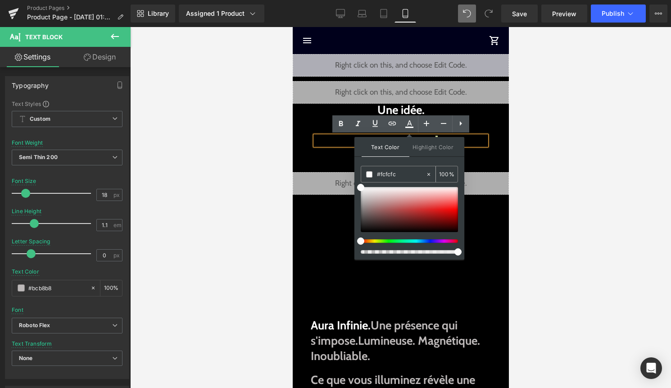
click at [427, 173] on icon at bounding box center [429, 174] width 6 height 6
type input "none"
type input "0"
drag, startPoint x: 705, startPoint y: 199, endPoint x: 353, endPoint y: 172, distance: 353.2
paste input "#bcb8b8"
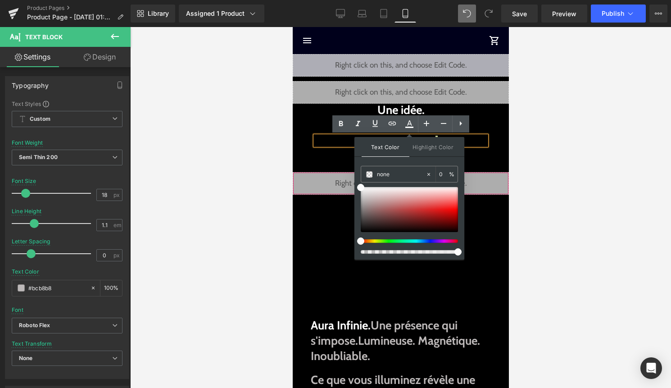
type input "#bcb8b8"
type input "100"
type input "#bcb8b8"
click at [372, 171] on span at bounding box center [369, 174] width 6 height 6
click at [368, 175] on span at bounding box center [369, 174] width 6 height 6
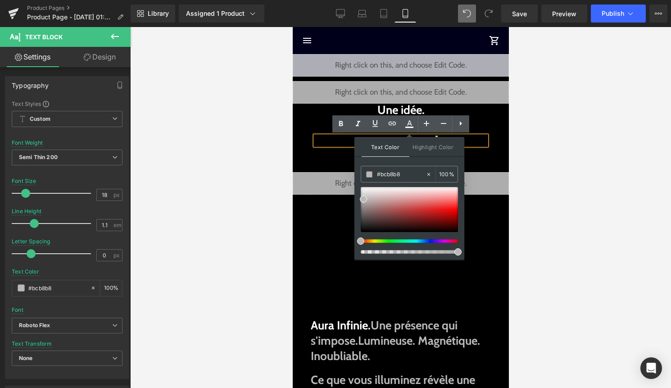
click at [554, 166] on div at bounding box center [400, 207] width 541 height 361
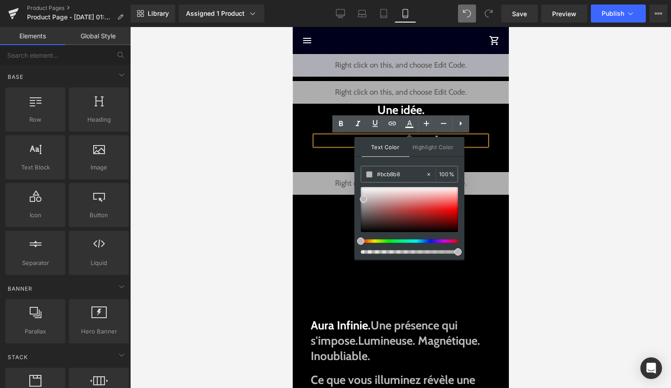
click at [500, 160] on div "Liquid Une idée. Qui devient présence . Text Block Une présence infinie. Text B…" at bounding box center [400, 136] width 216 height 118
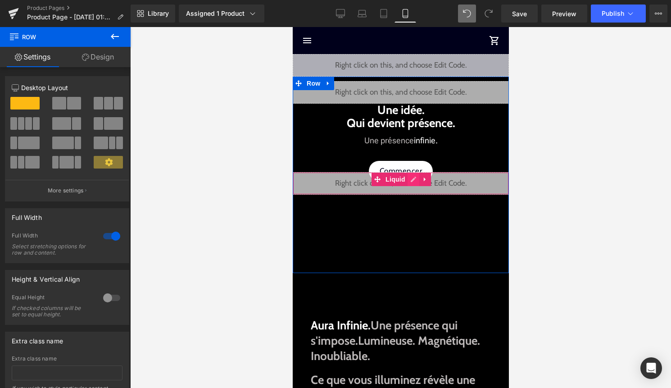
click at [411, 180] on div "Liquid" at bounding box center [400, 183] width 216 height 23
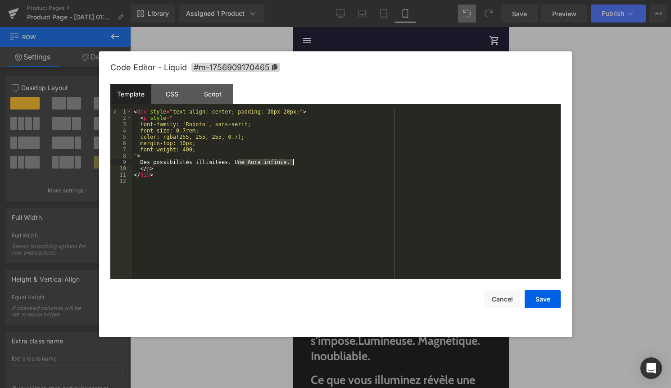
drag, startPoint x: 239, startPoint y: 160, endPoint x: 293, endPoint y: 161, distance: 54.1
click at [293, 161] on div "< div style = "text-align: center; padding: 30px 20px;" > < p style = " font-fa…" at bounding box center [346, 200] width 429 height 183
click at [191, 132] on div "< div style = "text-align: center; padding: 30px 20px;" > < p style = " font-fa…" at bounding box center [346, 200] width 429 height 183
click at [547, 298] on button "Save" at bounding box center [543, 299] width 36 height 18
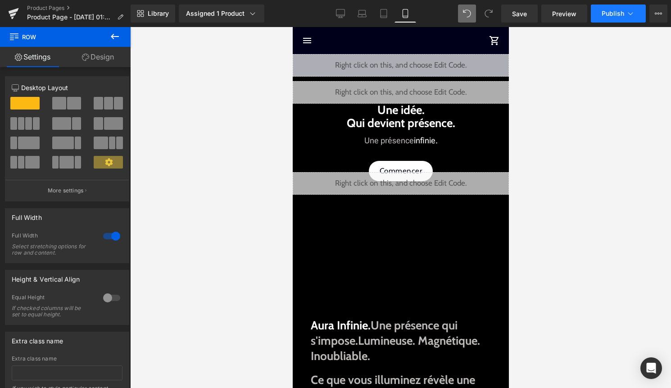
click at [599, 20] on button "Publish" at bounding box center [618, 14] width 55 height 18
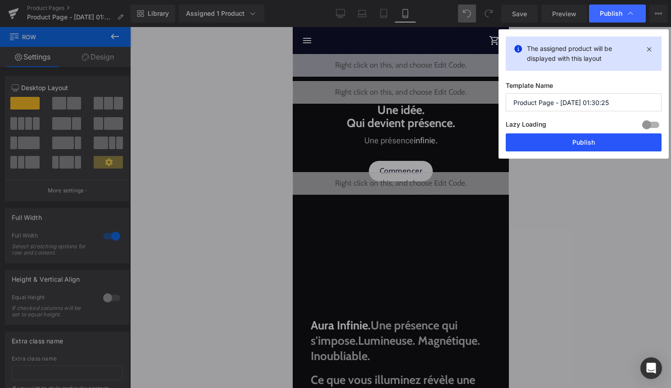
click at [588, 142] on button "Publish" at bounding box center [584, 142] width 156 height 18
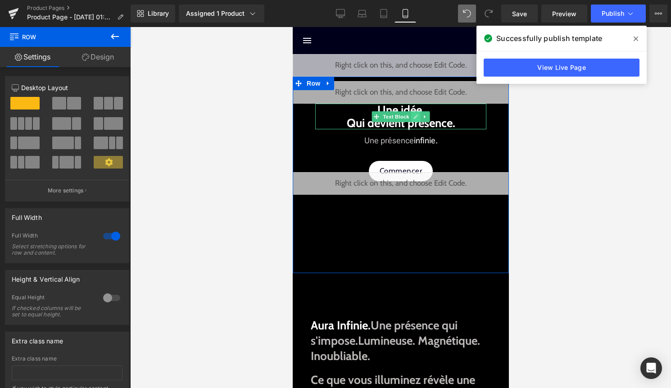
click at [415, 117] on icon at bounding box center [415, 116] width 5 height 5
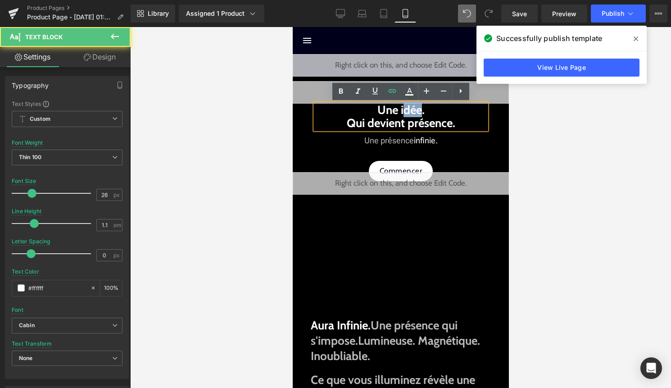
drag, startPoint x: 402, startPoint y: 110, endPoint x: 421, endPoint y: 108, distance: 19.5
click at [421, 108] on strong "Une idée. Qui devient présence ." at bounding box center [400, 116] width 109 height 27
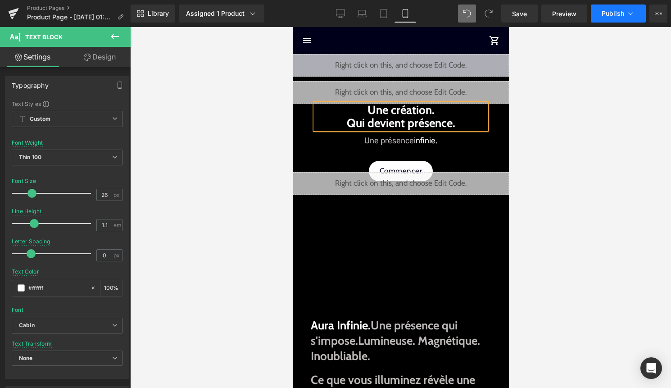
click at [619, 13] on span "Publish" at bounding box center [613, 13] width 23 height 7
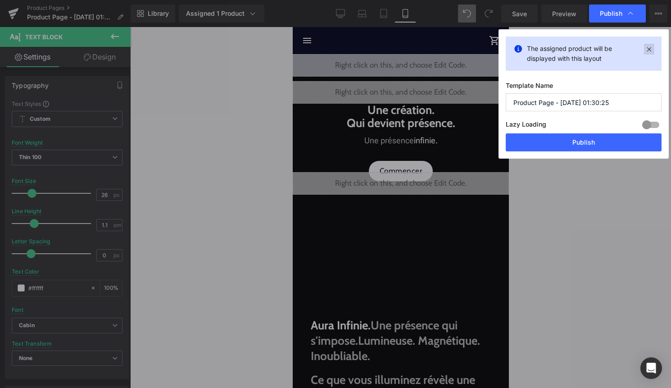
click at [650, 50] on icon at bounding box center [649, 49] width 10 height 11
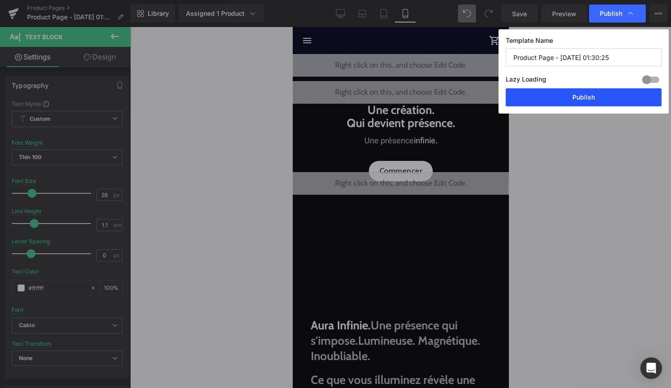
click at [616, 96] on button "Publish" at bounding box center [584, 97] width 156 height 18
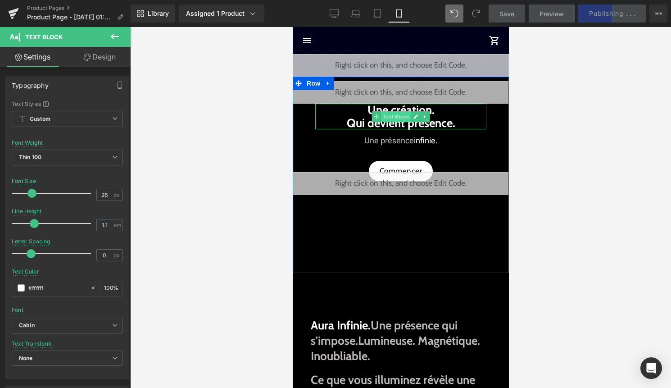
click at [397, 112] on span "Text Block" at bounding box center [396, 116] width 30 height 11
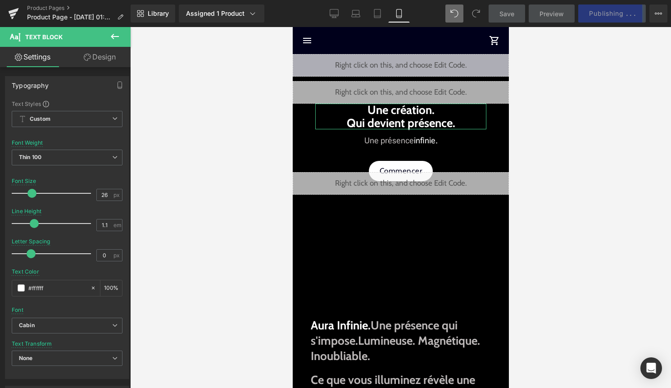
click at [110, 59] on link "Design" at bounding box center [99, 57] width 65 height 20
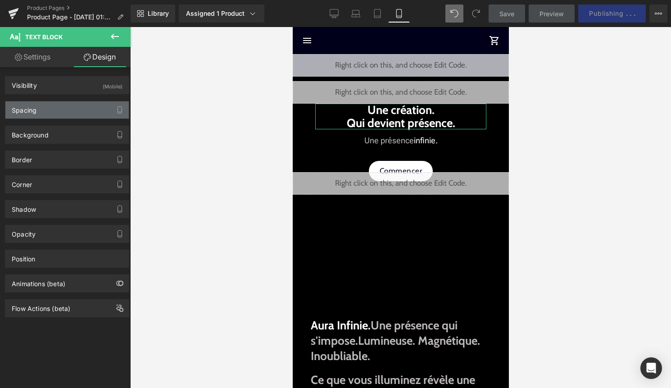
click at [81, 109] on div "Spacing" at bounding box center [66, 109] width 123 height 17
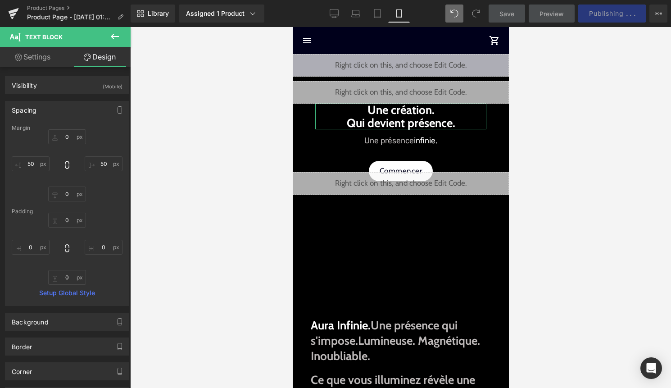
type input "0"
type input "50"
type input "0"
type input "50"
type input "0"
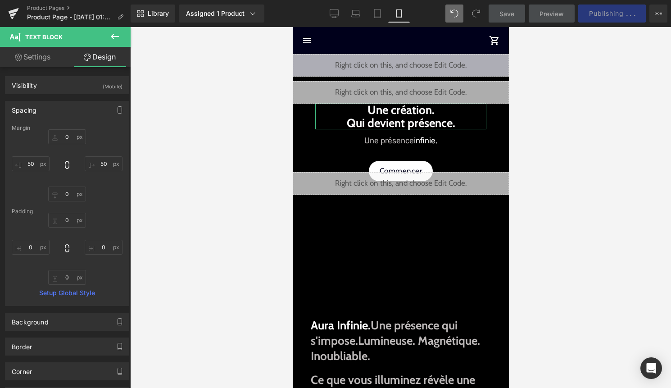
type input "0"
click at [108, 87] on div "(Mobile)" at bounding box center [113, 84] width 20 height 15
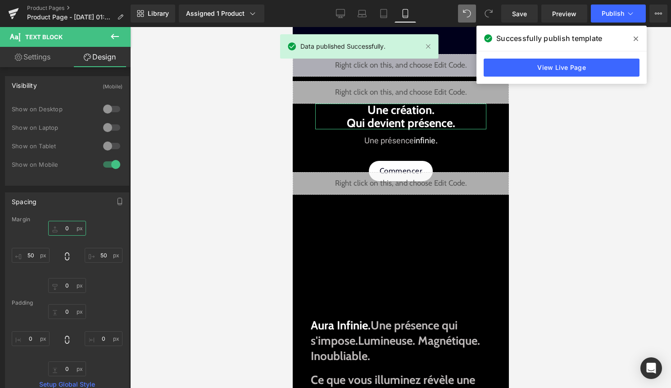
click at [67, 231] on input "0" at bounding box center [67, 228] width 38 height 15
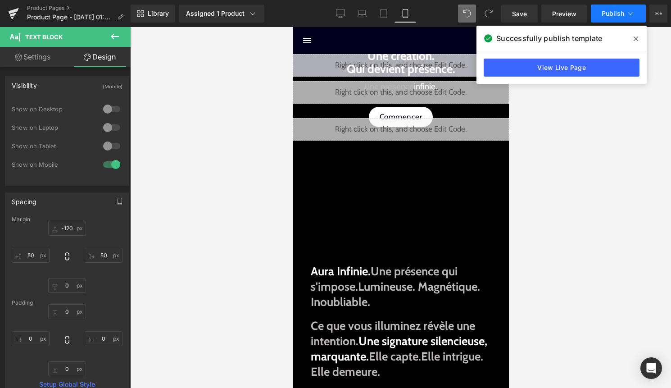
click at [616, 19] on button "Publish" at bounding box center [618, 14] width 55 height 18
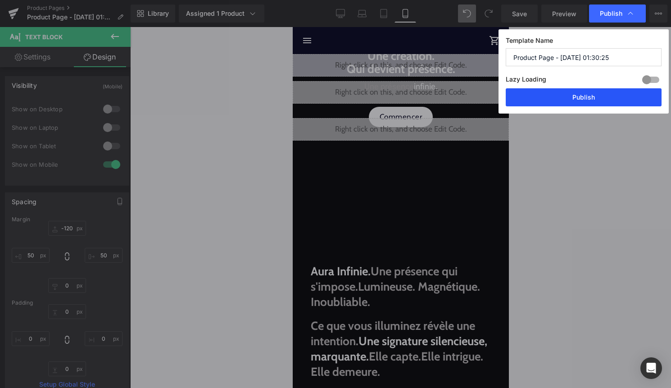
click at [598, 96] on button "Publish" at bounding box center [584, 97] width 156 height 18
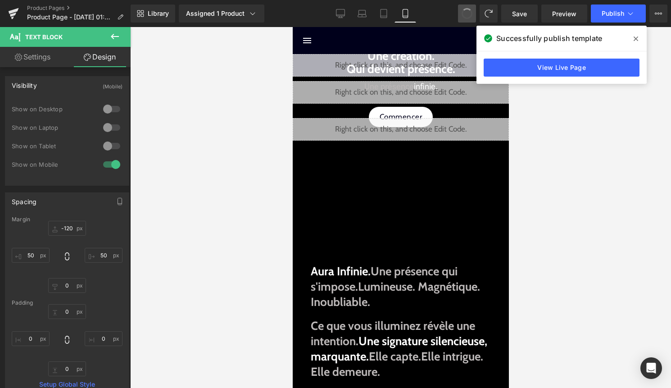
type input "0"
type input "50"
type input "0"
type input "50"
type input "0"
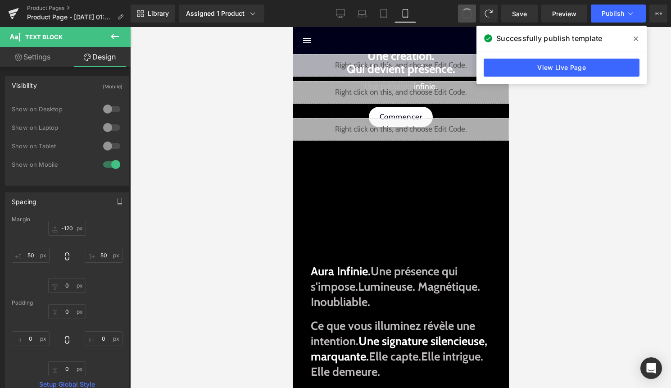
type input "0"
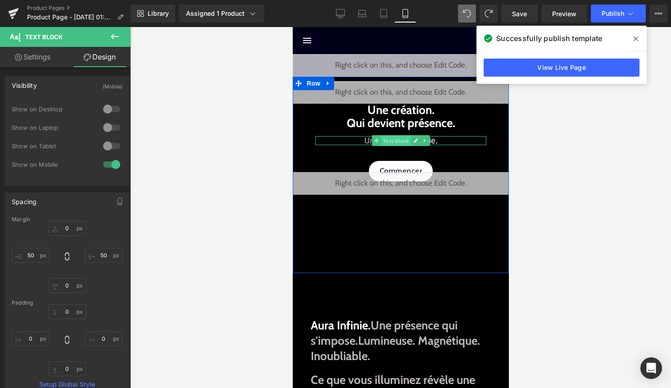
click at [399, 143] on span "Text Block" at bounding box center [396, 141] width 30 height 11
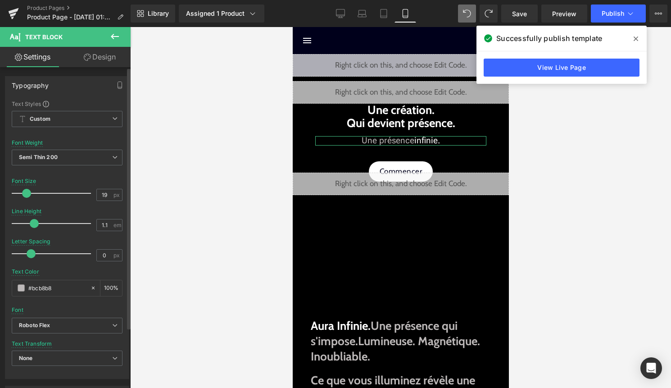
type input "20"
click at [28, 192] on span at bounding box center [27, 193] width 9 height 9
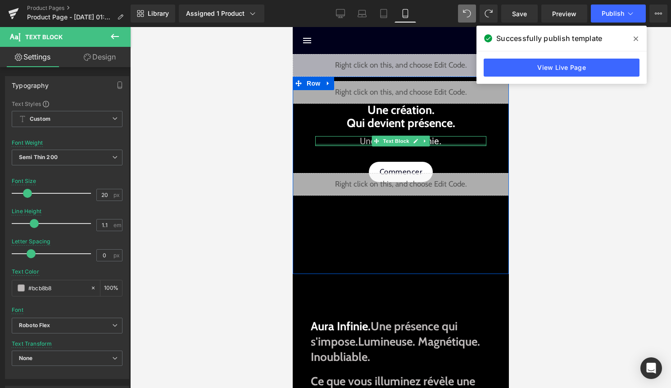
click at [445, 144] on div at bounding box center [400, 145] width 171 height 2
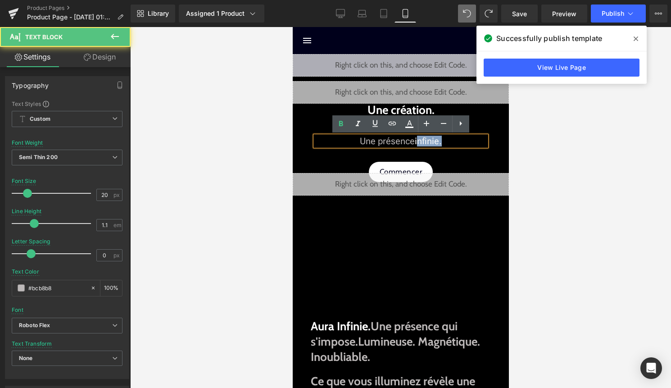
drag, startPoint x: 417, startPoint y: 141, endPoint x: 455, endPoint y: 142, distance: 38.7
click at [455, 141] on p "Une présence infinie." at bounding box center [400, 141] width 171 height 10
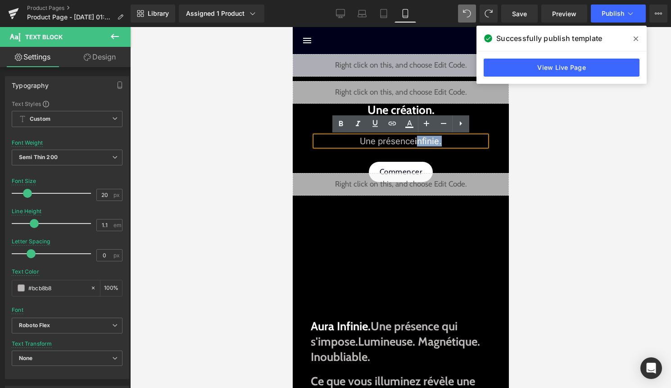
click at [461, 141] on p "Une présence infinie." at bounding box center [400, 141] width 171 height 10
drag, startPoint x: 461, startPoint y: 141, endPoint x: 415, endPoint y: 142, distance: 46.0
click at [415, 142] on p "Une présence infinie." at bounding box center [400, 141] width 171 height 10
click at [410, 125] on icon at bounding box center [409, 123] width 11 height 11
type input "#fcfcfc"
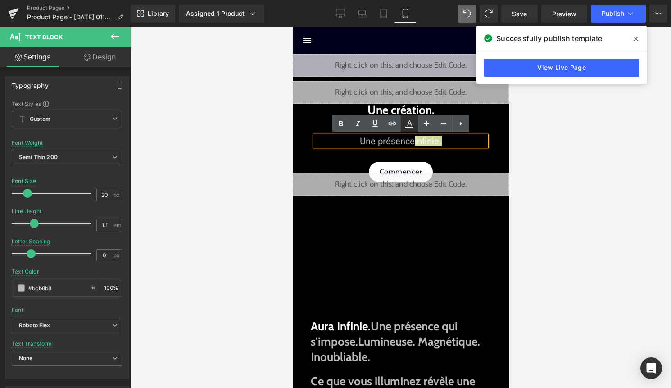
type input "100"
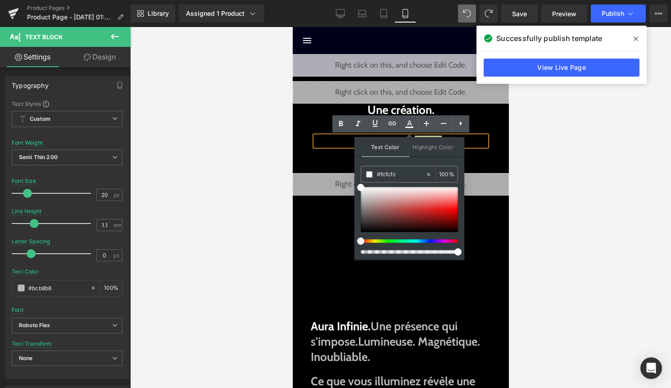
drag, startPoint x: 399, startPoint y: 172, endPoint x: 358, endPoint y: 172, distance: 41.0
click at [360, 172] on div "Text Color Highlight Color rgba(252, 252, 252, 1) #fcfcfc 100 % transparent tra…" at bounding box center [409, 198] width 110 height 123
paste input "bcb8b8"
type input "#bcb8b8"
click at [371, 177] on span at bounding box center [369, 174] width 6 height 6
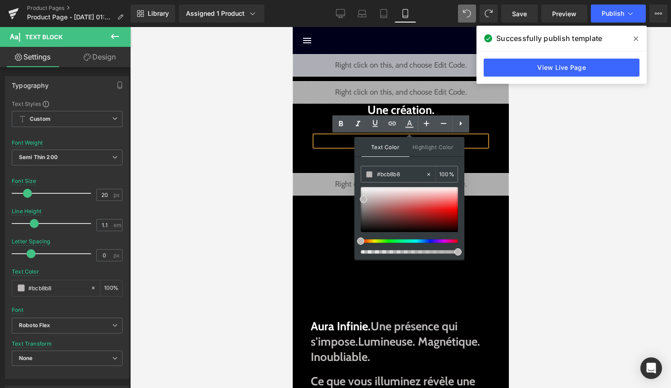
click at [479, 141] on p "Une présence infinie." at bounding box center [400, 141] width 171 height 10
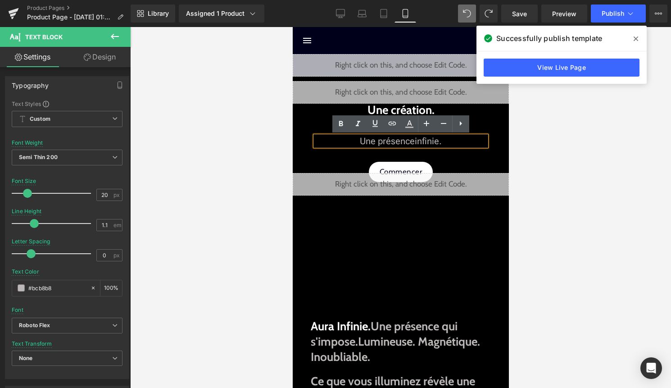
click at [566, 144] on div at bounding box center [400, 207] width 541 height 361
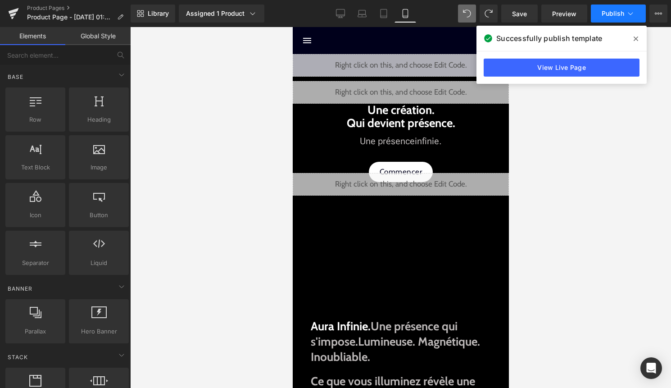
click at [627, 12] on icon at bounding box center [630, 13] width 9 height 9
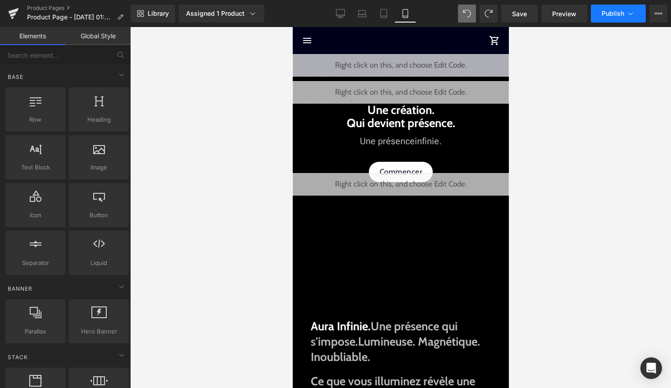
click at [615, 6] on button "Publish" at bounding box center [618, 14] width 55 height 18
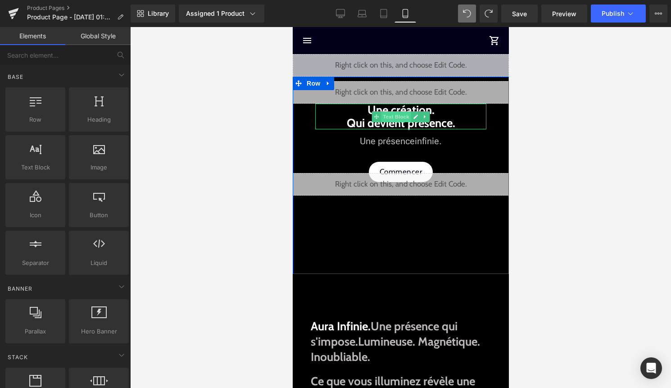
click at [404, 113] on span "Text Block" at bounding box center [396, 116] width 30 height 11
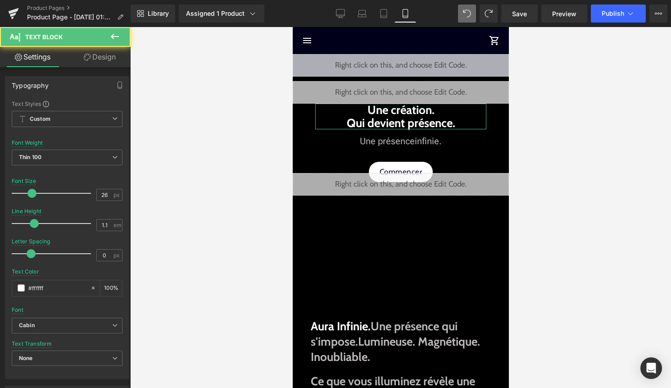
click at [91, 63] on link "Design" at bounding box center [99, 57] width 65 height 20
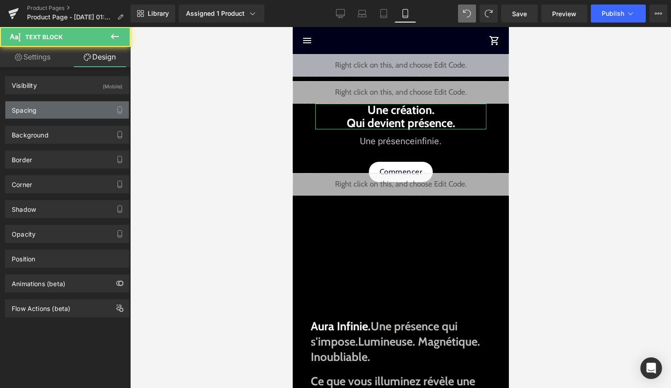
click at [85, 108] on div "Spacing" at bounding box center [66, 109] width 123 height 17
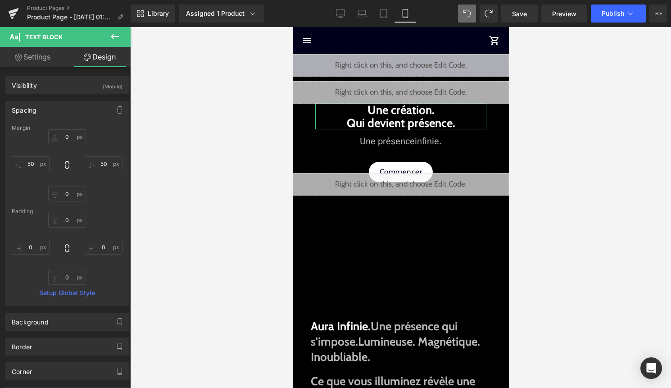
type input "0"
type input "50"
type input "0"
type input "50"
type input "0"
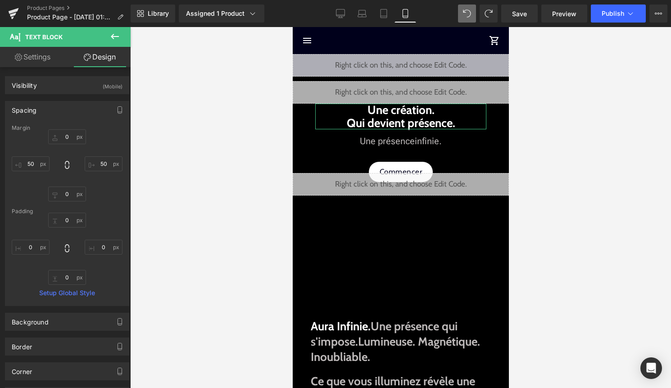
type input "0"
click at [69, 137] on input "0" at bounding box center [67, 136] width 38 height 15
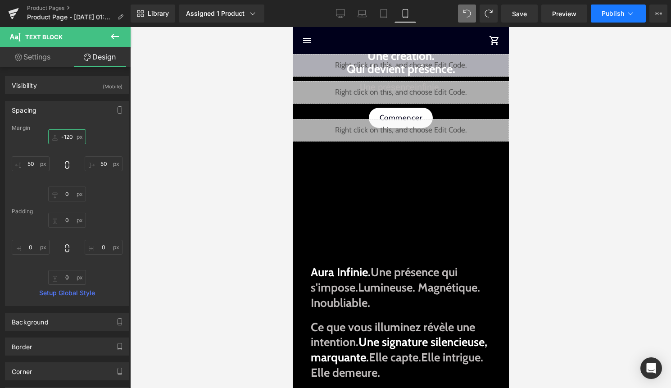
type input "-120"
click at [608, 17] on span "Publish" at bounding box center [613, 13] width 23 height 7
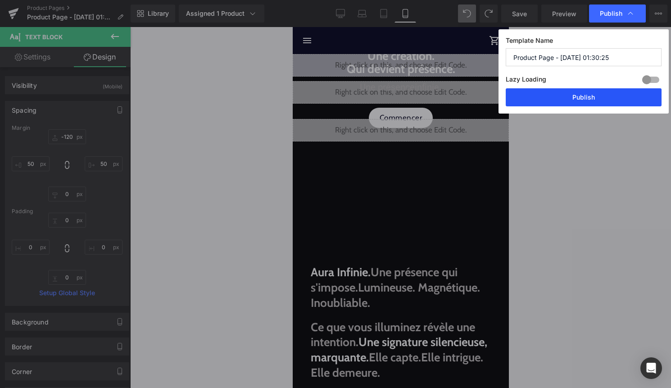
click at [608, 97] on button "Publish" at bounding box center [584, 97] width 156 height 18
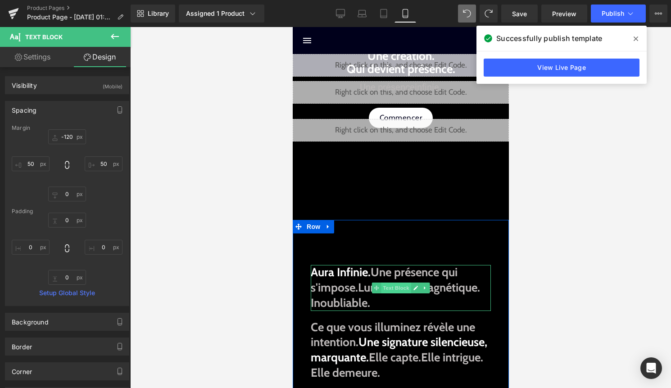
click at [388, 288] on span "Text Block" at bounding box center [396, 287] width 30 height 11
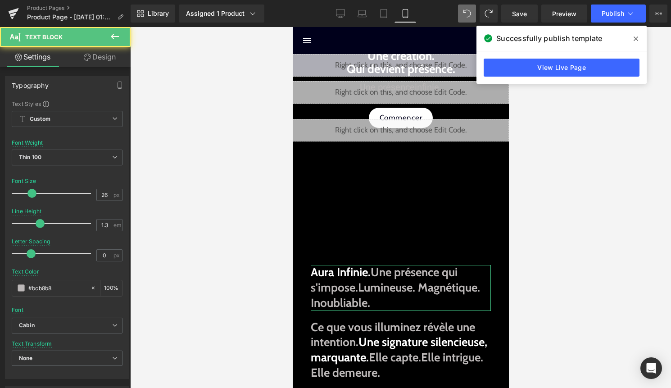
click at [112, 55] on link "Design" at bounding box center [99, 57] width 65 height 20
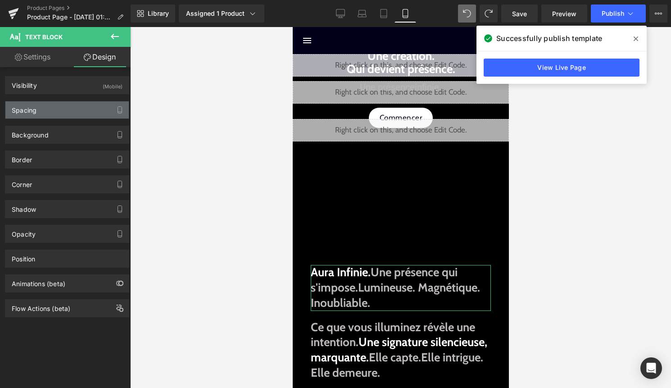
click at [76, 104] on div "Spacing" at bounding box center [66, 109] width 123 height 17
type input "100"
type input "40"
type input "20"
type input "40"
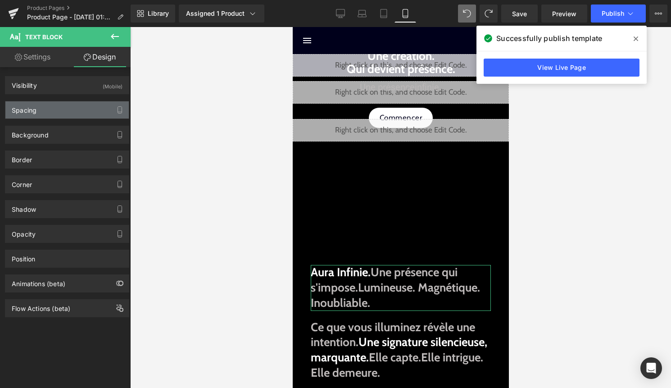
type input "0"
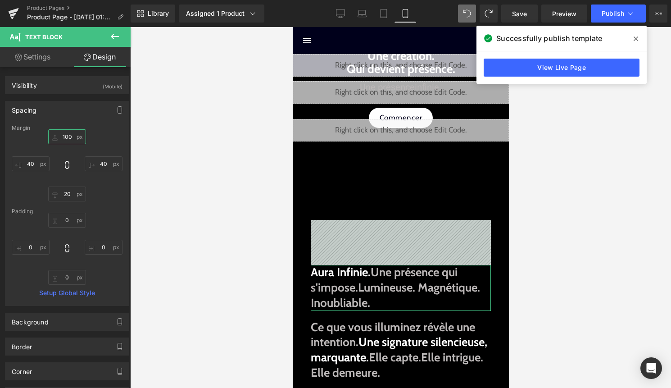
click at [69, 138] on input "100" at bounding box center [67, 136] width 38 height 15
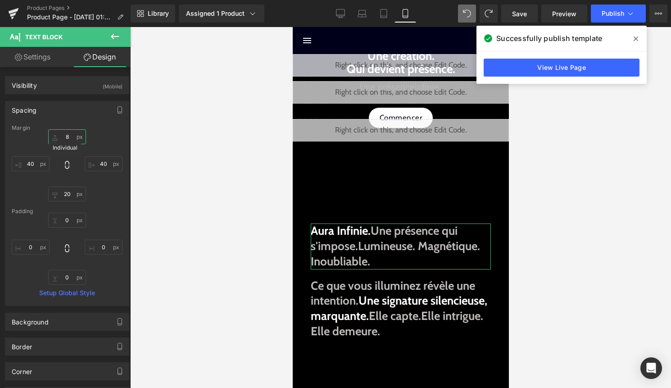
type input "80"
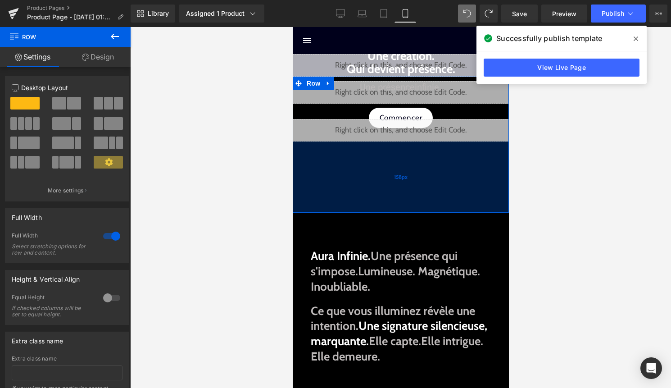
drag, startPoint x: 408, startPoint y: 201, endPoint x: 408, endPoint y: 194, distance: 7.2
click at [408, 194] on div "158px" at bounding box center [400, 176] width 216 height 71
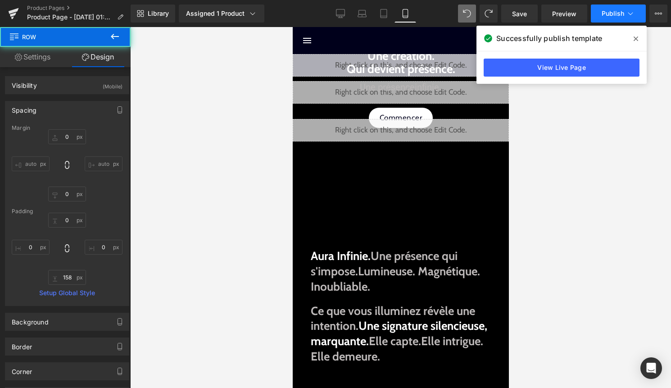
click at [614, 21] on button "Publish" at bounding box center [618, 14] width 55 height 18
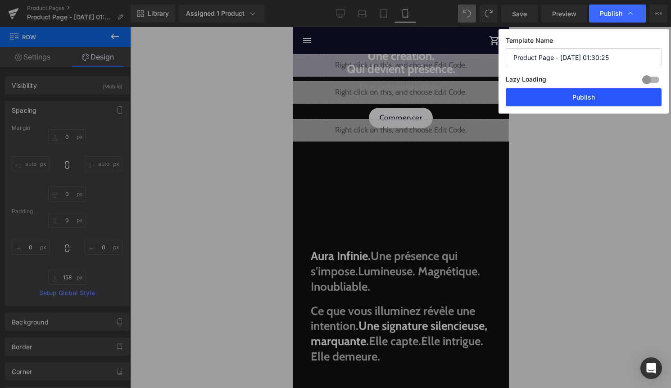
click at [597, 92] on button "Publish" at bounding box center [584, 97] width 156 height 18
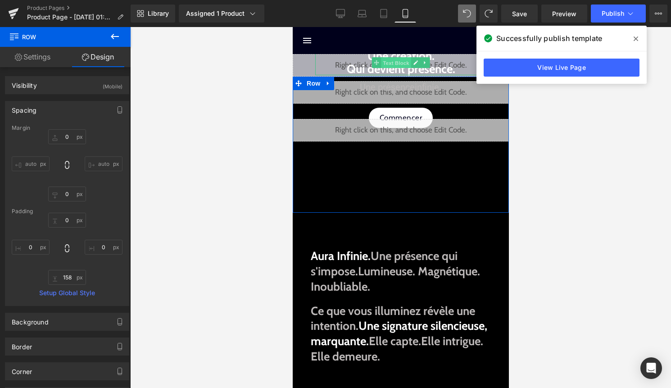
click at [395, 61] on span "Text Block" at bounding box center [396, 62] width 30 height 11
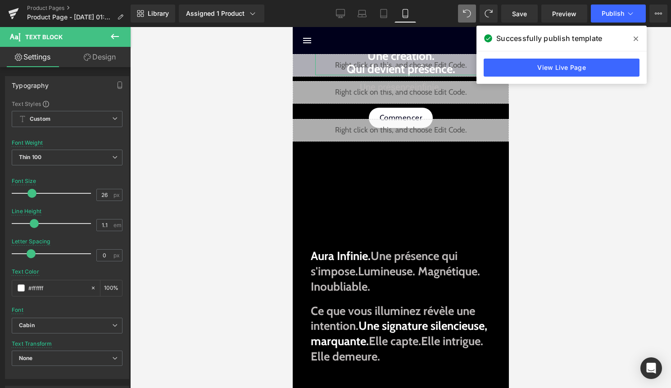
click at [113, 60] on link "Design" at bounding box center [99, 57] width 65 height 20
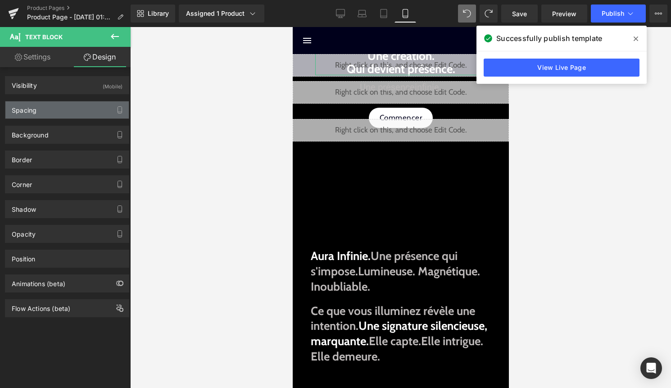
click at [78, 102] on div "Spacing" at bounding box center [66, 109] width 123 height 17
type input "-120"
type input "50"
type input "0"
type input "50"
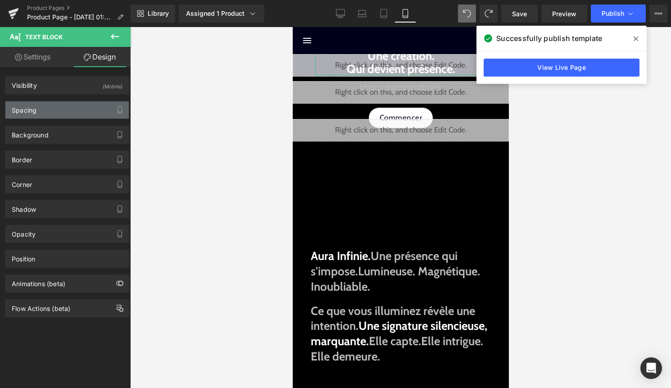
type input "0"
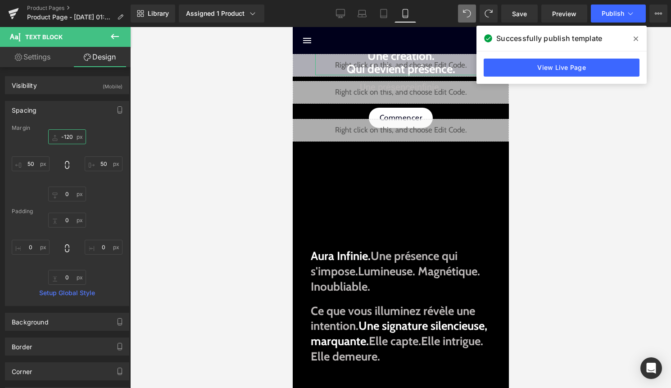
click at [70, 133] on input "-120" at bounding box center [67, 136] width 38 height 15
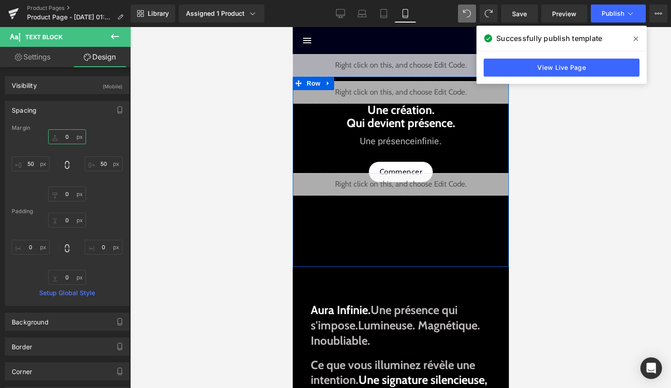
click at [412, 91] on div "Liquid" at bounding box center [400, 92] width 216 height 23
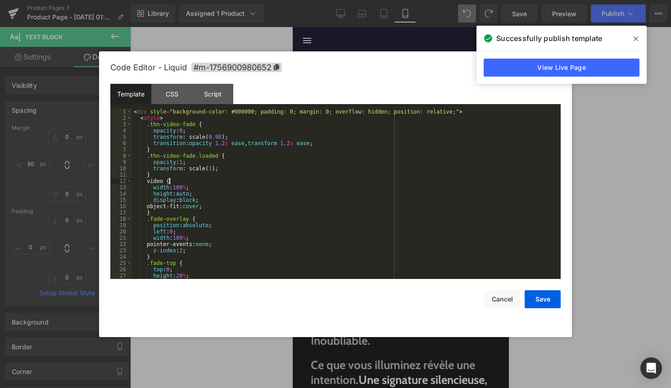
click at [345, 179] on div "< div style = "background-color: #000000; padding: 0; margin: 0; overflow: hidd…" at bounding box center [344, 200] width 425 height 183
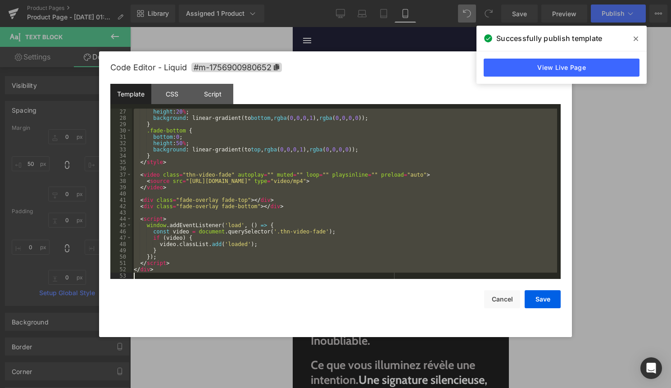
scroll to position [221, 0]
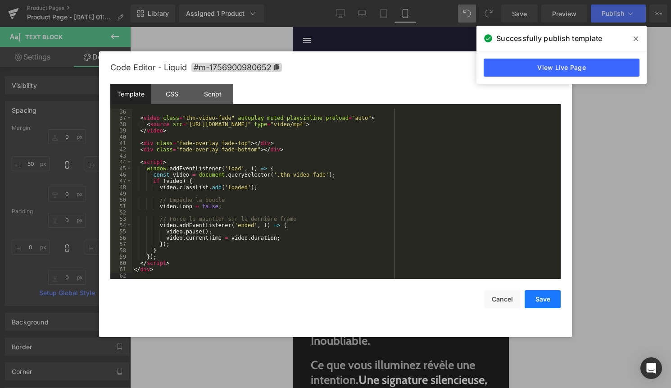
click at [544, 299] on button "Save" at bounding box center [543, 299] width 36 height 18
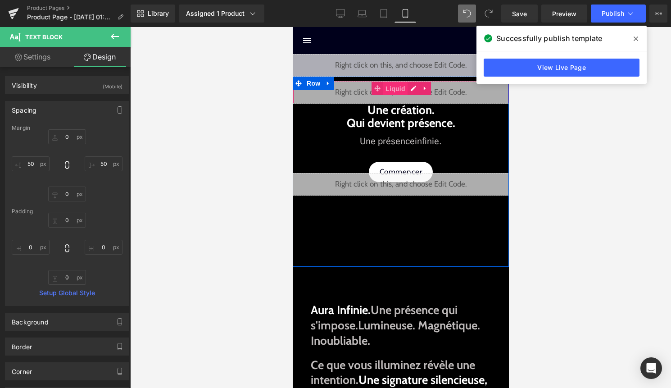
click at [398, 89] on span "Liquid" at bounding box center [395, 89] width 24 height 14
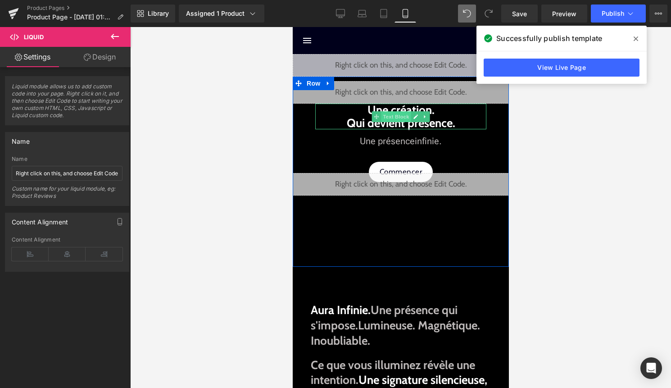
click at [401, 113] on span "Text Block" at bounding box center [396, 116] width 30 height 11
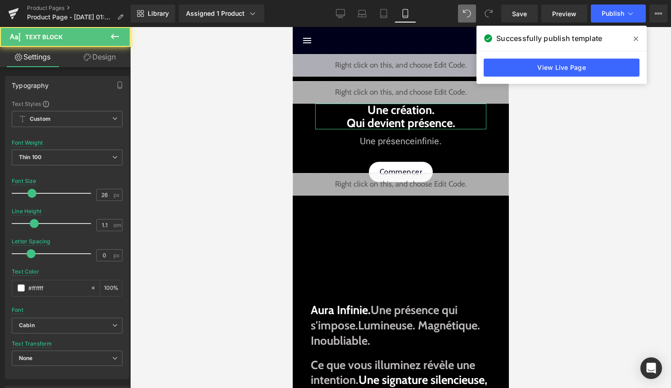
click at [109, 57] on link "Design" at bounding box center [99, 57] width 65 height 20
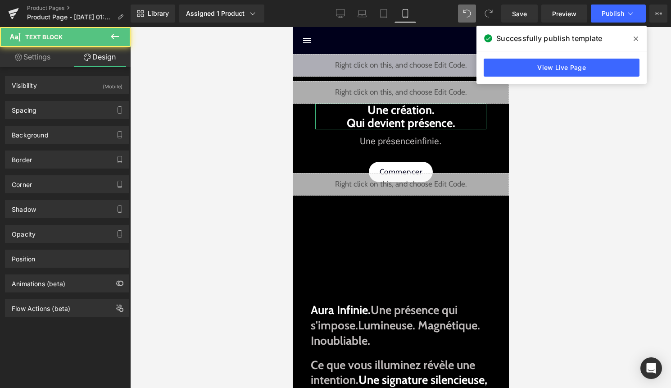
click at [103, 84] on div "(Mobile)" at bounding box center [113, 84] width 20 height 15
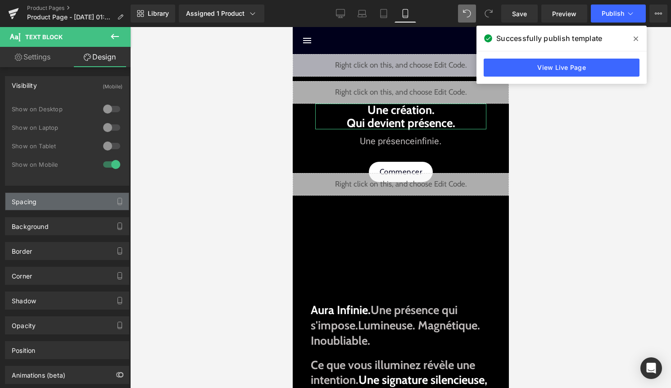
click at [82, 207] on div "Spacing" at bounding box center [66, 201] width 123 height 17
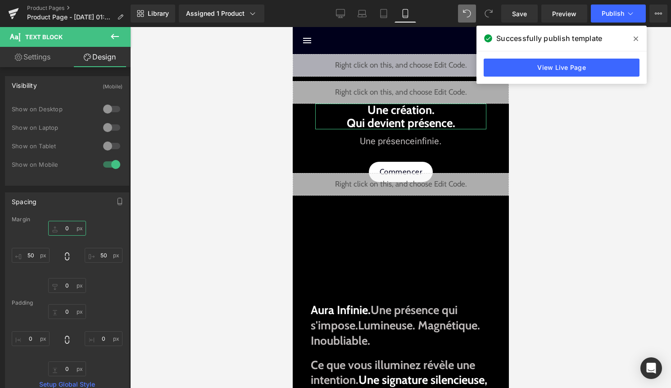
click at [73, 231] on input "0" at bounding box center [67, 228] width 38 height 15
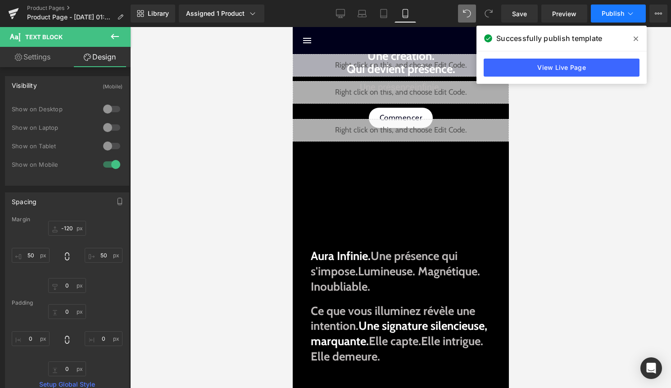
click at [620, 10] on span "Publish" at bounding box center [613, 13] width 23 height 7
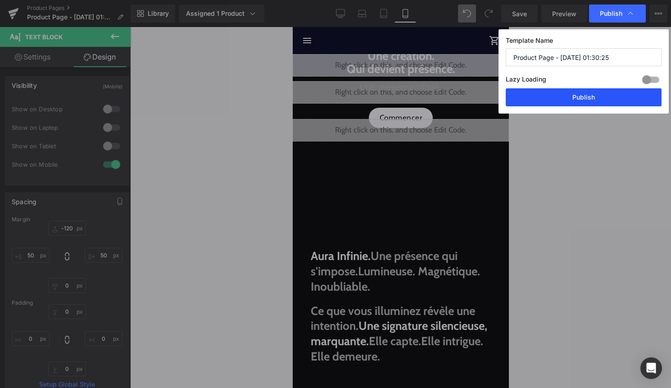
click at [591, 100] on button "Publish" at bounding box center [584, 97] width 156 height 18
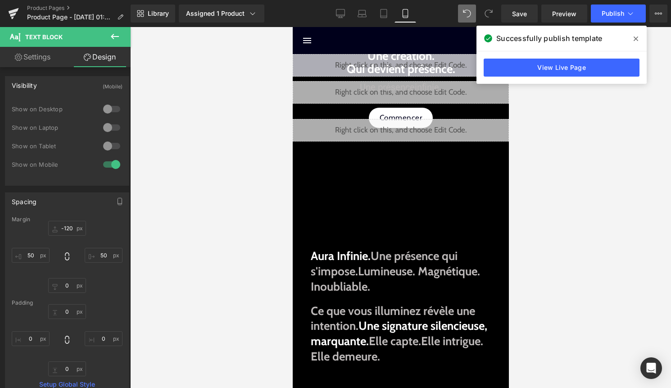
type input "0"
type input "50"
type input "0"
type input "50"
type input "0"
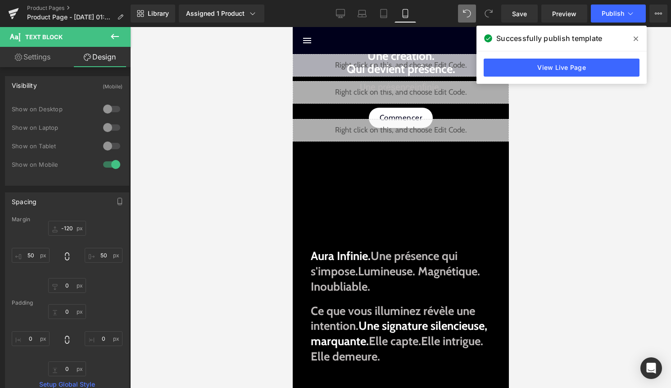
type input "0"
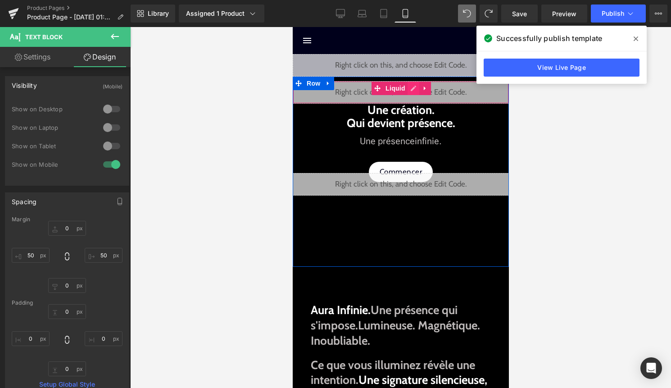
click at [413, 88] on div "Liquid" at bounding box center [400, 92] width 216 height 23
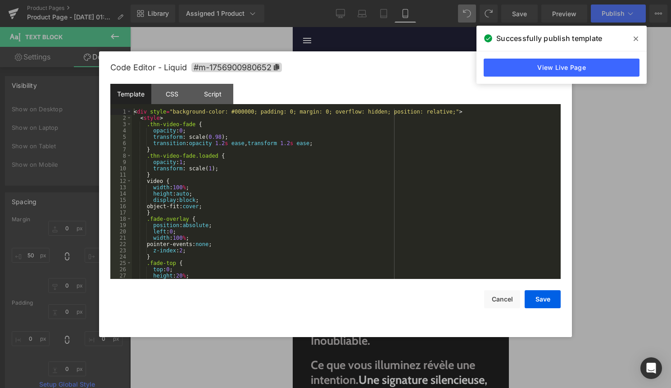
click at [343, 192] on div "< div style = "background-color: #000000; padding: 0; margin: 0; overflow: hidd…" at bounding box center [344, 200] width 425 height 183
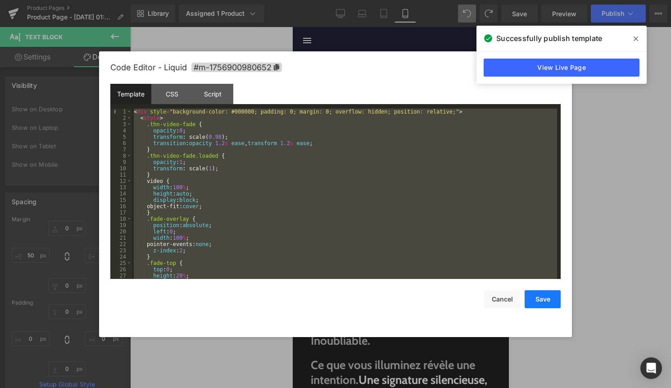
click at [540, 295] on button "Save" at bounding box center [543, 299] width 36 height 18
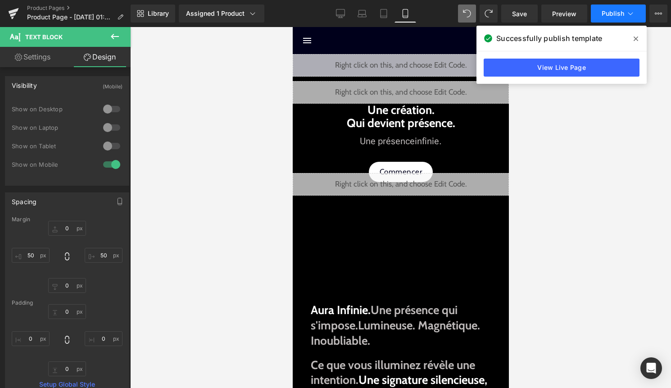
click at [629, 14] on icon at bounding box center [630, 13] width 5 height 3
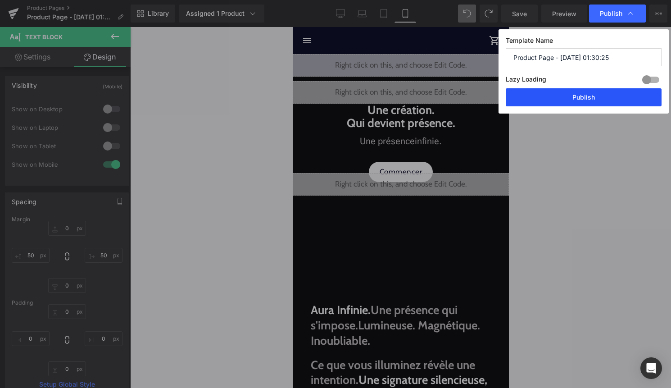
click at [597, 100] on button "Publish" at bounding box center [584, 97] width 156 height 18
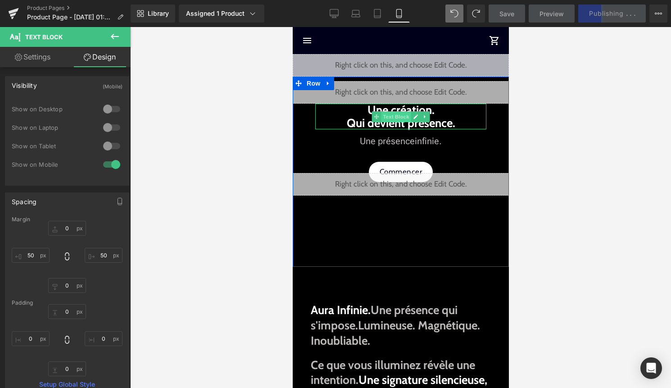
click at [394, 119] on span "Text Block" at bounding box center [396, 116] width 30 height 11
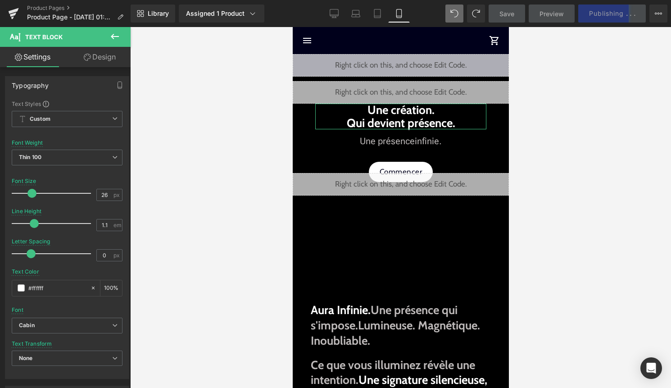
click at [108, 64] on link "Design" at bounding box center [99, 57] width 65 height 20
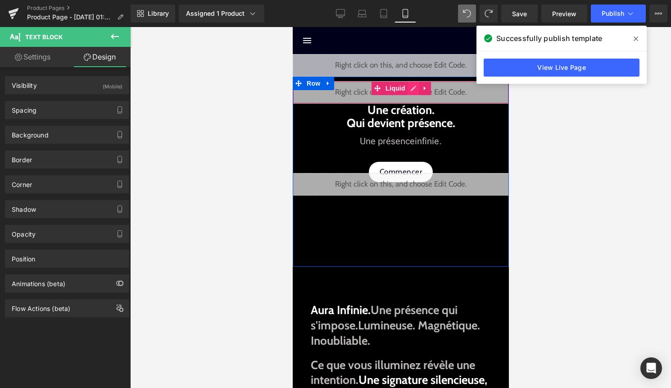
click at [414, 86] on div "Liquid" at bounding box center [400, 92] width 216 height 23
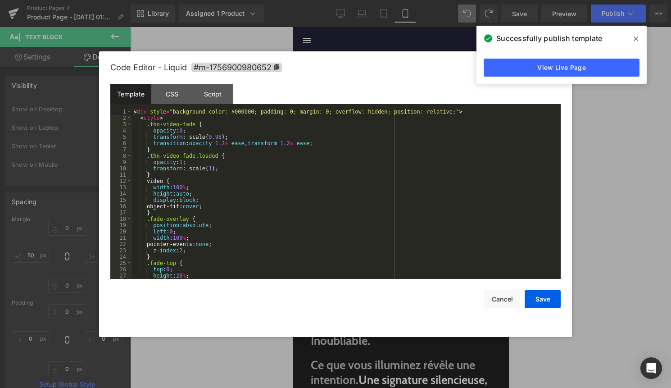
click at [342, 187] on div "< div style = "background-color: #000000; padding: 0; margin: 0; overflow: hidd…" at bounding box center [344, 200] width 425 height 183
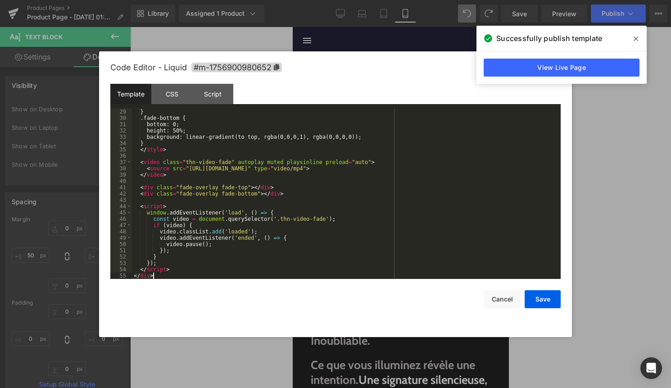
scroll to position [177, 0]
click at [545, 296] on button "Save" at bounding box center [543, 299] width 36 height 18
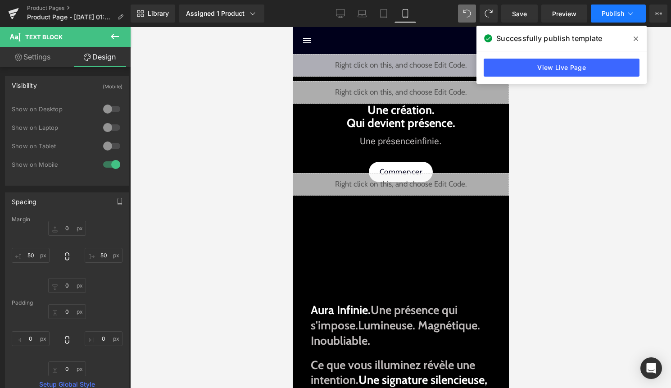
click at [617, 14] on span "Publish" at bounding box center [613, 13] width 23 height 7
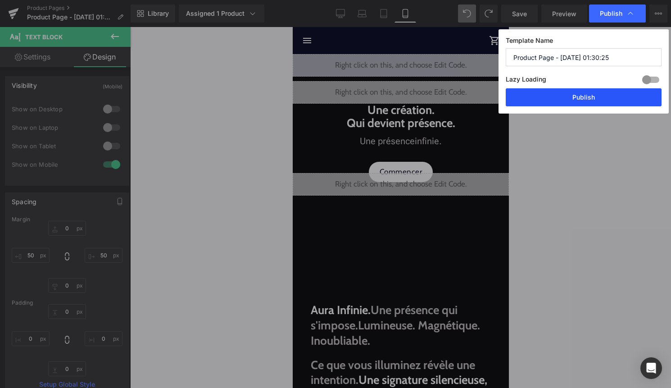
click at [596, 92] on button "Publish" at bounding box center [584, 97] width 156 height 18
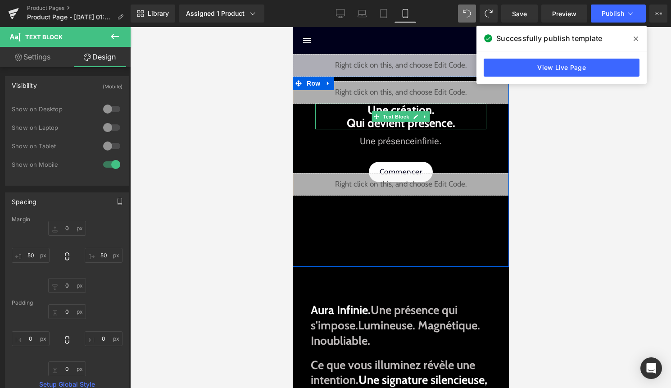
click at [401, 113] on span "Text Block" at bounding box center [396, 116] width 30 height 11
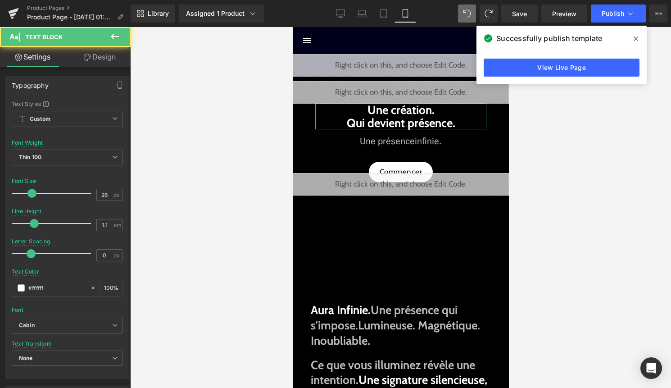
click at [95, 64] on link "Design" at bounding box center [99, 57] width 65 height 20
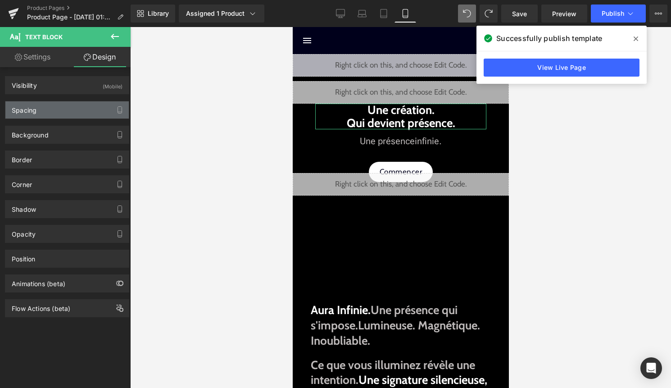
type input "0"
type input "50"
type input "0"
type input "50"
type input "0"
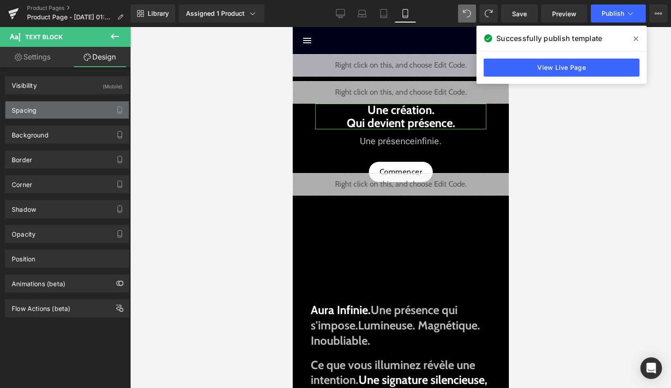
type input "0"
click at [84, 108] on div "Spacing" at bounding box center [66, 109] width 123 height 17
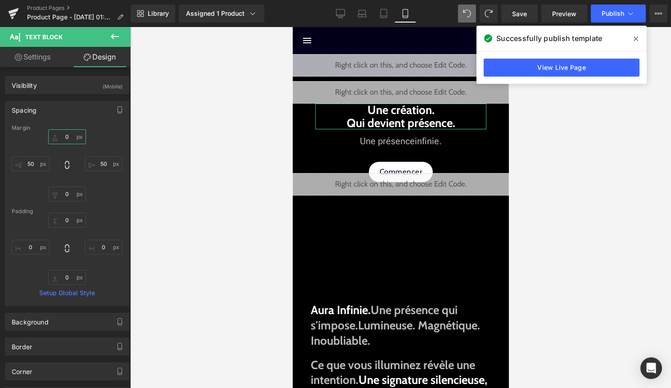
click at [68, 137] on input "0" at bounding box center [67, 136] width 38 height 15
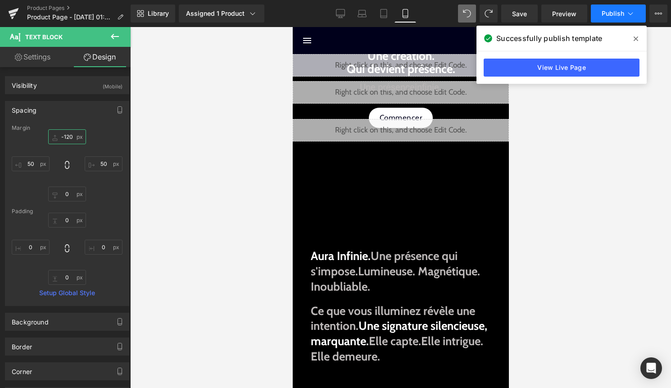
type input "-120"
click at [623, 12] on span "Publish" at bounding box center [613, 13] width 23 height 7
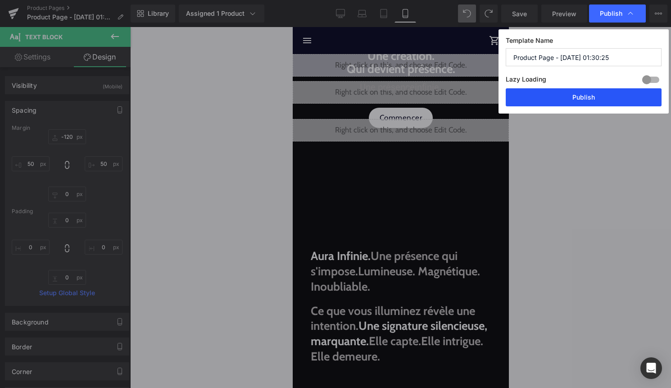
click at [600, 100] on button "Publish" at bounding box center [584, 97] width 156 height 18
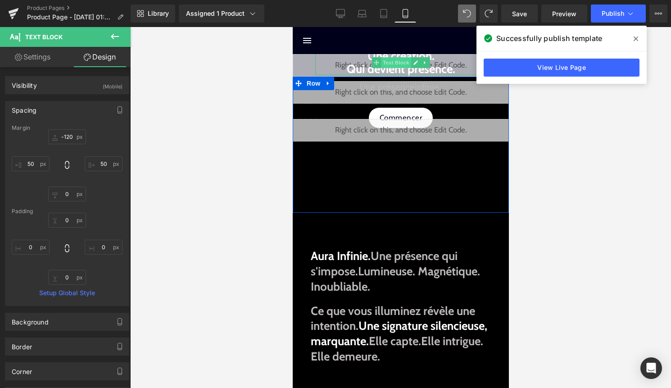
click at [404, 64] on span "Text Block" at bounding box center [396, 62] width 30 height 11
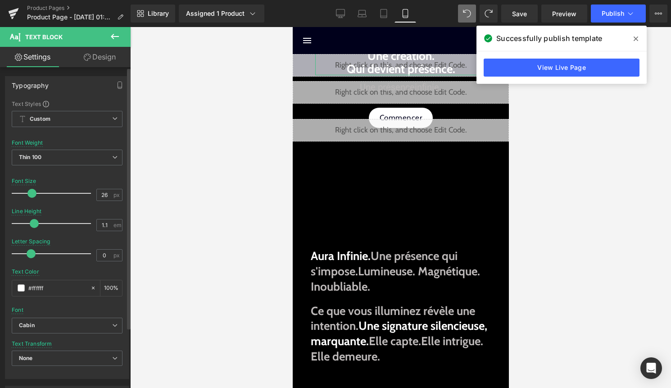
type input "27"
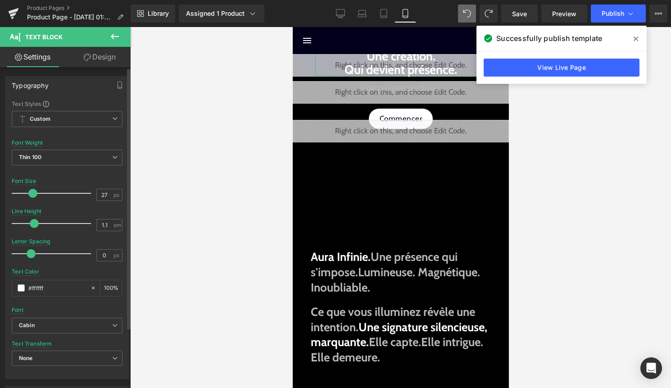
click at [33, 189] on span at bounding box center [32, 193] width 9 height 9
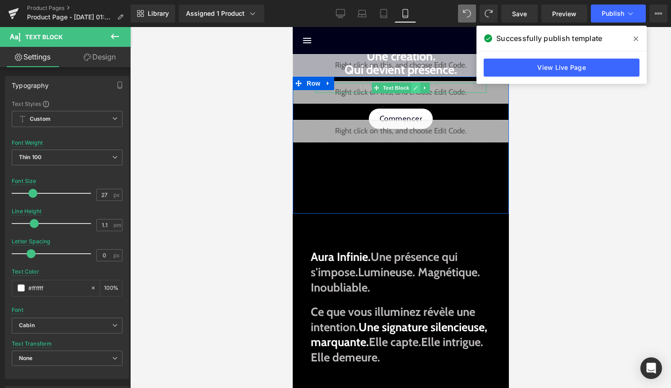
click at [418, 89] on link at bounding box center [415, 87] width 9 height 11
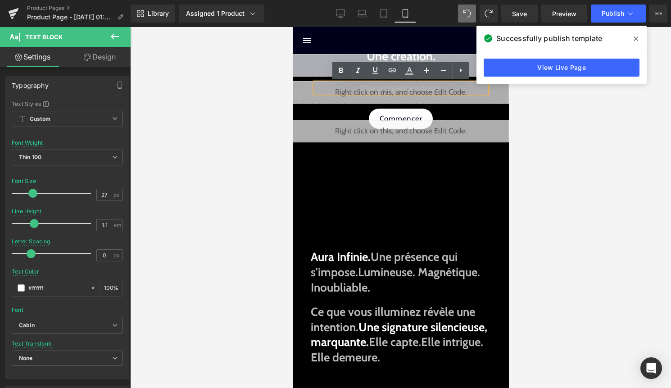
click at [233, 81] on div at bounding box center [400, 207] width 541 height 361
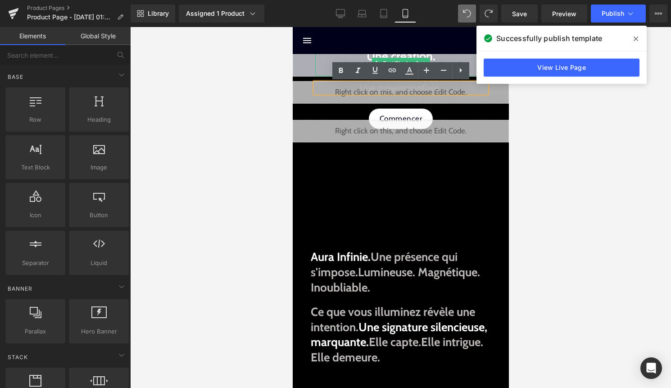
click at [402, 57] on strong "Une création. Qui devient présence ." at bounding box center [400, 63] width 113 height 28
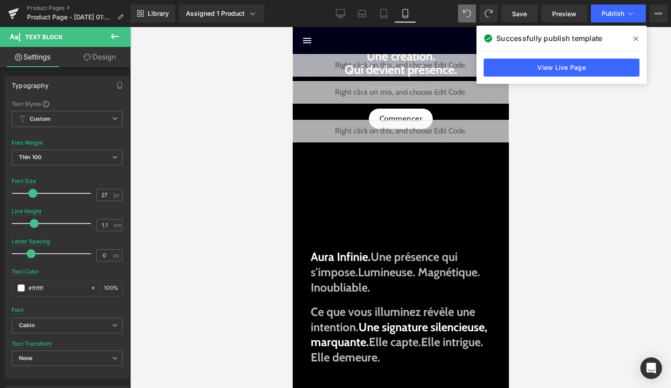
click at [101, 58] on link "Design" at bounding box center [99, 57] width 65 height 20
click at [0, 0] on div "Spacing" at bounding box center [0, 0] width 0 height 0
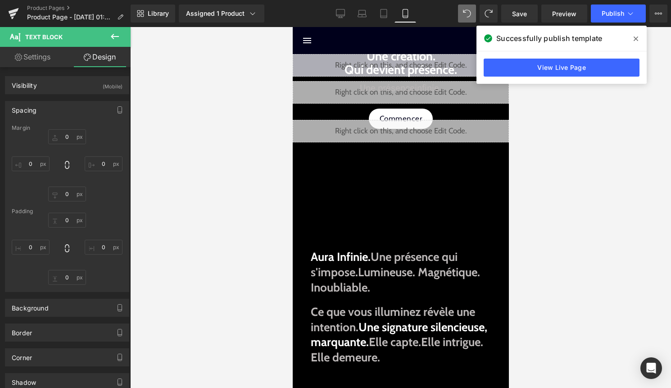
type input "-120"
type input "50"
type input "0"
type input "50"
type input "0"
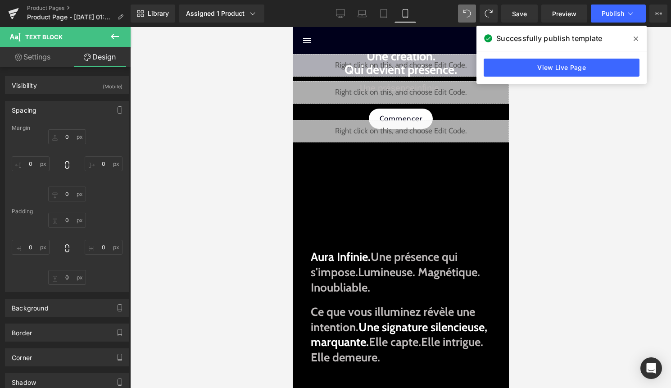
type input "0"
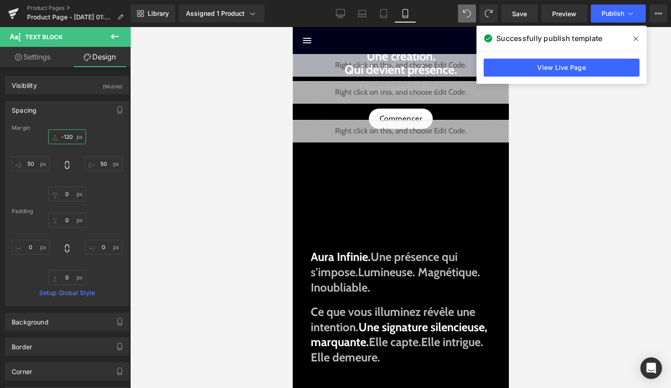
click at [68, 137] on input "-120" at bounding box center [67, 136] width 38 height 15
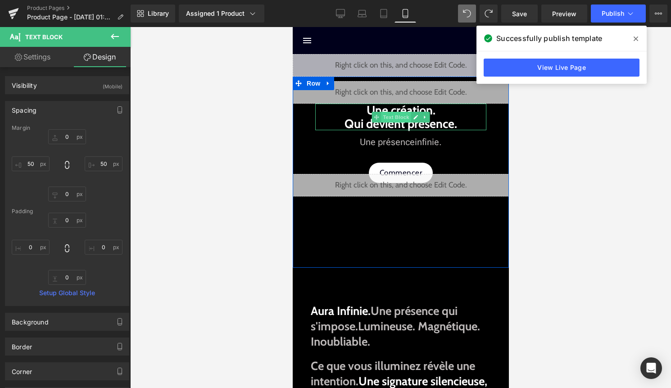
click at [398, 118] on span "Text Block" at bounding box center [396, 117] width 30 height 11
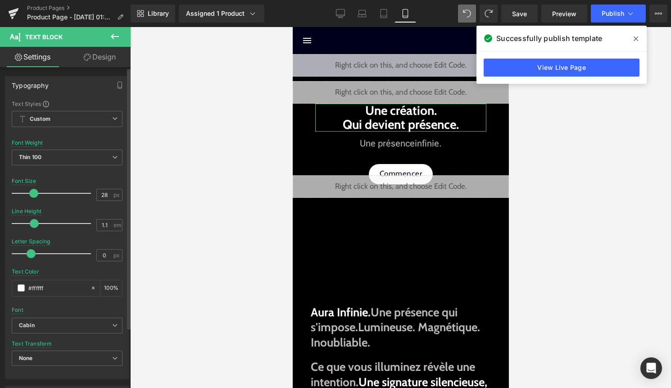
type input "29"
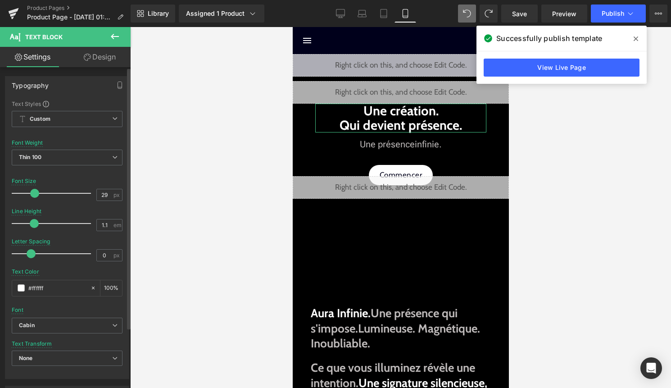
click at [37, 194] on span at bounding box center [34, 193] width 9 height 9
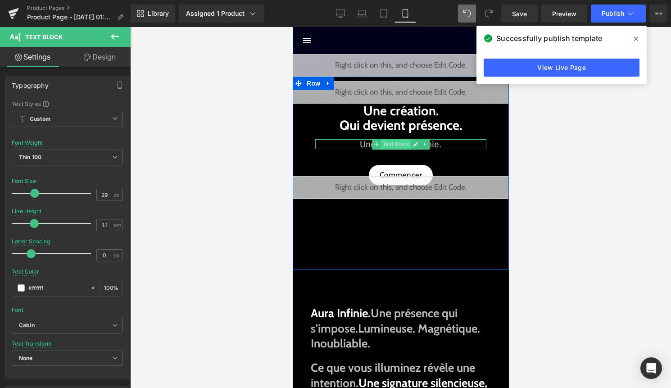
click at [403, 144] on span "Text Block" at bounding box center [396, 144] width 30 height 11
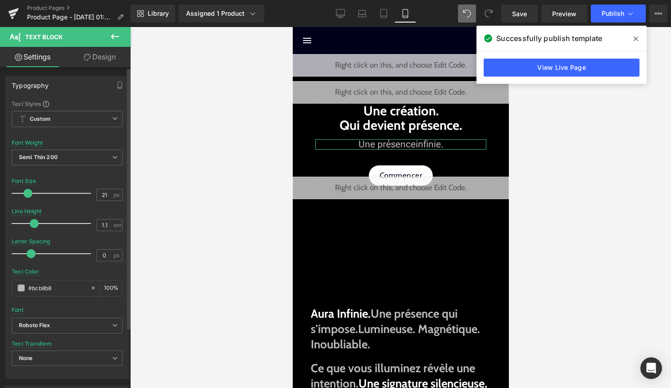
type input "22"
click at [30, 195] on span at bounding box center [28, 193] width 9 height 9
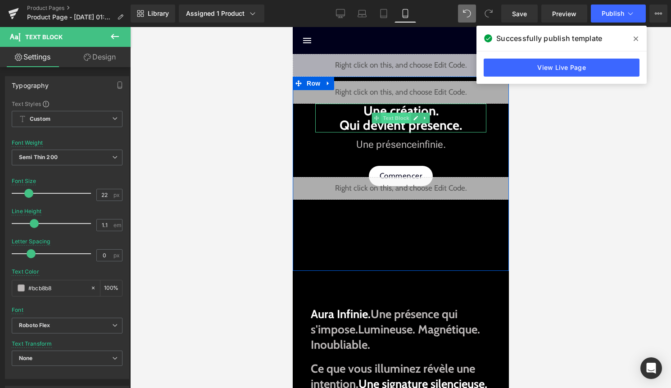
click at [398, 121] on span "Text Block" at bounding box center [396, 118] width 30 height 11
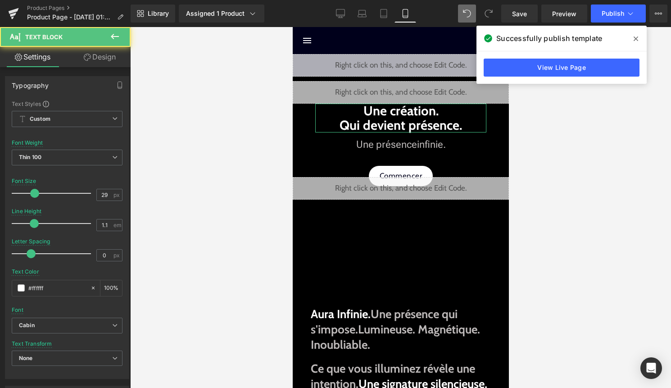
click at [108, 62] on link "Design" at bounding box center [99, 57] width 65 height 20
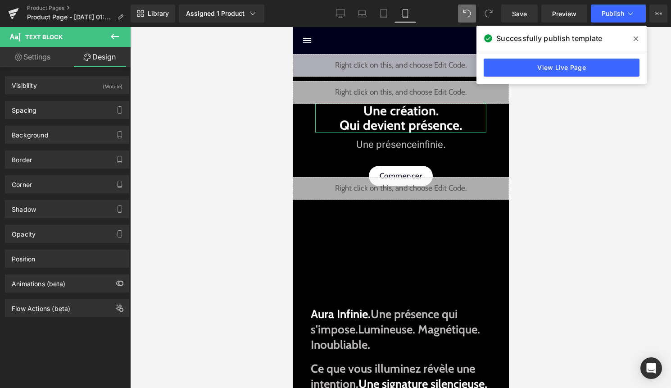
type input "0"
type input "50"
type input "0"
type input "50"
type input "0"
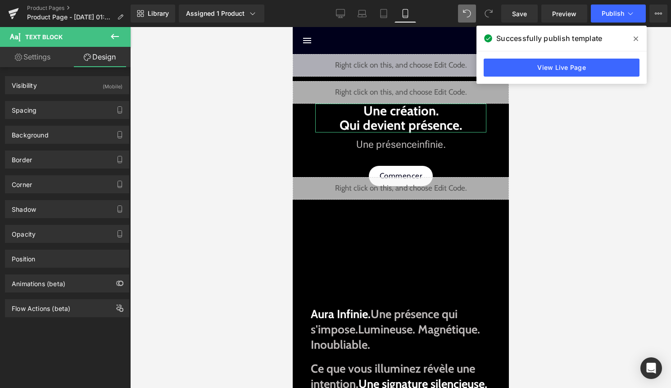
type input "0"
click at [77, 107] on div "Spacing" at bounding box center [66, 109] width 123 height 17
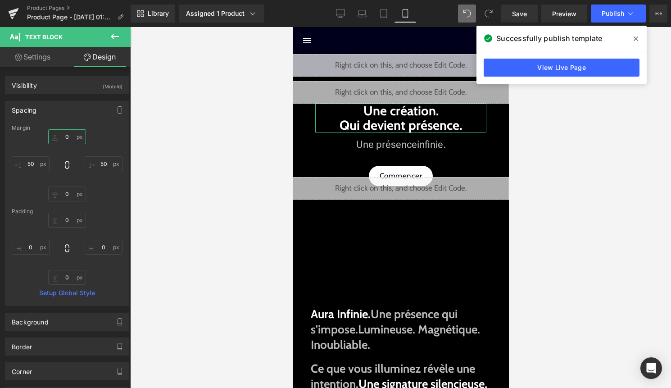
click at [67, 137] on input "0" at bounding box center [67, 136] width 38 height 15
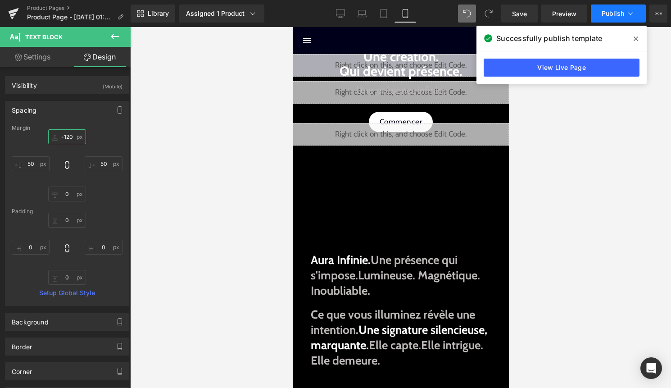
type input "-120"
click at [621, 15] on span "Publish" at bounding box center [613, 13] width 23 height 7
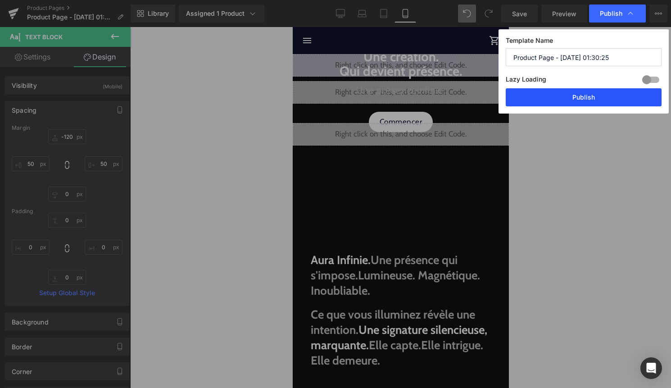
click at [594, 97] on button "Publish" at bounding box center [584, 97] width 156 height 18
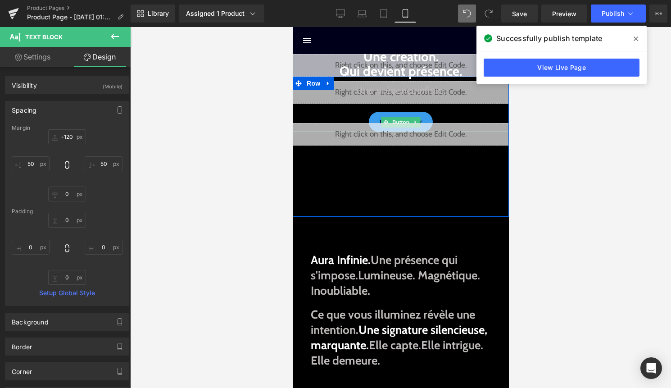
click at [403, 116] on span "Commencer" at bounding box center [400, 122] width 43 height 12
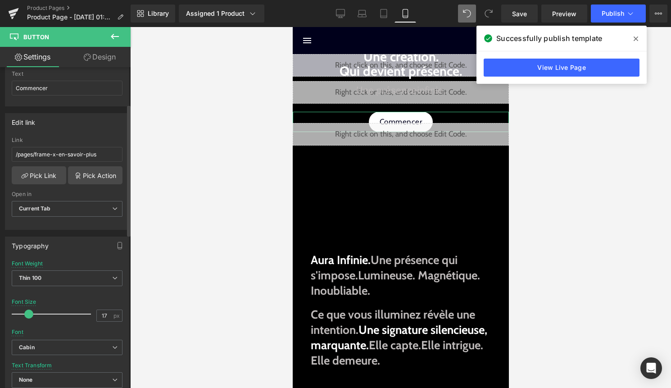
scroll to position [104, 0]
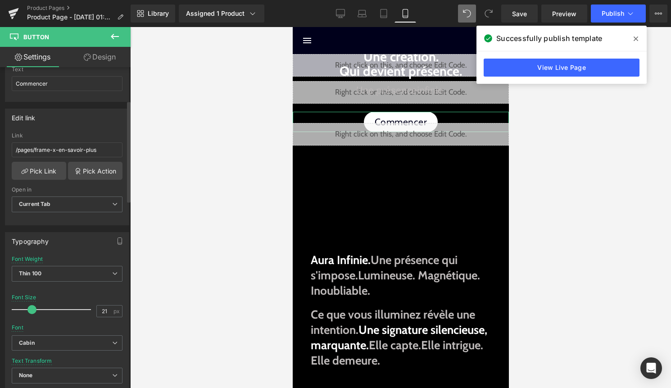
click at [32, 305] on span at bounding box center [31, 309] width 9 height 9
type input "17"
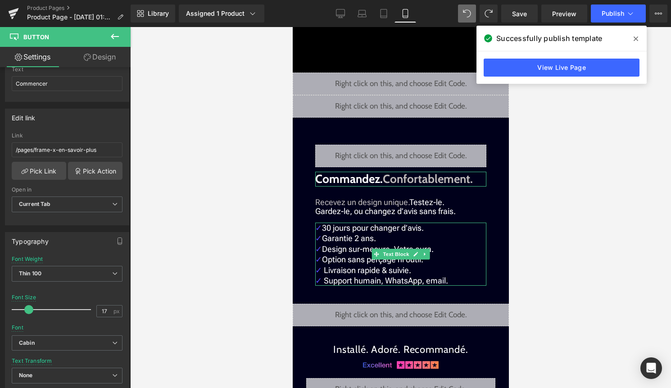
scroll to position [351, 0]
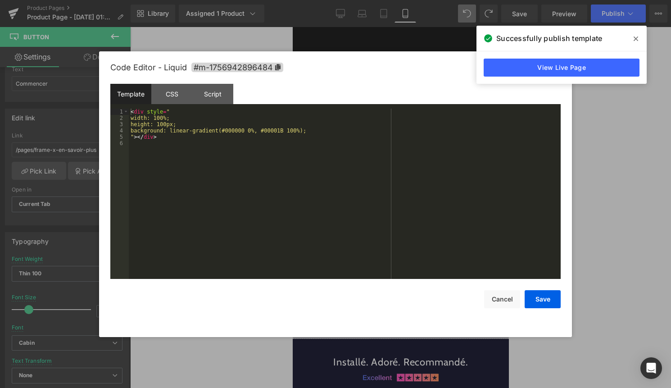
click at [411, 93] on icon at bounding box center [410, 92] width 5 height 5
click at [497, 301] on button "Cancel" at bounding box center [502, 299] width 36 height 18
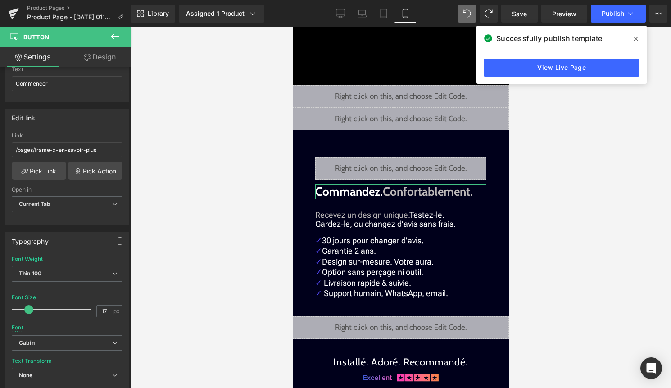
drag, startPoint x: 116, startPoint y: 57, endPoint x: 100, endPoint y: 184, distance: 127.5
click at [116, 57] on link "Design" at bounding box center [99, 57] width 65 height 20
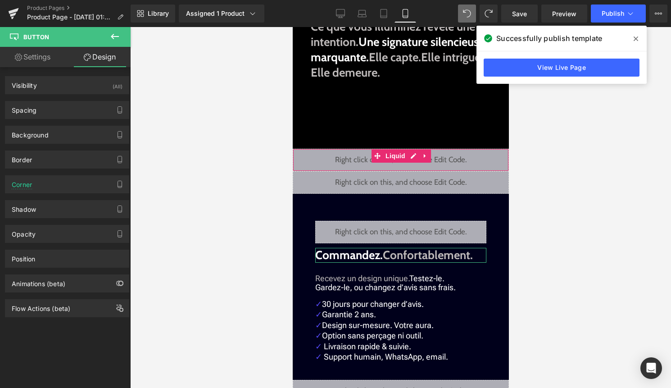
scroll to position [272, 0]
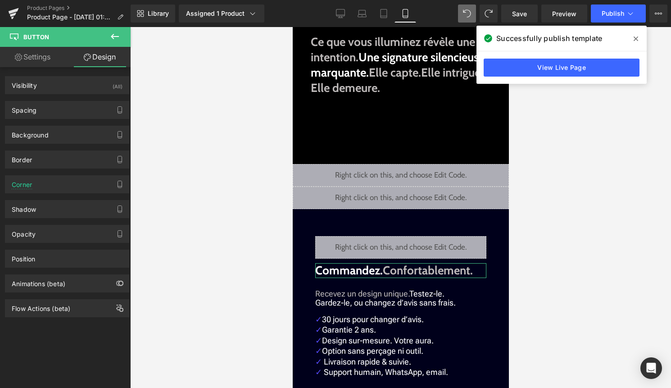
click at [113, 39] on icon at bounding box center [114, 36] width 11 height 11
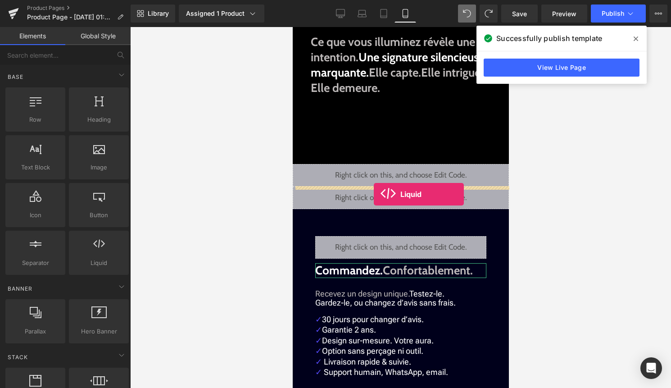
drag, startPoint x: 391, startPoint y: 272, endPoint x: 373, endPoint y: 194, distance: 80.0
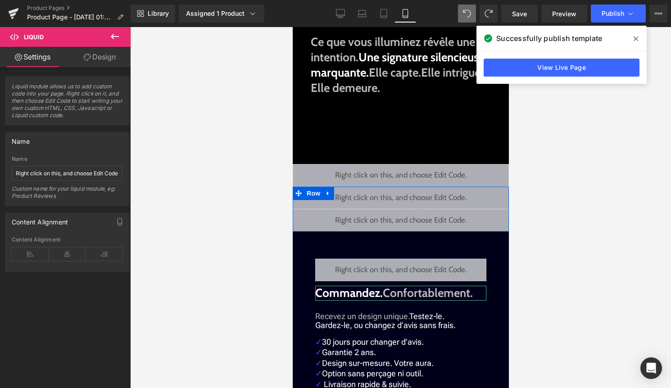
click at [410, 195] on div "Liquid" at bounding box center [400, 197] width 216 height 23
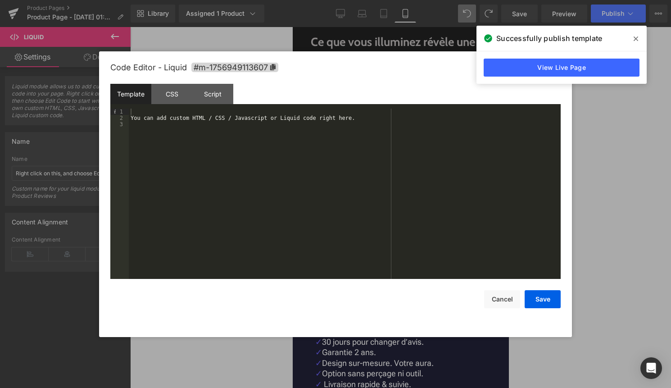
click at [360, 198] on div "You can add custom HTML / CSS / Javascript or Liquid code right here." at bounding box center [345, 200] width 432 height 183
click at [189, 112] on div "< div id = "commencer" > </ div >" at bounding box center [345, 200] width 432 height 183
click at [185, 113] on div "< div id = "commencer" > </ div >" at bounding box center [345, 200] width 432 height 183
click at [224, 145] on div "< div id = "commencer" > </ div >" at bounding box center [345, 200] width 432 height 183
click at [546, 296] on button "Save" at bounding box center [543, 299] width 36 height 18
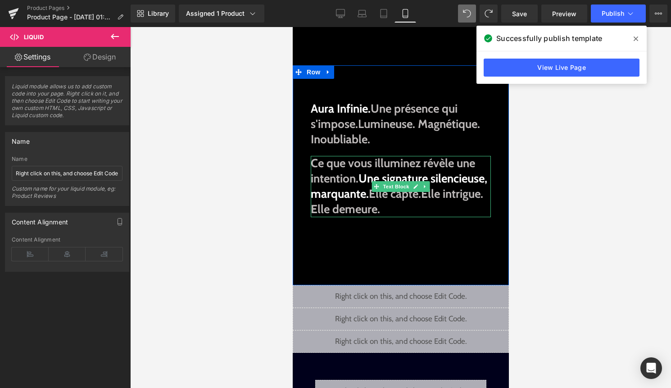
scroll to position [0, 0]
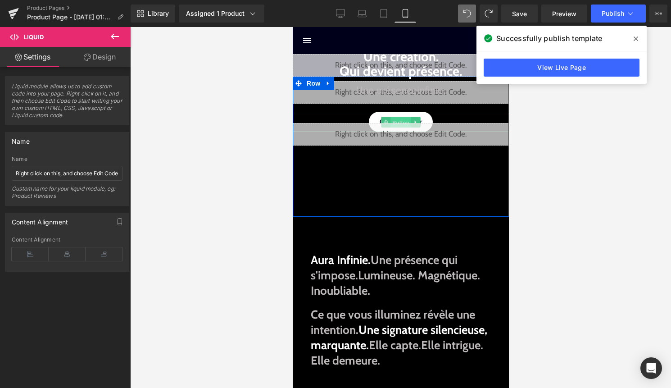
click at [405, 117] on link "Button" at bounding box center [396, 122] width 30 height 11
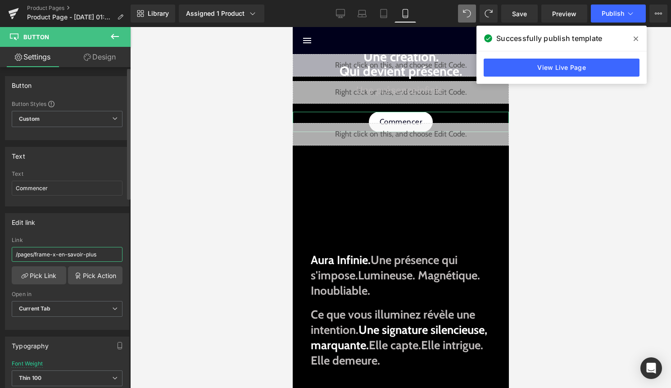
drag, startPoint x: 102, startPoint y: 253, endPoint x: 82, endPoint y: 253, distance: 19.8
click at [82, 253] on input "/pages/frame-x-en-savoir-plus" at bounding box center [67, 254] width 111 height 15
click at [50, 277] on link "Pick Link" at bounding box center [39, 275] width 54 height 18
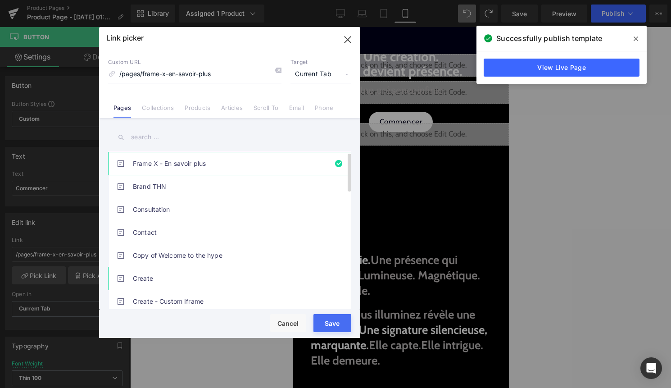
click at [162, 275] on link "Create" at bounding box center [232, 278] width 198 height 23
type input "/pages/create"
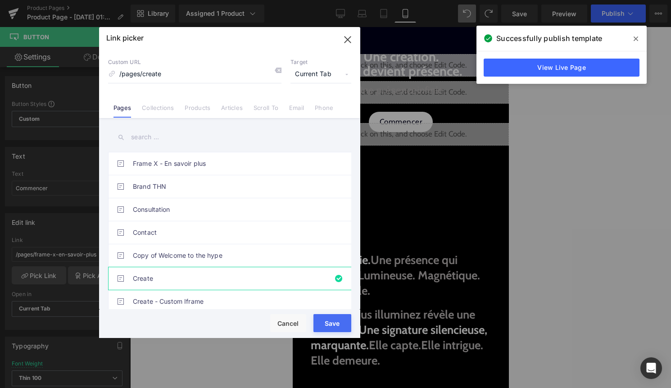
click at [332, 316] on button "Save" at bounding box center [332, 323] width 38 height 18
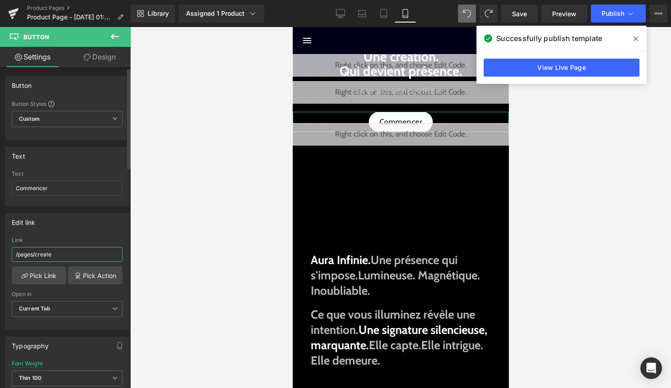
click at [90, 259] on input "/pages/create" at bounding box center [67, 254] width 111 height 15
type input "/pages/create/#commencer"
click at [631, 10] on icon at bounding box center [630, 13] width 9 height 9
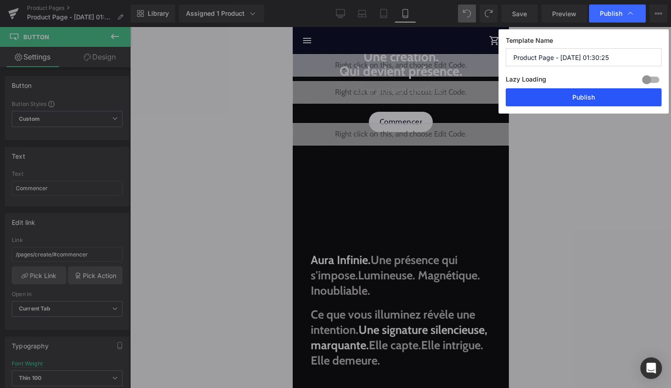
click at [598, 97] on button "Publish" at bounding box center [584, 97] width 156 height 18
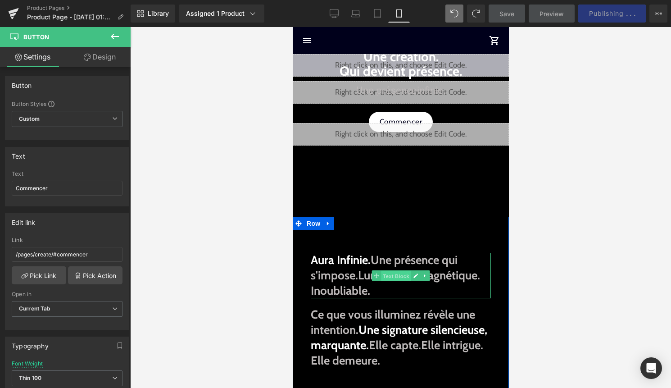
click at [401, 276] on span "Text Block" at bounding box center [396, 276] width 30 height 11
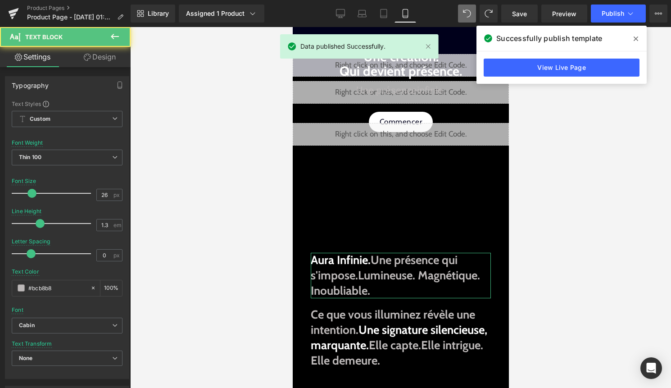
click at [109, 61] on link "Design" at bounding box center [99, 57] width 65 height 20
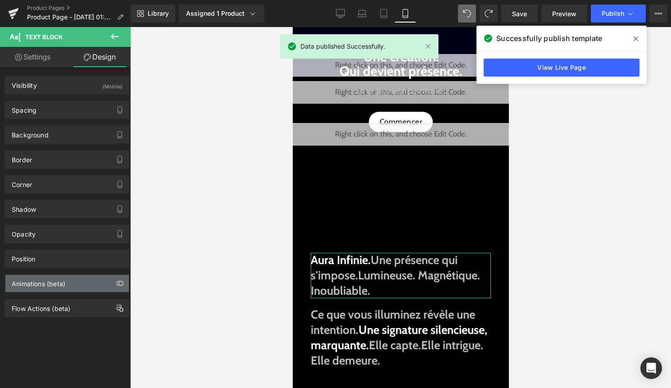
click at [59, 279] on div "Animations (beta)" at bounding box center [39, 281] width 54 height 13
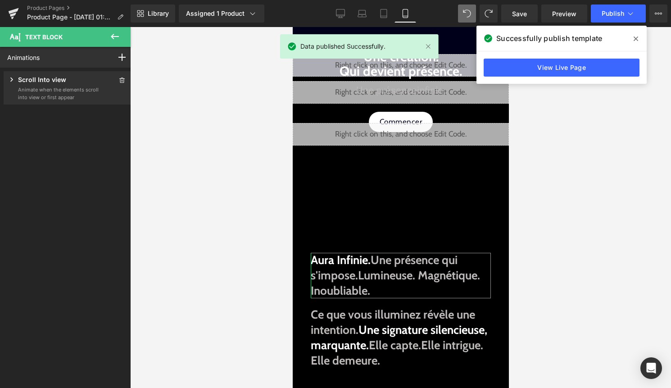
click at [81, 90] on p "Animate when the elements scroll into view or first appear" at bounding box center [58, 93] width 81 height 15
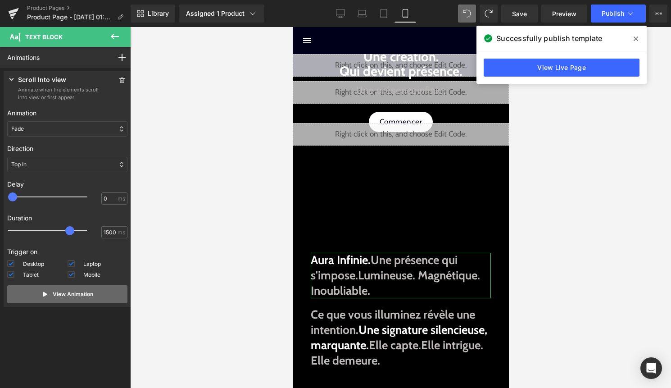
click at [68, 297] on p "View Animation" at bounding box center [73, 294] width 41 height 8
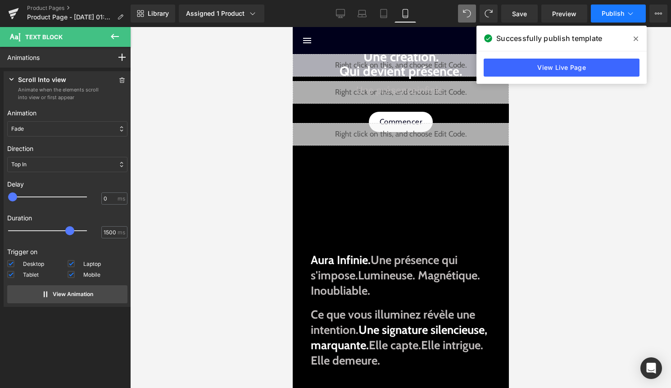
click at [619, 6] on button "Publish" at bounding box center [618, 14] width 55 height 18
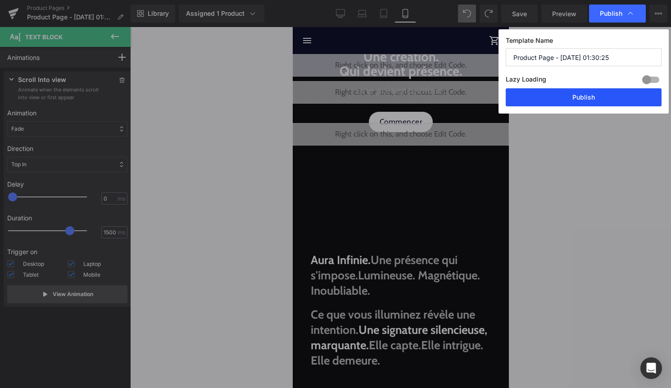
click at [608, 94] on button "Publish" at bounding box center [584, 97] width 156 height 18
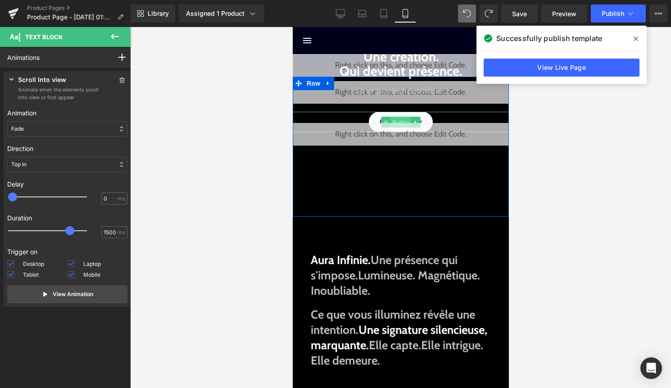
click at [402, 119] on span "Button" at bounding box center [400, 122] width 21 height 11
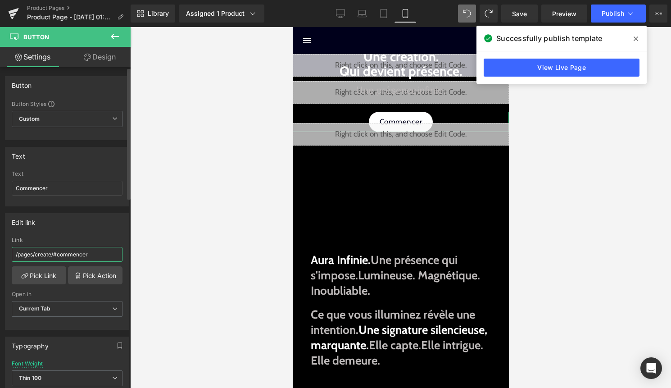
click at [53, 252] on input "/pages/create/#commencer" at bounding box center [67, 254] width 111 height 15
type input "/pages/create#commencer"
click at [620, 12] on span "Publish" at bounding box center [613, 13] width 23 height 7
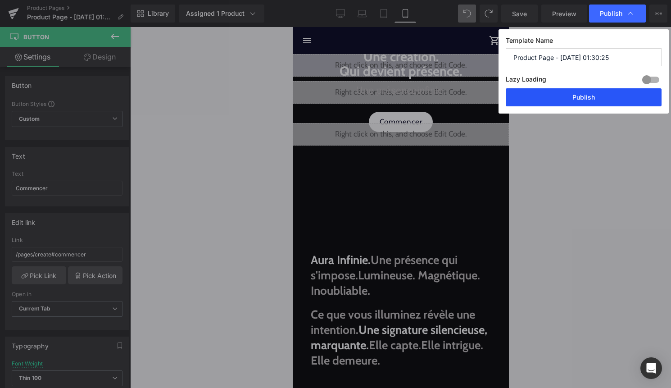
click at [596, 102] on button "Publish" at bounding box center [584, 97] width 156 height 18
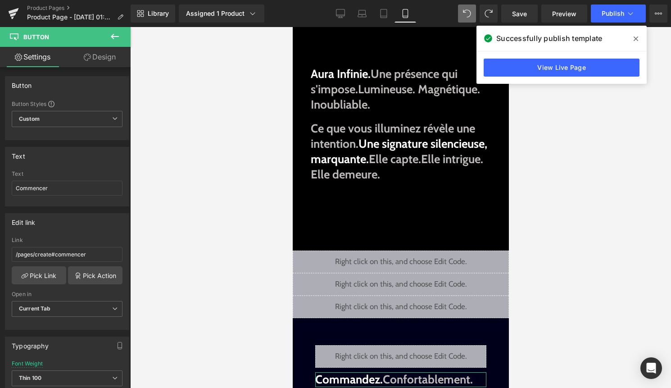
scroll to position [271, 0]
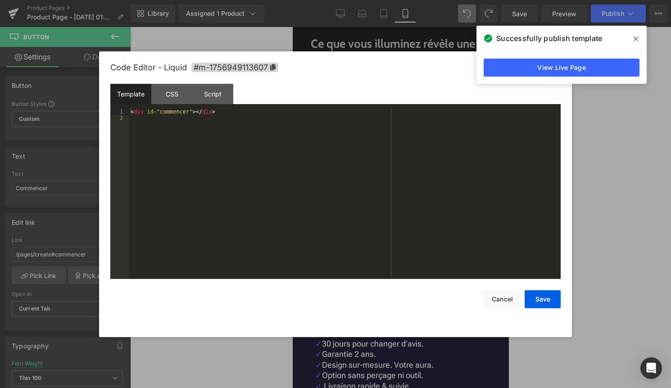
click at [412, 194] on icon at bounding box center [413, 195] width 6 height 7
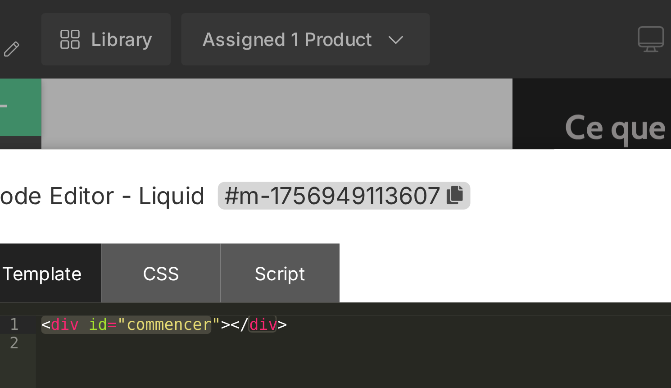
drag, startPoint x: 189, startPoint y: 111, endPoint x: 172, endPoint y: 37, distance: 75.7
click at [172, 37] on body "Button You are previewing how the will restyle your page. You can not edit Elem…" at bounding box center [335, 194] width 671 height 388
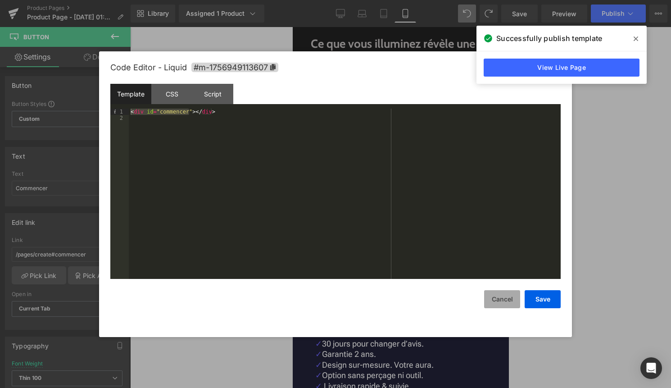
click at [502, 298] on button "Cancel" at bounding box center [502, 299] width 36 height 18
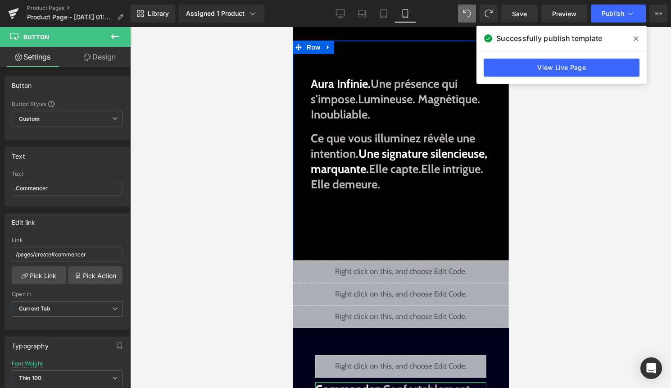
scroll to position [0, 0]
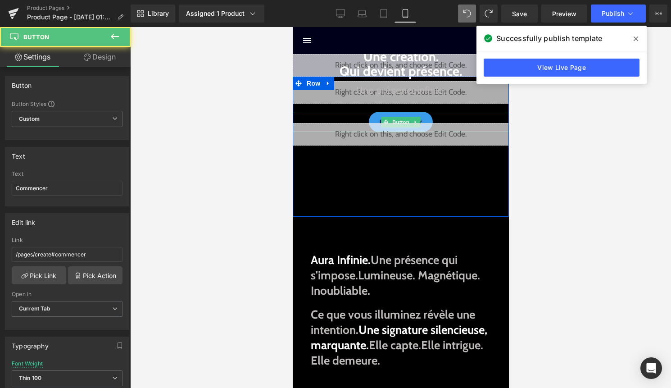
click at [399, 116] on span "Commencer" at bounding box center [400, 122] width 43 height 12
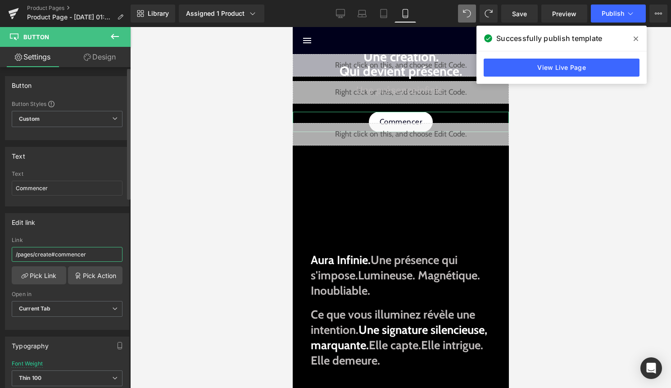
click at [97, 254] on input "/pages/create#commencer" at bounding box center [67, 254] width 111 height 15
click at [45, 271] on link "Pick Link" at bounding box center [39, 275] width 54 height 18
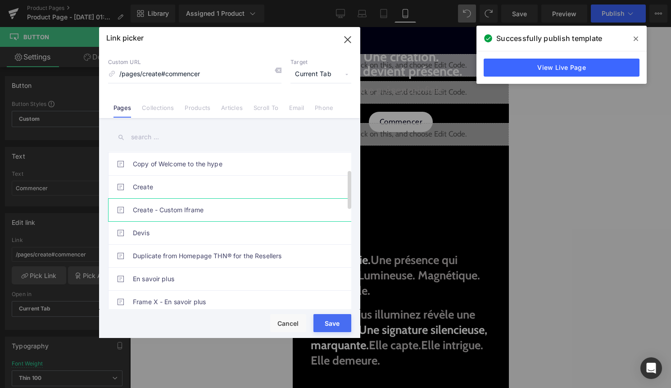
scroll to position [70, 0]
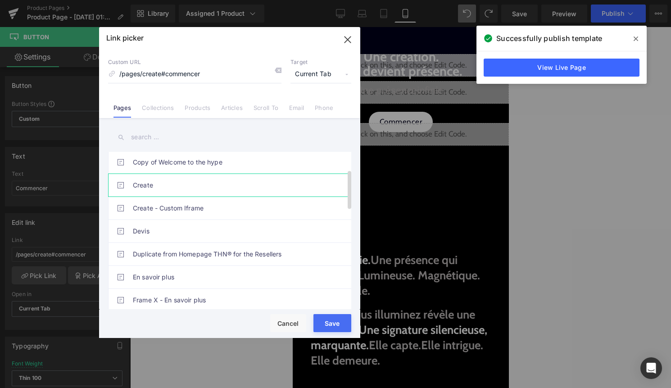
click at [156, 184] on link "Create" at bounding box center [232, 185] width 198 height 23
type input "/pages/create"
click at [186, 74] on input "/pages/create" at bounding box center [194, 74] width 173 height 17
click at [268, 112] on link "Scroll To" at bounding box center [266, 111] width 25 height 14
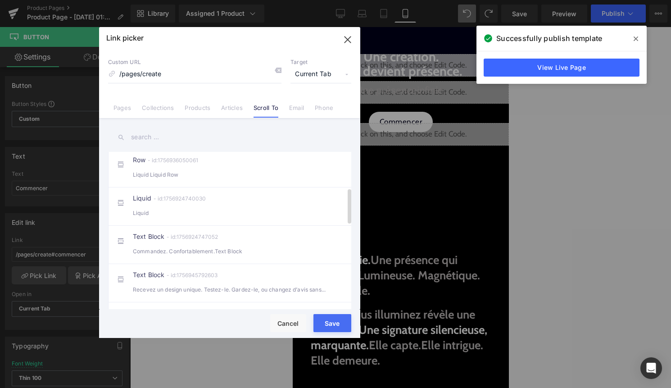
scroll to position [183, 0]
click at [281, 319] on button "Cancel" at bounding box center [288, 323] width 36 height 18
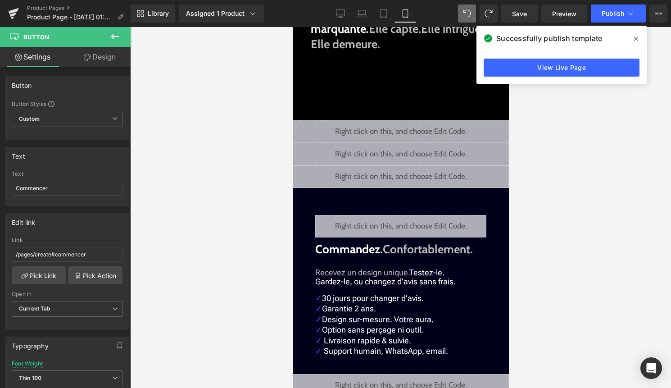
scroll to position [315, 0]
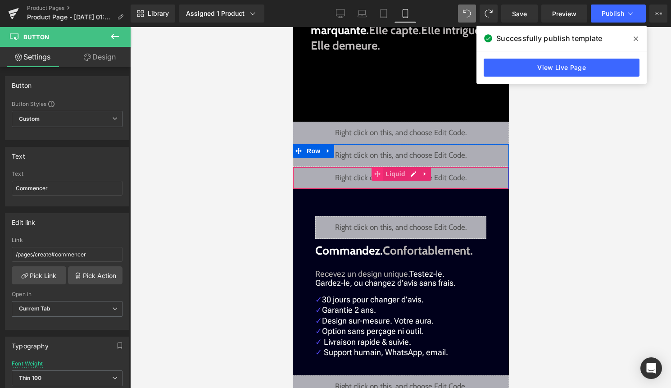
click at [377, 174] on icon at bounding box center [377, 174] width 6 height 6
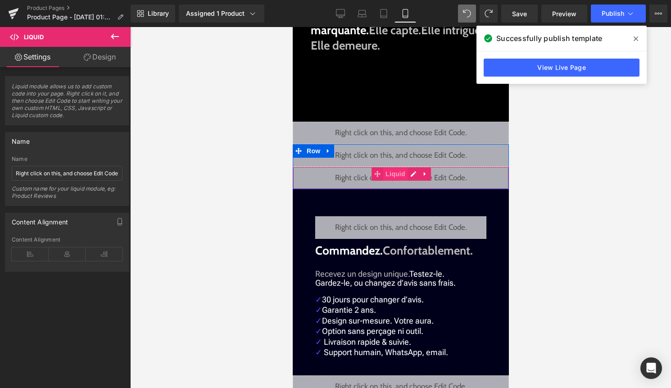
click at [384, 174] on span "Liquid" at bounding box center [395, 174] width 24 height 14
click at [309, 152] on span "Row" at bounding box center [313, 152] width 18 height 14
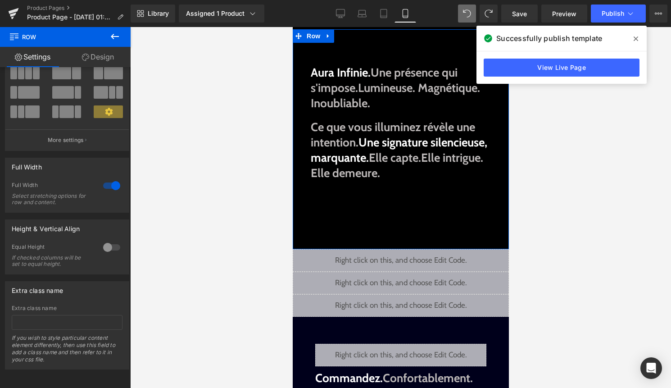
scroll to position [0, 0]
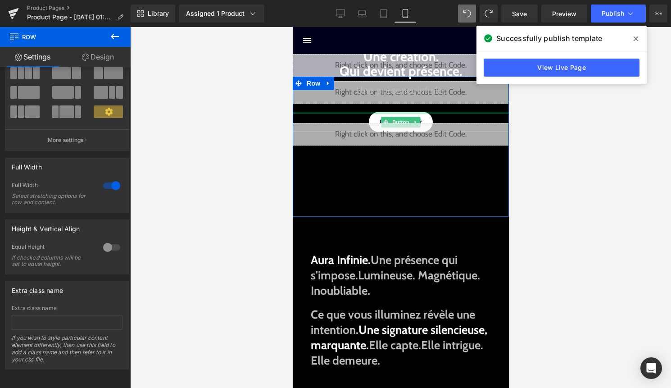
click at [394, 113] on div at bounding box center [400, 113] width 216 height 2
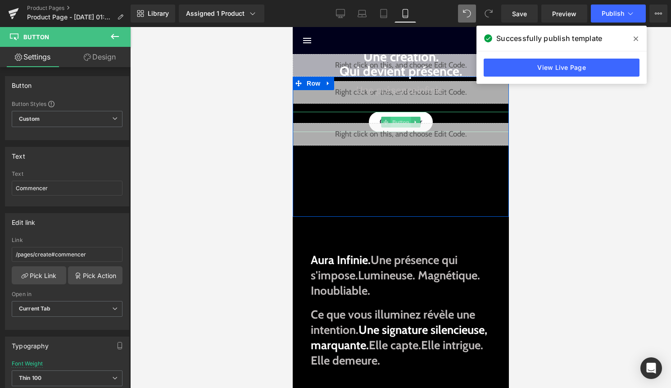
click at [399, 118] on span "Button" at bounding box center [400, 122] width 21 height 11
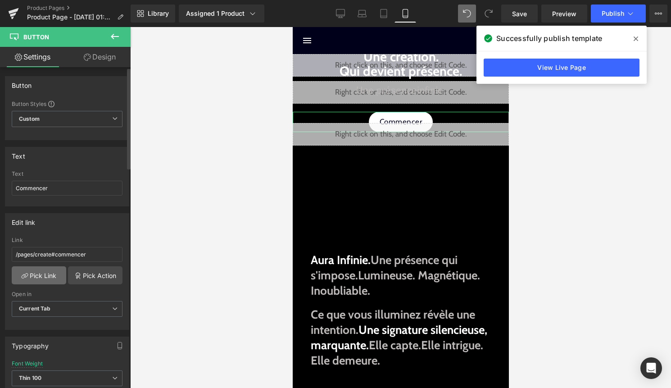
click at [44, 277] on link "Pick Link" at bounding box center [39, 275] width 54 height 18
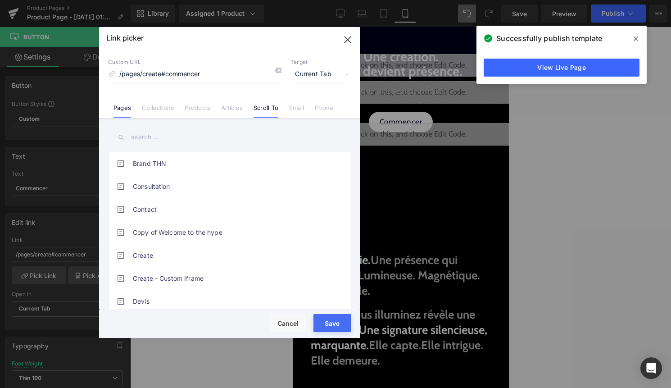
click at [265, 109] on link "Scroll To" at bounding box center [266, 111] width 25 height 14
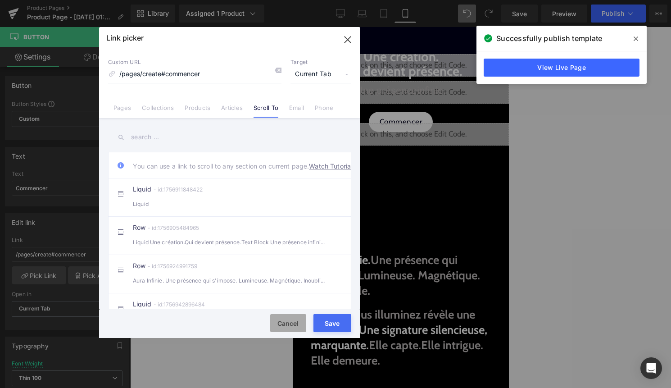
click at [287, 323] on button "Cancel" at bounding box center [288, 323] width 36 height 18
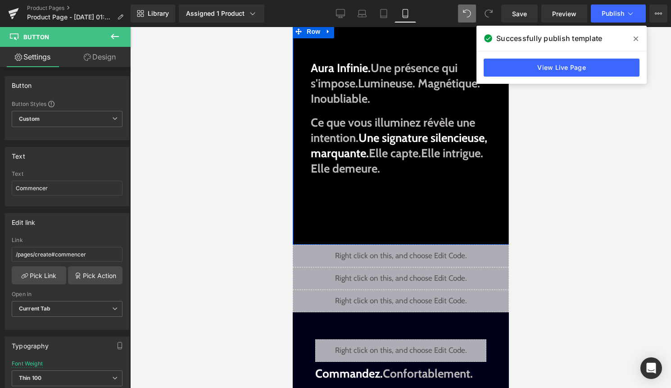
scroll to position [192, 0]
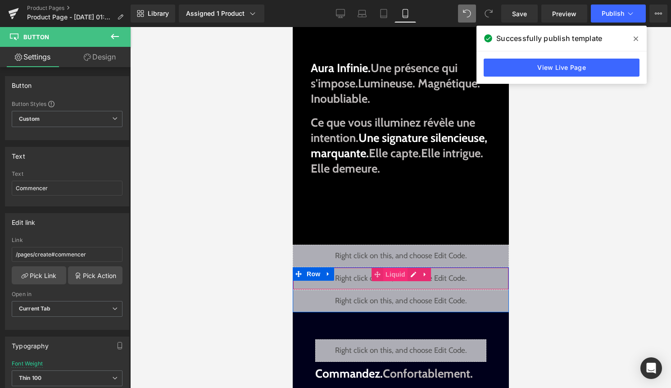
click at [394, 275] on span "Liquid" at bounding box center [395, 275] width 24 height 14
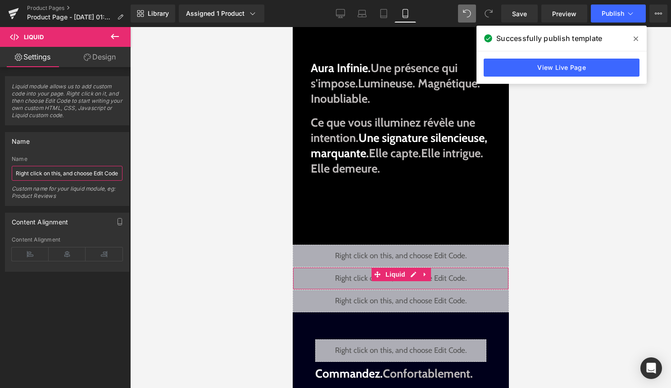
click at [74, 175] on input "Right click on this, and choose Edit Code." at bounding box center [67, 173] width 111 height 15
type input "Builder"
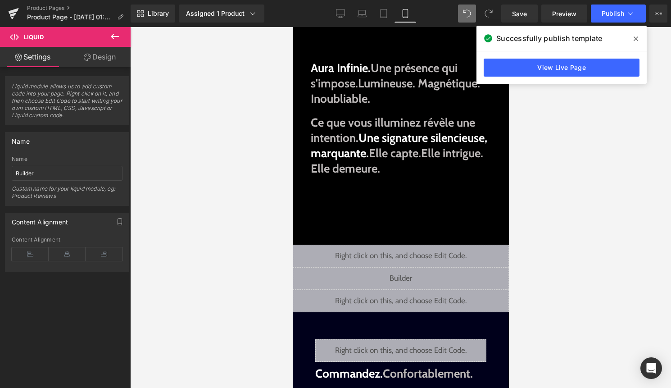
click at [149, 181] on div at bounding box center [400, 207] width 541 height 361
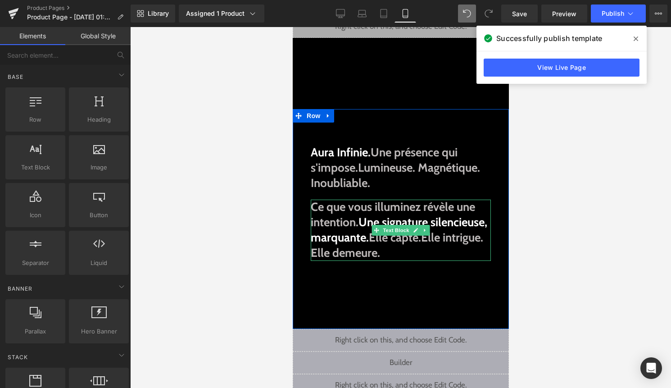
scroll to position [0, 0]
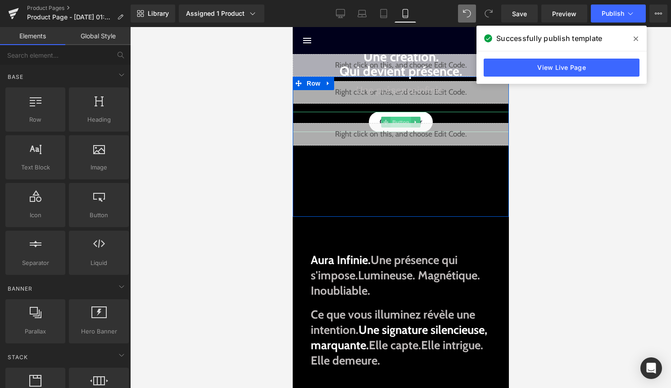
click at [404, 117] on span "Button" at bounding box center [400, 122] width 21 height 11
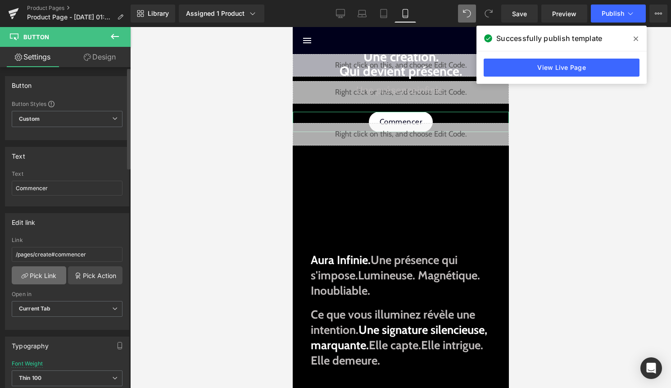
click at [50, 278] on link "Pick Link" at bounding box center [39, 275] width 54 height 18
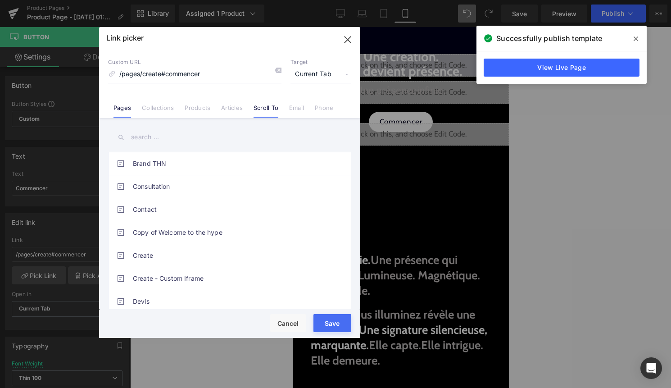
click at [265, 107] on link "Scroll To" at bounding box center [266, 111] width 25 height 14
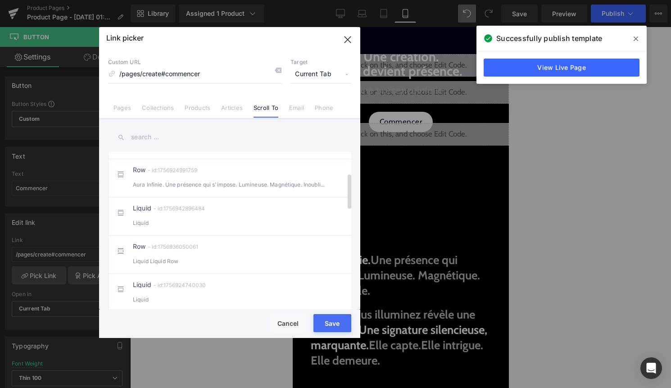
scroll to position [91, 0]
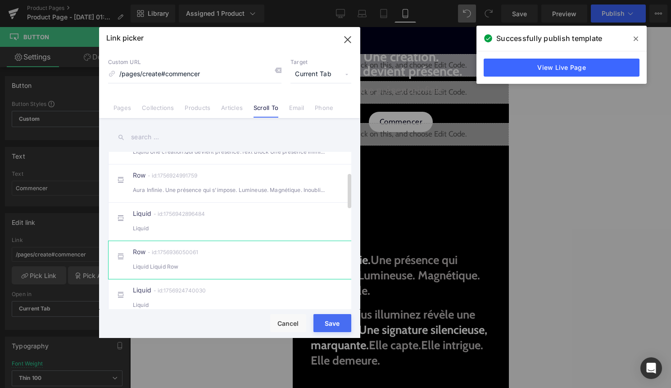
click at [189, 269] on div "Row - id:1756936050061 Liquid Liquid Row" at bounding box center [243, 260] width 221 height 23
type input "#r-1756936050061"
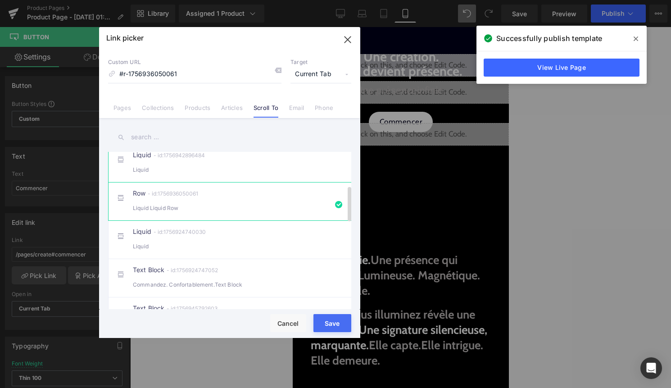
scroll to position [152, 0]
click at [334, 320] on button "Save" at bounding box center [332, 323] width 38 height 18
type input "#r-1756936050061"
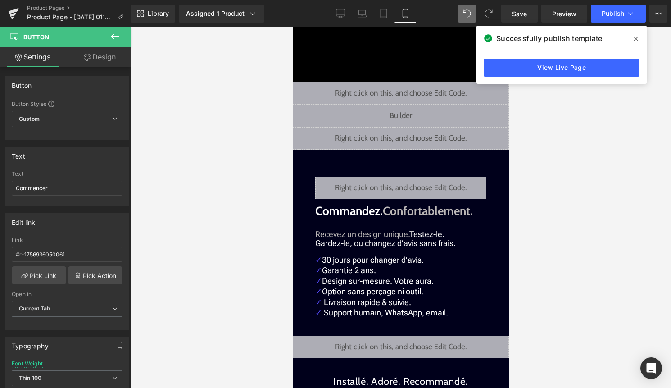
scroll to position [355, 0]
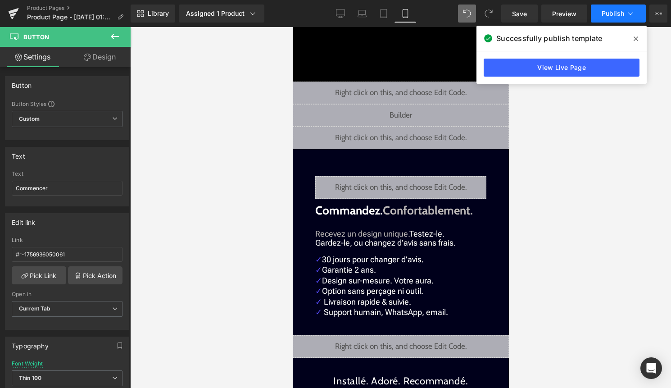
click at [617, 18] on button "Publish" at bounding box center [618, 14] width 55 height 18
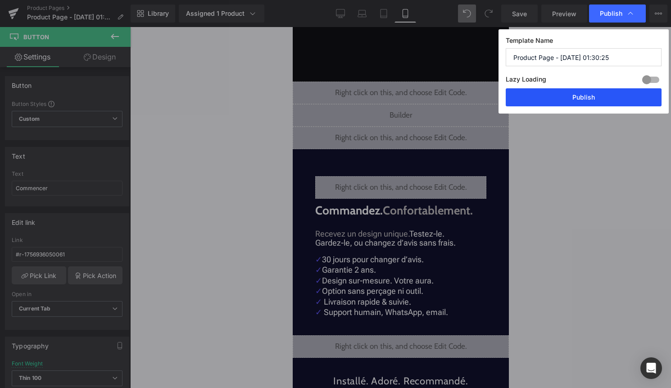
click at [600, 98] on button "Publish" at bounding box center [584, 97] width 156 height 18
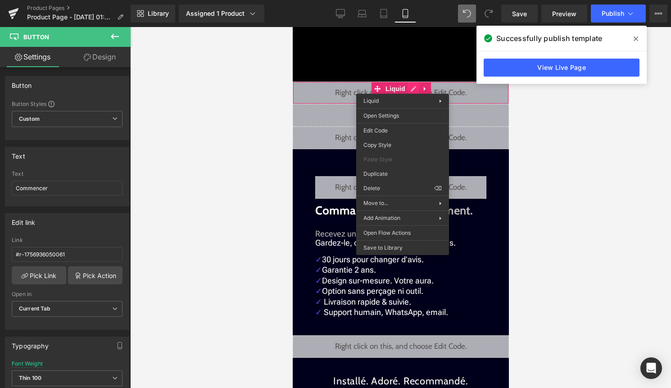
click at [413, 85] on icon at bounding box center [413, 88] width 6 height 7
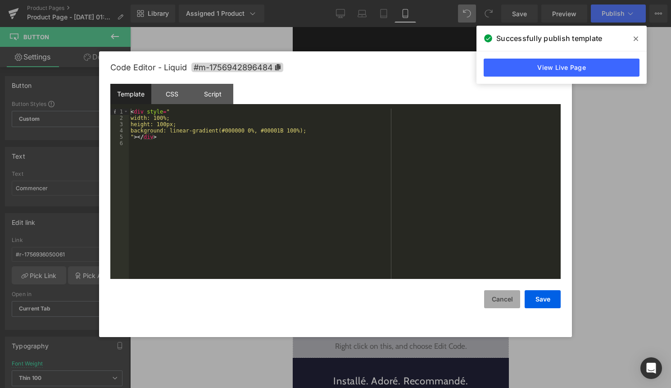
click at [499, 299] on button "Cancel" at bounding box center [502, 299] width 36 height 18
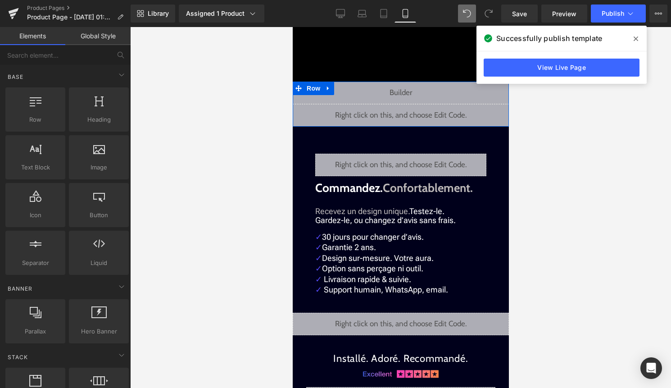
click at [414, 91] on div "Liquid" at bounding box center [400, 93] width 216 height 23
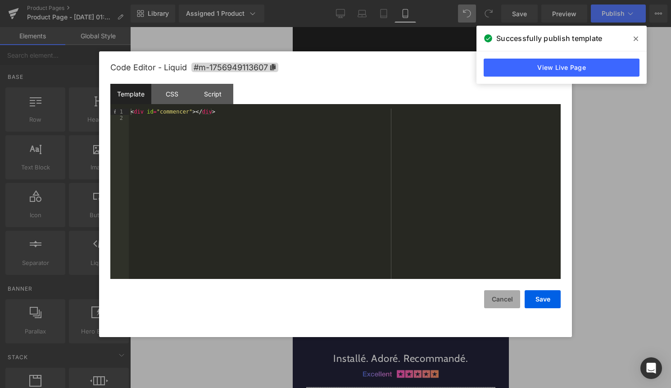
click at [504, 297] on button "Cancel" at bounding box center [502, 299] width 36 height 18
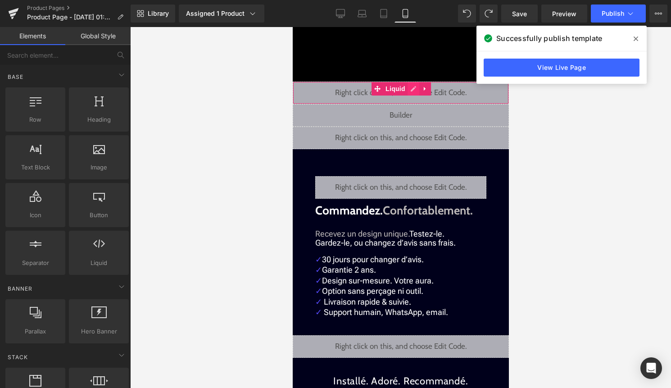
click at [415, 91] on div "Liquid" at bounding box center [400, 93] width 216 height 23
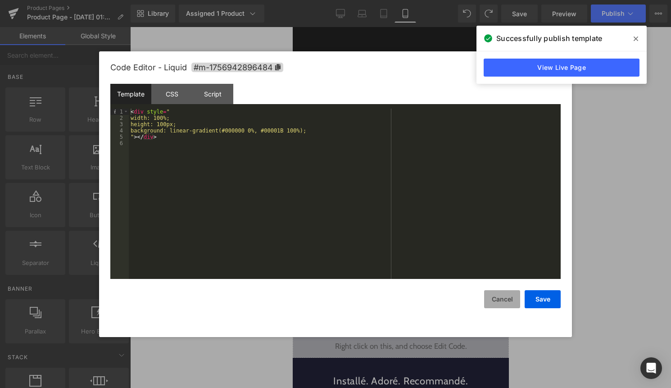
click at [497, 297] on button "Cancel" at bounding box center [502, 299] width 36 height 18
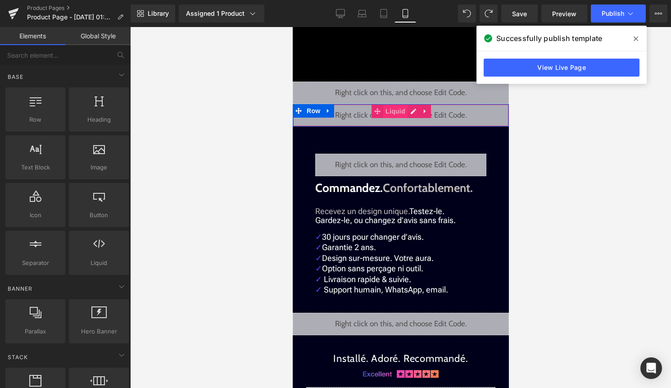
click at [390, 112] on span "Liquid" at bounding box center [395, 111] width 24 height 14
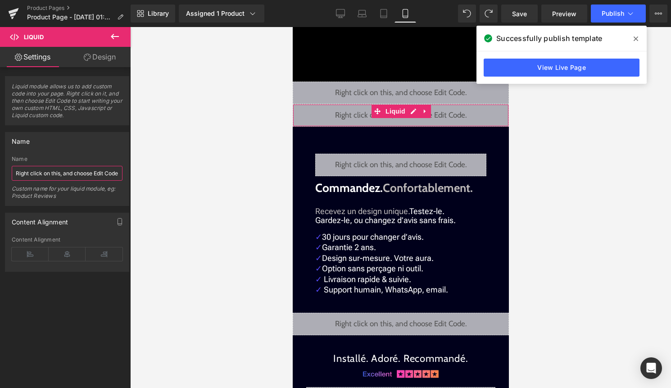
click at [75, 177] on input "Right click on this, and choose Edit Code." at bounding box center [67, 173] width 111 height 15
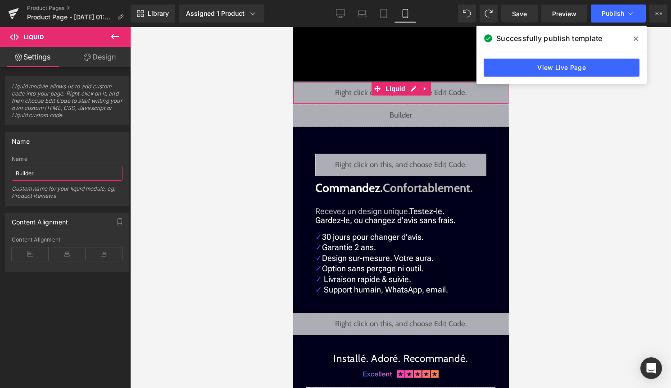
click at [411, 89] on div "Liquid" at bounding box center [400, 93] width 216 height 23
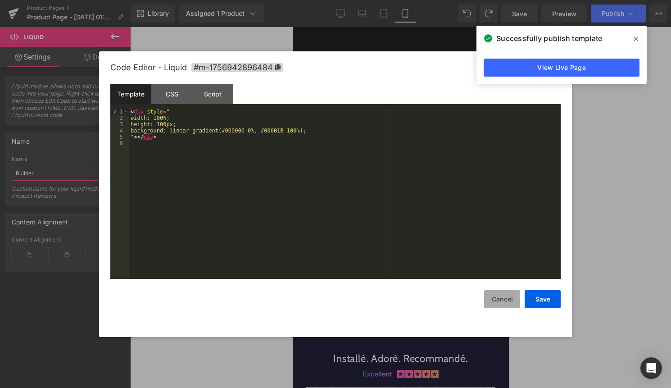
type input "Builder"
click at [501, 305] on button "Cancel" at bounding box center [502, 299] width 36 height 18
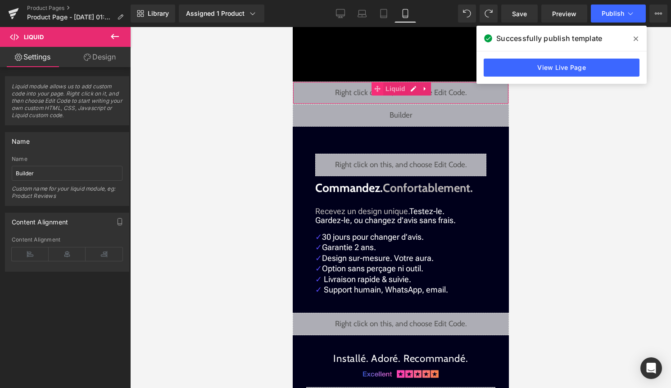
click at [377, 86] on icon at bounding box center [377, 89] width 6 height 6
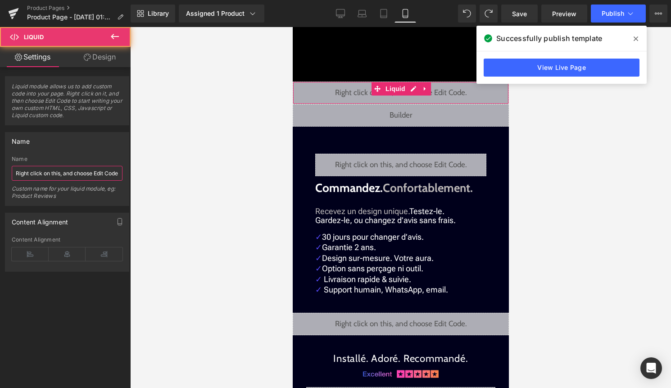
click at [71, 174] on input "Right click on this, and choose Edit Code." at bounding box center [67, 173] width 111 height 15
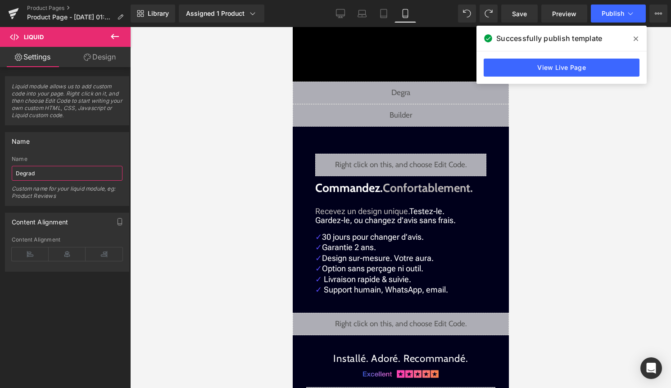
type input "Degradé"
click at [596, 166] on div at bounding box center [400, 207] width 541 height 361
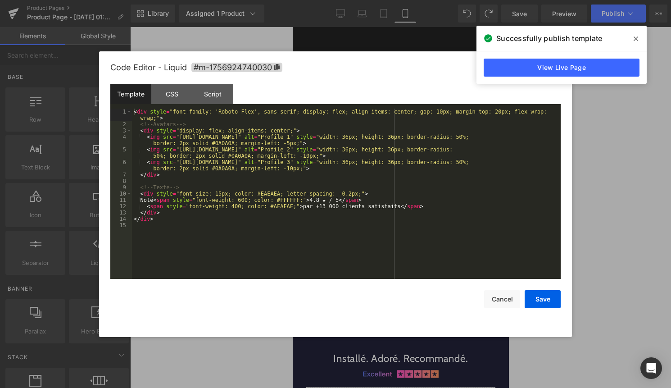
click at [411, 164] on div "Liquid" at bounding box center [400, 165] width 171 height 23
click at [499, 295] on button "Cancel" at bounding box center [502, 299] width 36 height 18
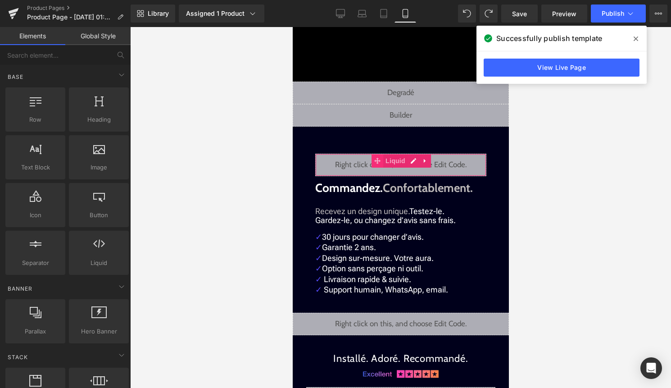
click at [380, 157] on icon at bounding box center [377, 160] width 6 height 7
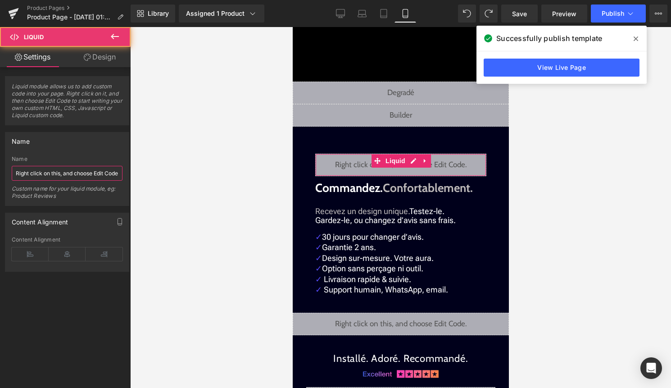
click at [88, 170] on input "Right click on this, and choose Edit Code." at bounding box center [67, 173] width 111 height 15
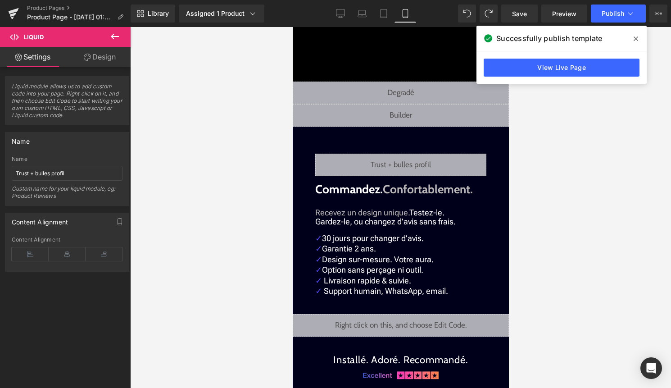
click at [564, 215] on div at bounding box center [400, 207] width 541 height 361
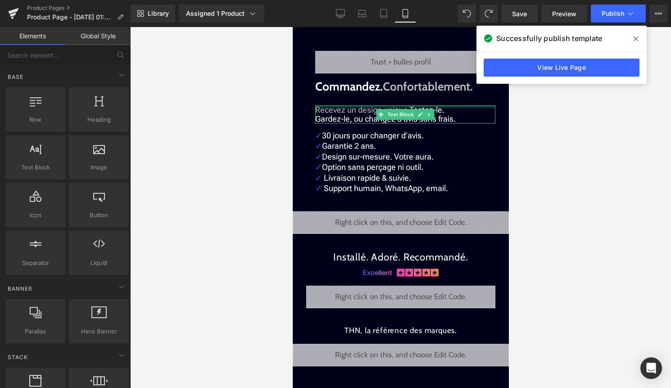
scroll to position [458, 0]
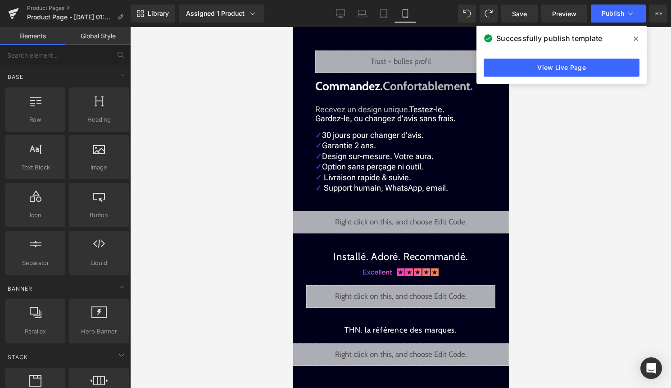
click at [412, 219] on div "Liquid" at bounding box center [400, 222] width 216 height 23
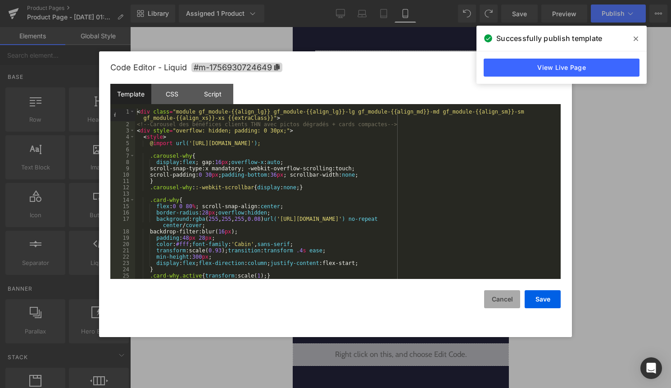
click at [506, 301] on button "Cancel" at bounding box center [502, 299] width 36 height 18
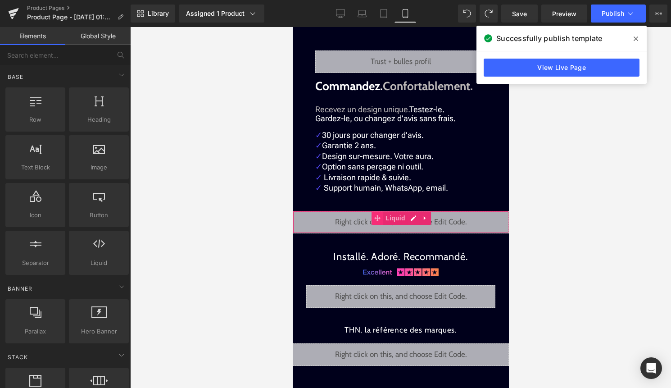
click at [380, 216] on icon at bounding box center [377, 218] width 6 height 7
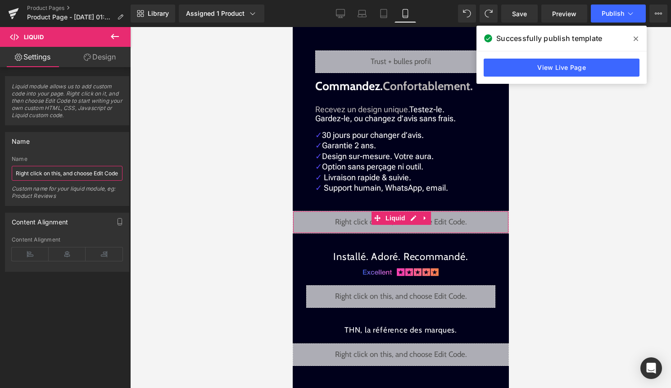
click at [91, 170] on input "Right click on this, and choose Edit Code." at bounding box center [67, 173] width 111 height 15
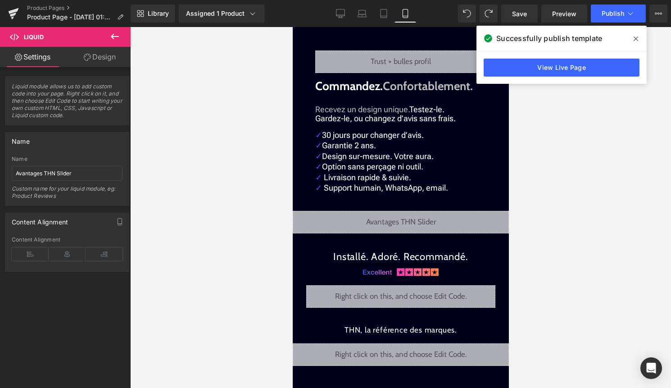
click at [189, 181] on div at bounding box center [400, 207] width 541 height 361
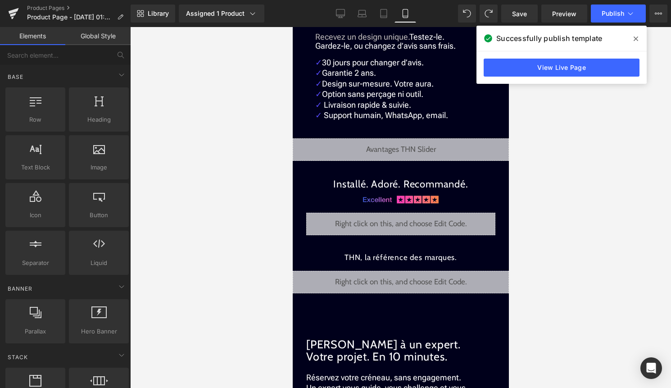
scroll to position [531, 0]
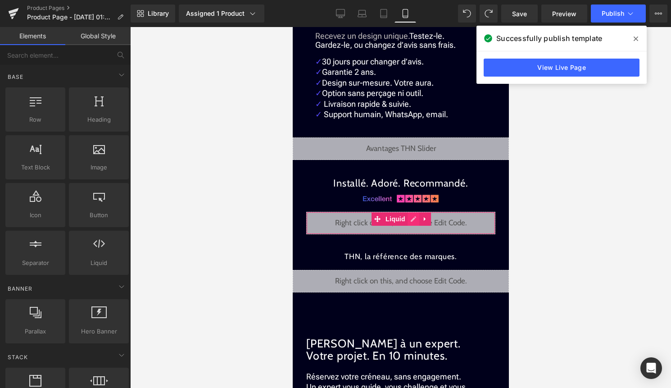
click at [414, 221] on div "Liquid" at bounding box center [400, 223] width 189 height 23
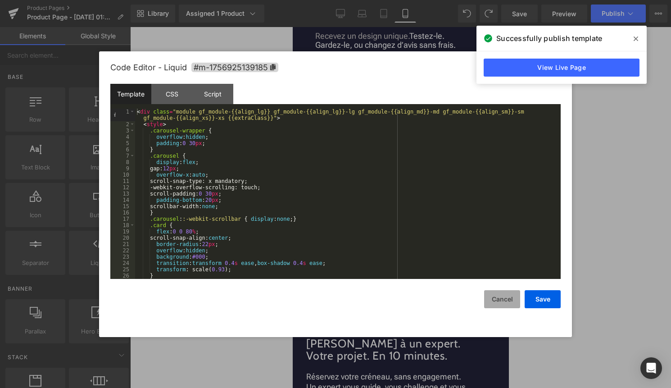
click at [499, 296] on button "Cancel" at bounding box center [502, 299] width 36 height 18
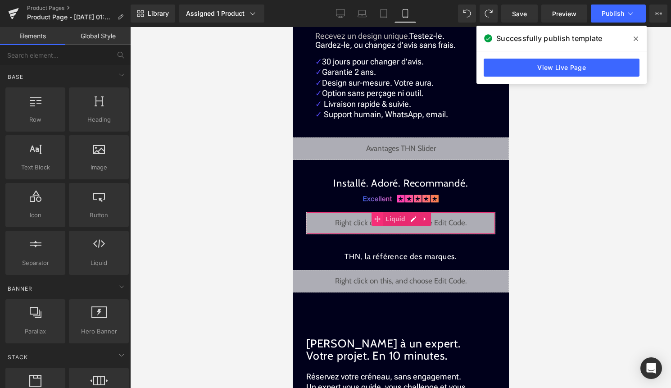
click at [375, 217] on icon at bounding box center [377, 219] width 6 height 7
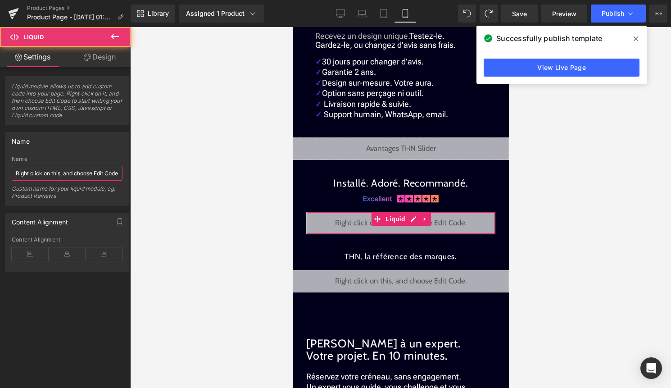
click at [91, 168] on input "Right click on this, and choose Edit Code." at bounding box center [67, 173] width 111 height 15
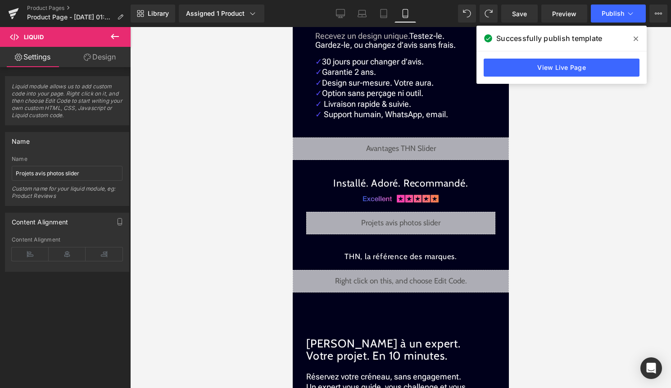
click at [572, 232] on div at bounding box center [400, 207] width 541 height 361
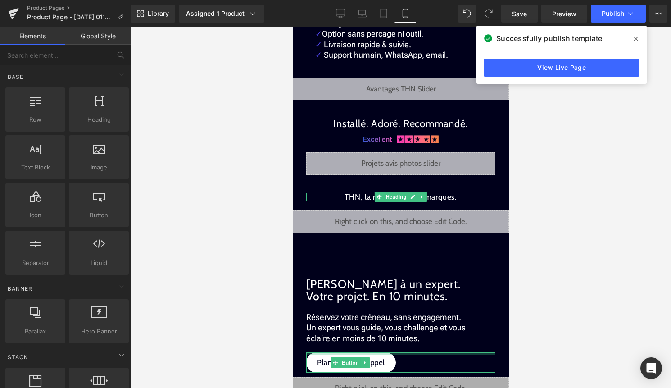
scroll to position [591, 0]
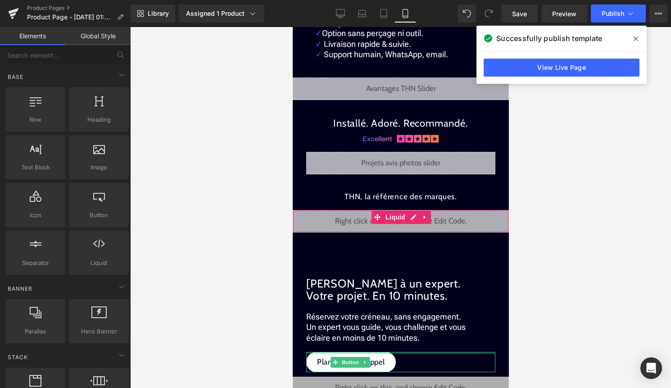
click at [411, 218] on div "Liquid" at bounding box center [400, 221] width 216 height 23
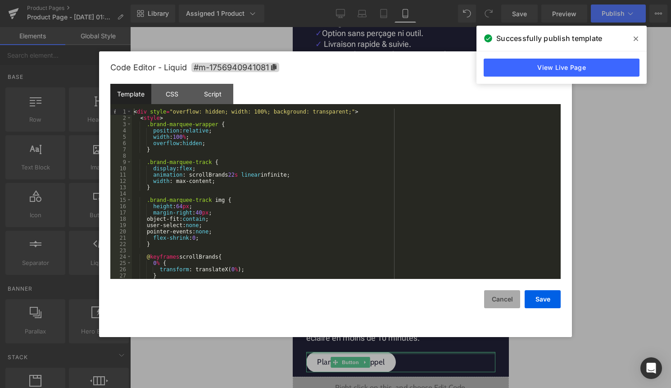
click at [512, 297] on button "Cancel" at bounding box center [502, 299] width 36 height 18
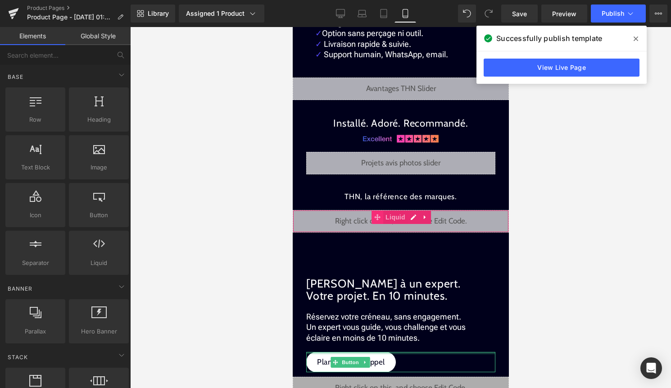
click at [375, 218] on icon at bounding box center [377, 216] width 6 height 7
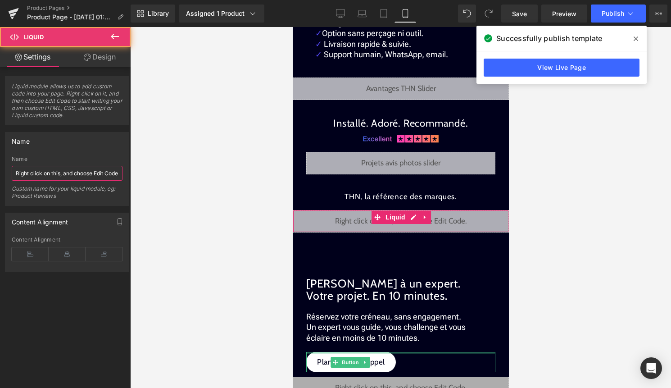
click at [88, 172] on input "Right click on this, and choose Edit Code." at bounding box center [67, 173] width 111 height 15
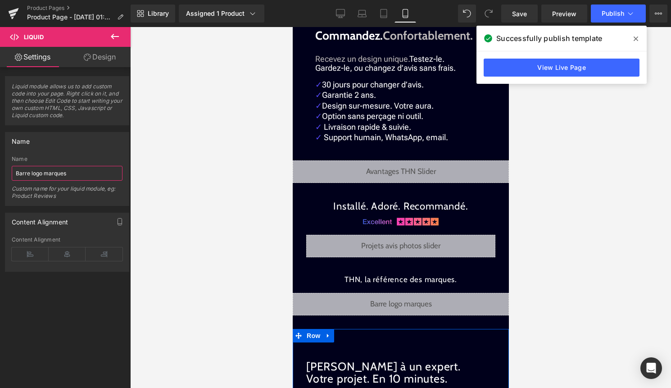
scroll to position [0, 0]
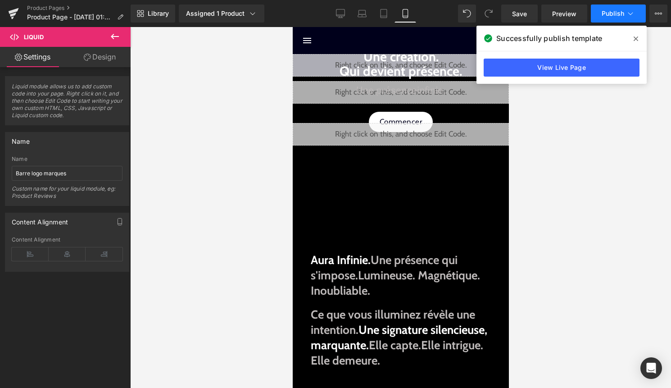
click at [608, 13] on span "Publish" at bounding box center [613, 13] width 23 height 7
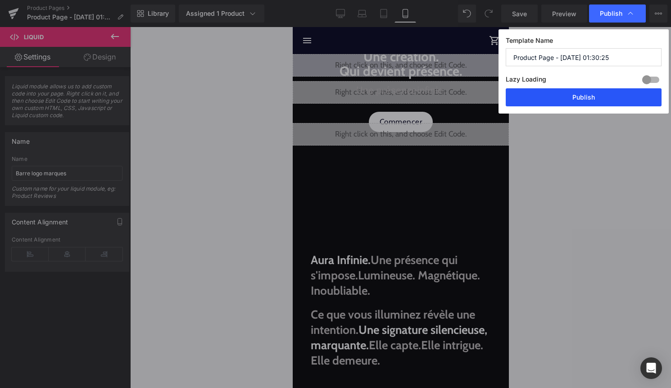
click at [594, 101] on button "Publish" at bounding box center [584, 97] width 156 height 18
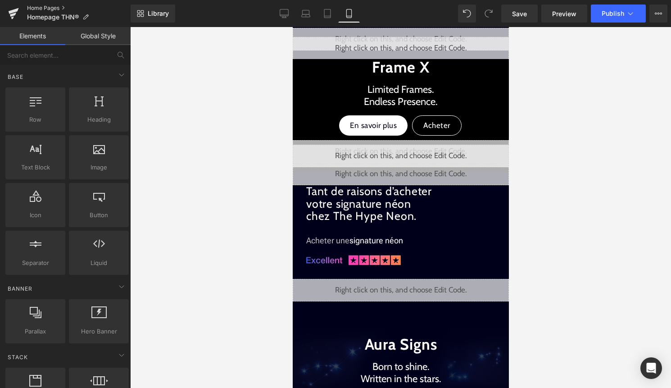
click at [58, 8] on link "Home Pages" at bounding box center [79, 8] width 104 height 7
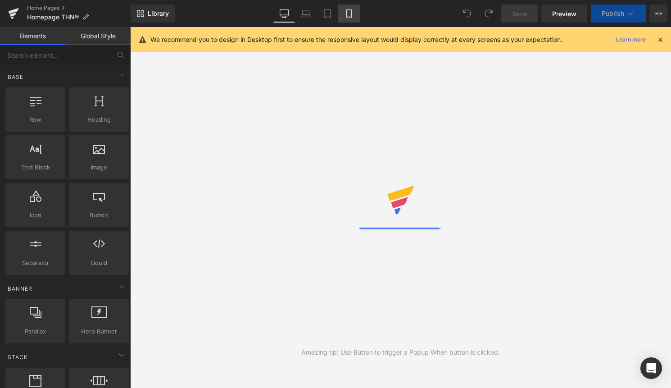
click at [349, 12] on icon at bounding box center [349, 13] width 9 height 9
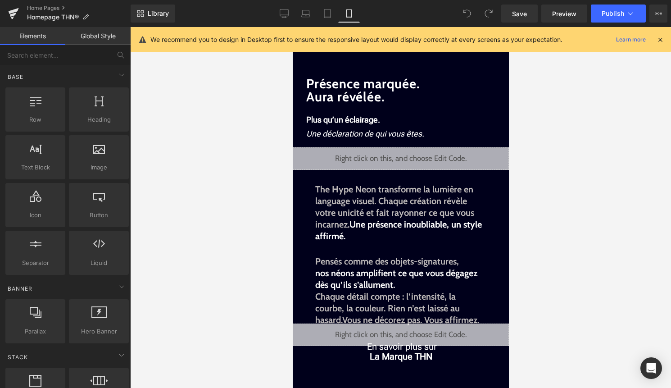
click at [655, 36] on div "We recommend you to design in Desktop first to ensure the responsive layout wou…" at bounding box center [403, 39] width 506 height 11
click at [660, 38] on icon at bounding box center [660, 40] width 8 height 8
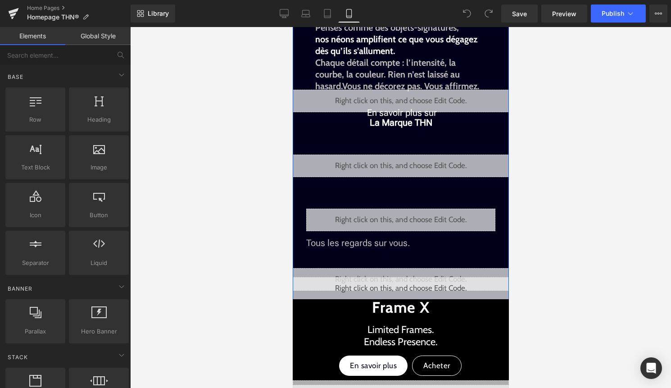
scroll to position [235, 0]
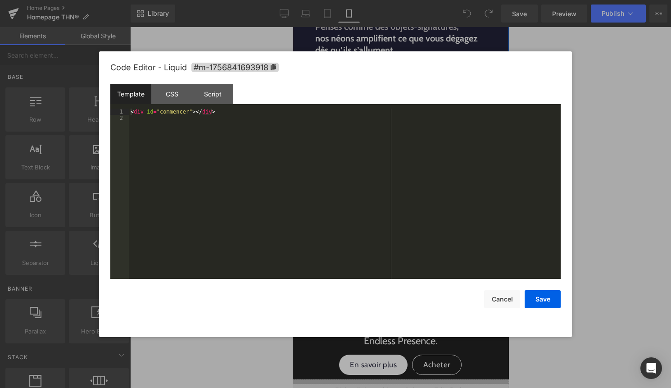
click at [413, 163] on icon at bounding box center [413, 161] width 6 height 7
click at [341, 160] on div "< div id = "commencer" > </ div >" at bounding box center [345, 200] width 432 height 183
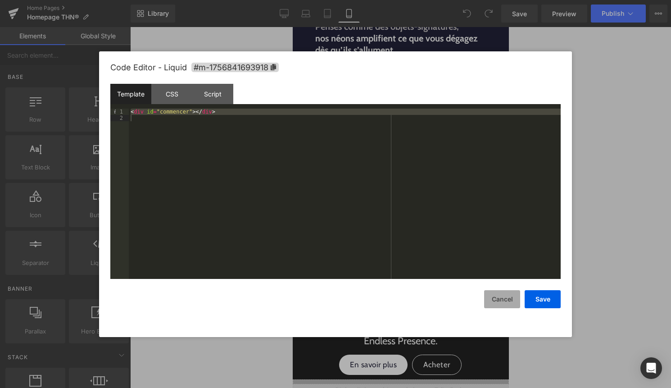
click at [502, 295] on button "Cancel" at bounding box center [502, 299] width 36 height 18
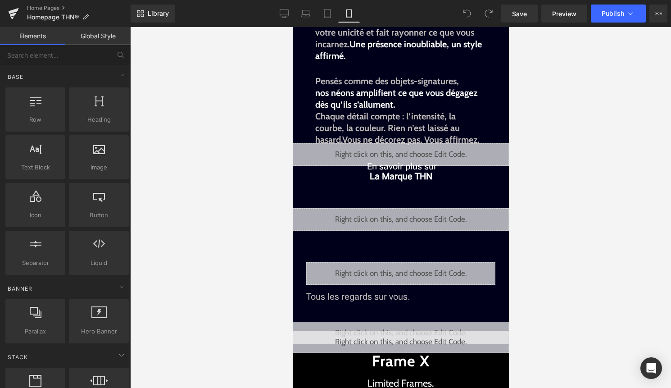
scroll to position [0, 0]
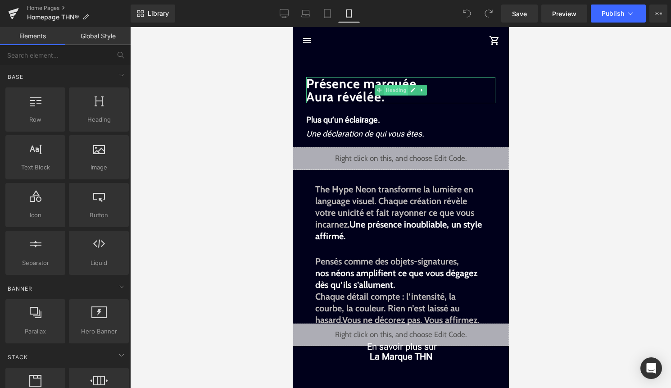
click at [389, 87] on span "Heading" at bounding box center [396, 90] width 24 height 11
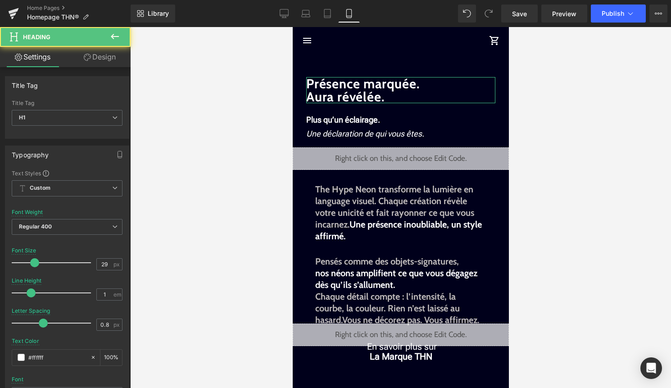
click at [109, 62] on link "Design" at bounding box center [99, 57] width 65 height 20
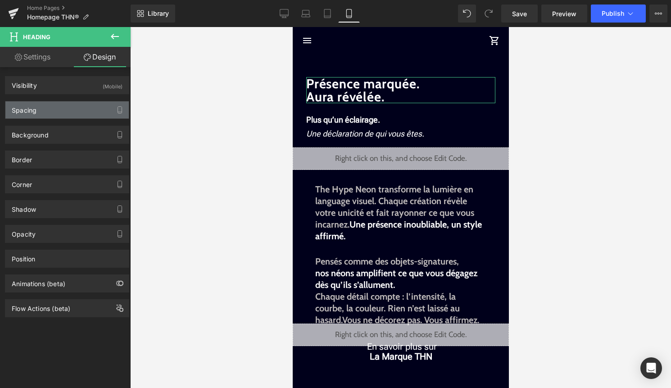
click at [89, 104] on div "Spacing" at bounding box center [66, 109] width 123 height 17
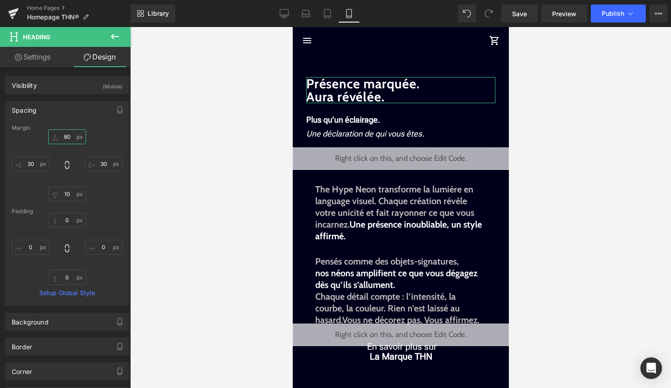
click at [64, 133] on input "80" at bounding box center [67, 136] width 38 height 15
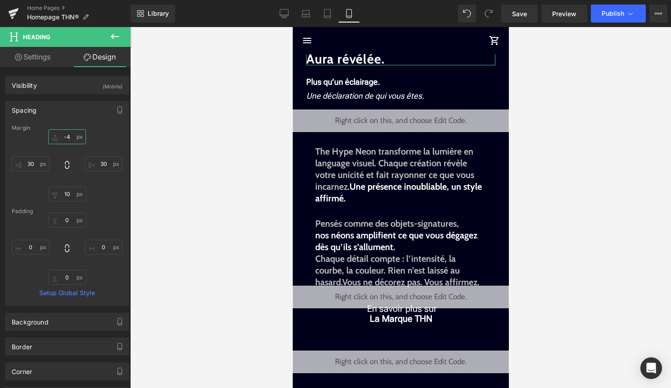
type input "-"
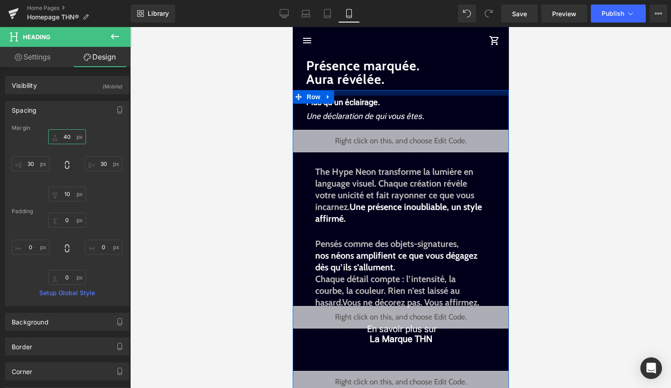
type input "4"
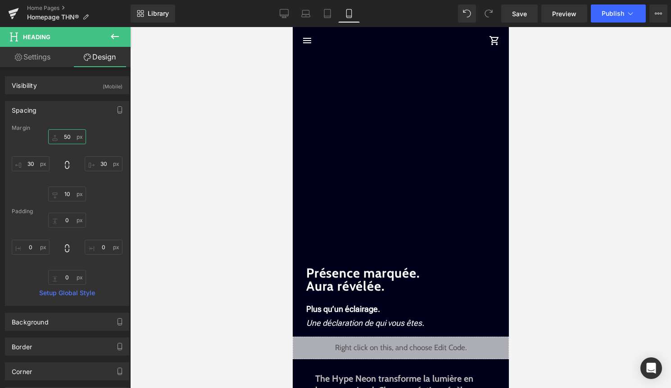
type input "5"
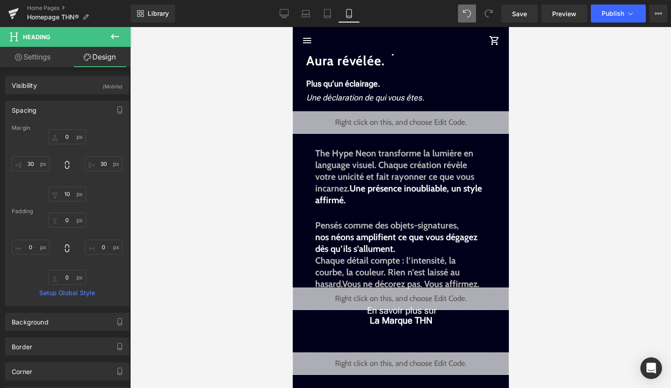
click at [470, 9] on span at bounding box center [467, 14] width 18 height 18
type input "80"
type input "30"
type input "10"
type input "30"
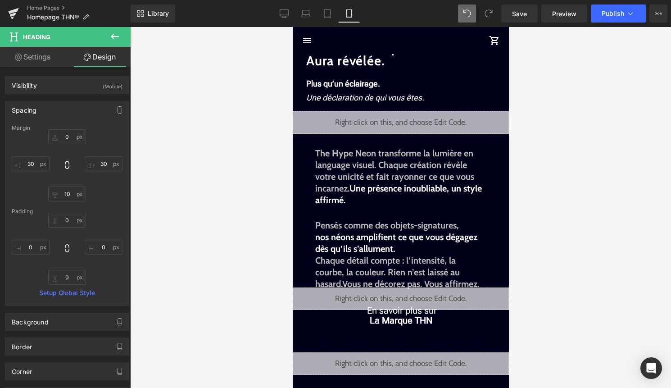
type input "0"
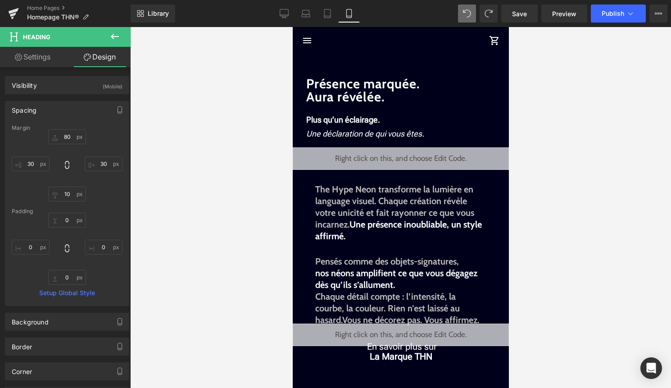
click at [411, 46] on img at bounding box center [400, 40] width 34 height 27
